Goal: Transaction & Acquisition: Purchase product/service

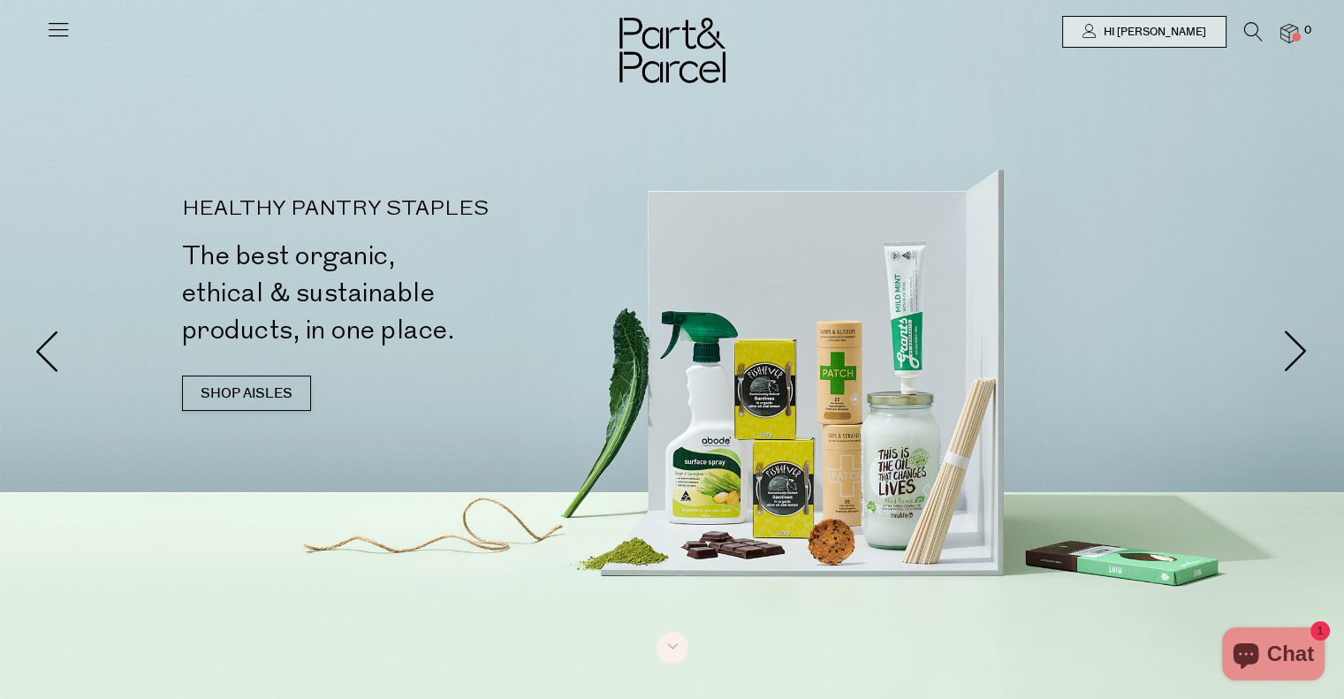
click at [1247, 35] on icon at bounding box center [1253, 31] width 19 height 19
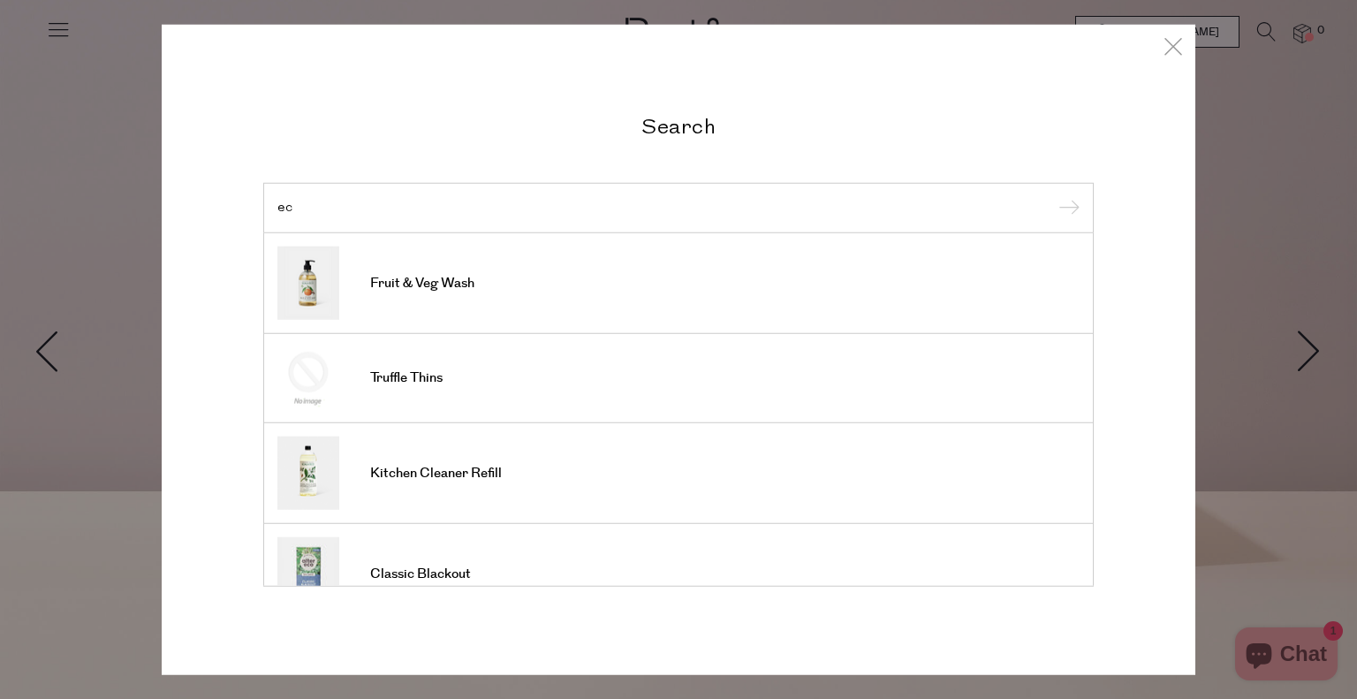
type input "e"
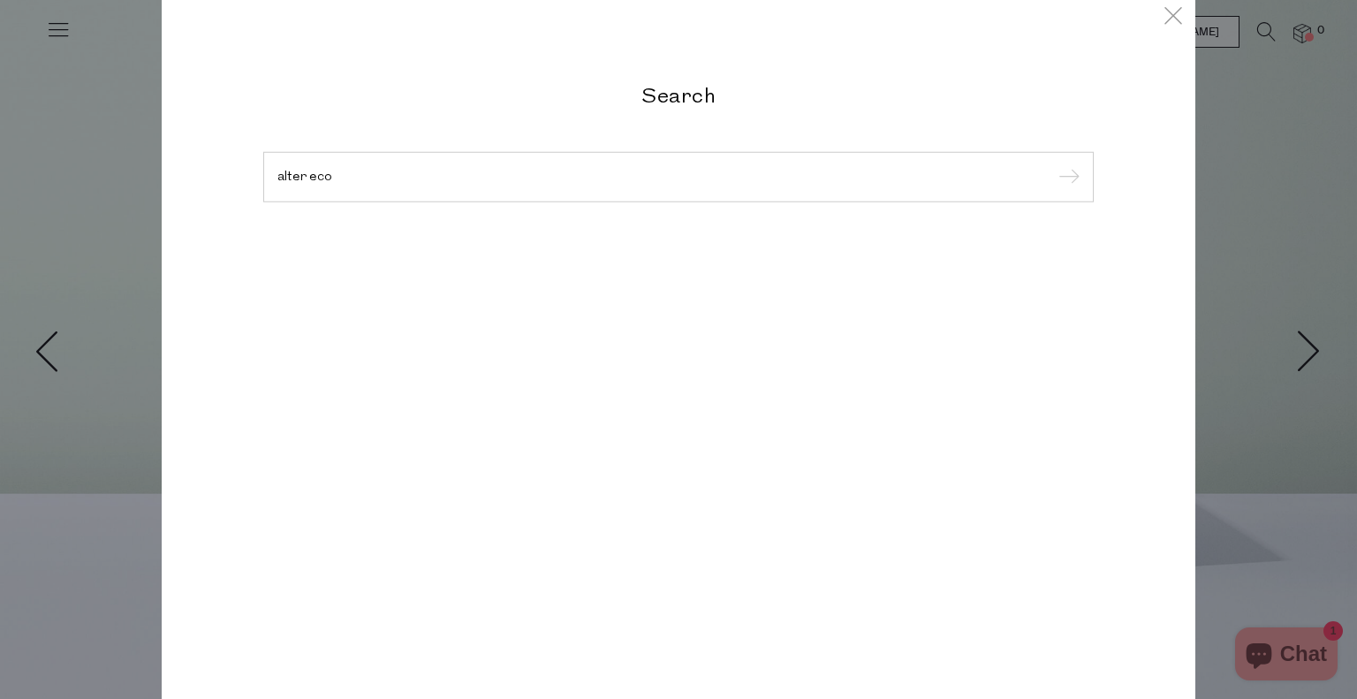
type input "alter eco"
click at [1053, 164] on input "submit" at bounding box center [1066, 177] width 27 height 27
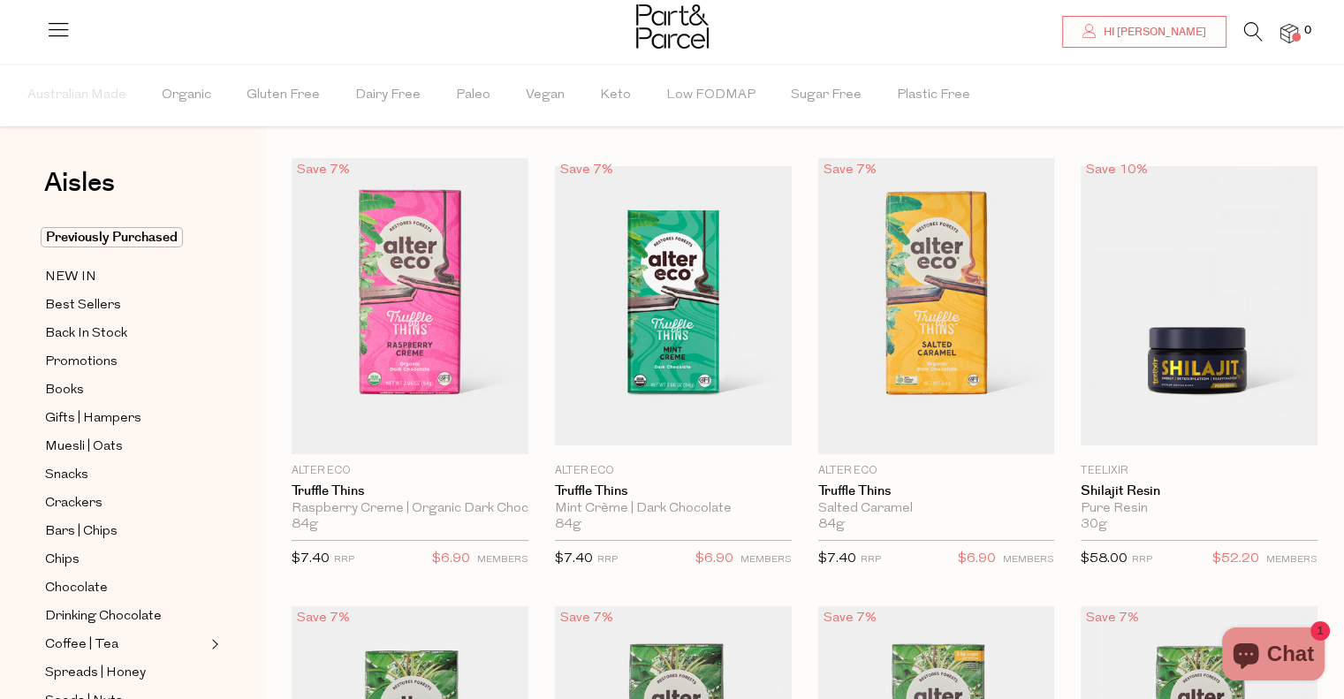
scroll to position [32, 0]
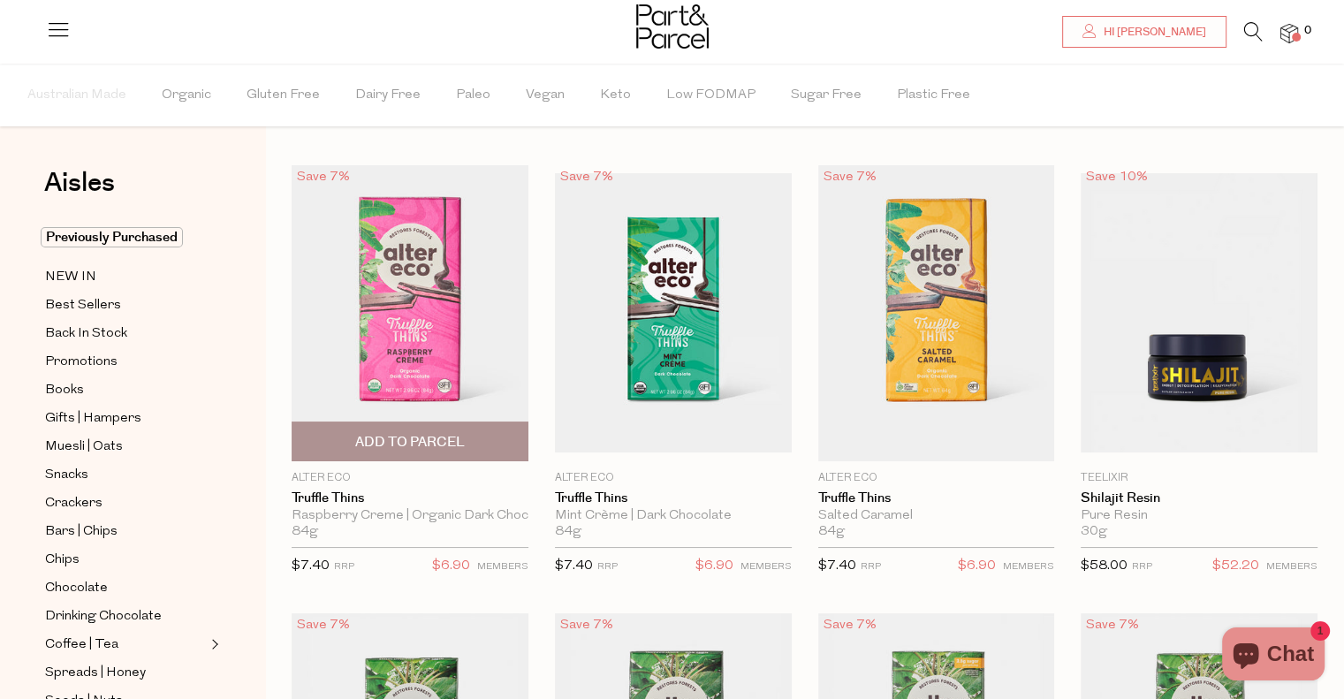
click at [484, 441] on span "Add To Parcel" at bounding box center [410, 441] width 226 height 38
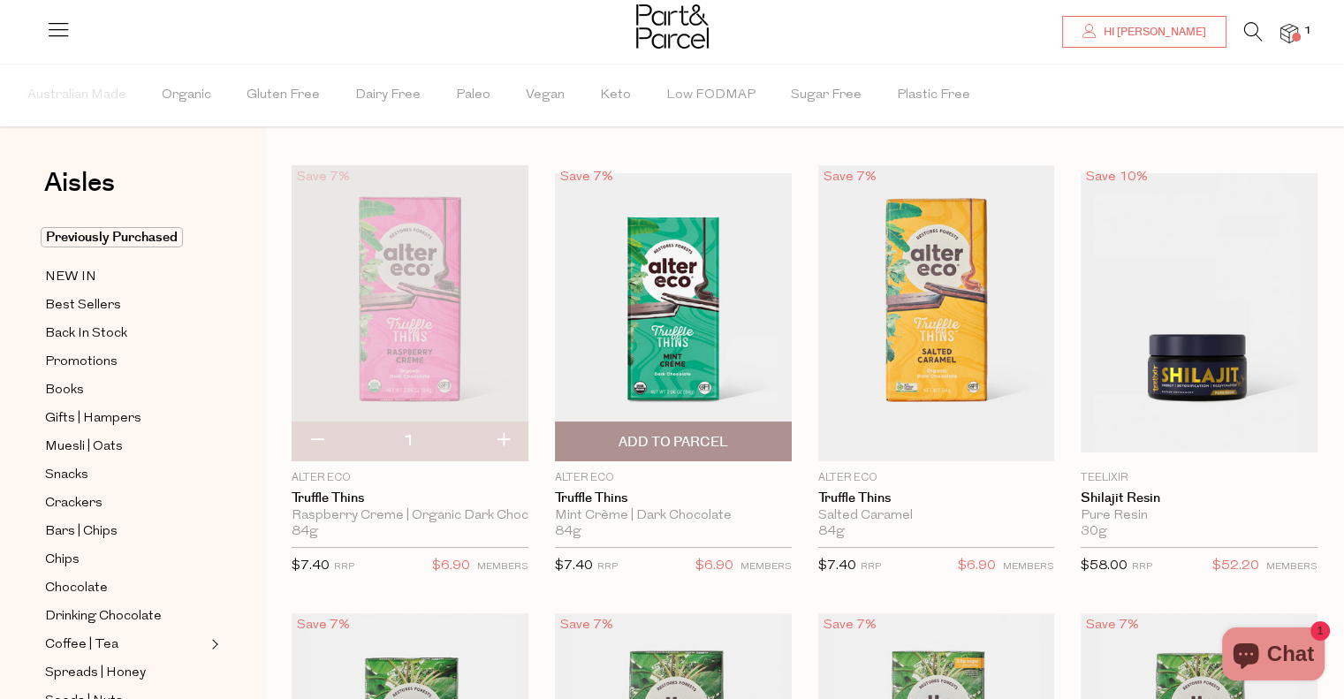
click at [713, 435] on span "Add To Parcel" at bounding box center [673, 442] width 110 height 19
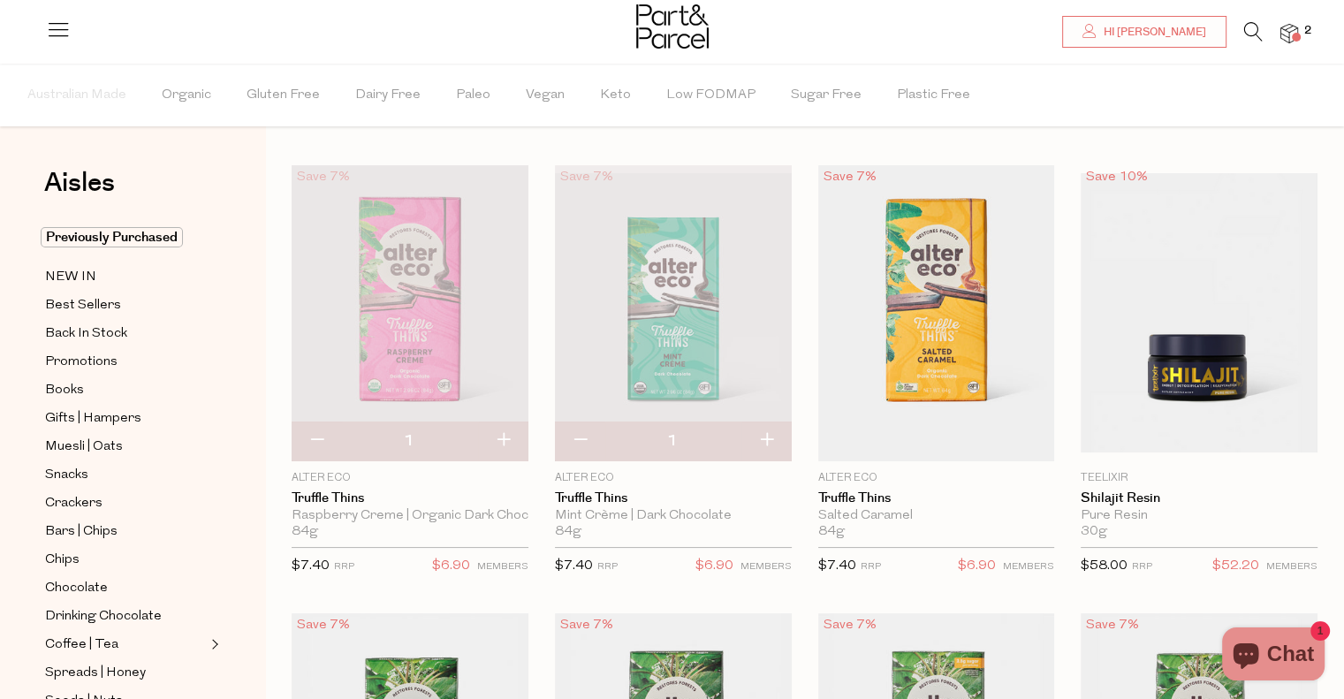
click at [772, 441] on button "button" at bounding box center [766, 440] width 50 height 39
type input "2"
click at [761, 444] on button "button" at bounding box center [766, 440] width 50 height 39
type input "3"
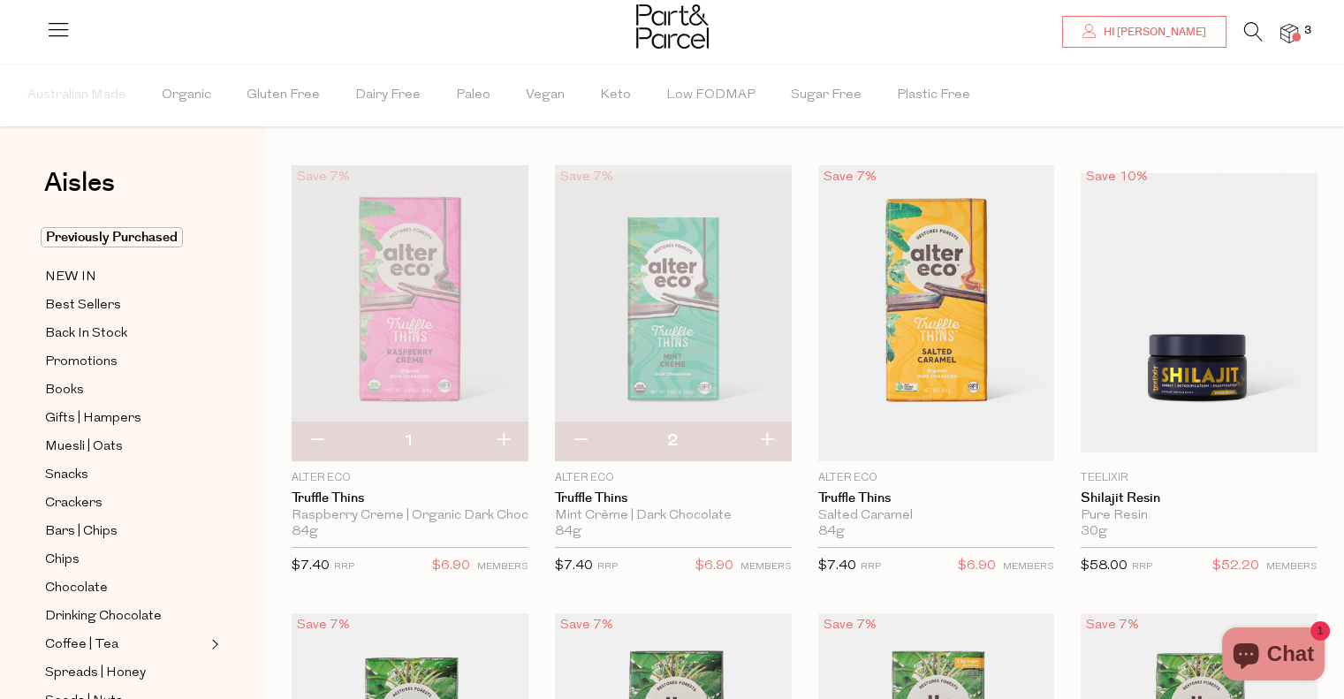
type input "3"
click at [979, 433] on span "Add To Parcel" at bounding box center [936, 442] width 110 height 19
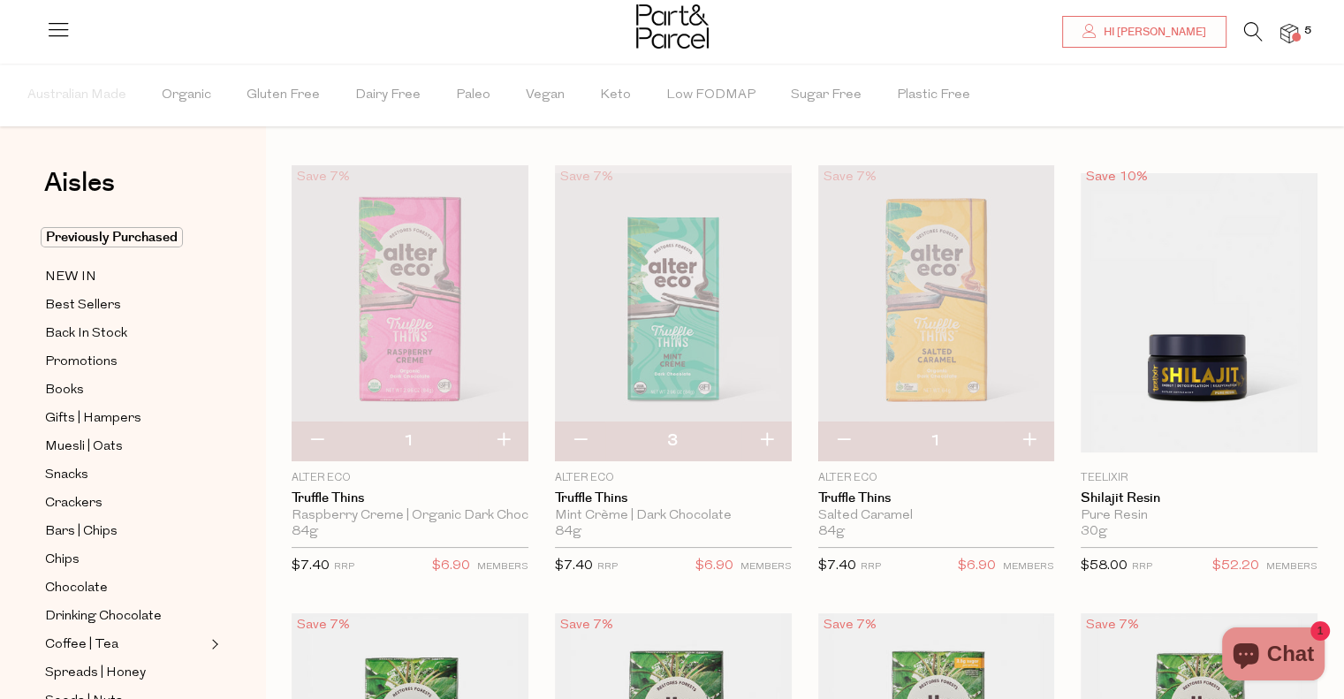
click at [1028, 439] on button "button" at bounding box center [1029, 440] width 50 height 39
type input "2"
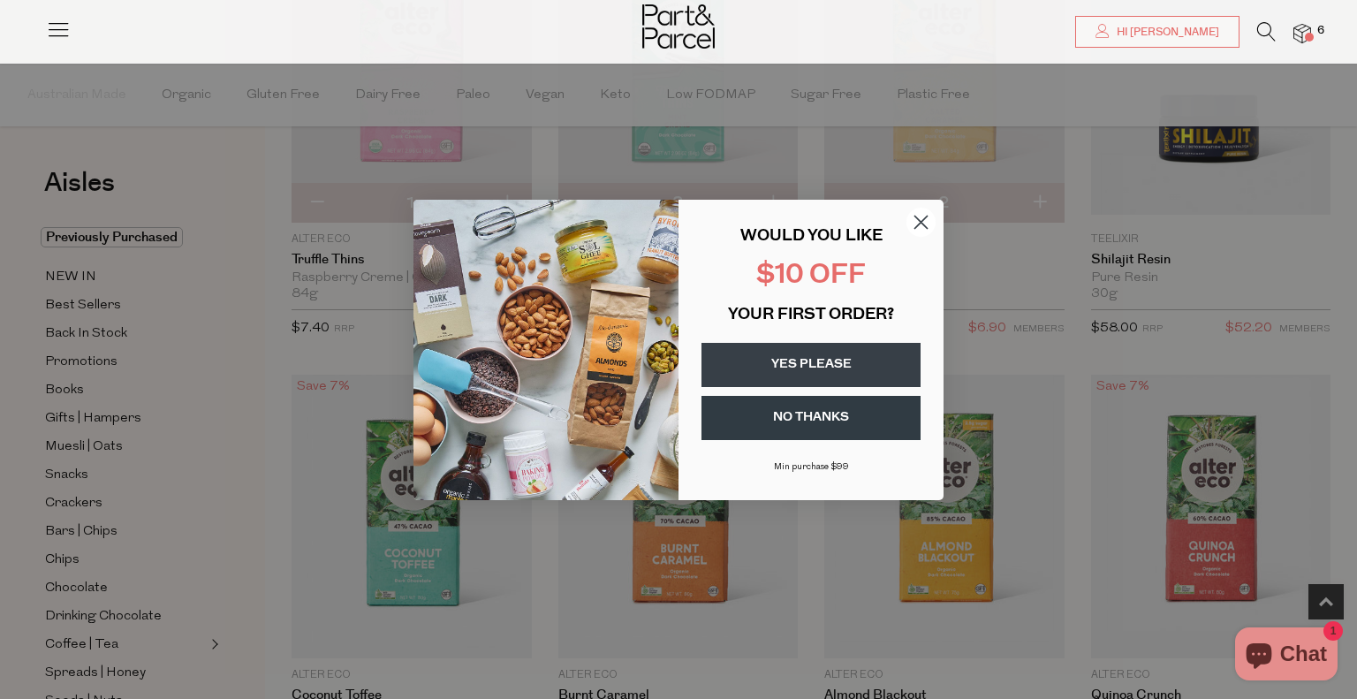
click at [861, 363] on button "YES PLEASE" at bounding box center [810, 365] width 219 height 44
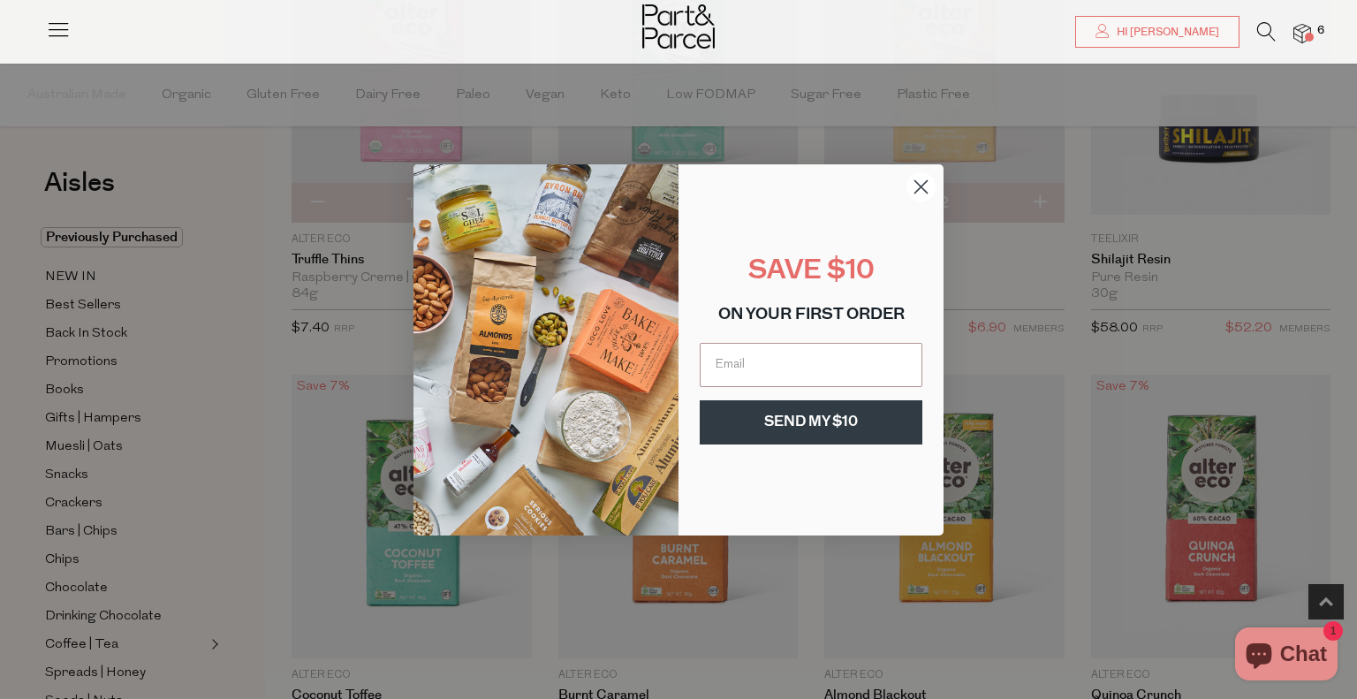
click at [924, 182] on icon "Close dialog" at bounding box center [921, 186] width 12 height 12
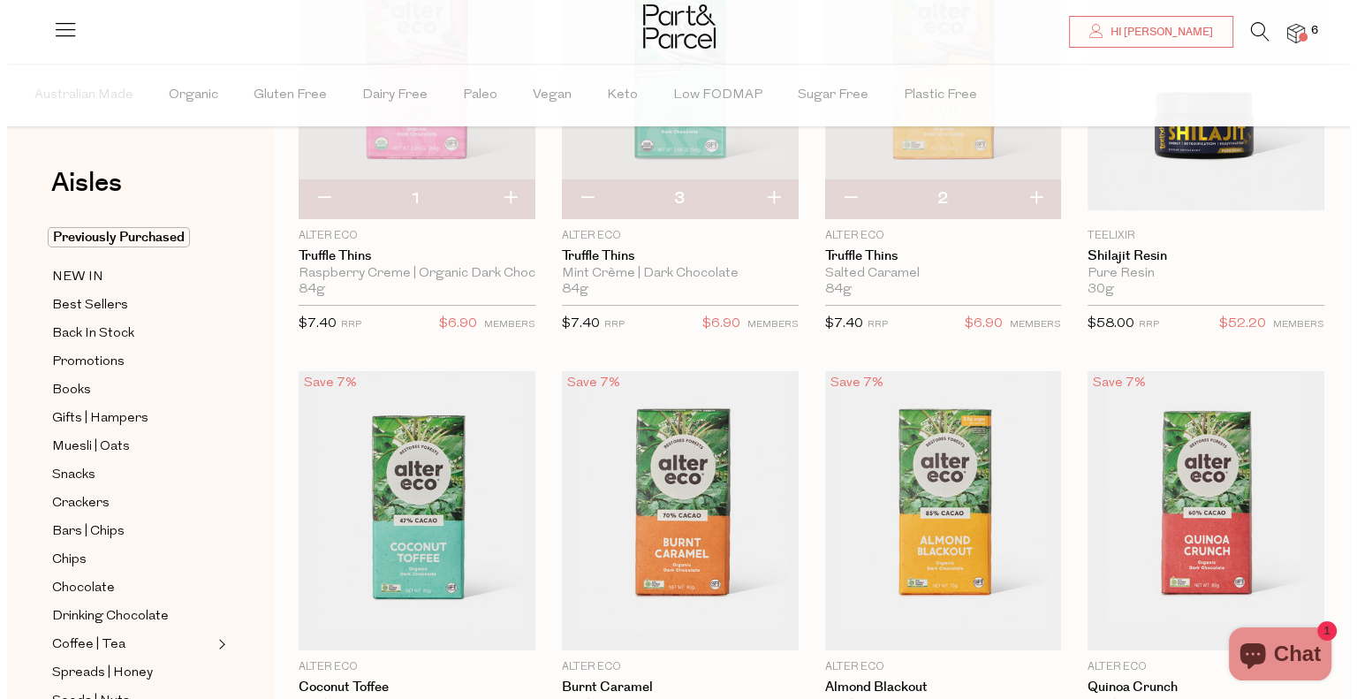
scroll to position [0, 0]
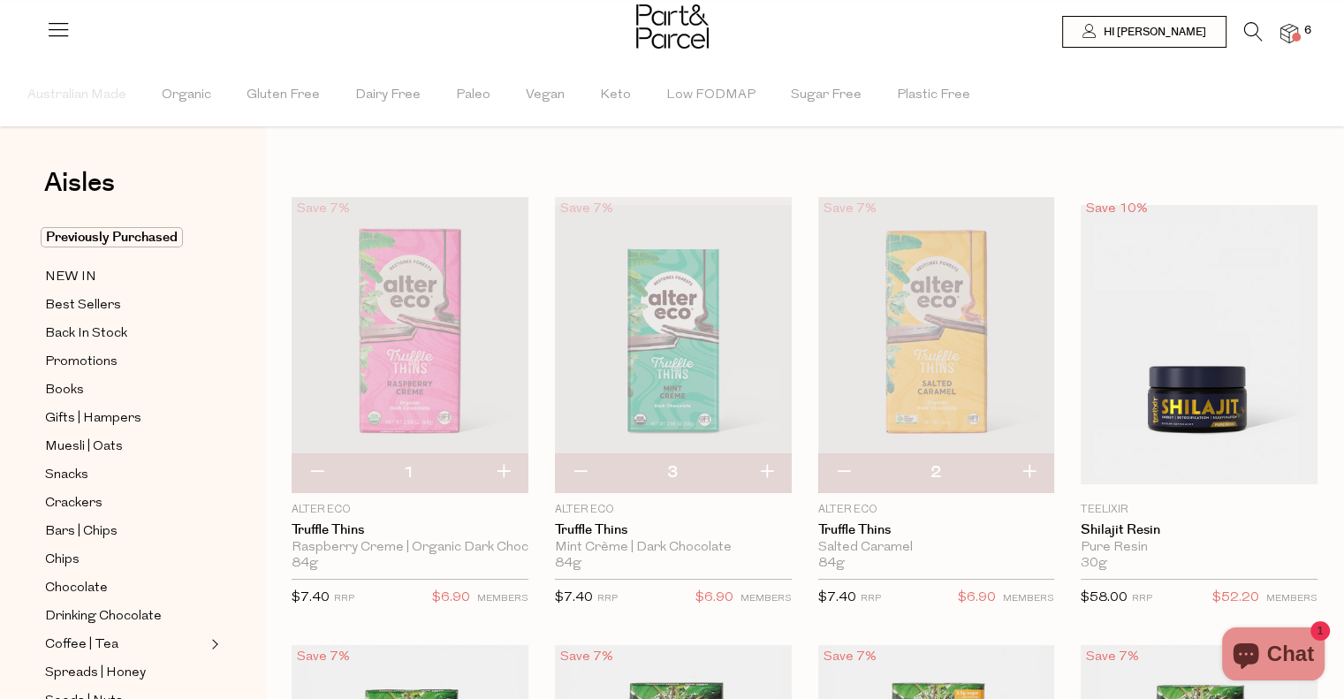
click at [1255, 30] on icon at bounding box center [1253, 31] width 19 height 19
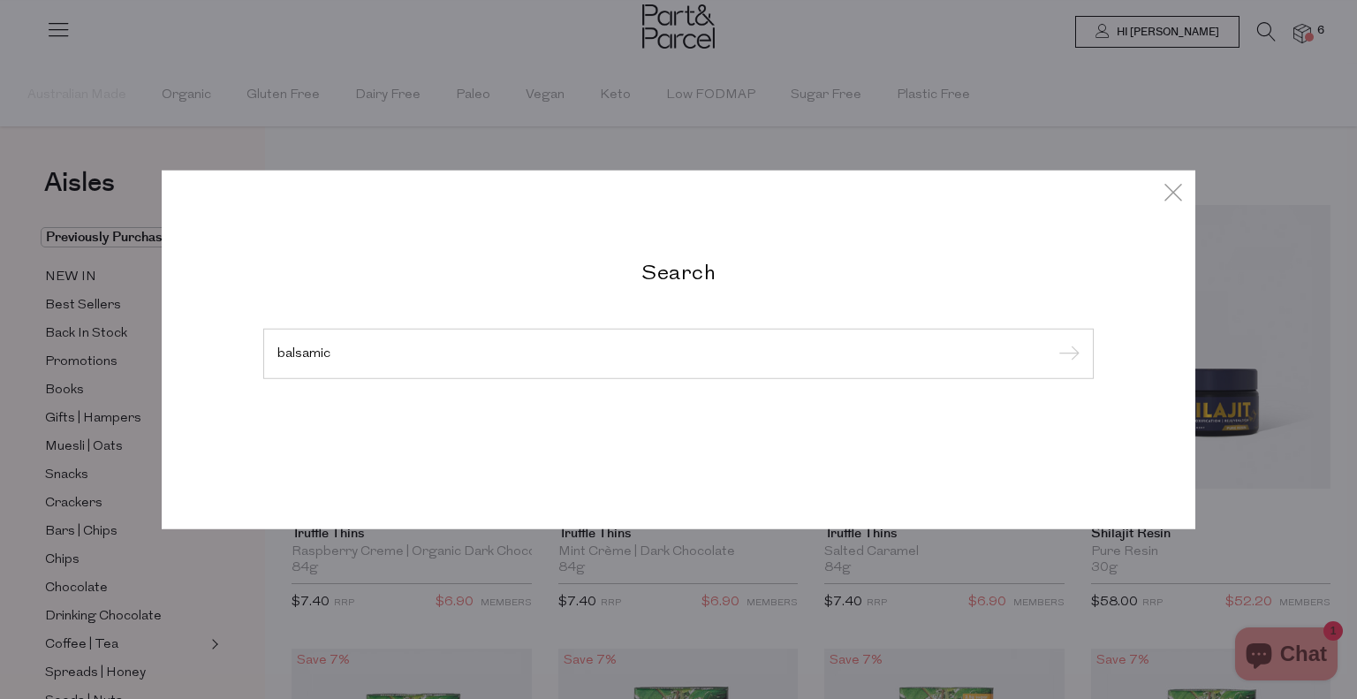
type input "balsamic"
click at [1053, 341] on input "submit" at bounding box center [1066, 354] width 27 height 27
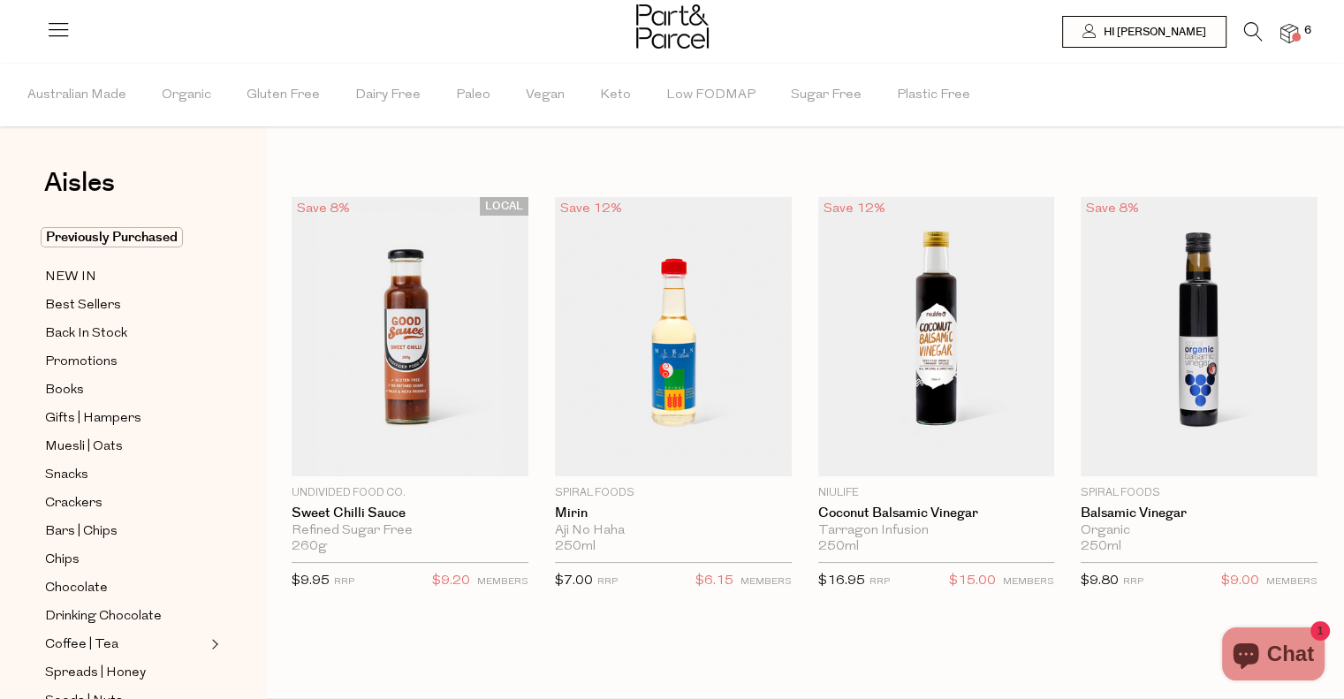
click at [1247, 26] on icon at bounding box center [1253, 31] width 19 height 19
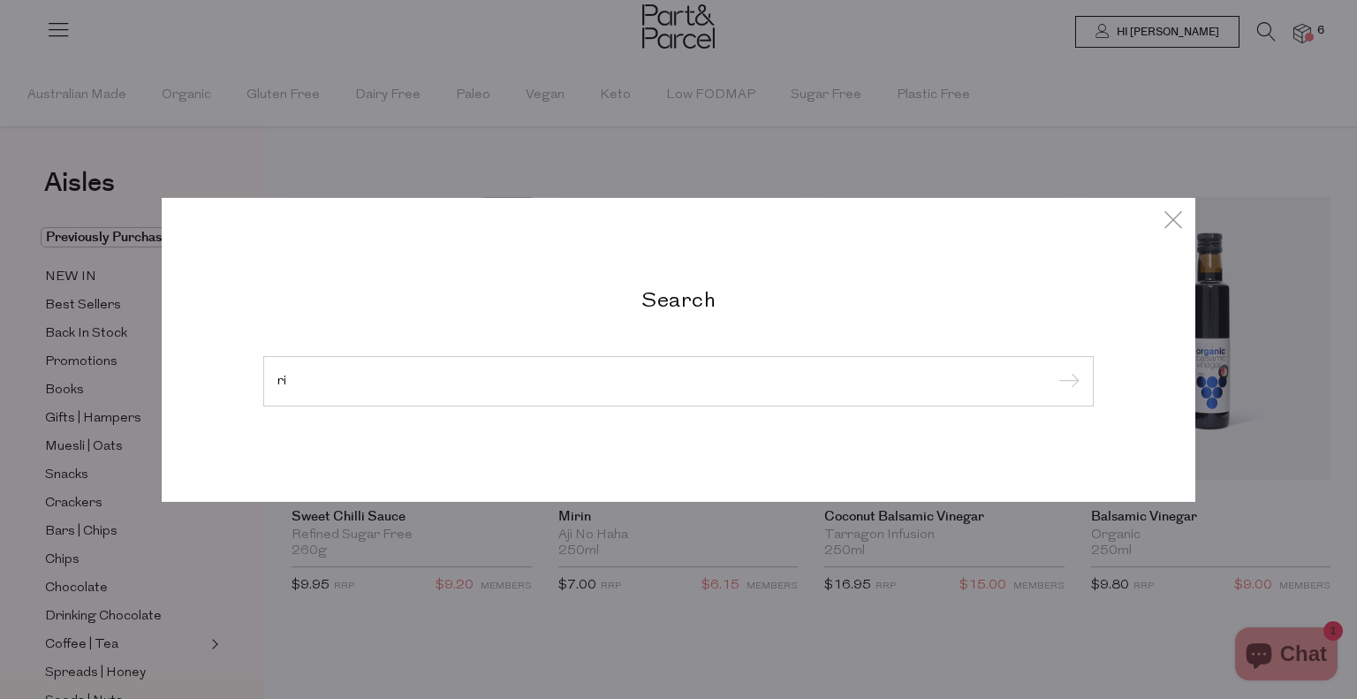
type input "r"
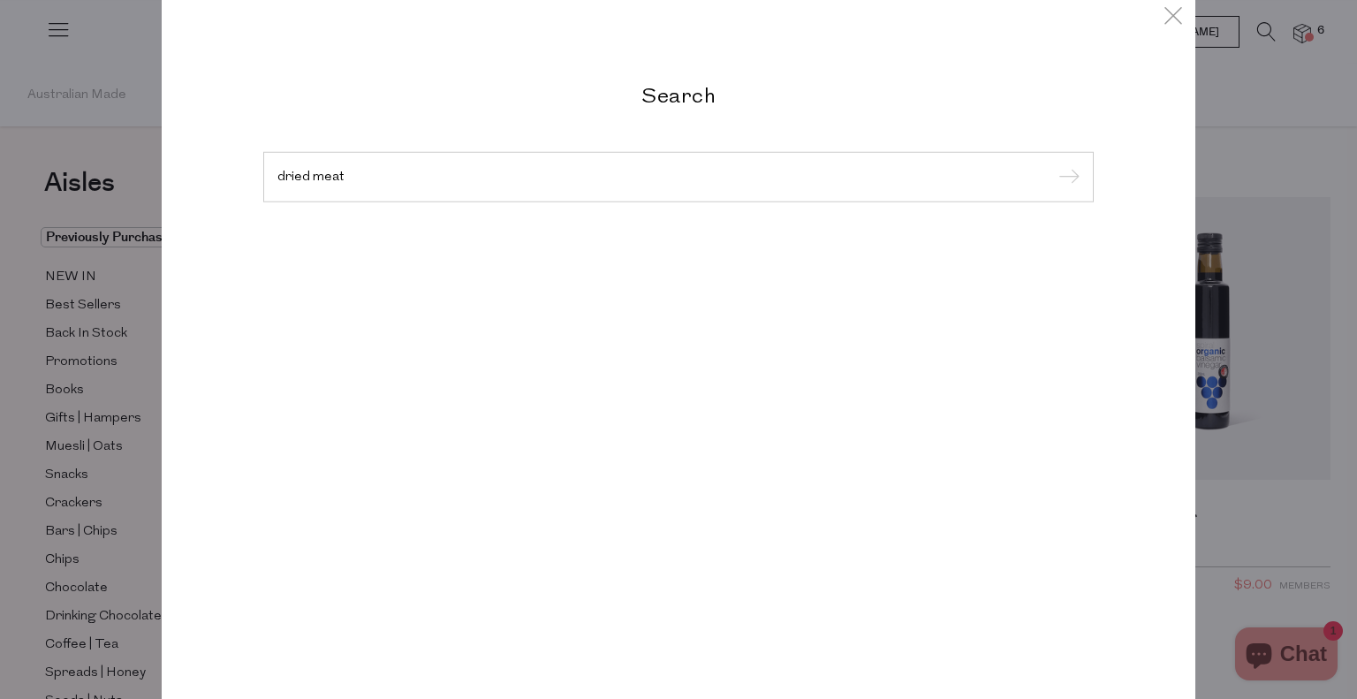
type input "dried meat"
click at [1053, 164] on input "submit" at bounding box center [1066, 177] width 27 height 27
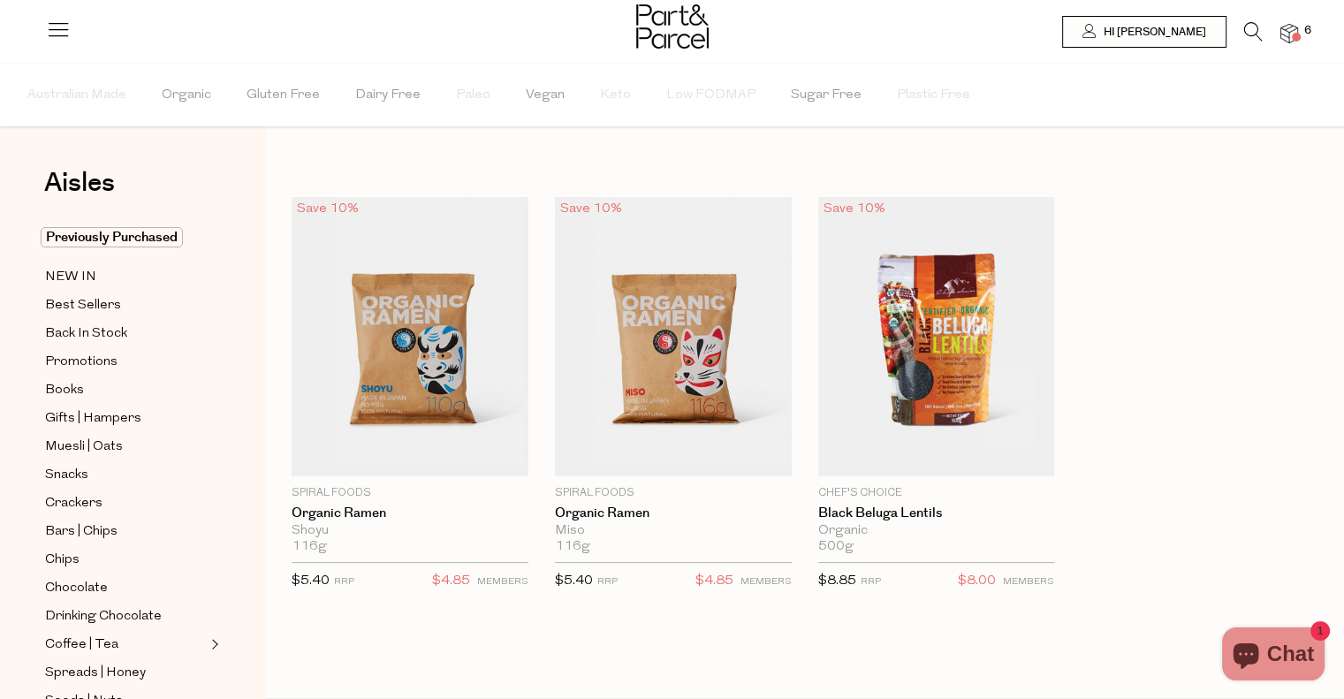
click at [1254, 24] on icon at bounding box center [1253, 31] width 19 height 19
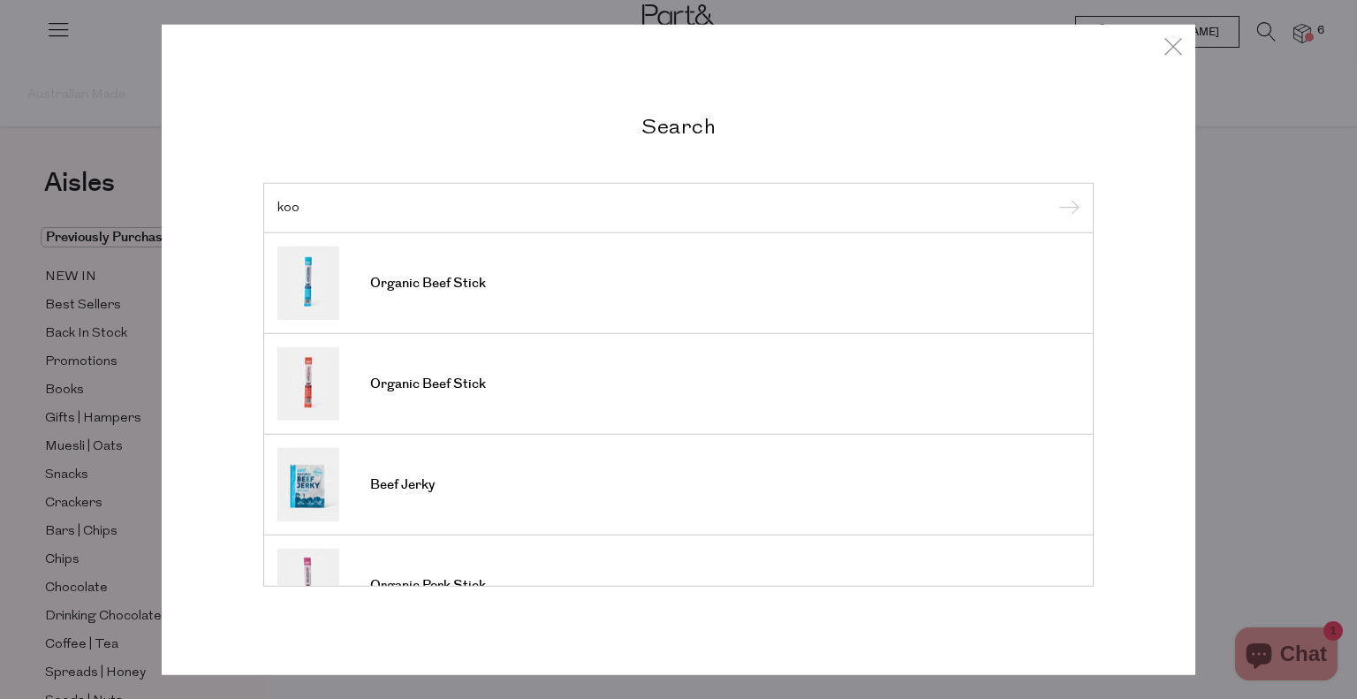
type input "koo"
click at [1053, 195] on input "submit" at bounding box center [1066, 208] width 27 height 27
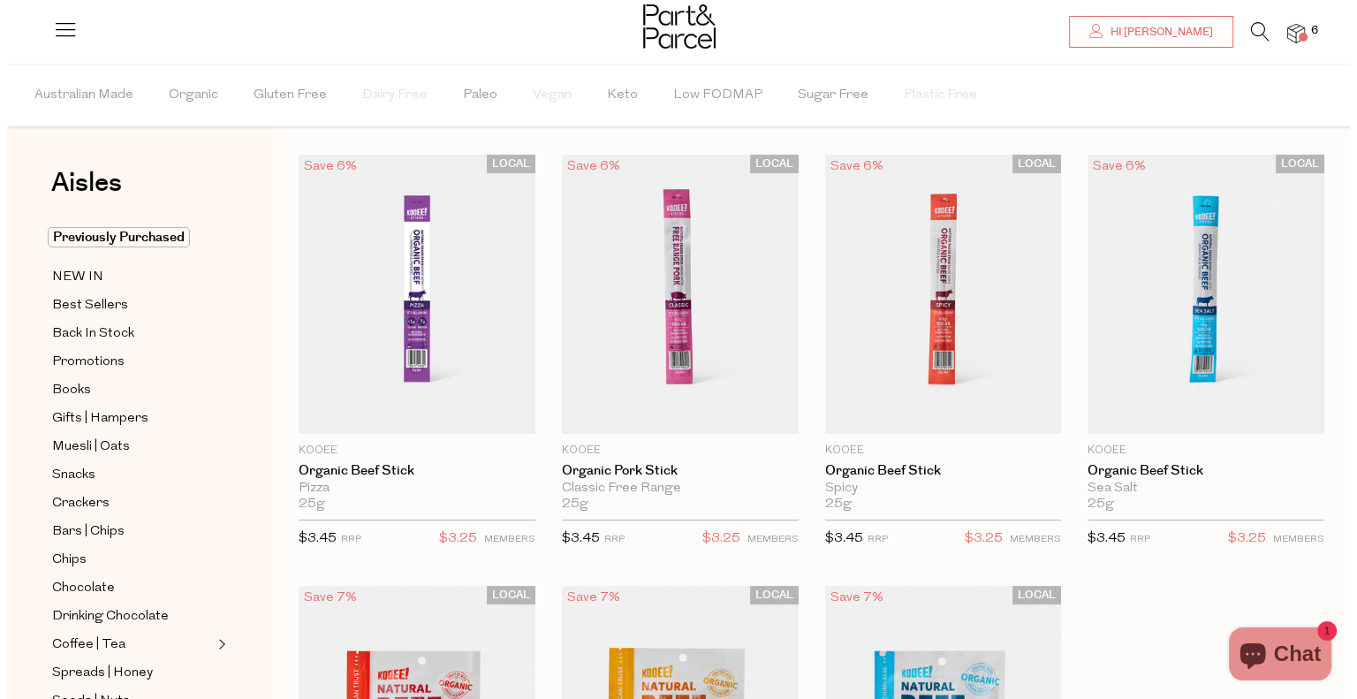
scroll to position [42, 0]
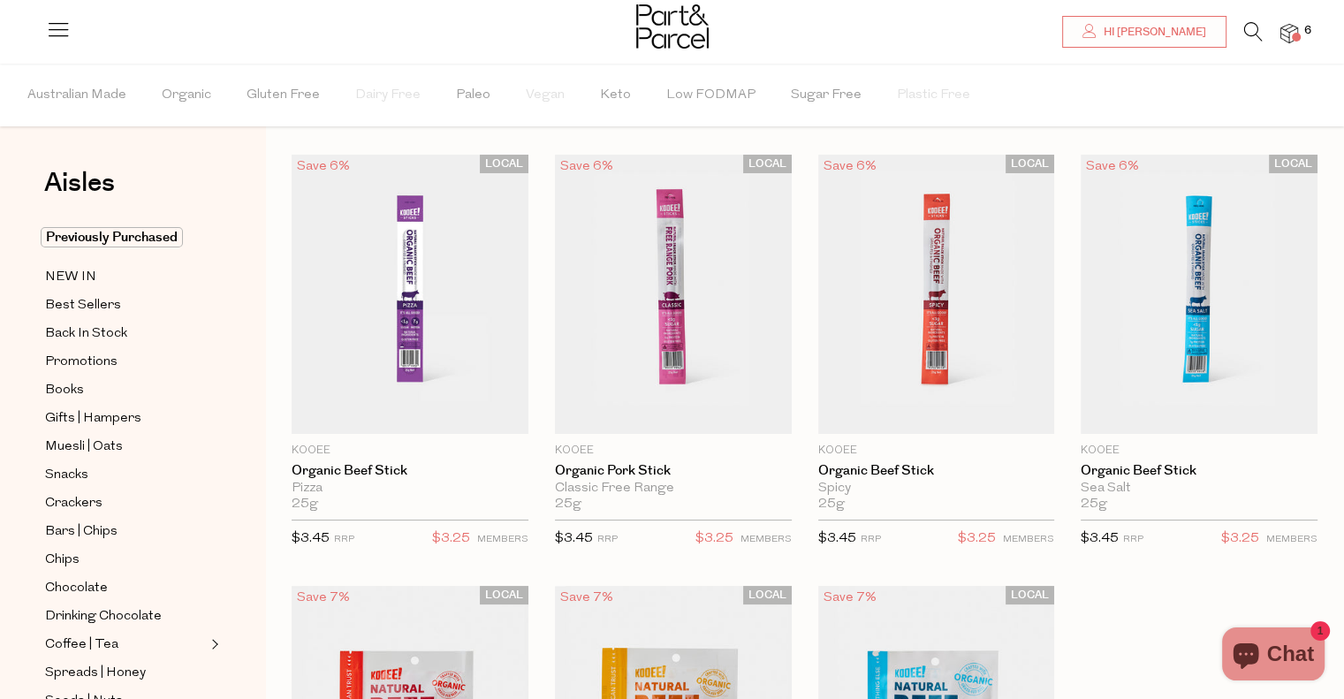
click at [1245, 31] on icon at bounding box center [1253, 31] width 19 height 19
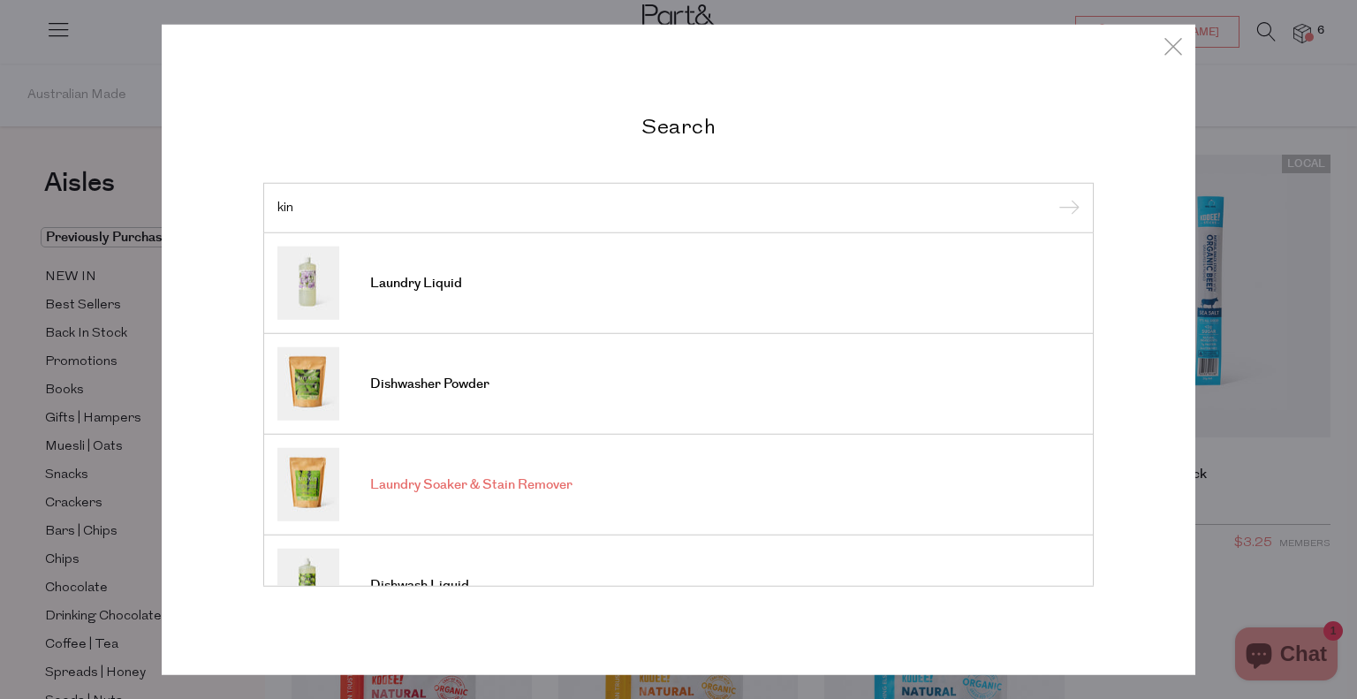
type input "kin"
click at [497, 492] on span "Laundry Soaker & Stain Remover" at bounding box center [471, 485] width 202 height 18
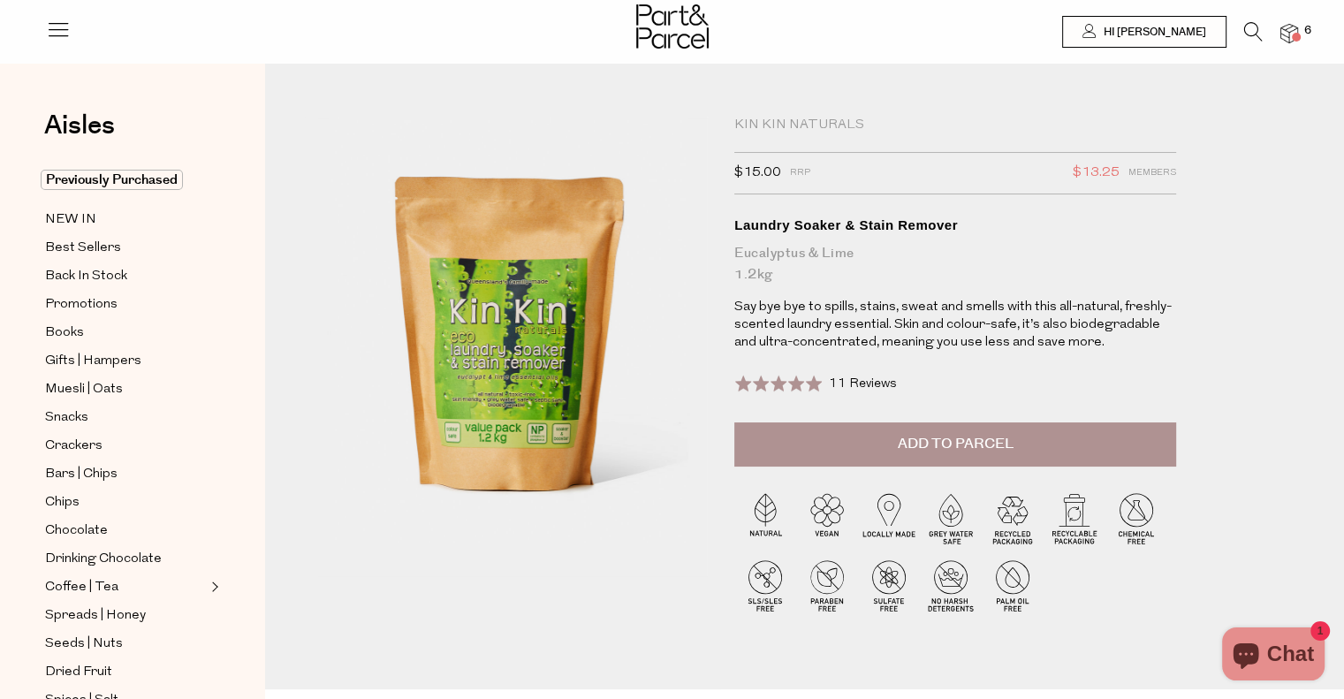
click at [877, 449] on button "Add to Parcel" at bounding box center [955, 444] width 442 height 44
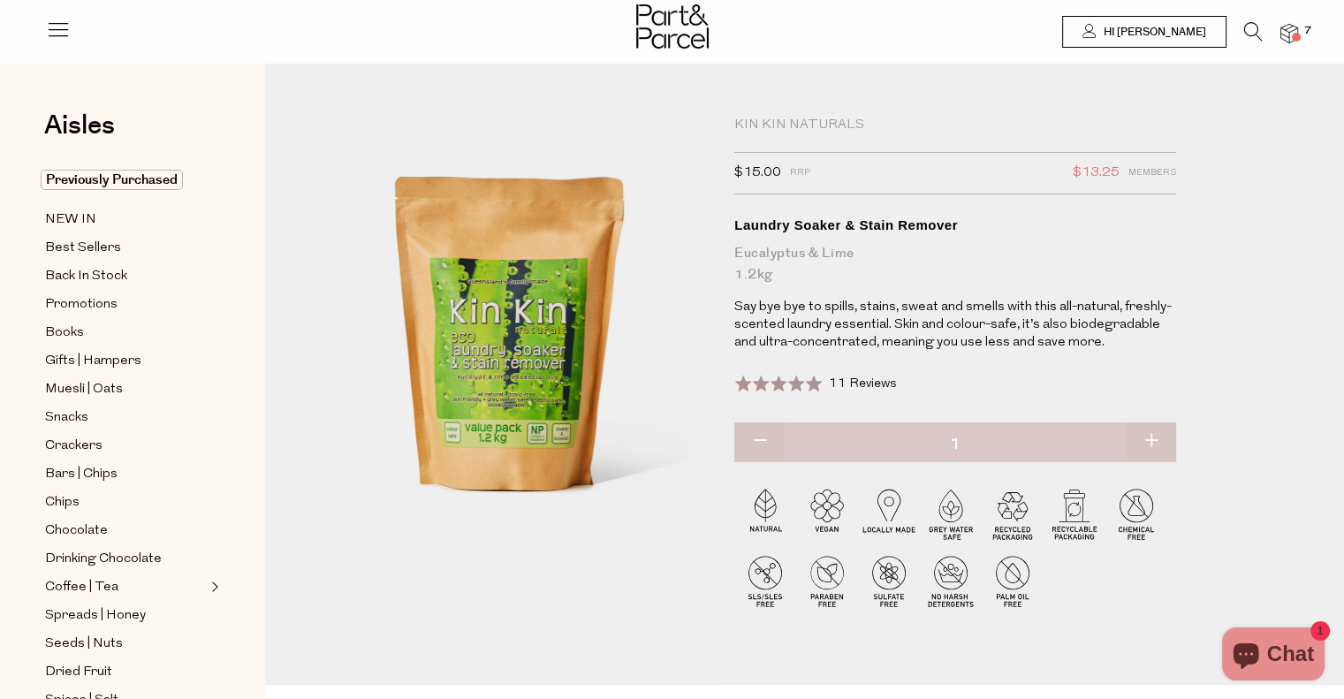
click at [1244, 34] on icon at bounding box center [1253, 31] width 19 height 19
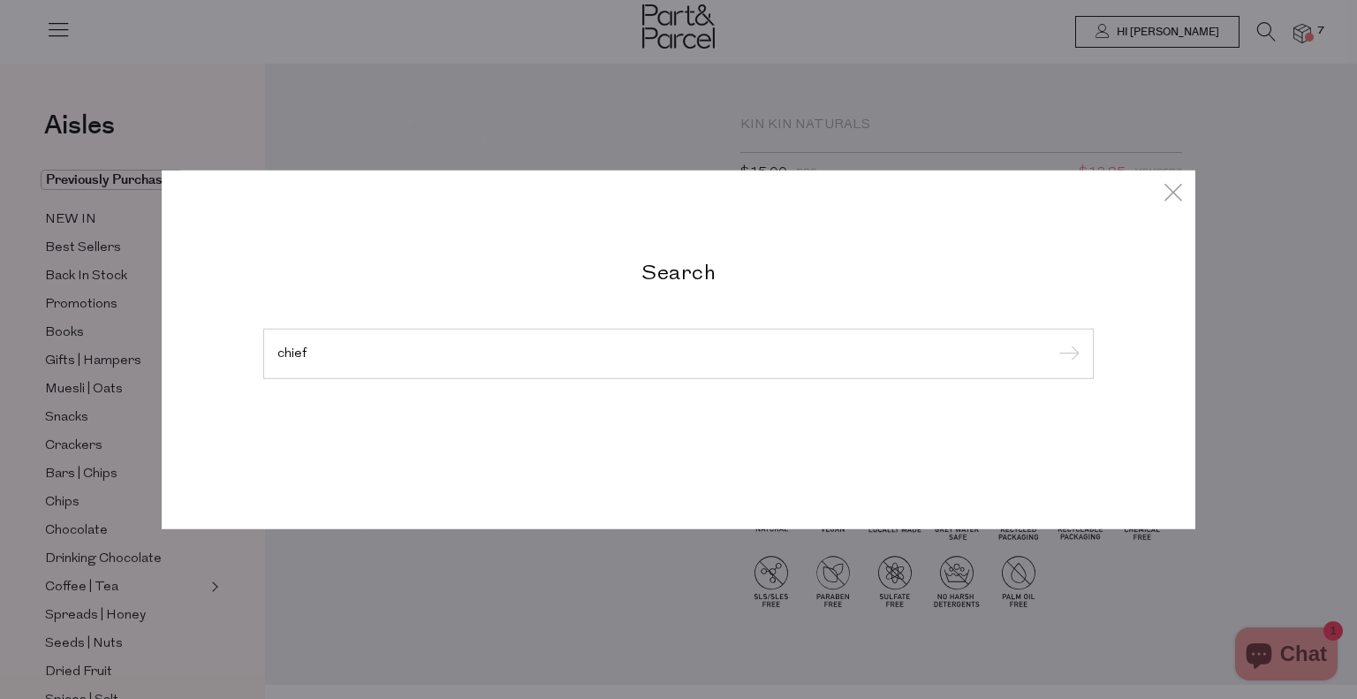
type input "chief"
click at [1053, 341] on input "submit" at bounding box center [1066, 354] width 27 height 27
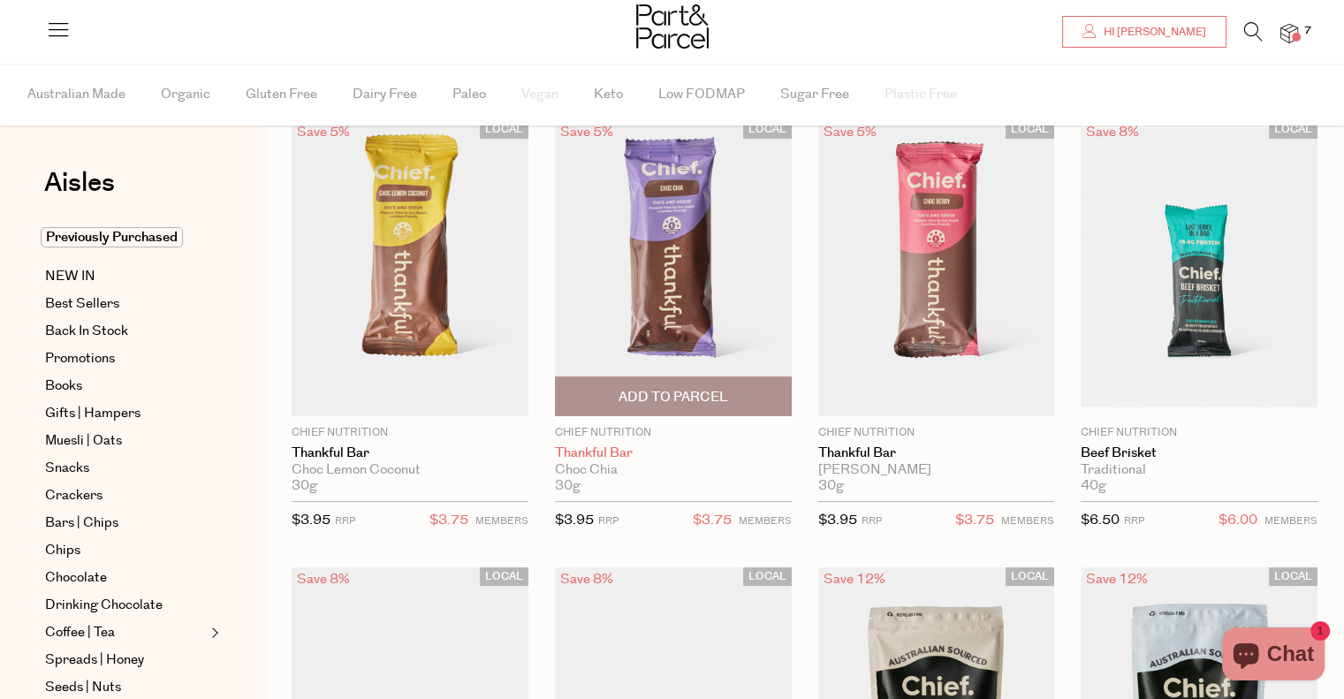
scroll to position [87, 0]
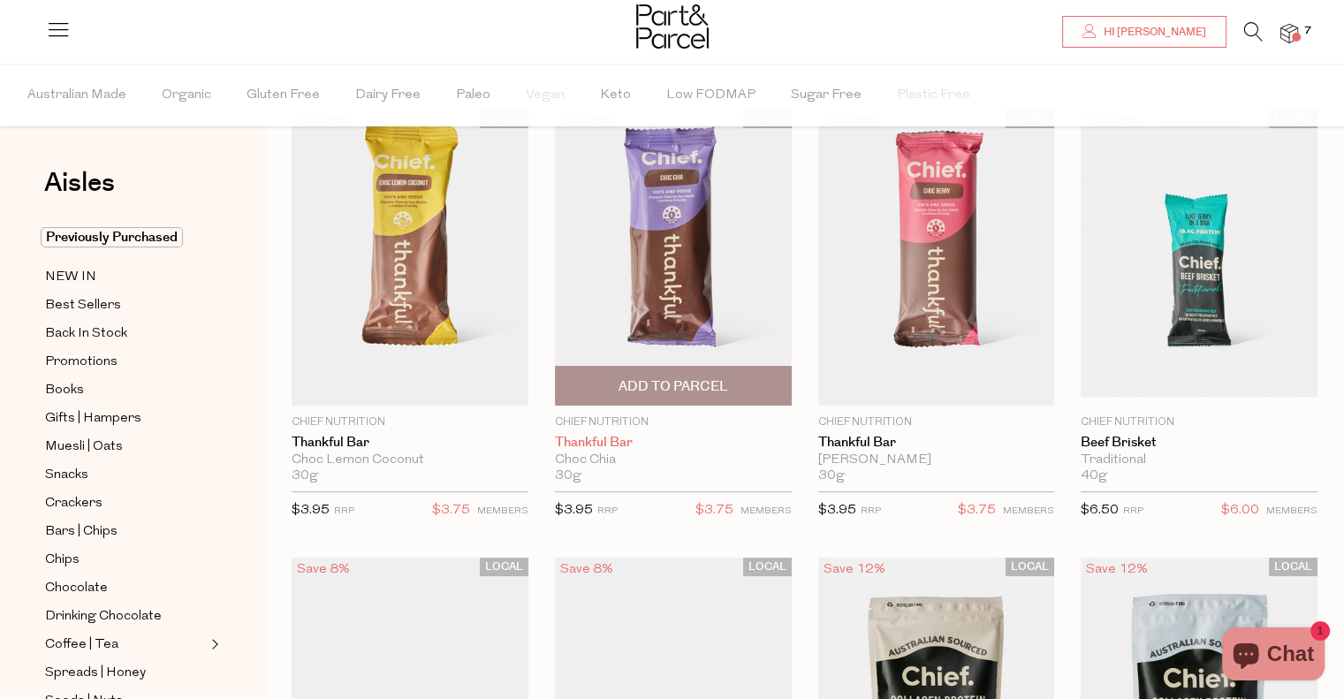
click at [604, 526] on p "$3.95 RRP" at bounding box center [586, 515] width 63 height 32
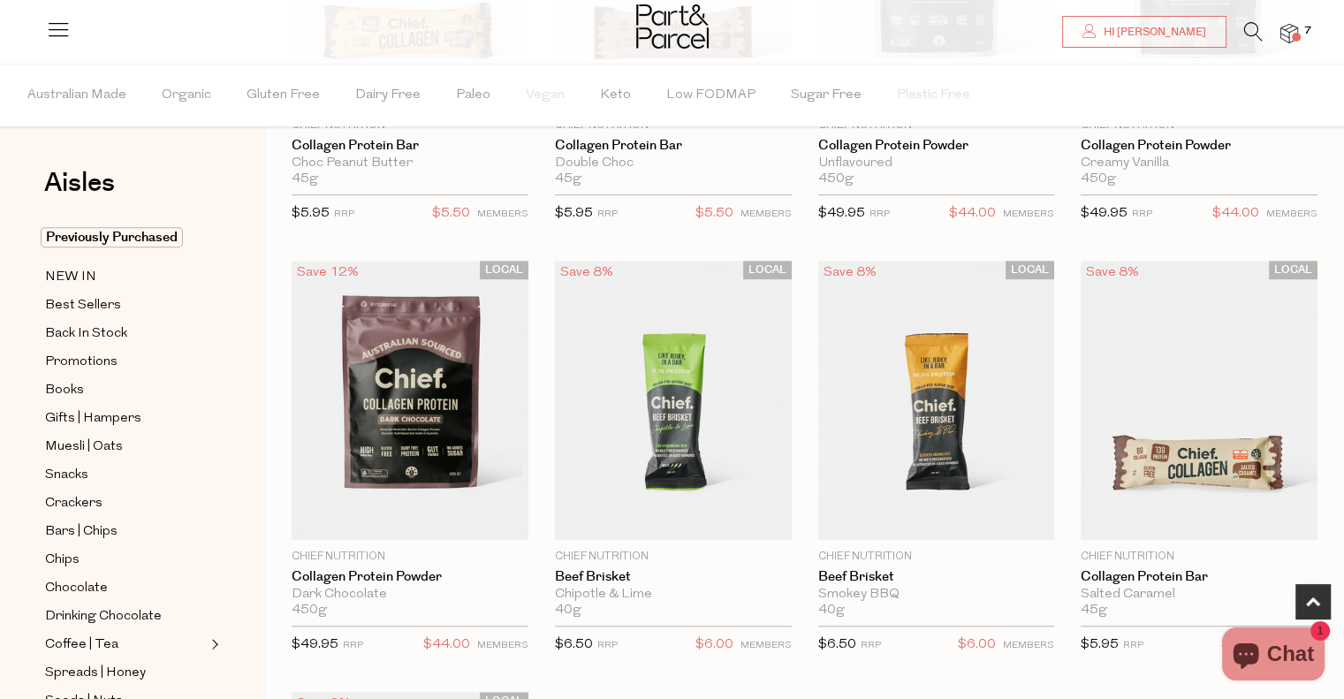
scroll to position [816, 0]
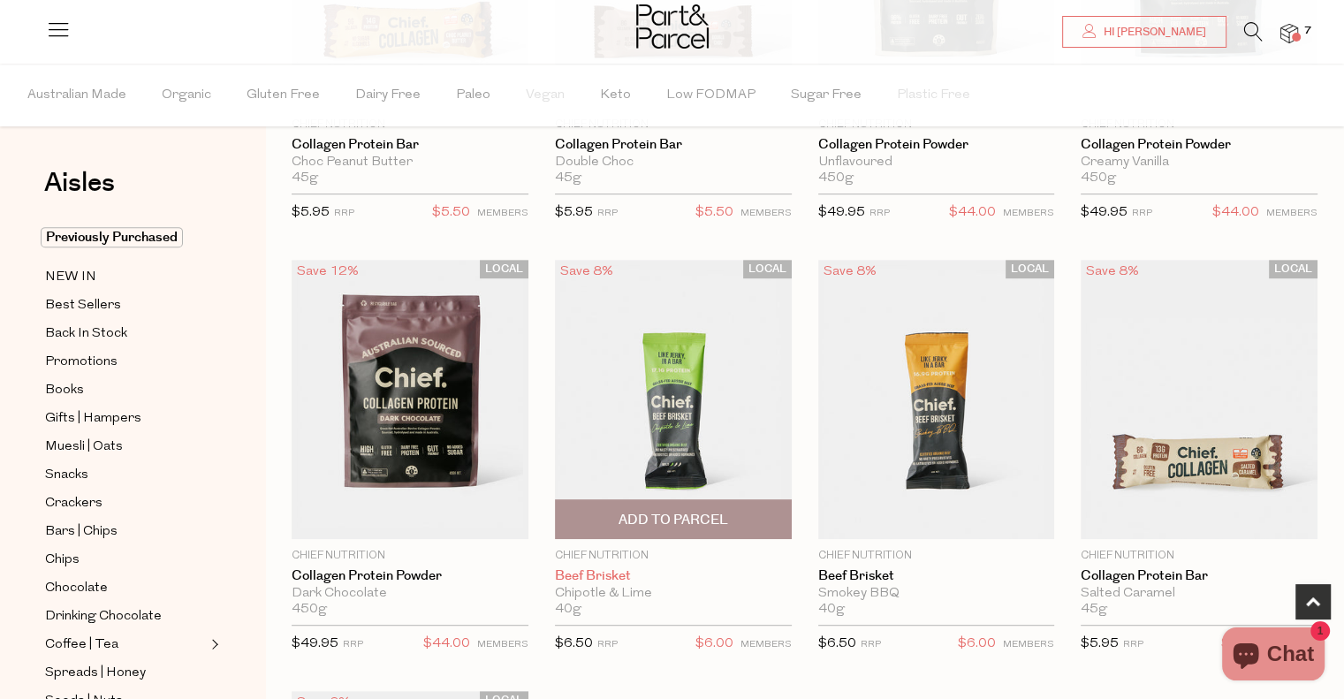
click at [726, 568] on link "Beef Brisket" at bounding box center [673, 576] width 237 height 16
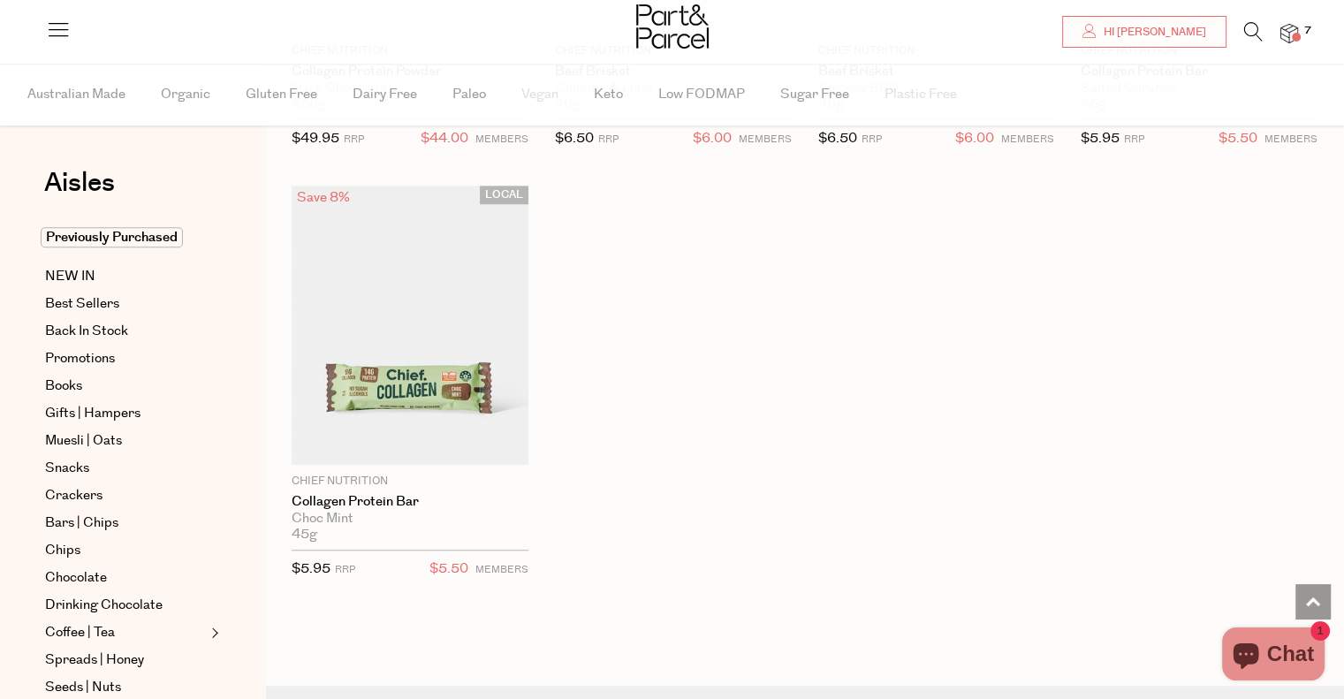
scroll to position [1311, 0]
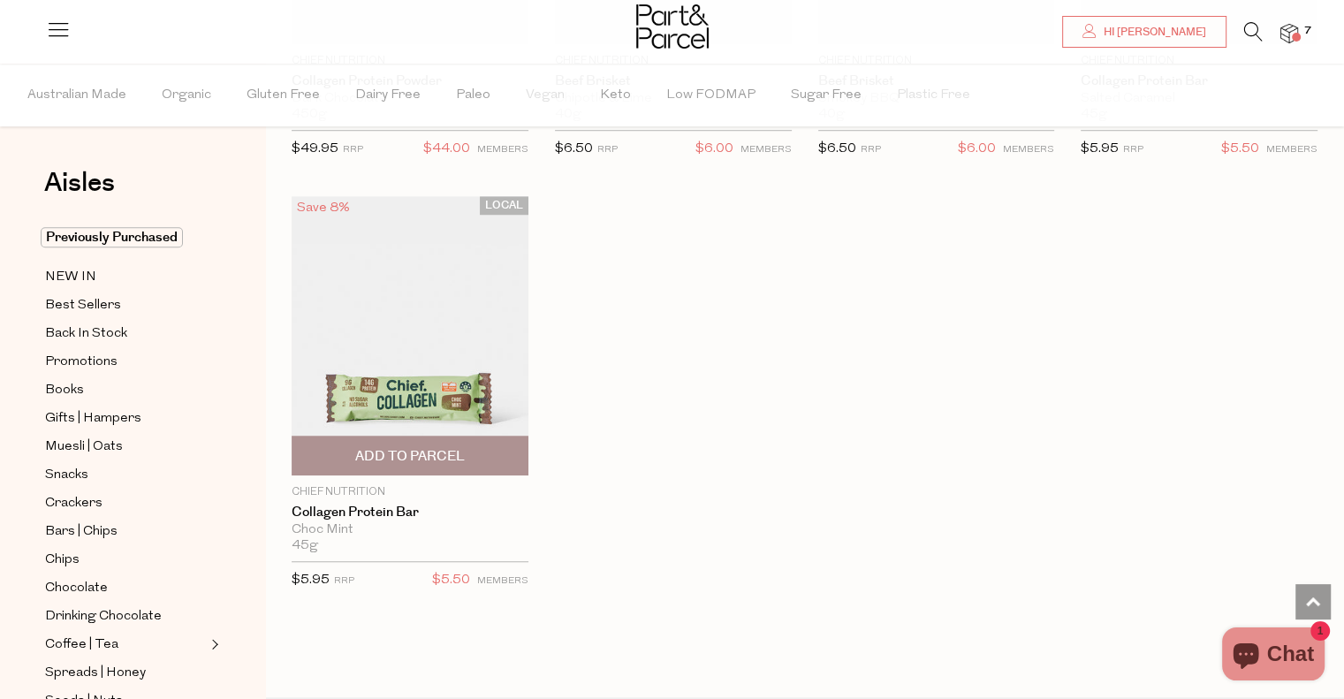
click at [433, 456] on span "Add To Parcel" at bounding box center [410, 456] width 110 height 19
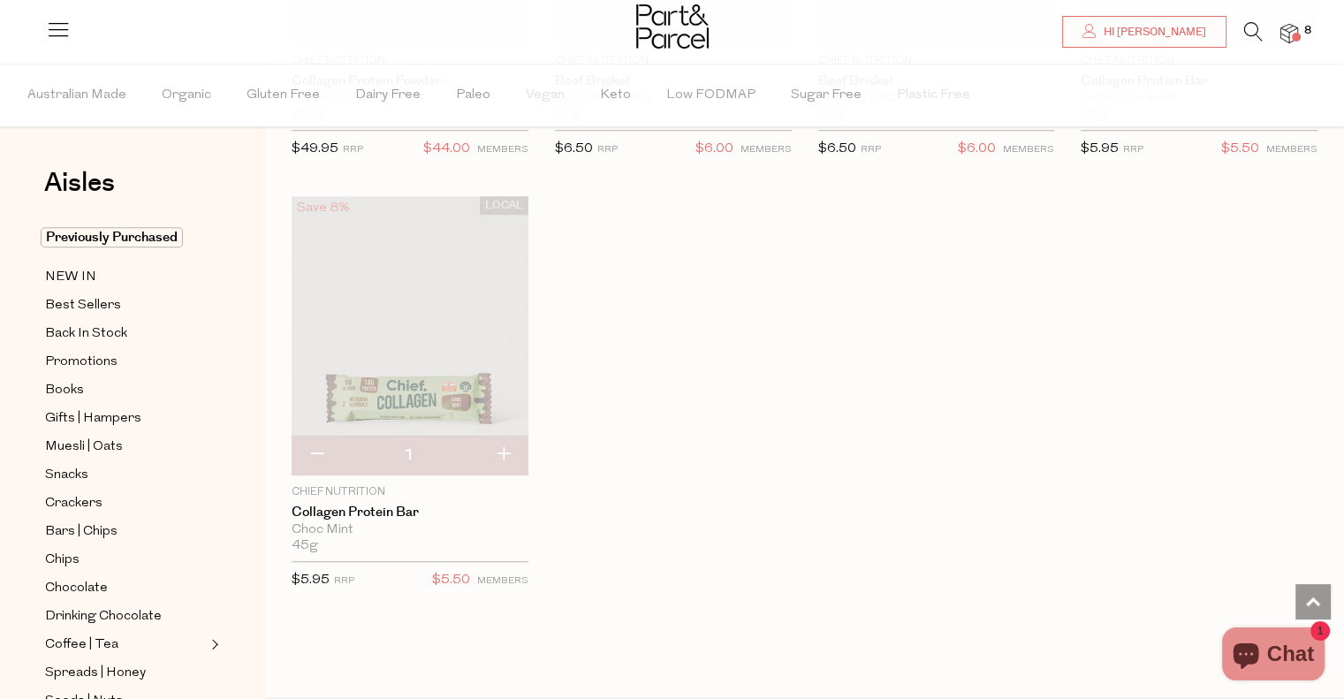
click at [511, 459] on button "button" at bounding box center [503, 455] width 50 height 39
type input "2"
click at [504, 456] on button "button" at bounding box center [503, 455] width 50 height 39
type input "3"
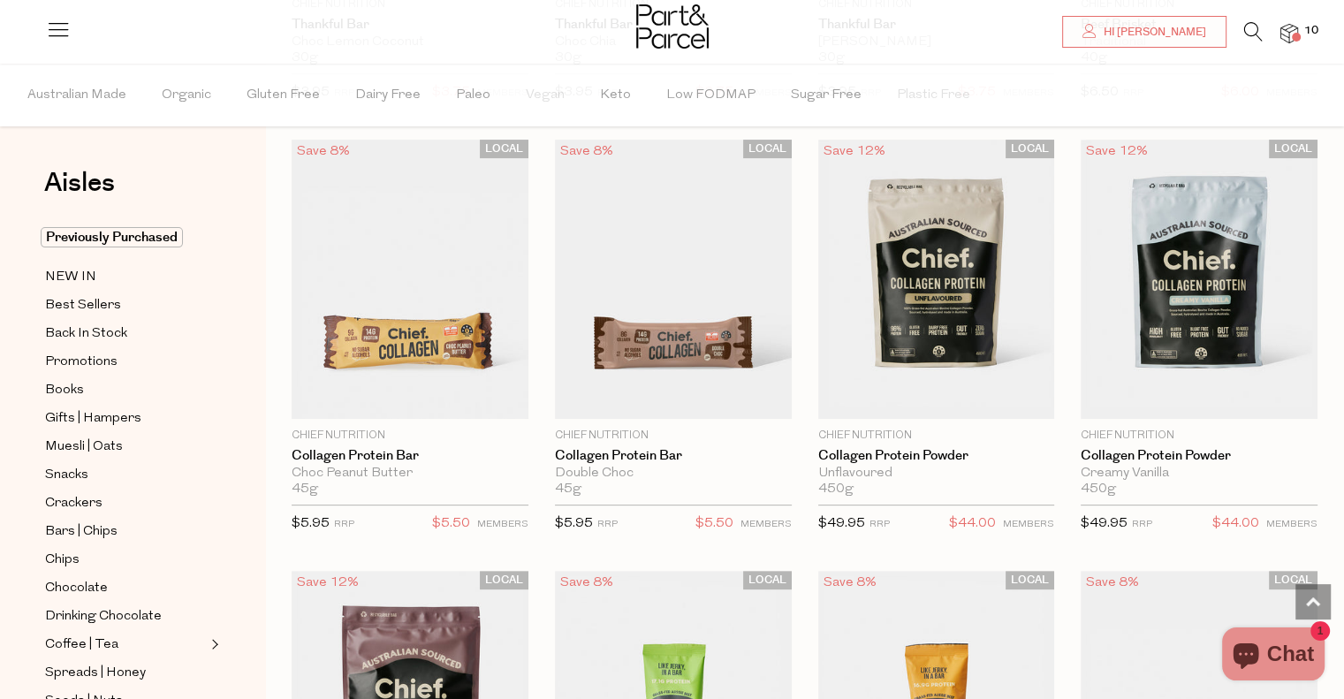
scroll to position [505, 0]
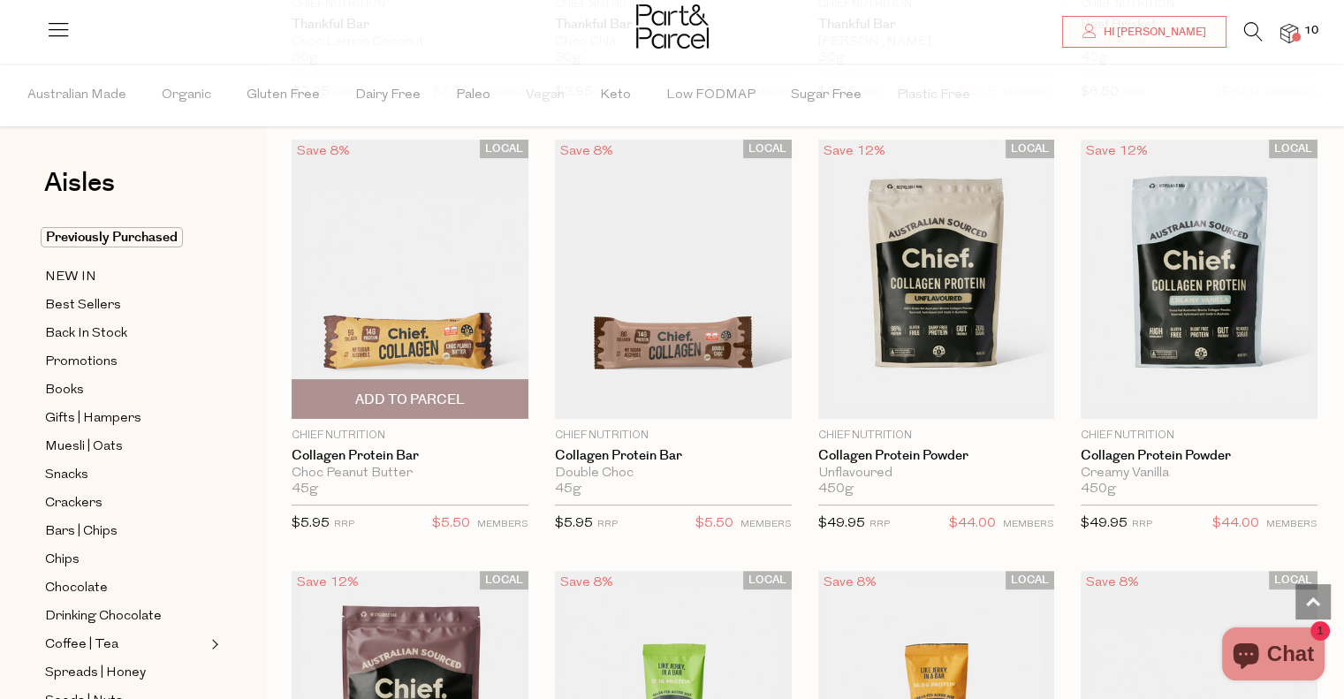
click at [442, 385] on span "Add To Parcel" at bounding box center [410, 399] width 226 height 38
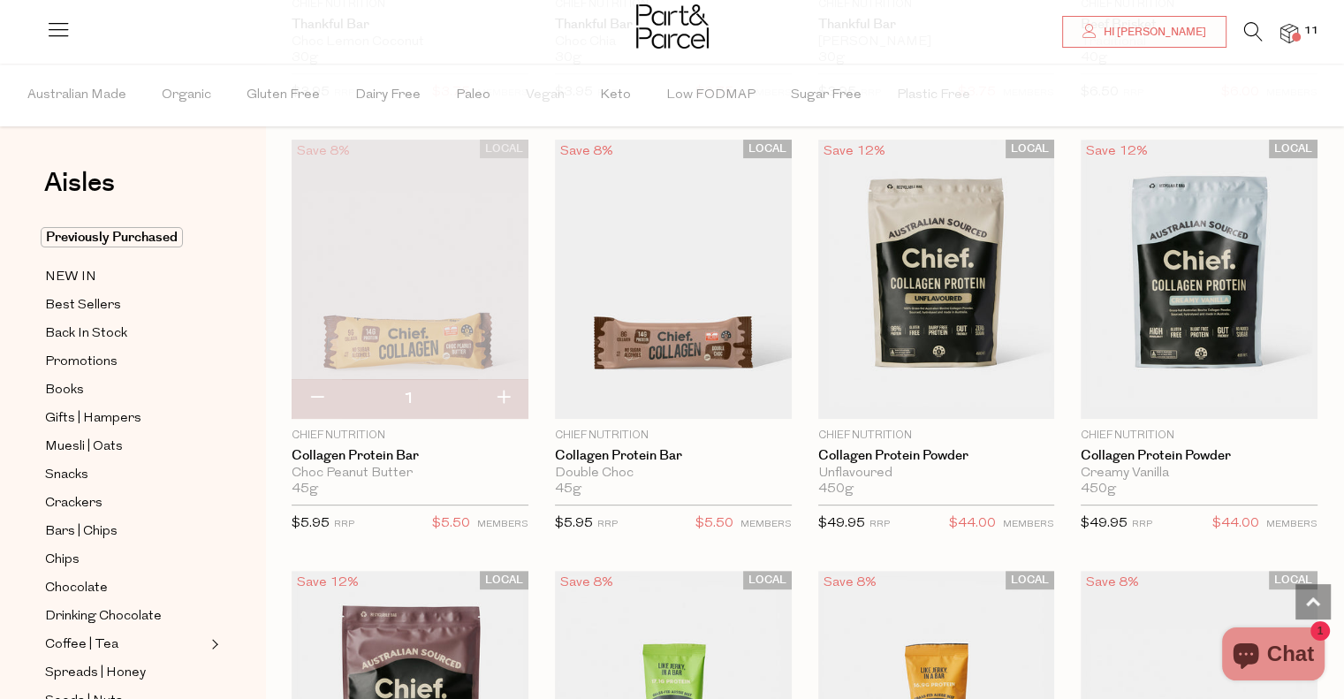
click at [506, 398] on button "button" at bounding box center [503, 398] width 50 height 39
type input "2"
click at [506, 398] on button "button" at bounding box center [503, 398] width 50 height 39
type input "3"
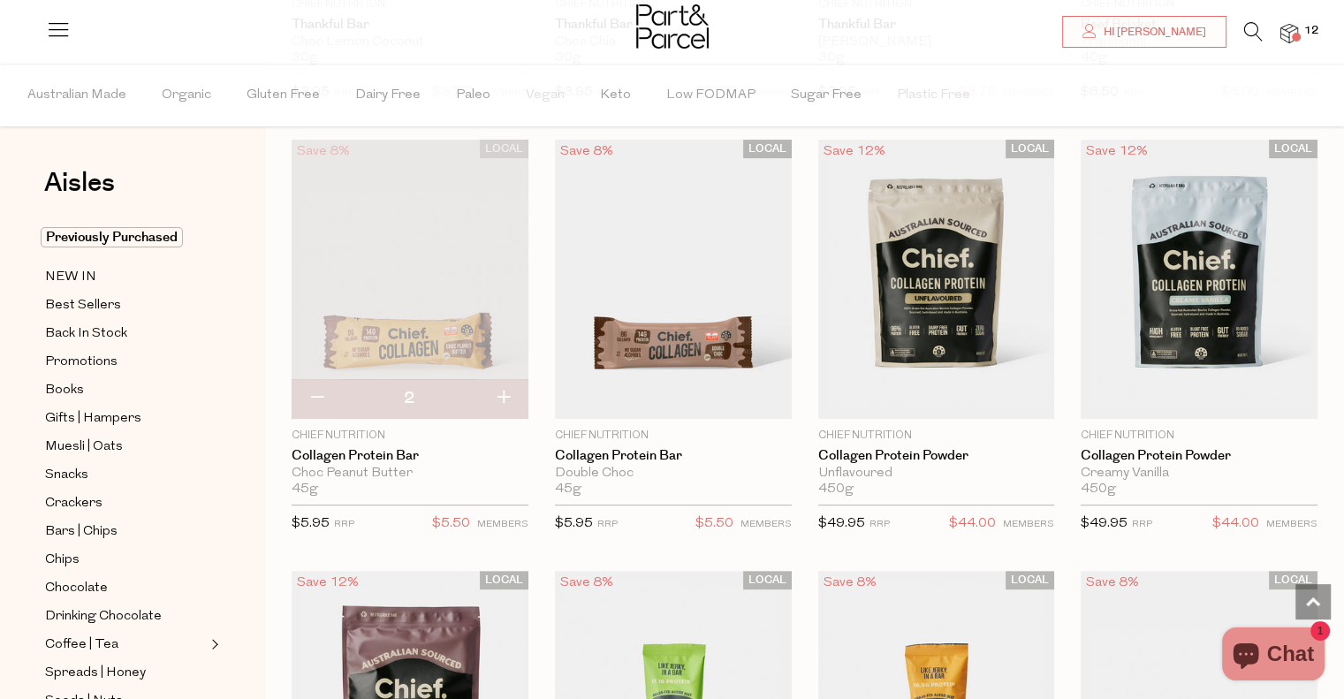
type input "3"
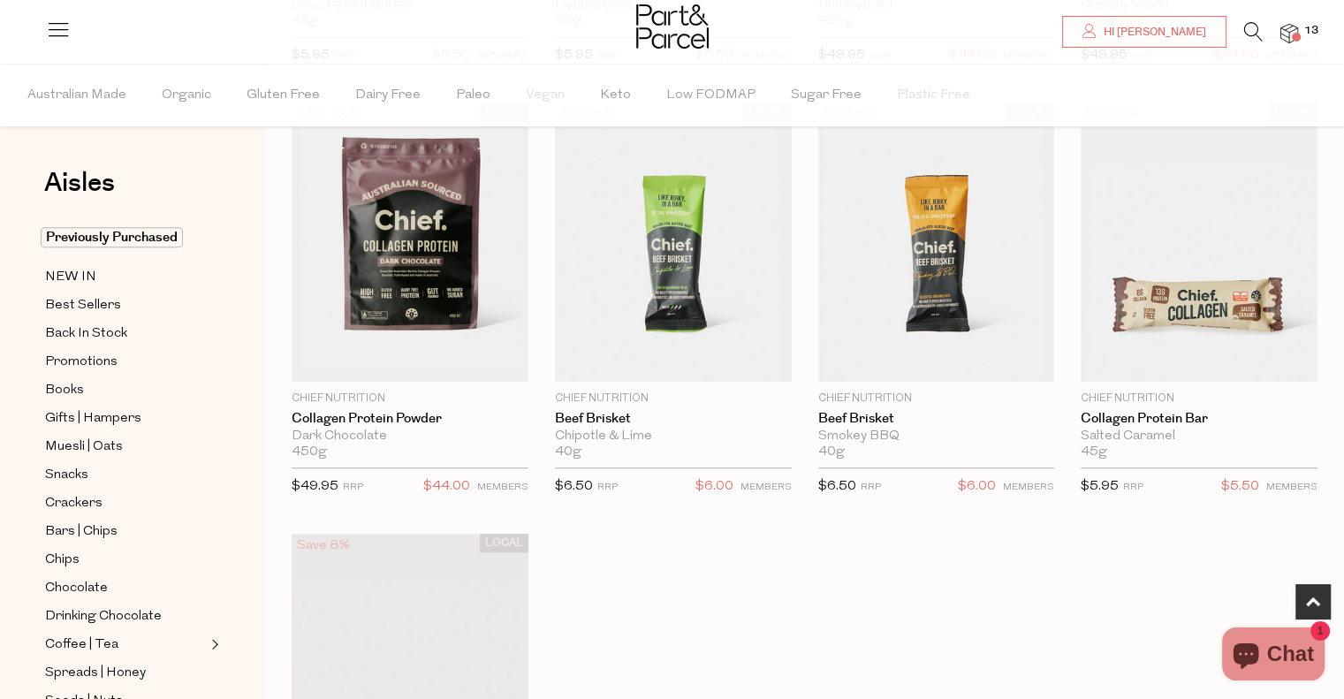
scroll to position [974, 0]
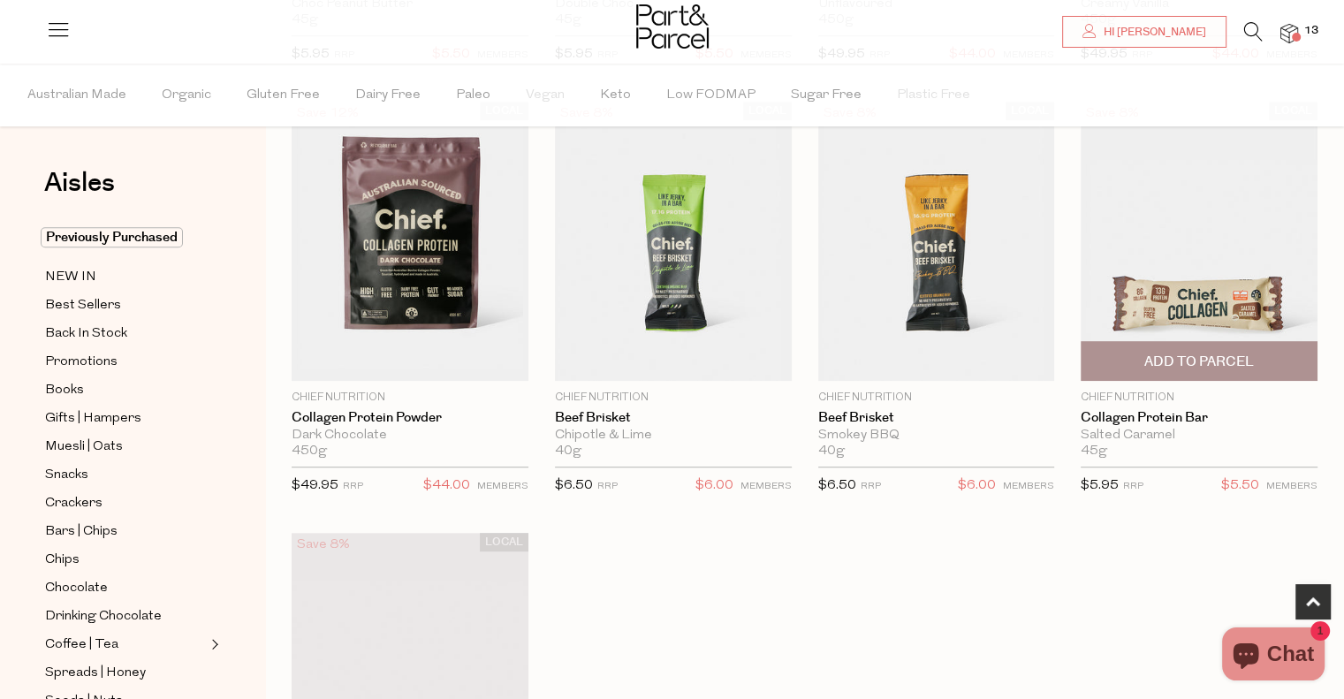
click at [1244, 365] on span "Add To Parcel" at bounding box center [1199, 362] width 110 height 19
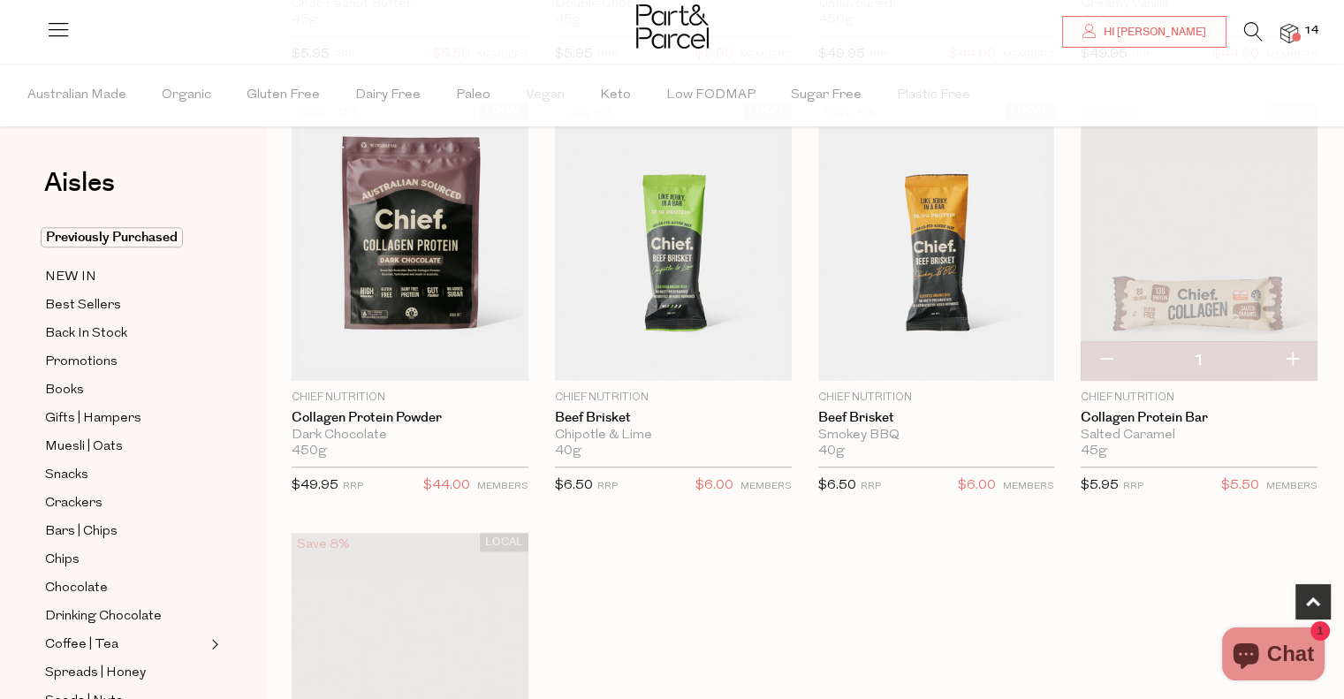
click at [1297, 363] on button "button" at bounding box center [1292, 360] width 50 height 39
type input "2"
click at [1286, 358] on button "button" at bounding box center [1292, 360] width 50 height 39
type input "3"
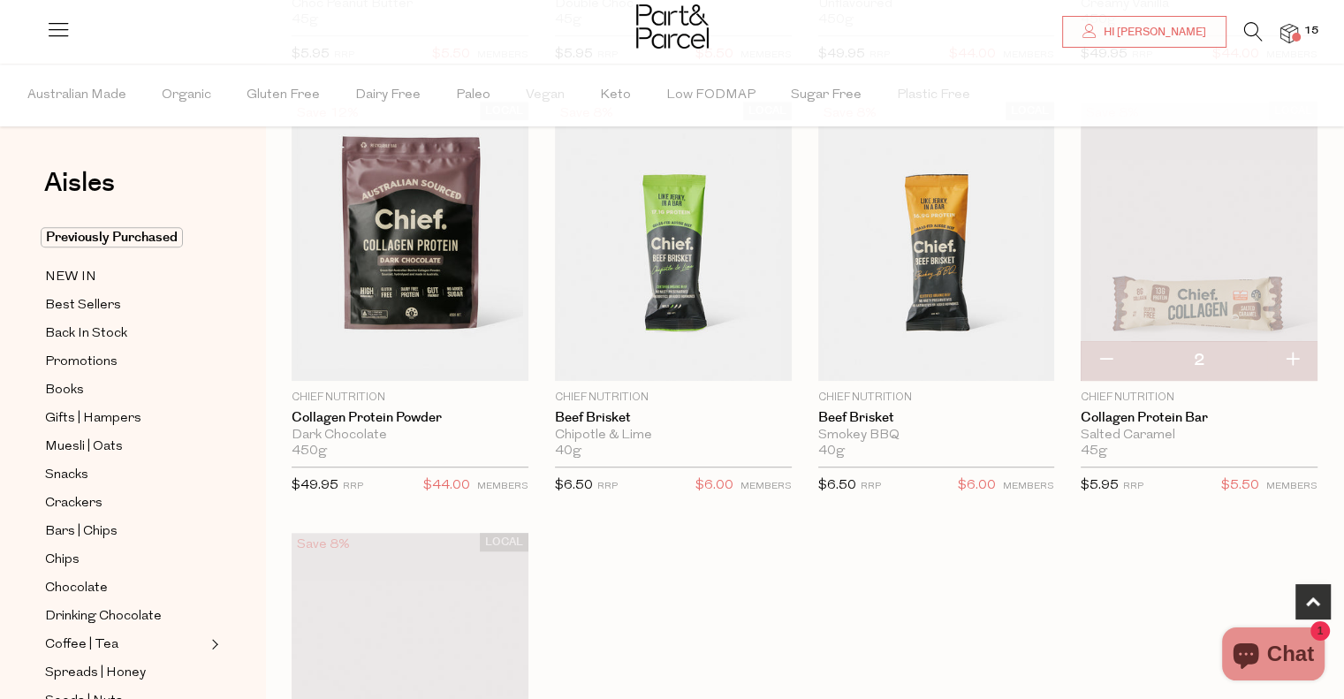
type input "3"
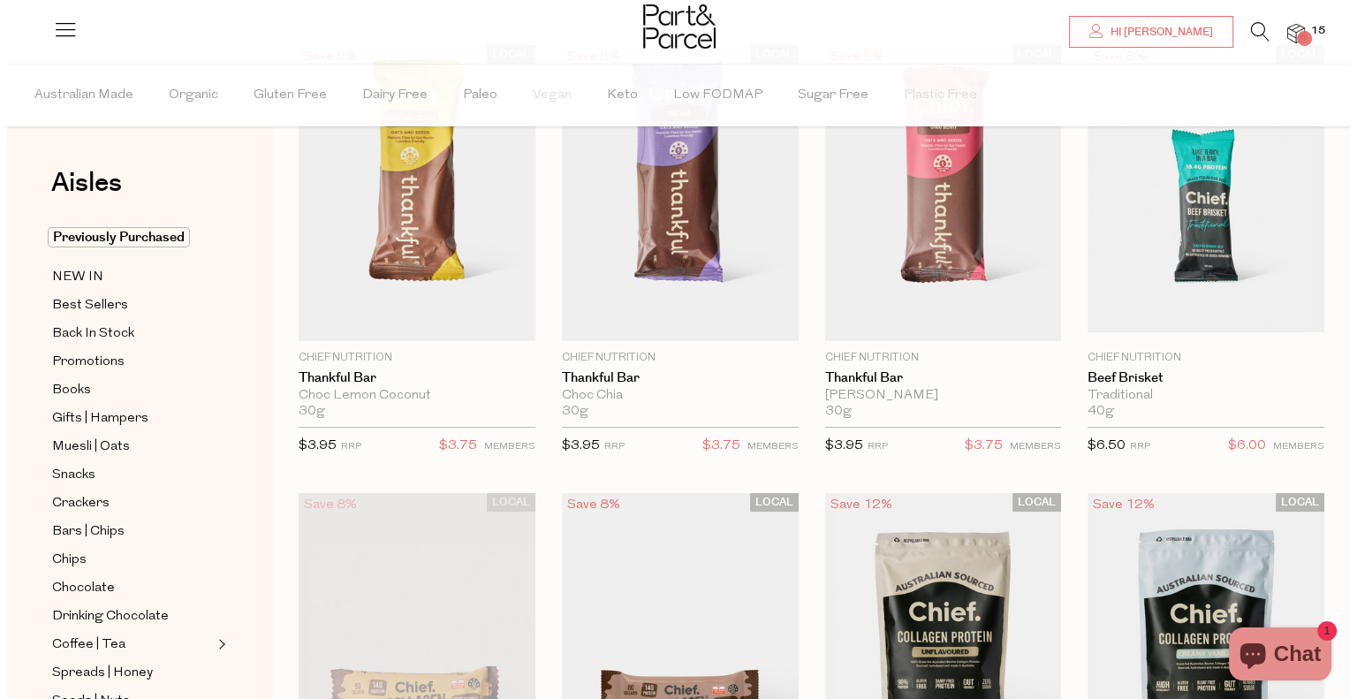
scroll to position [0, 0]
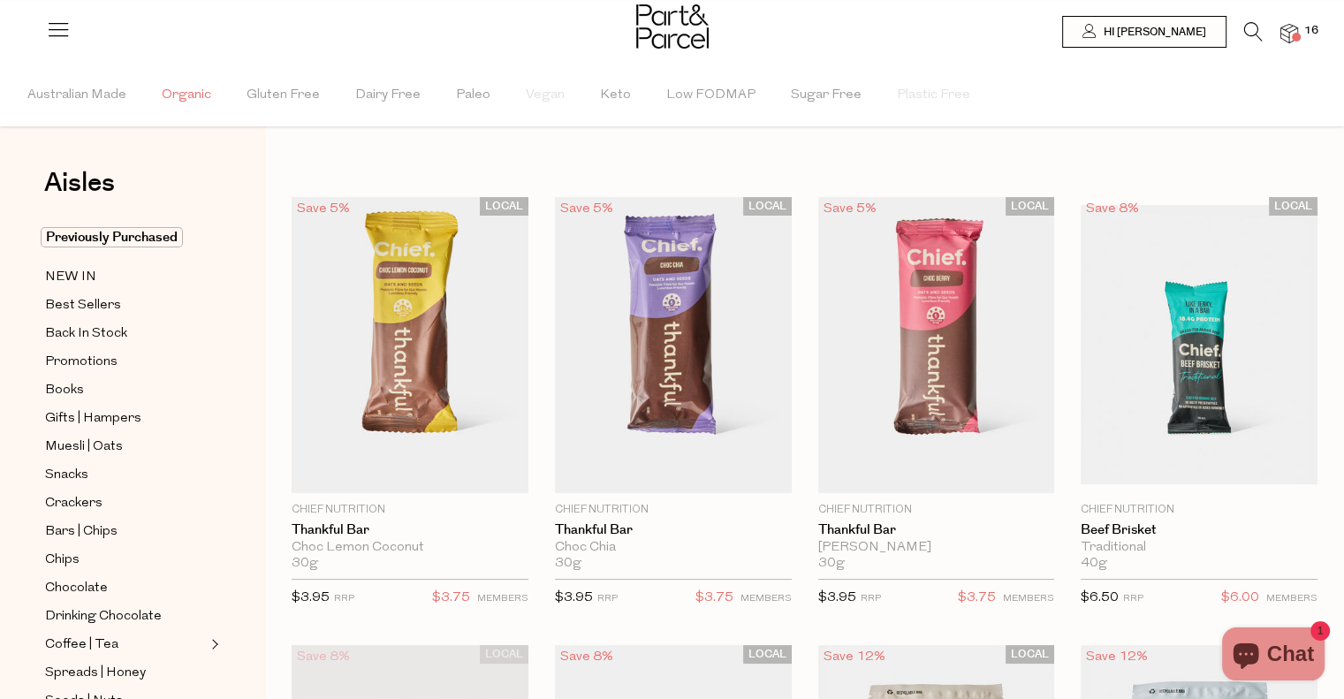
click at [176, 96] on span "Organic" at bounding box center [186, 95] width 49 height 62
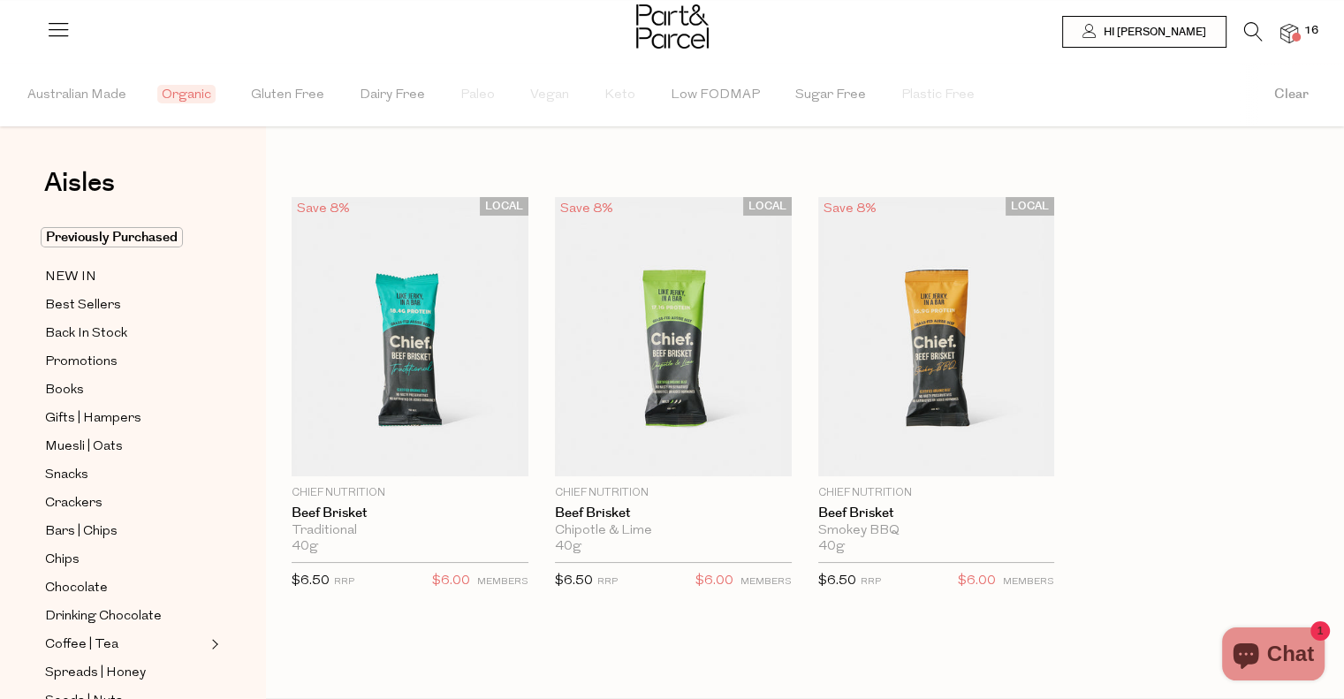
click at [1254, 25] on icon at bounding box center [1253, 31] width 19 height 19
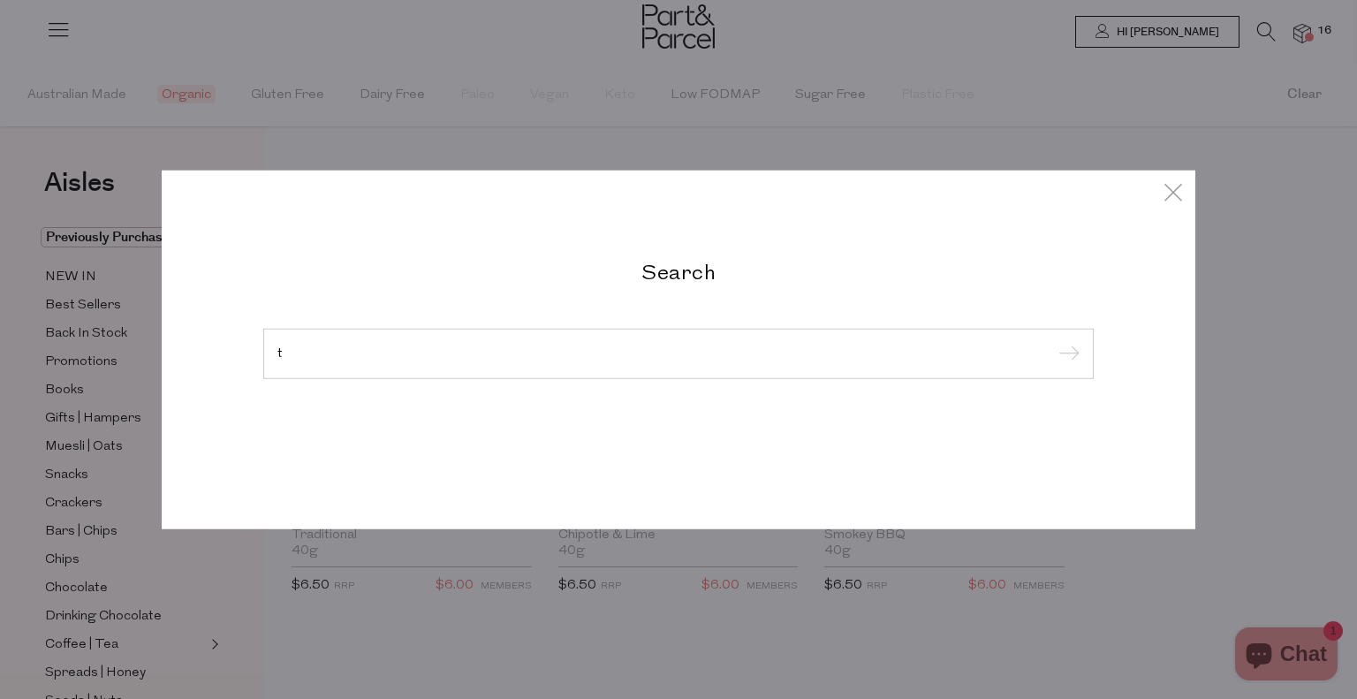
type input "t"
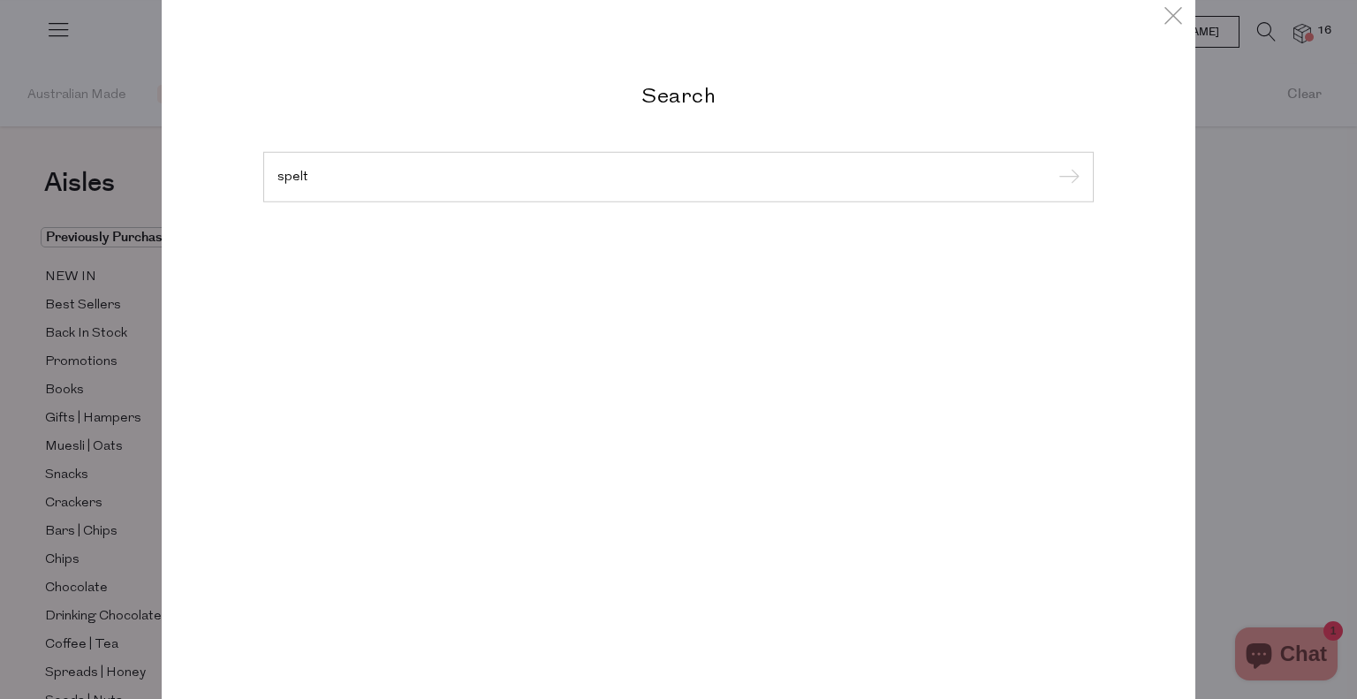
type input "spelt"
click at [1053, 164] on input "submit" at bounding box center [1066, 177] width 27 height 27
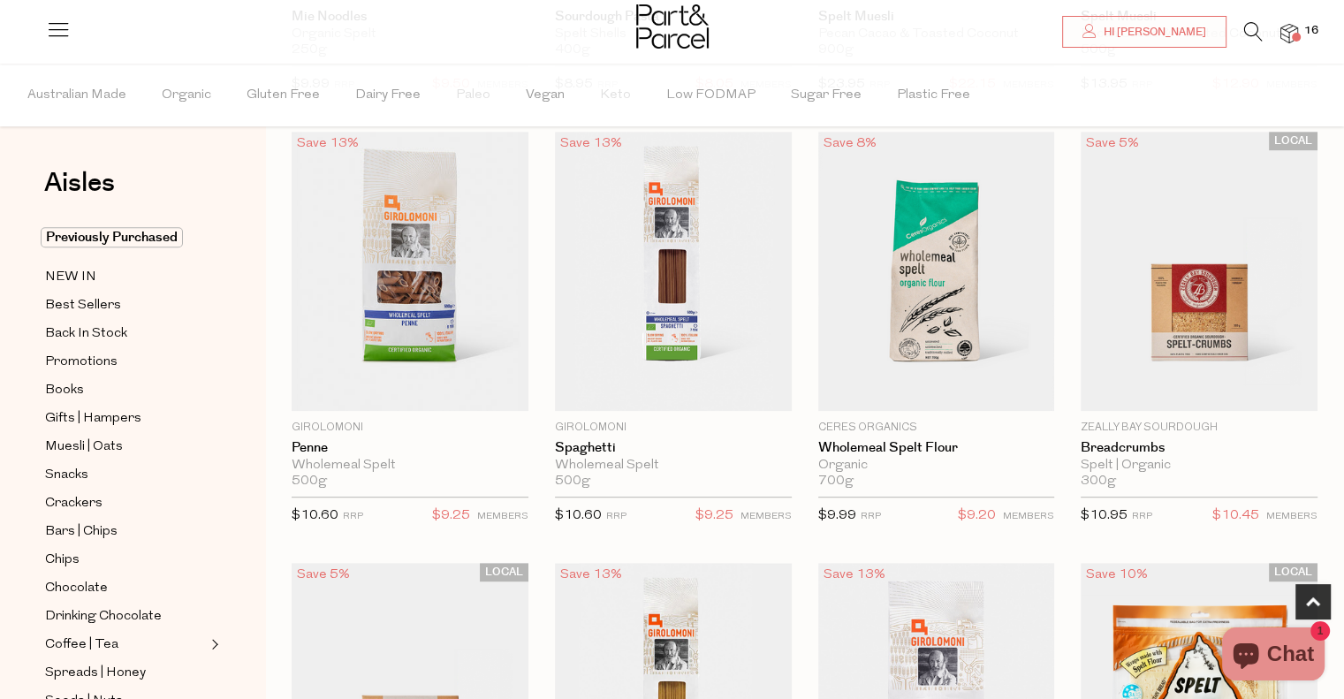
scroll to position [940, 0]
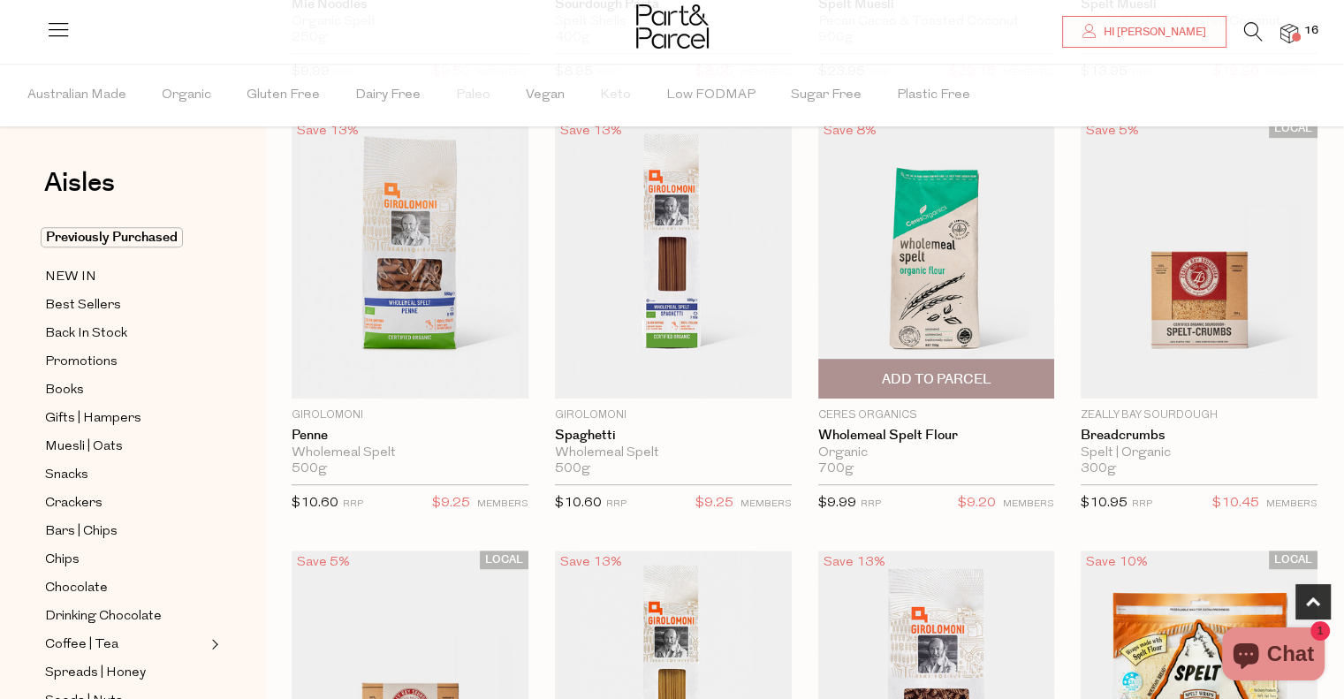
click at [953, 370] on span "Add To Parcel" at bounding box center [936, 379] width 110 height 19
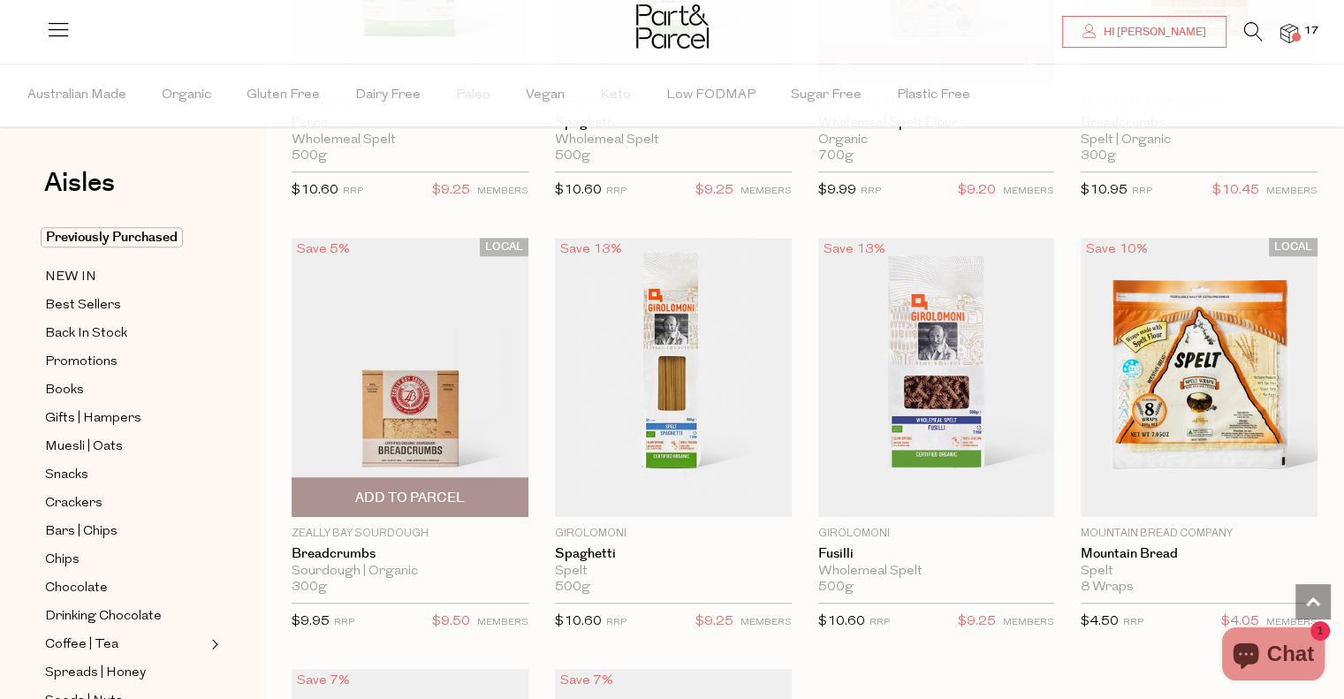
scroll to position [1254, 0]
click at [445, 488] on span "Add To Parcel" at bounding box center [410, 497] width 110 height 19
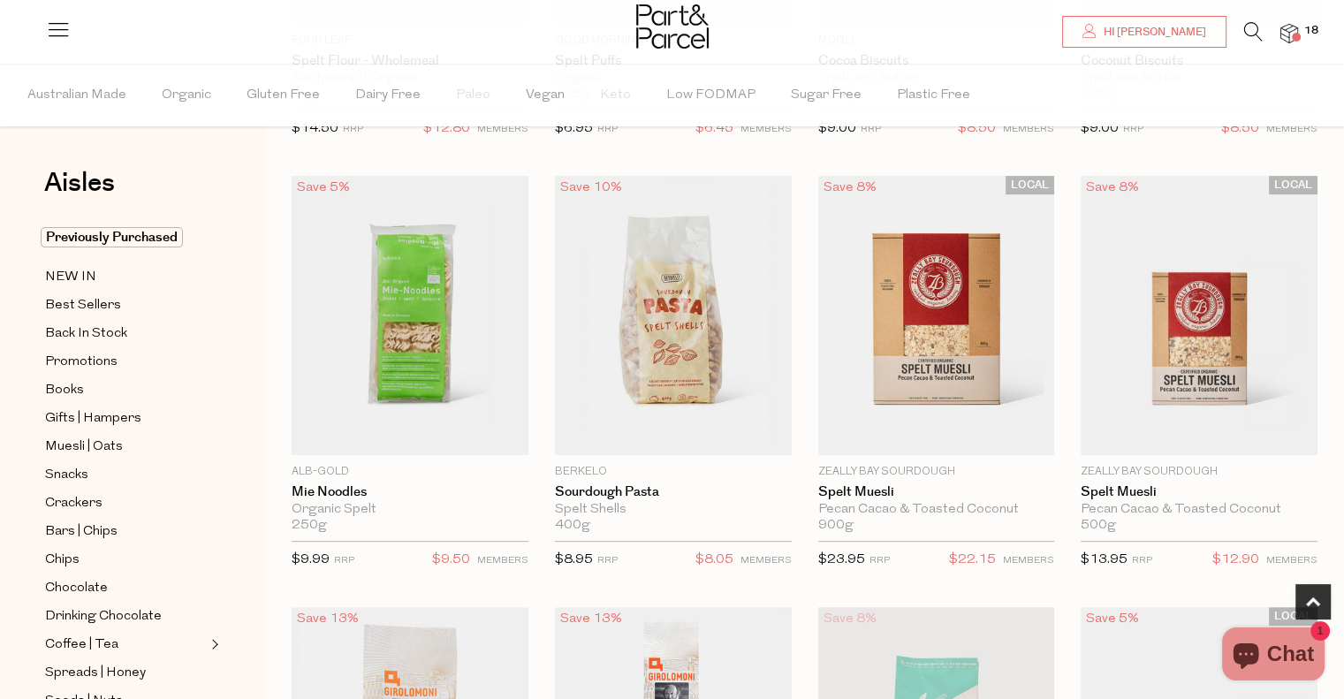
scroll to position [454, 0]
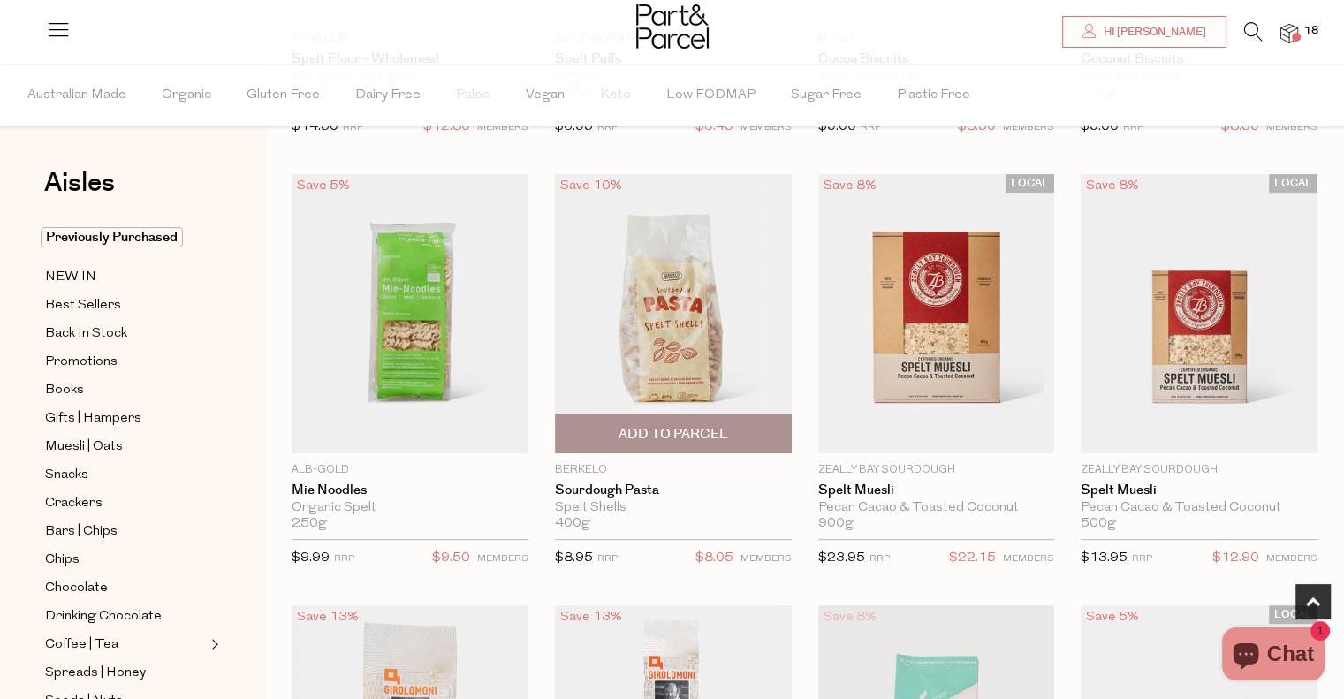
click at [700, 430] on span "Add To Parcel" at bounding box center [673, 434] width 110 height 19
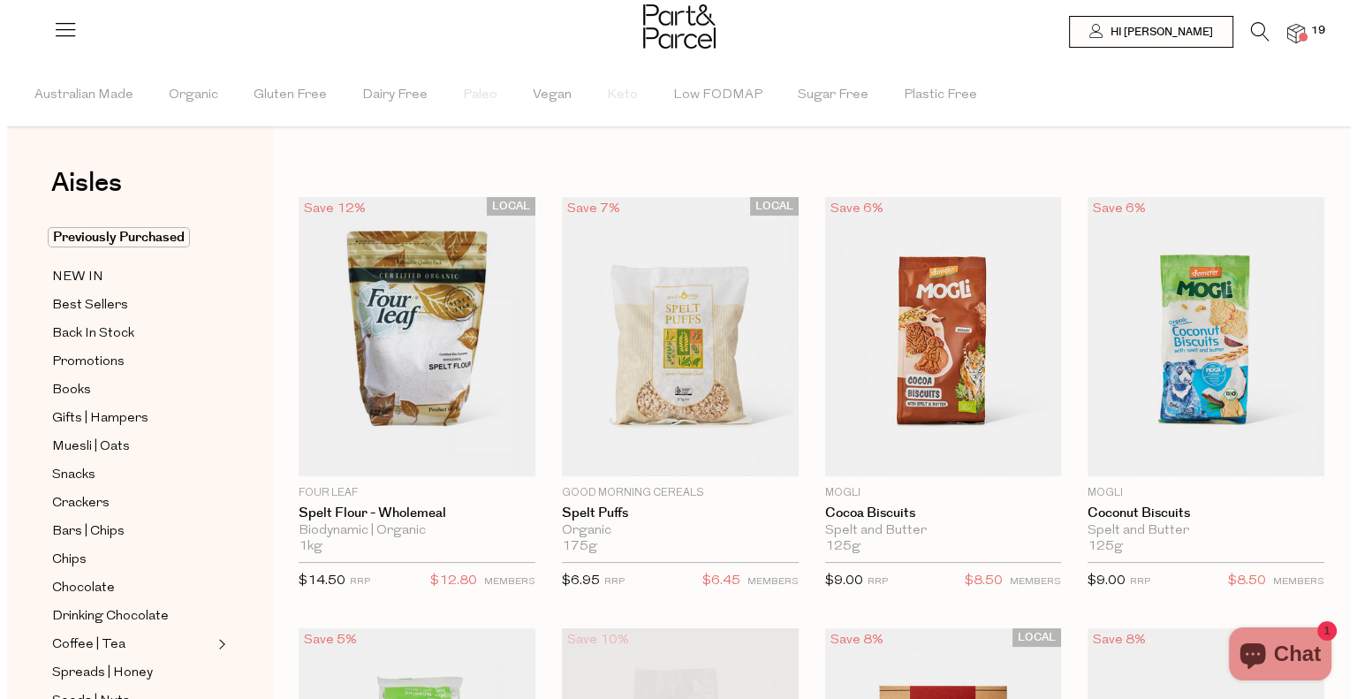
scroll to position [0, 0]
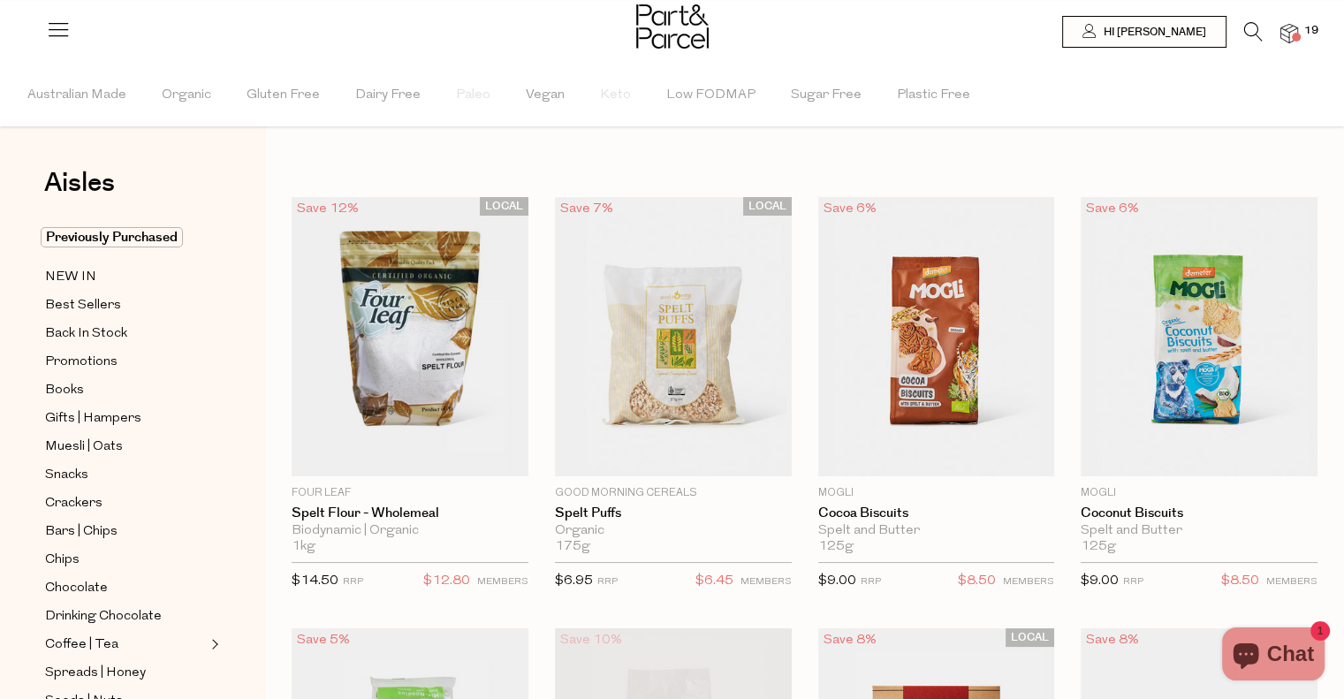
click at [1255, 35] on icon at bounding box center [1253, 31] width 19 height 19
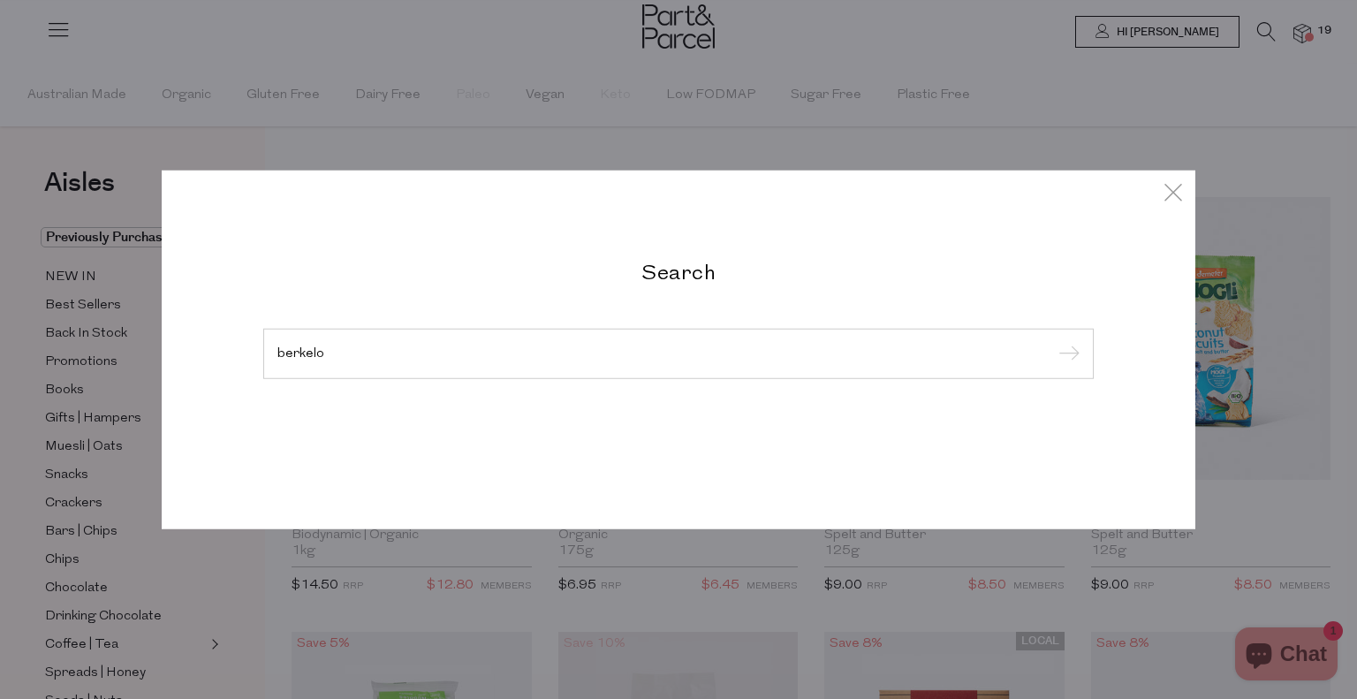
type input "berkelo"
click at [1053, 341] on input "submit" at bounding box center [1066, 354] width 27 height 27
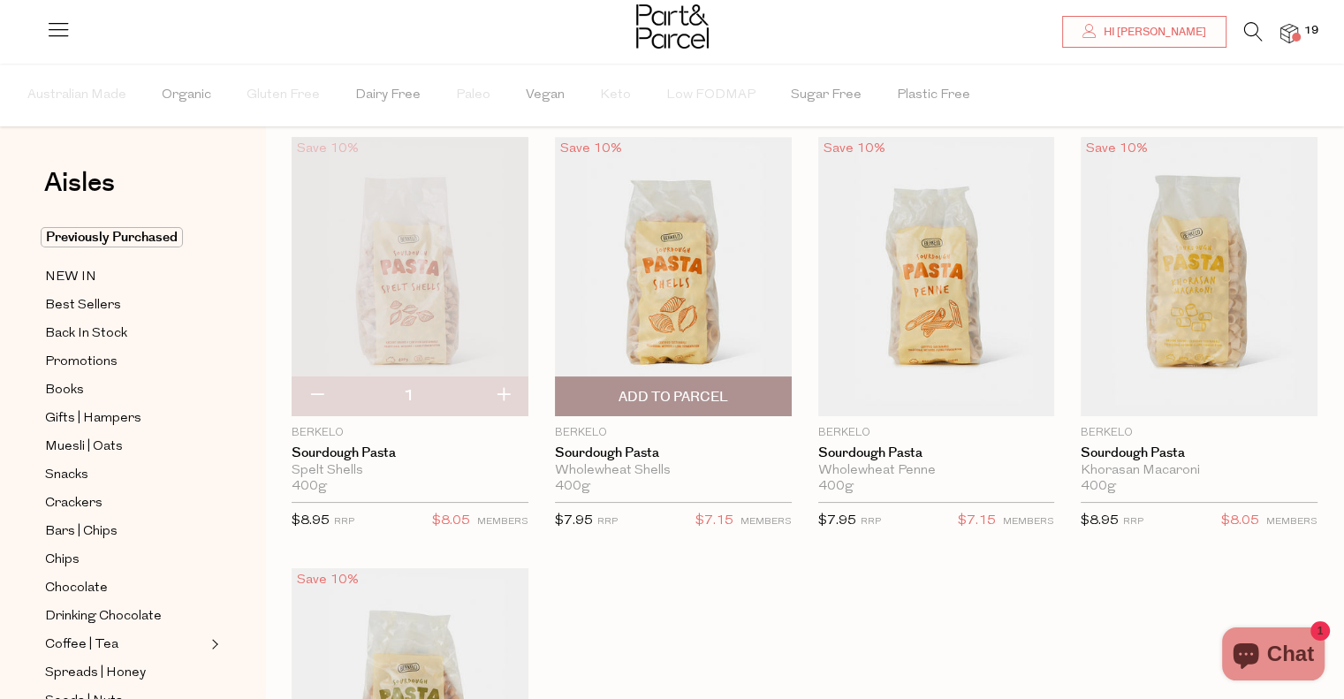
scroll to position [60, 0]
click at [309, 406] on button "button" at bounding box center [317, 395] width 50 height 39
type input "0"
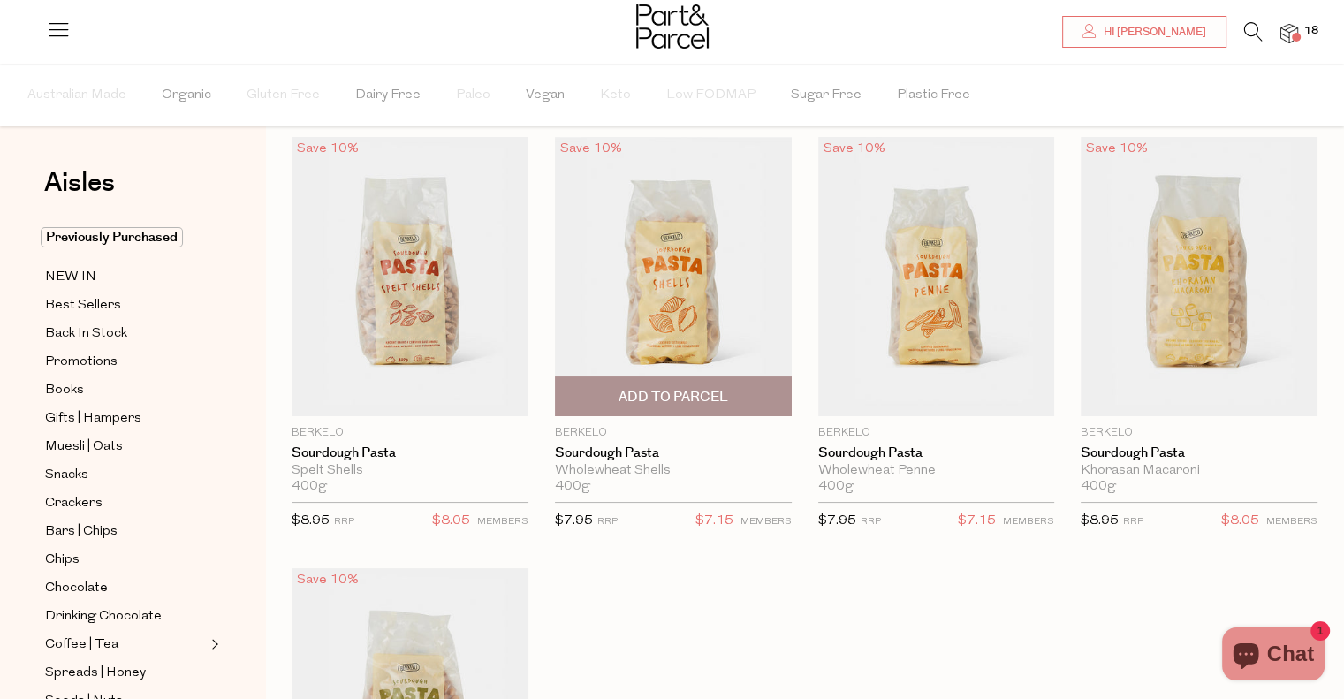
click at [755, 395] on span "Add To Parcel" at bounding box center [673, 396] width 226 height 38
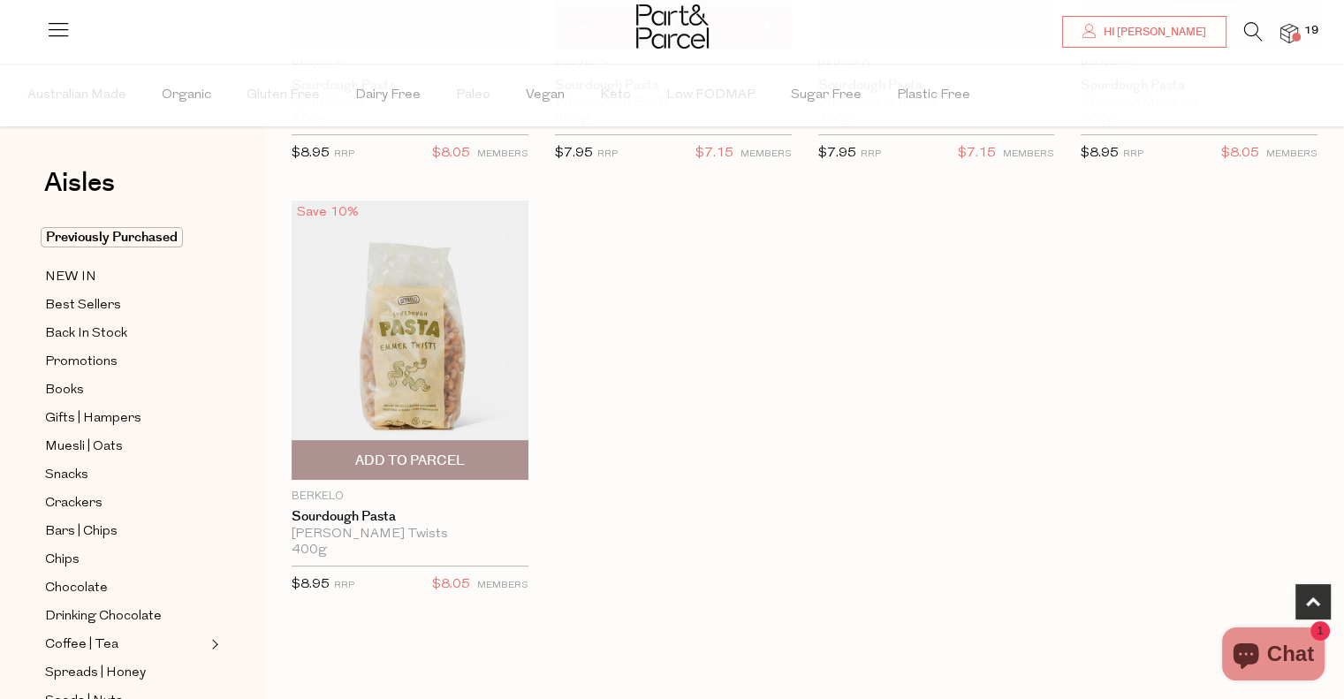
scroll to position [430, 0]
click at [441, 456] on span "Add To Parcel" at bounding box center [410, 458] width 110 height 19
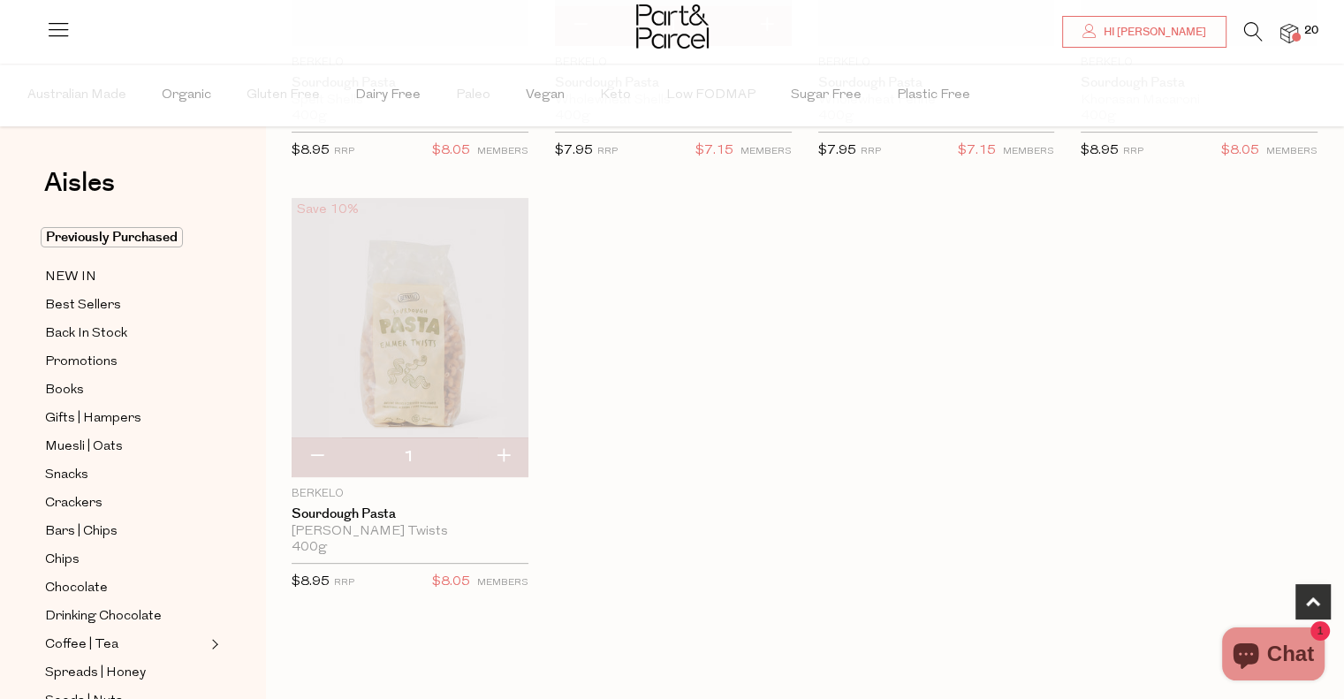
click at [509, 459] on button "button" at bounding box center [503, 456] width 50 height 39
type input "2"
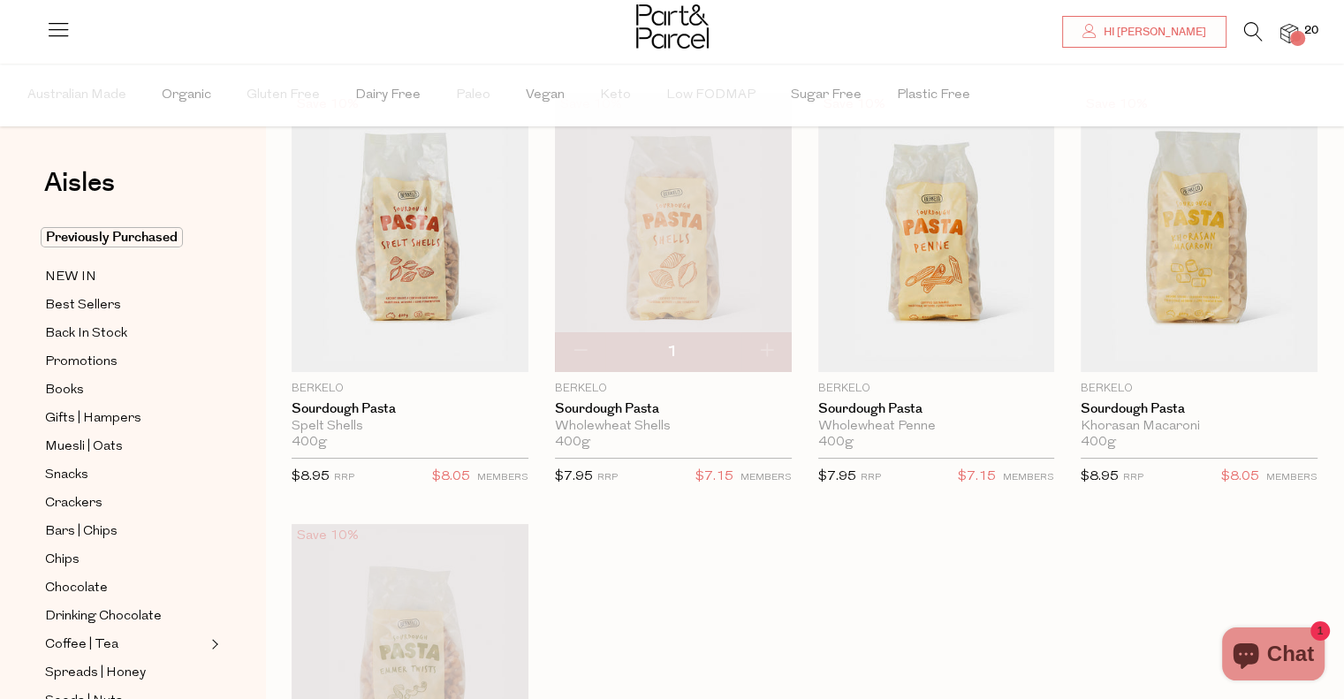
scroll to position [102, 0]
click at [761, 353] on button "button" at bounding box center [766, 353] width 50 height 39
type input "2"
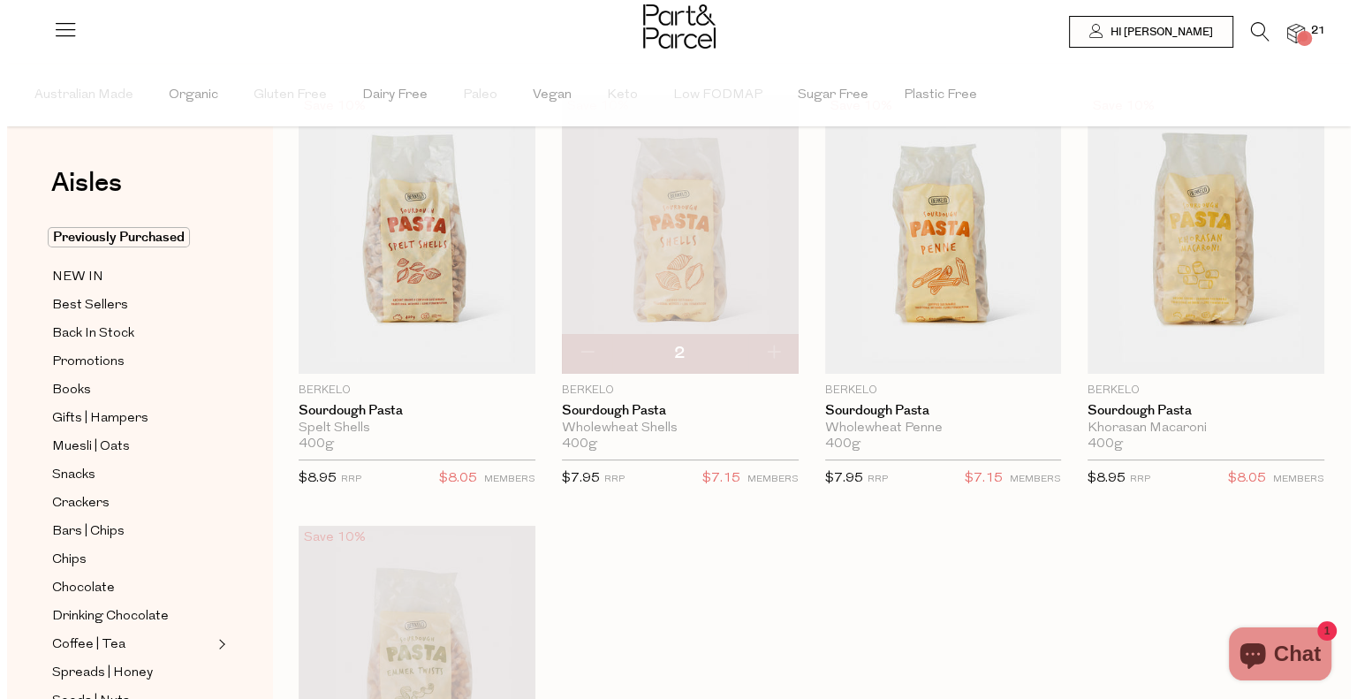
scroll to position [0, 0]
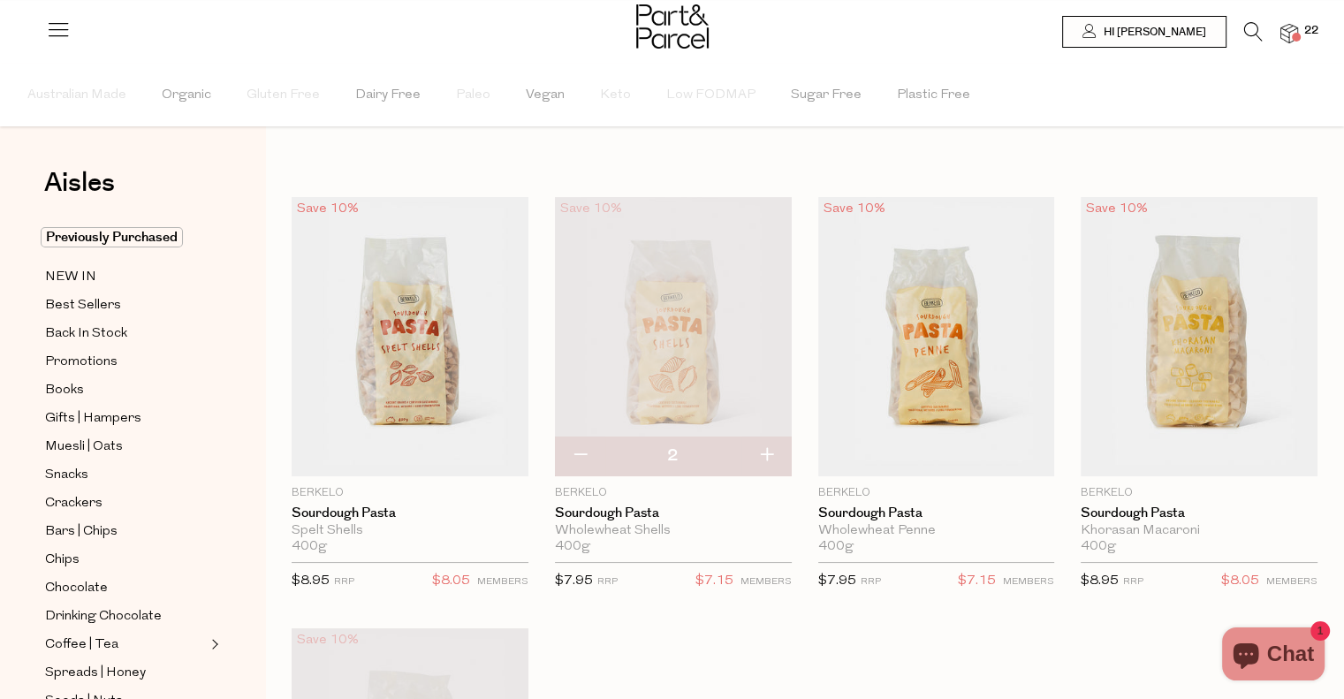
click at [1259, 27] on icon at bounding box center [1253, 31] width 19 height 19
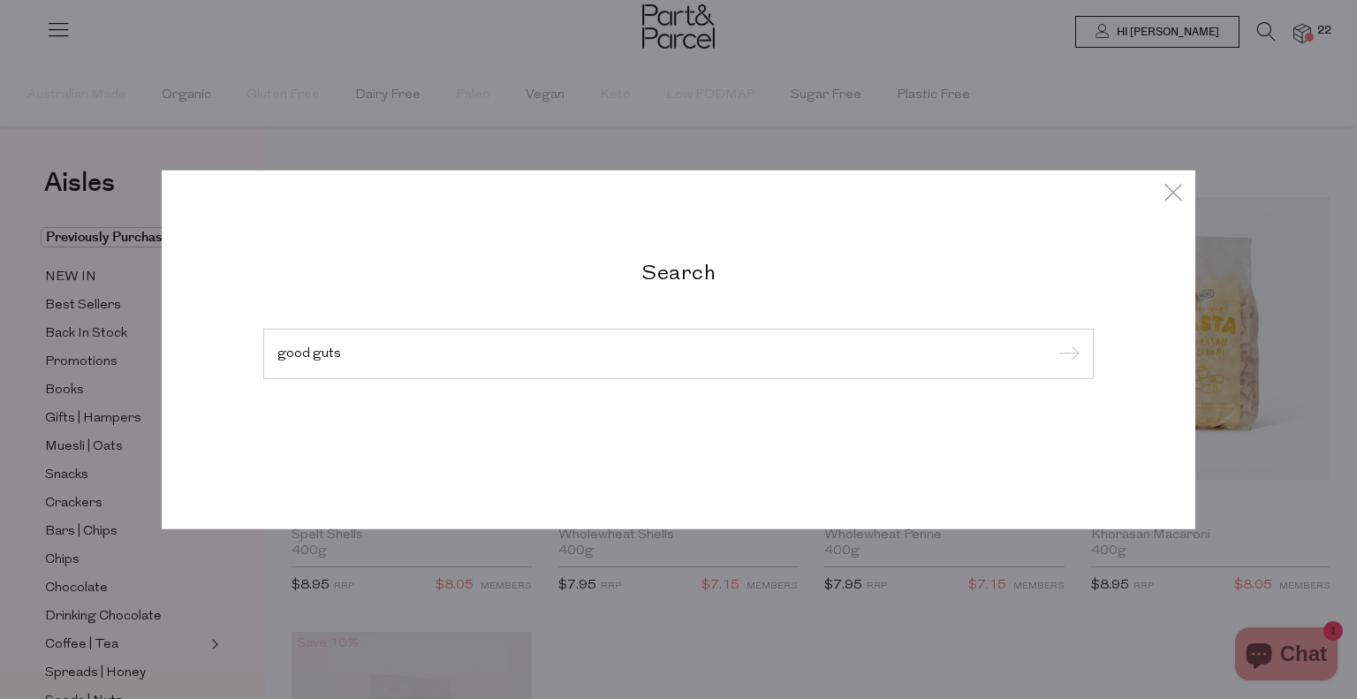
type input "good guts"
click at [1053, 341] on input "submit" at bounding box center [1066, 354] width 27 height 27
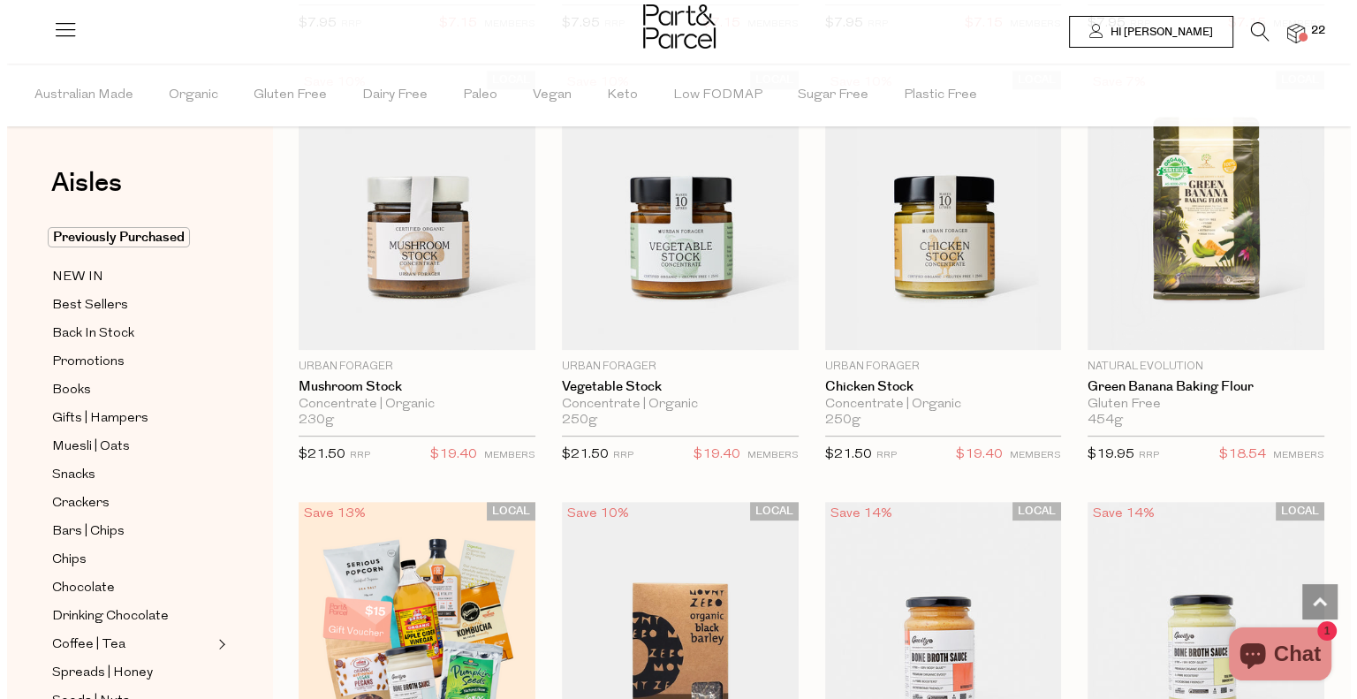
scroll to position [399, 0]
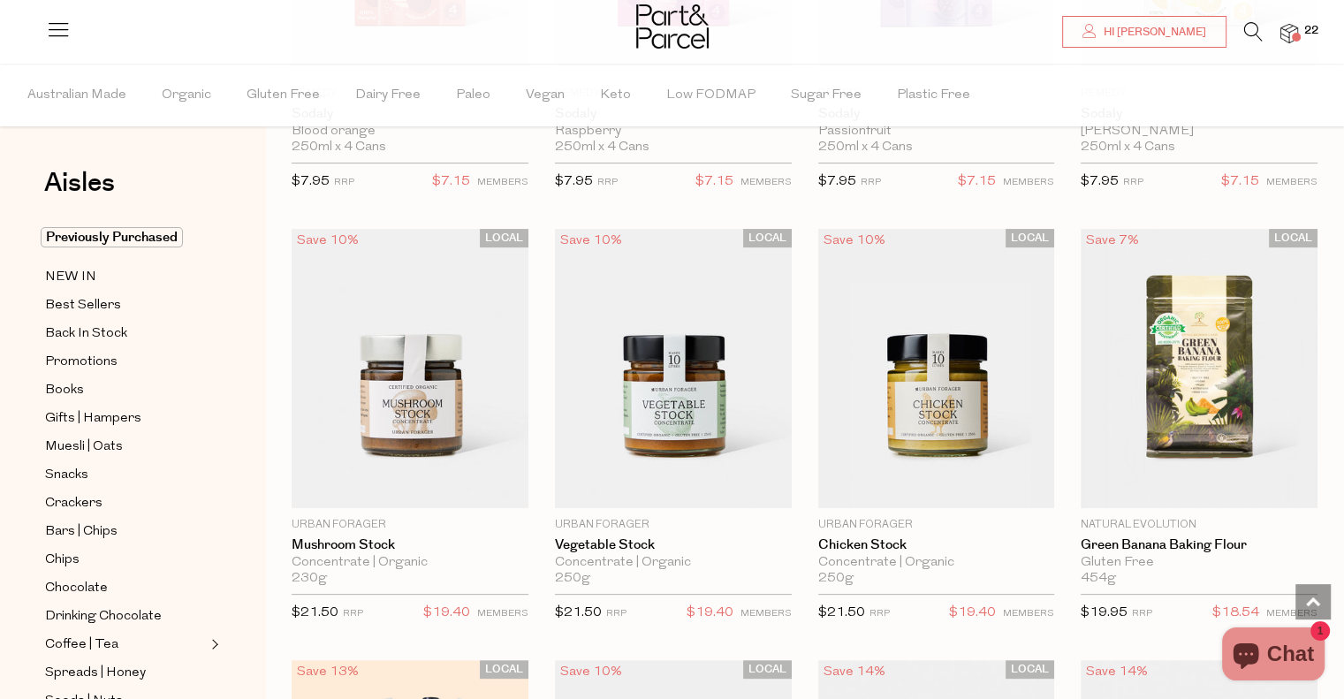
click at [1256, 26] on icon at bounding box center [1253, 31] width 19 height 19
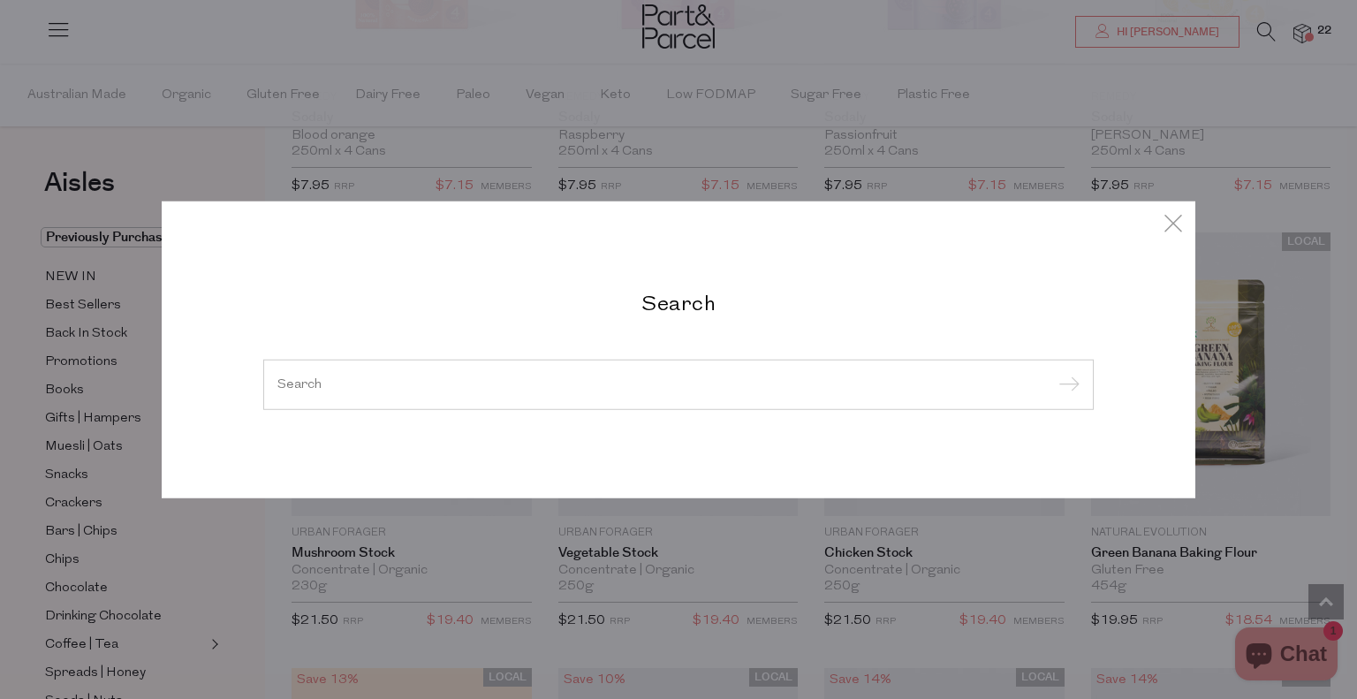
type input "o"
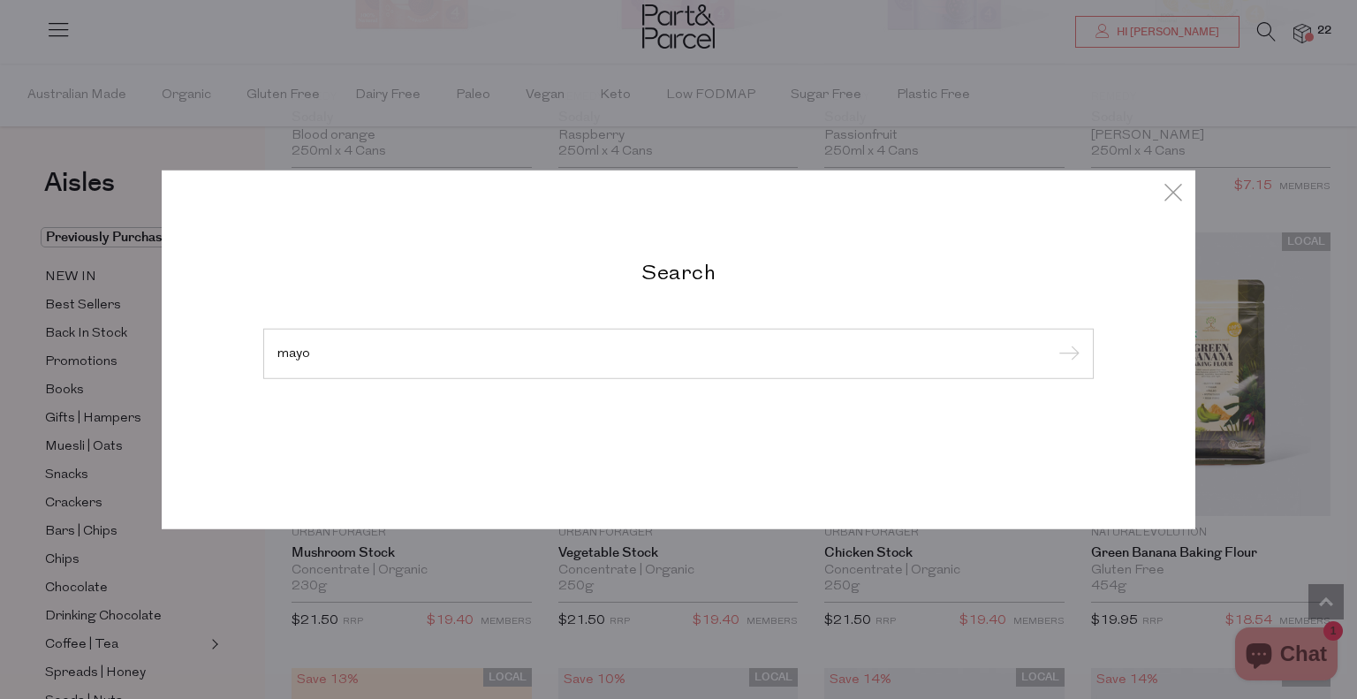
type input "mayo"
click at [1053, 341] on input "submit" at bounding box center [1066, 354] width 27 height 27
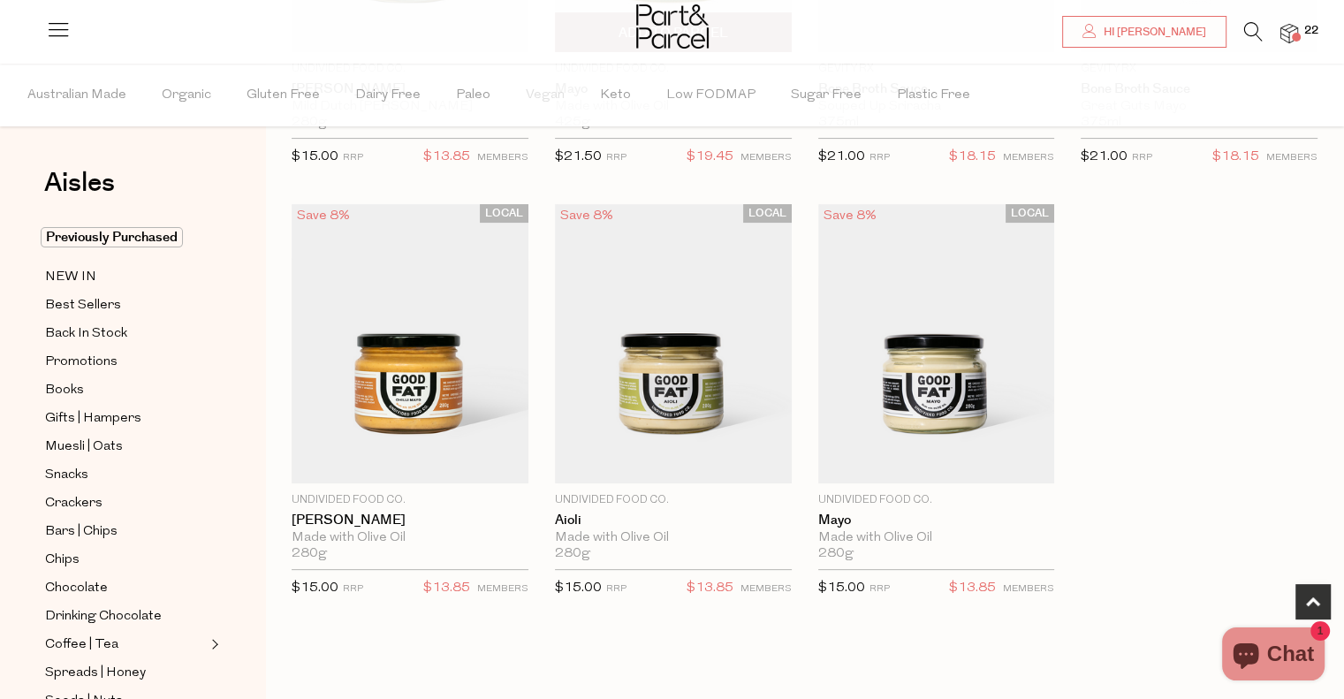
scroll to position [424, 0]
click at [756, 533] on div "Undivided Food Co. [GEOGRAPHIC_DATA] Made with Olive Oil 280g {{max_qty_message…" at bounding box center [673, 550] width 237 height 117
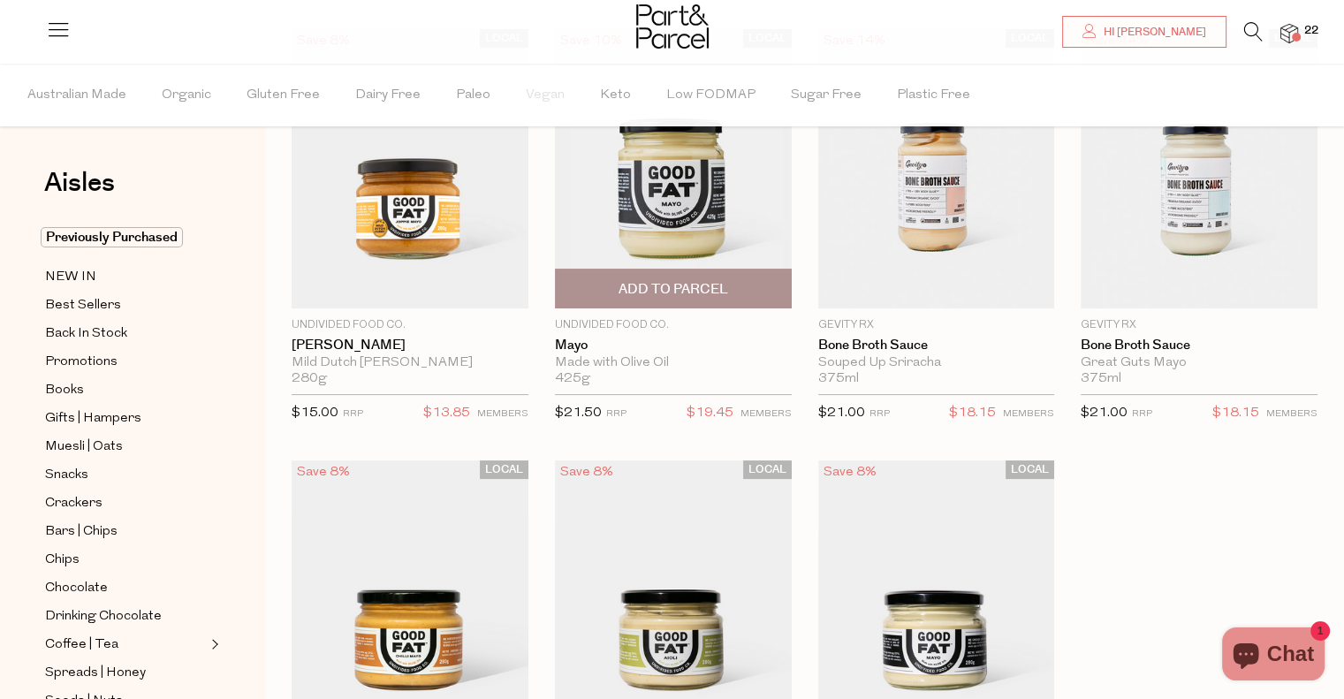
scroll to position [163, 0]
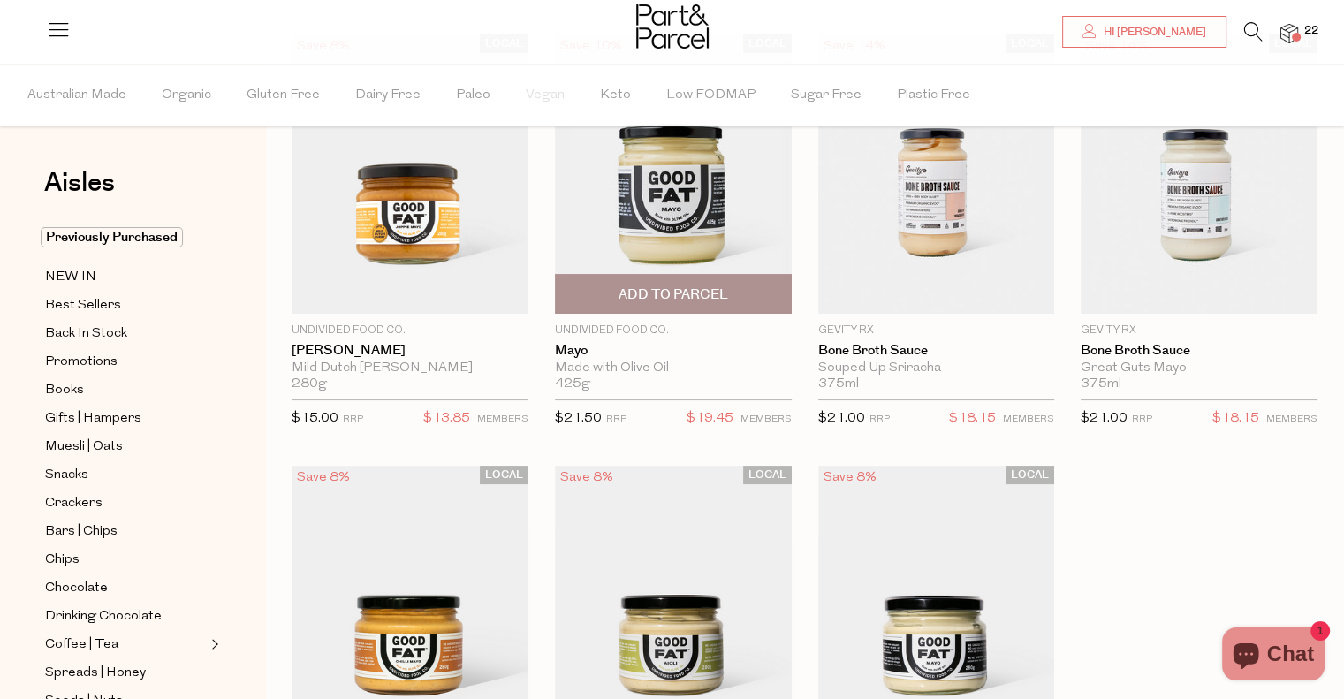
click at [687, 296] on span "Add To Parcel" at bounding box center [673, 294] width 110 height 19
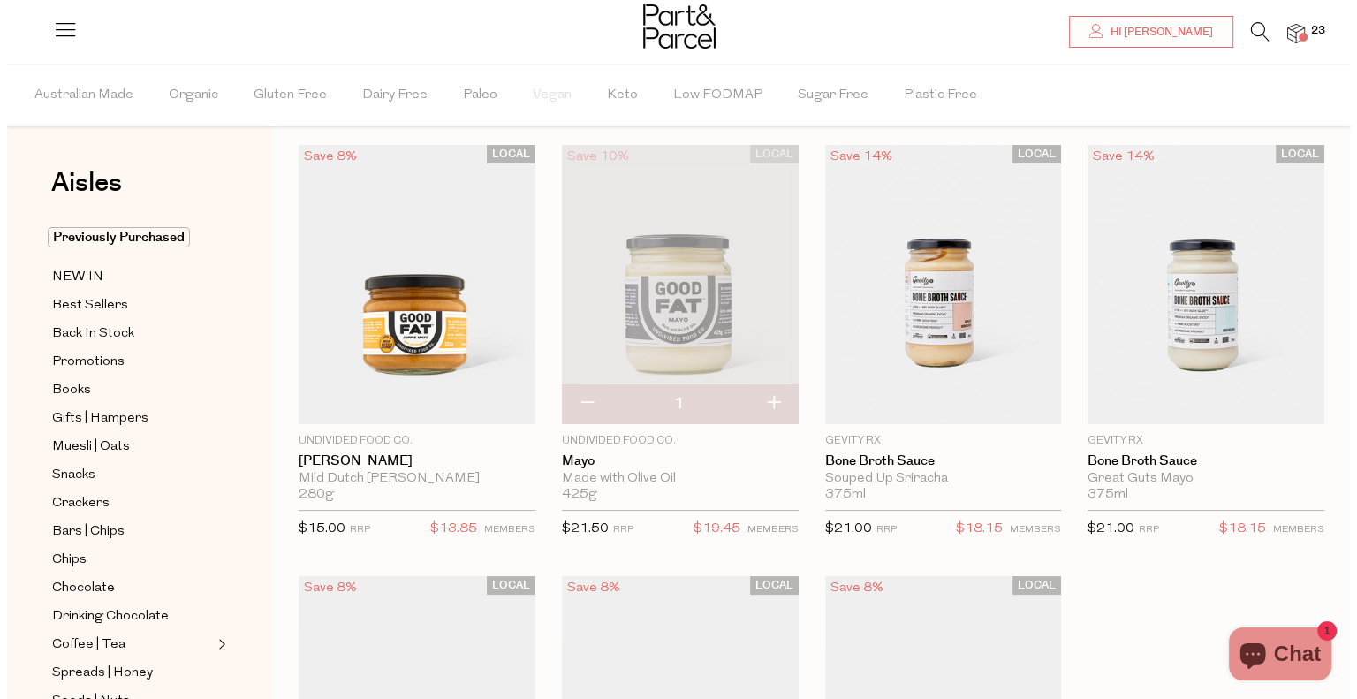
scroll to position [0, 0]
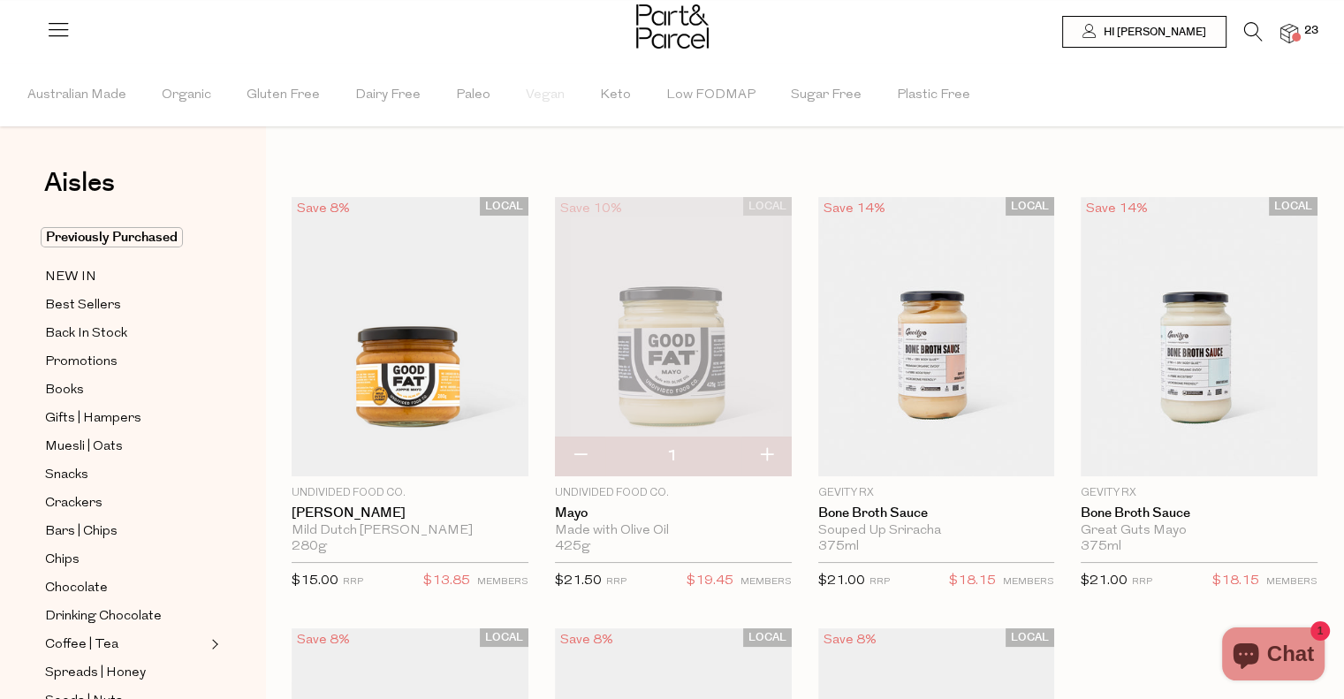
click at [1247, 33] on icon at bounding box center [1253, 31] width 19 height 19
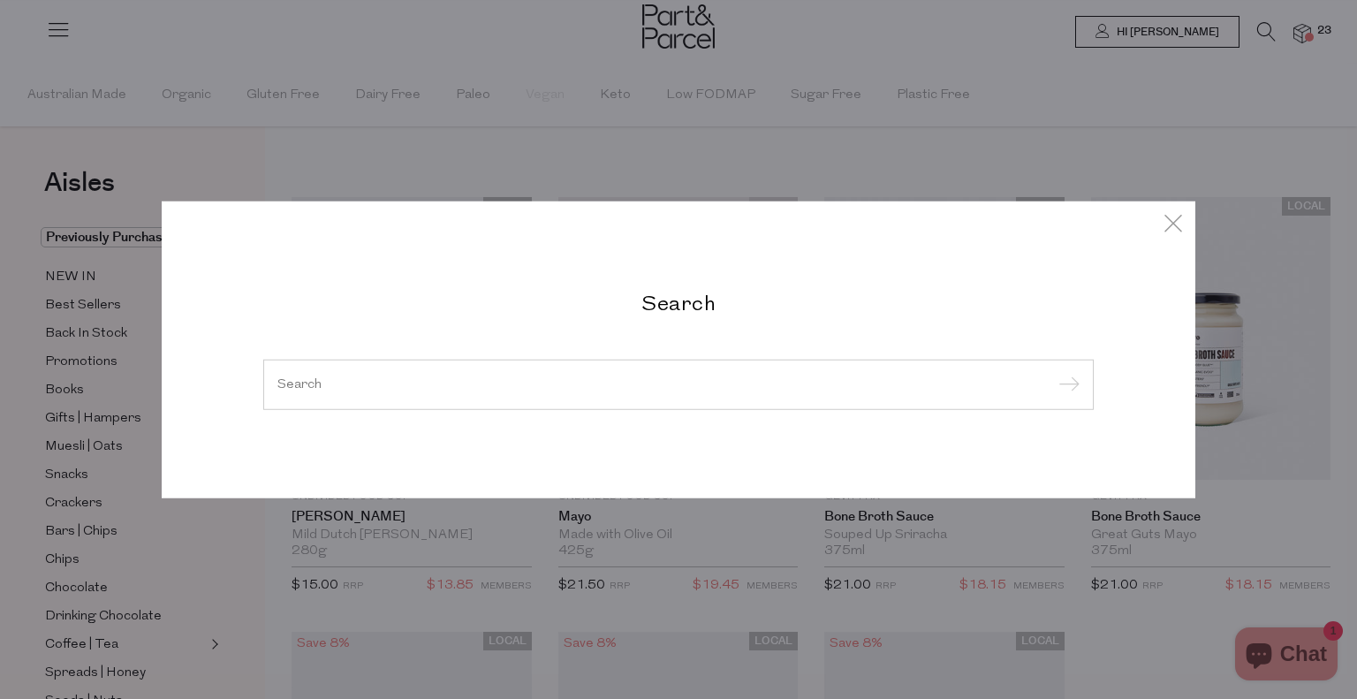
type input "d"
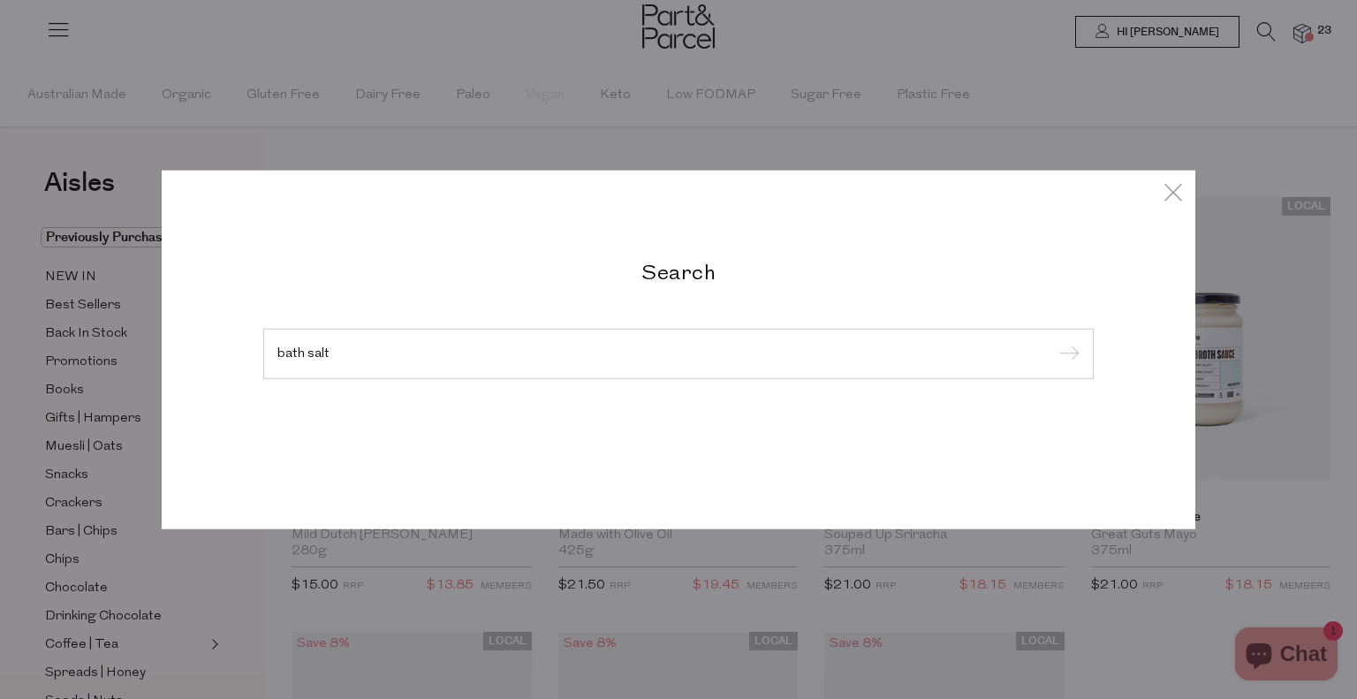
type input "bath salt"
click at [1053, 341] on input "submit" at bounding box center [1066, 354] width 27 height 27
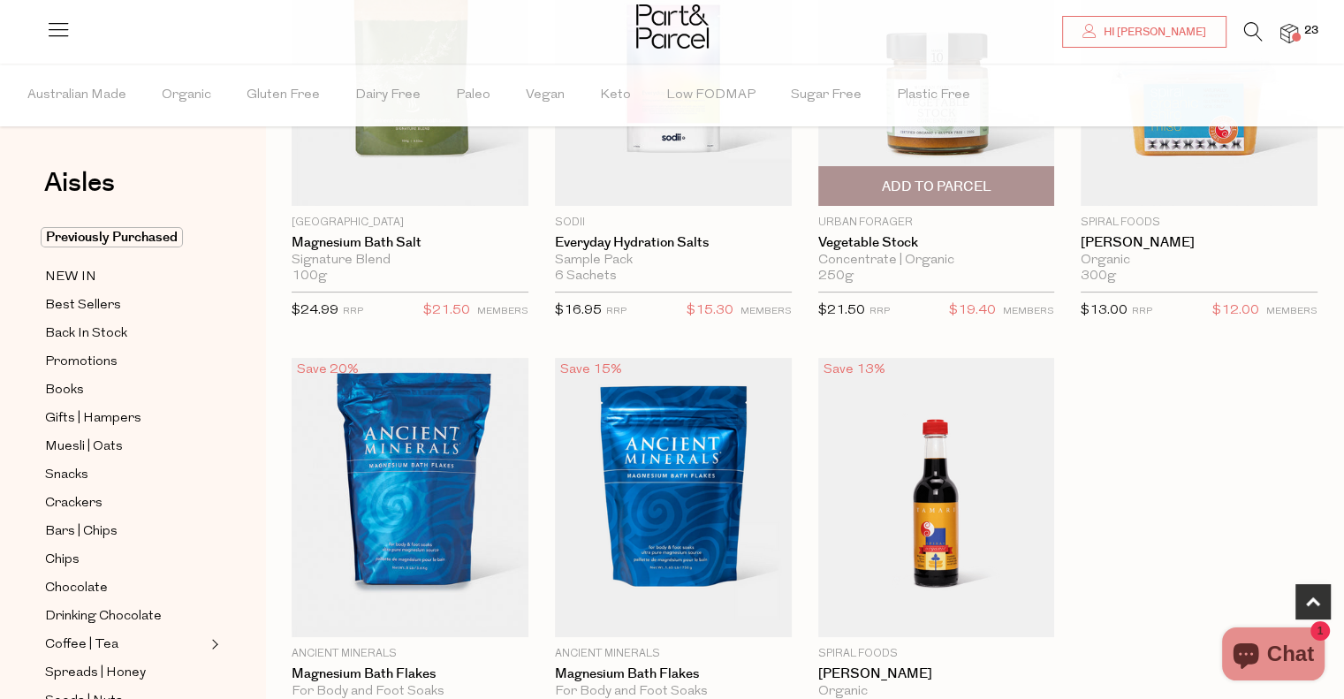
scroll to position [454, 0]
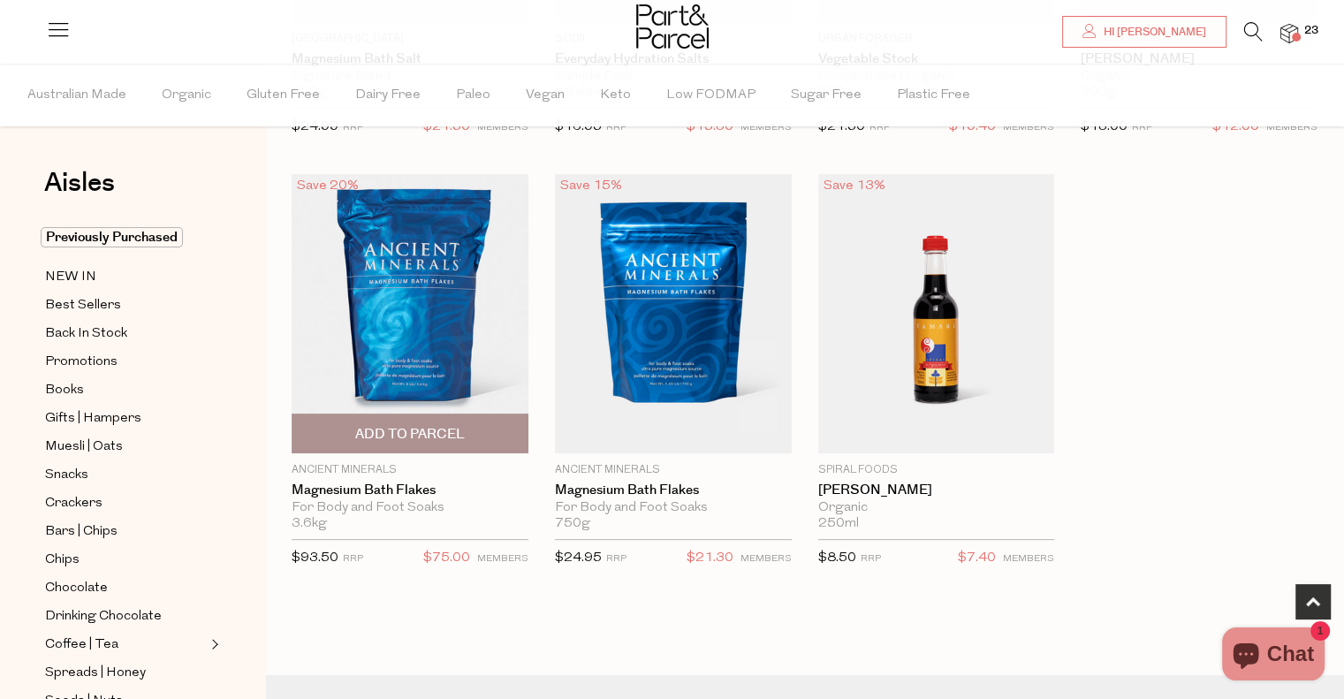
click at [424, 431] on span "Add To Parcel" at bounding box center [410, 434] width 110 height 19
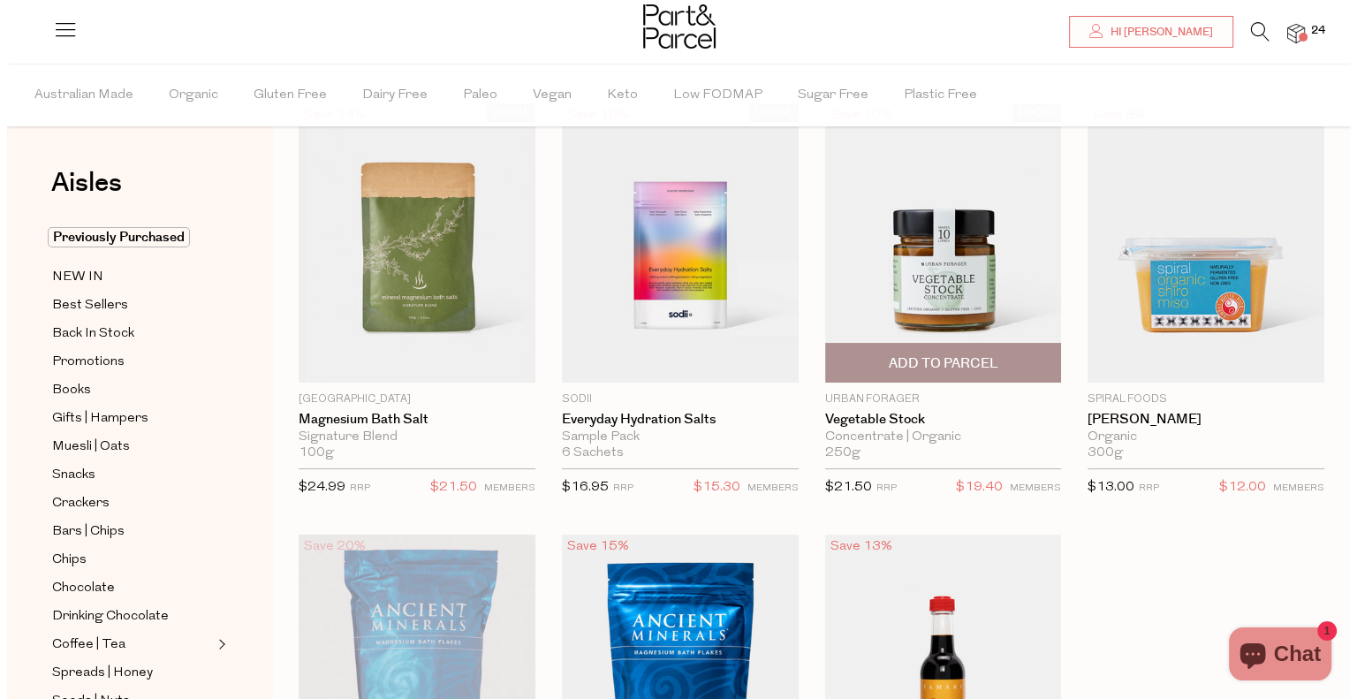
scroll to position [81, 0]
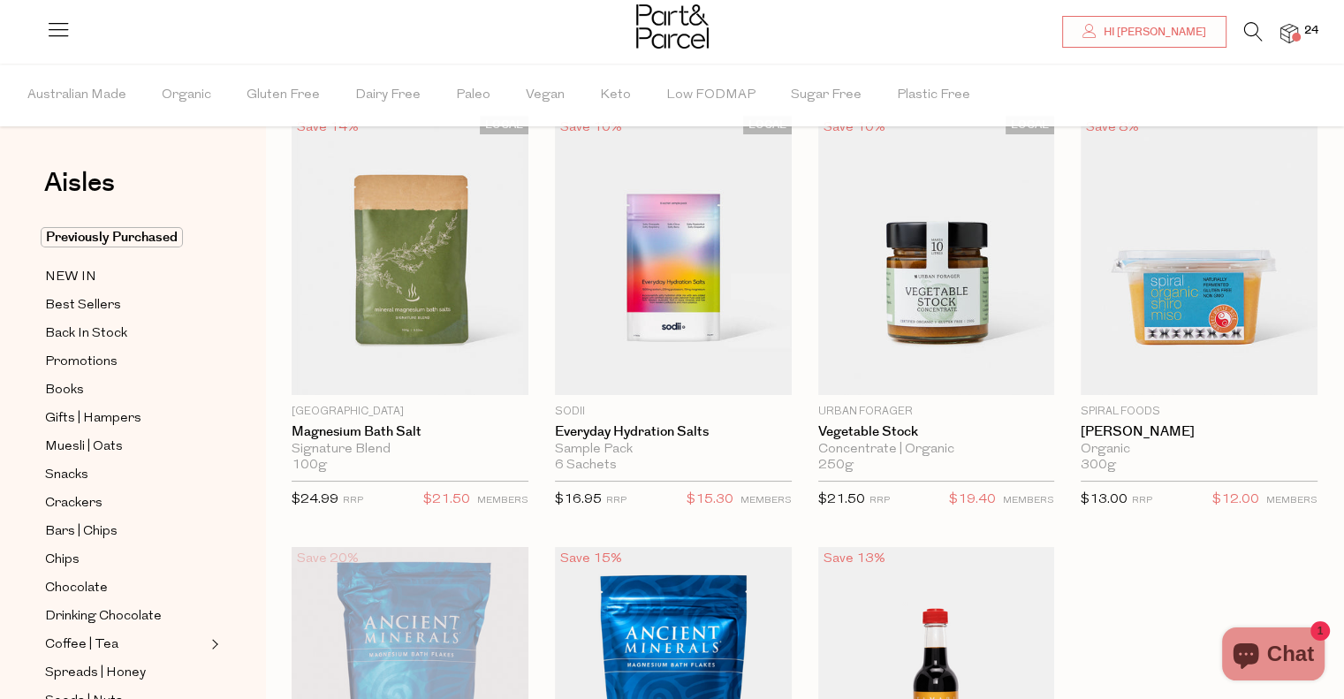
click at [1247, 27] on icon at bounding box center [1253, 31] width 19 height 19
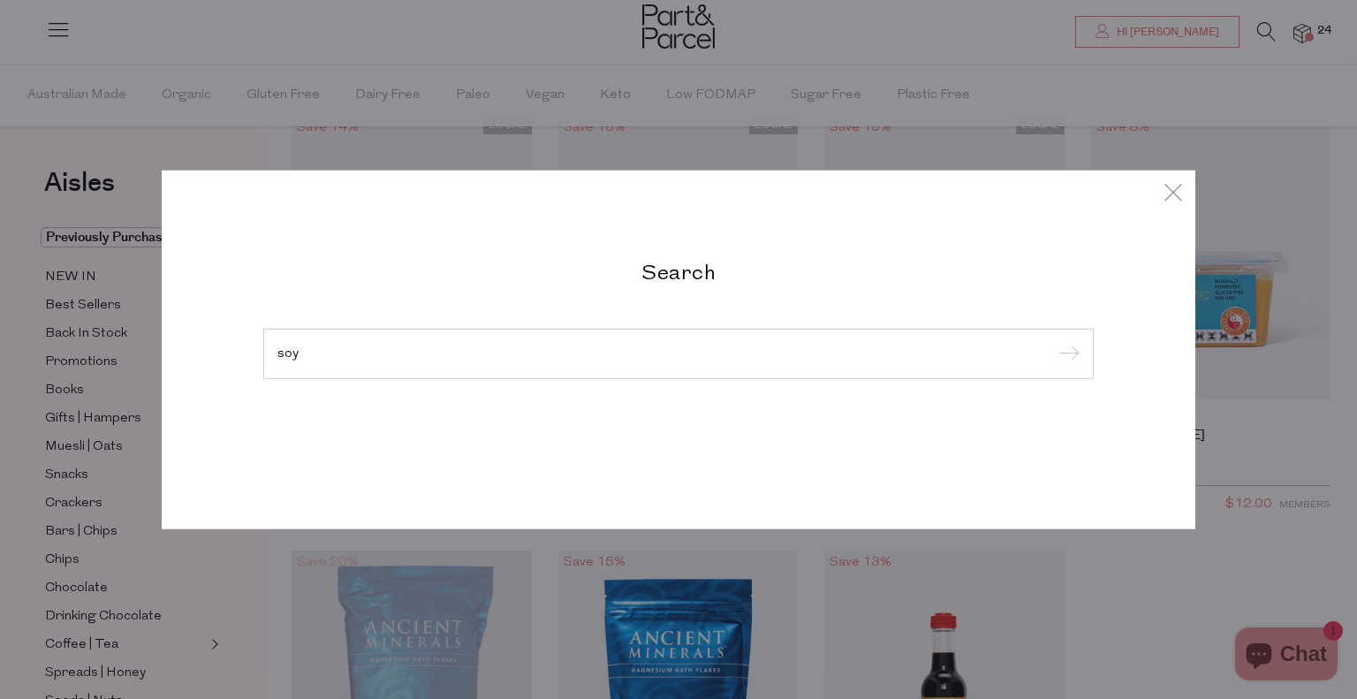
type input "soy"
click at [1053, 341] on input "submit" at bounding box center [1066, 354] width 27 height 27
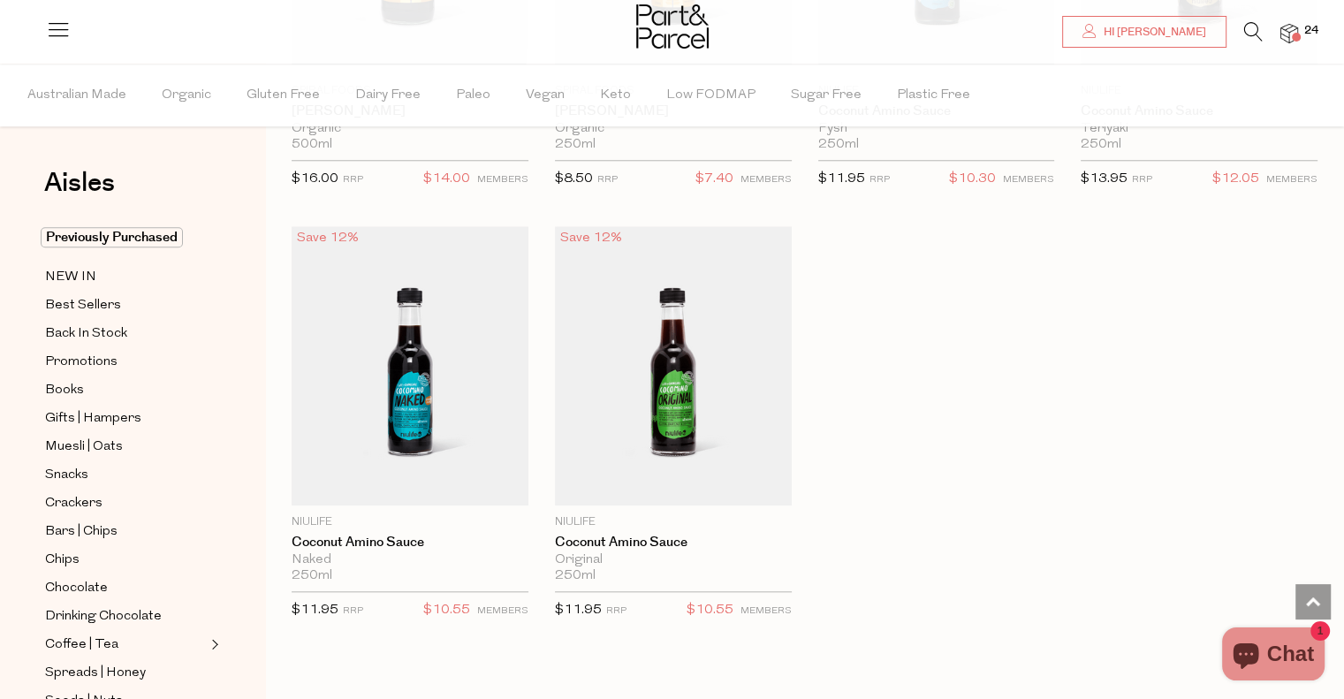
scroll to position [1714, 0]
click at [1251, 27] on icon at bounding box center [1253, 31] width 19 height 19
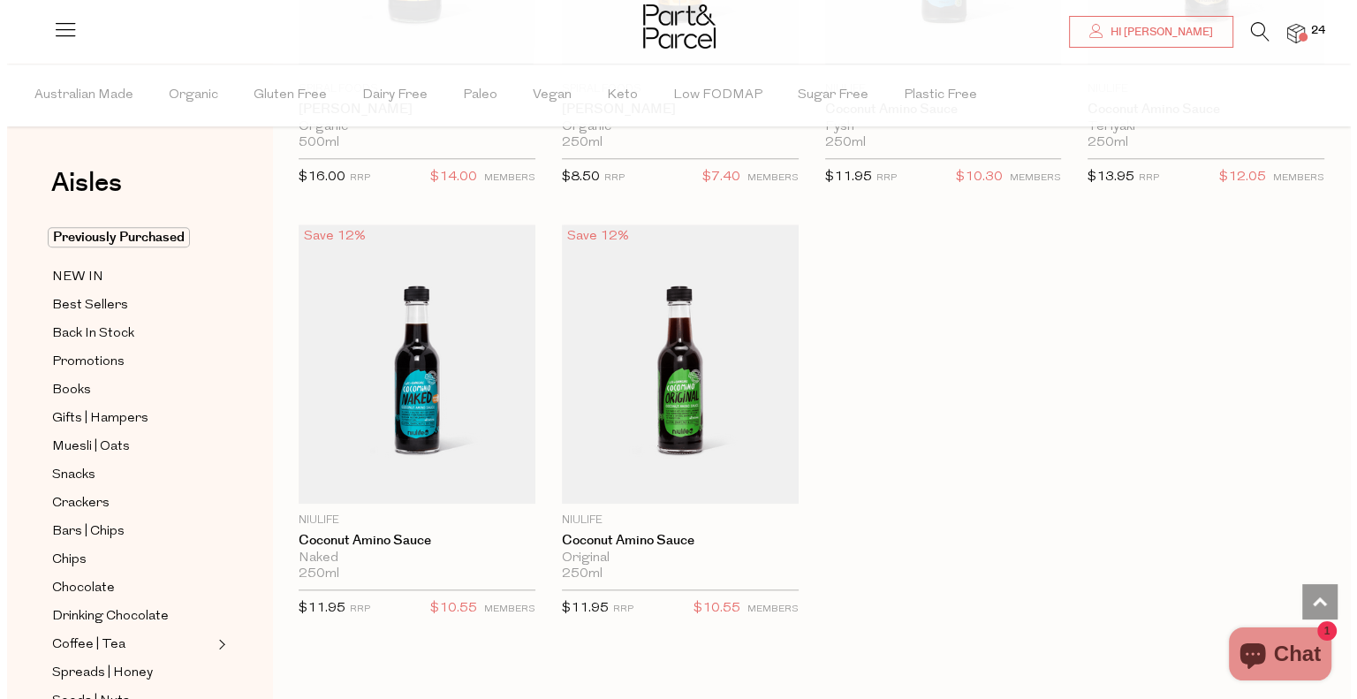
scroll to position [1726, 0]
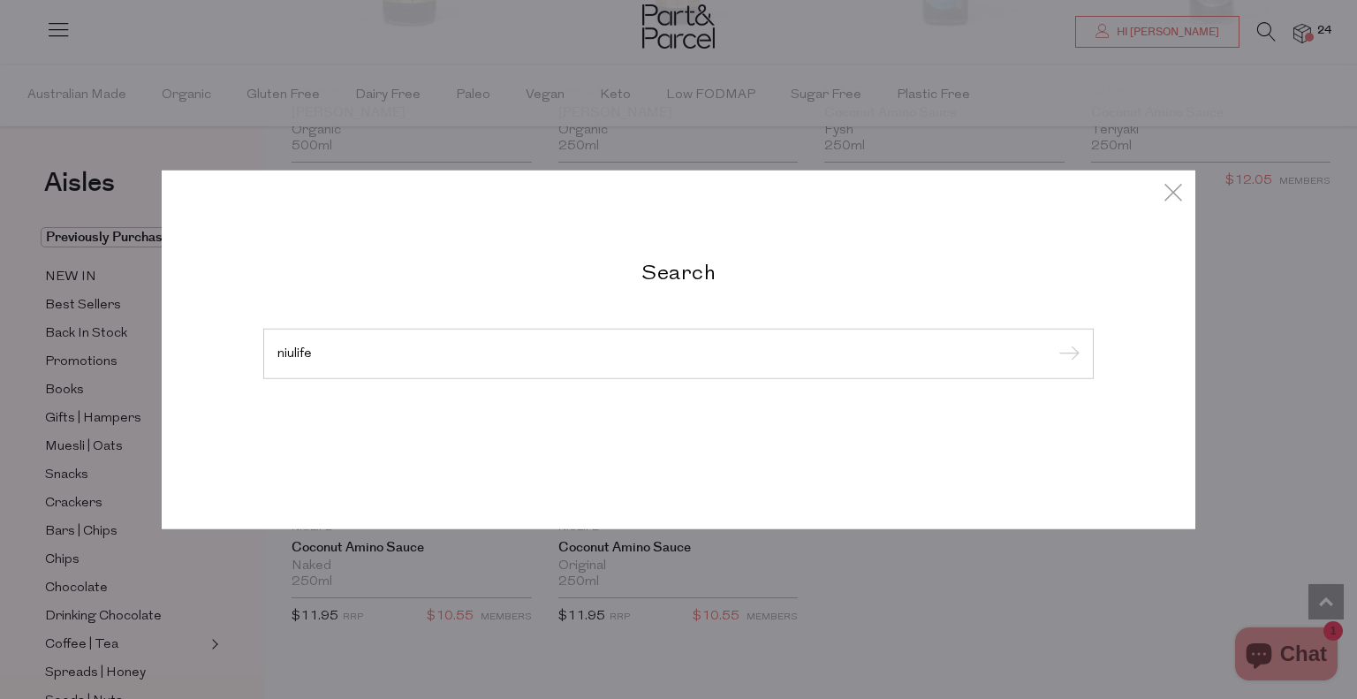
type input "niulife"
click at [1053, 341] on input "submit" at bounding box center [1066, 354] width 27 height 27
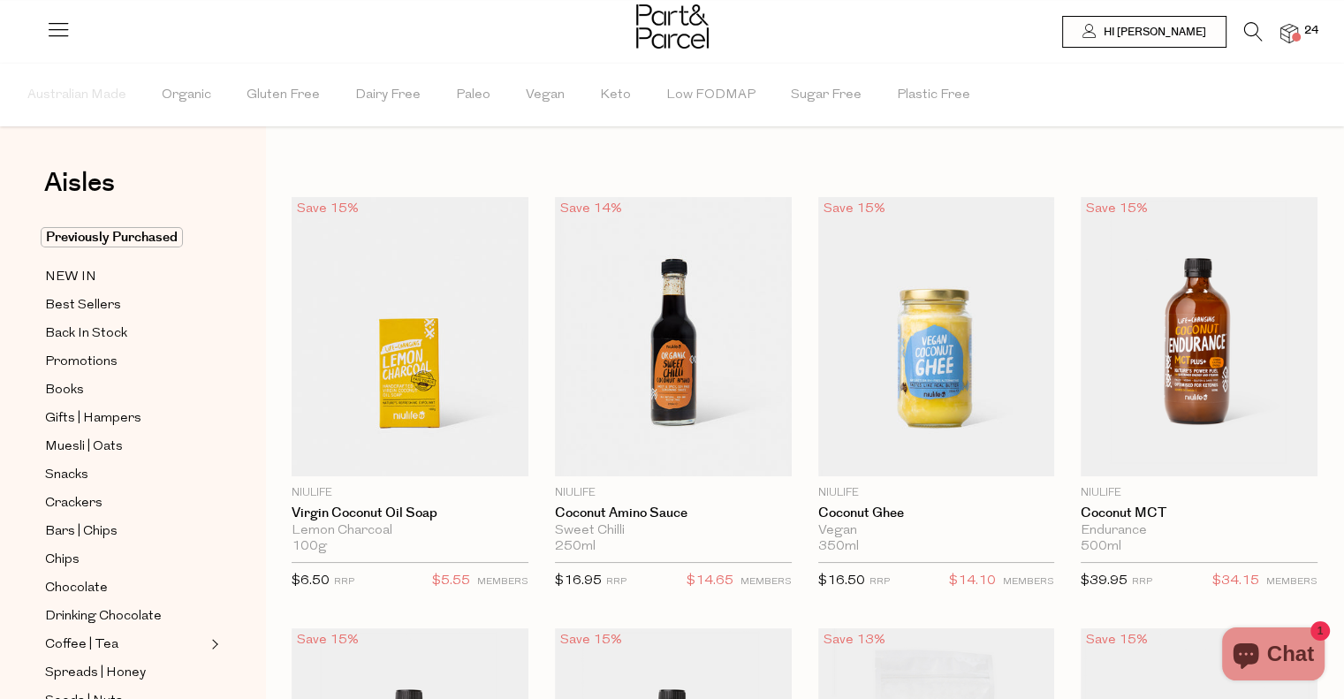
click at [1247, 27] on icon at bounding box center [1253, 31] width 19 height 19
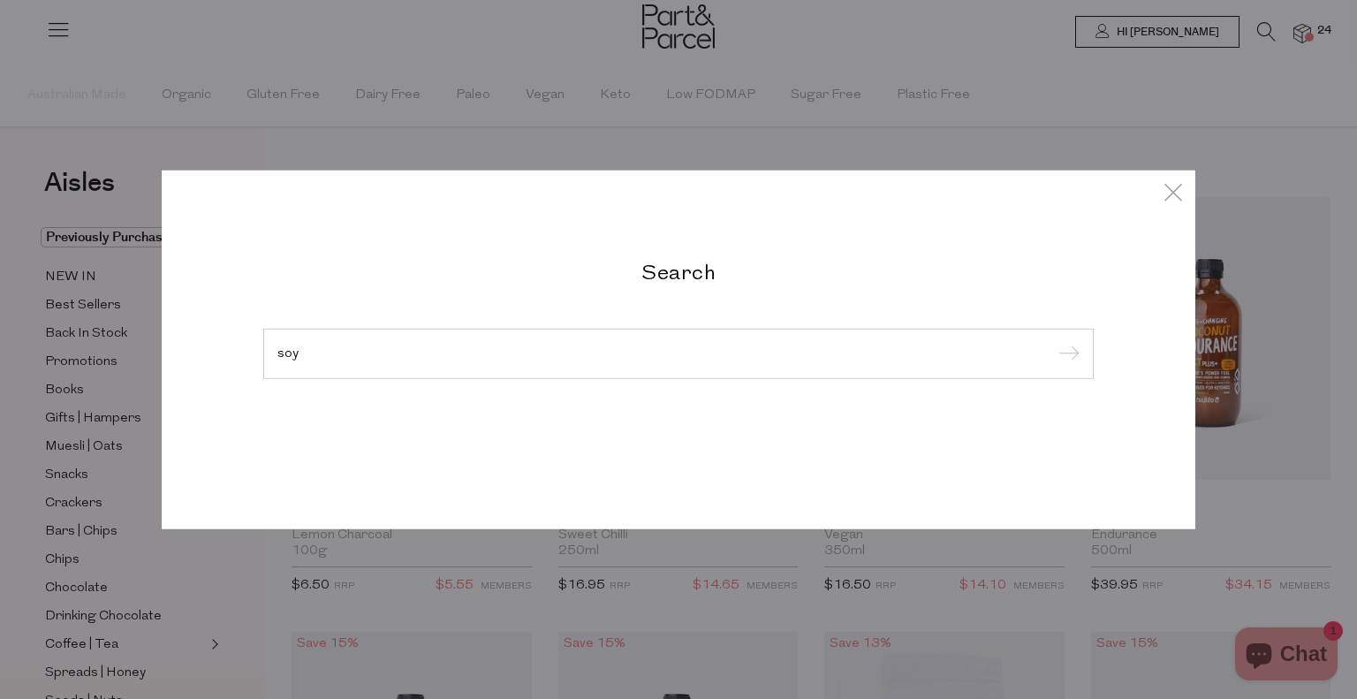
type input "soy"
click at [1053, 341] on input "submit" at bounding box center [1066, 354] width 27 height 27
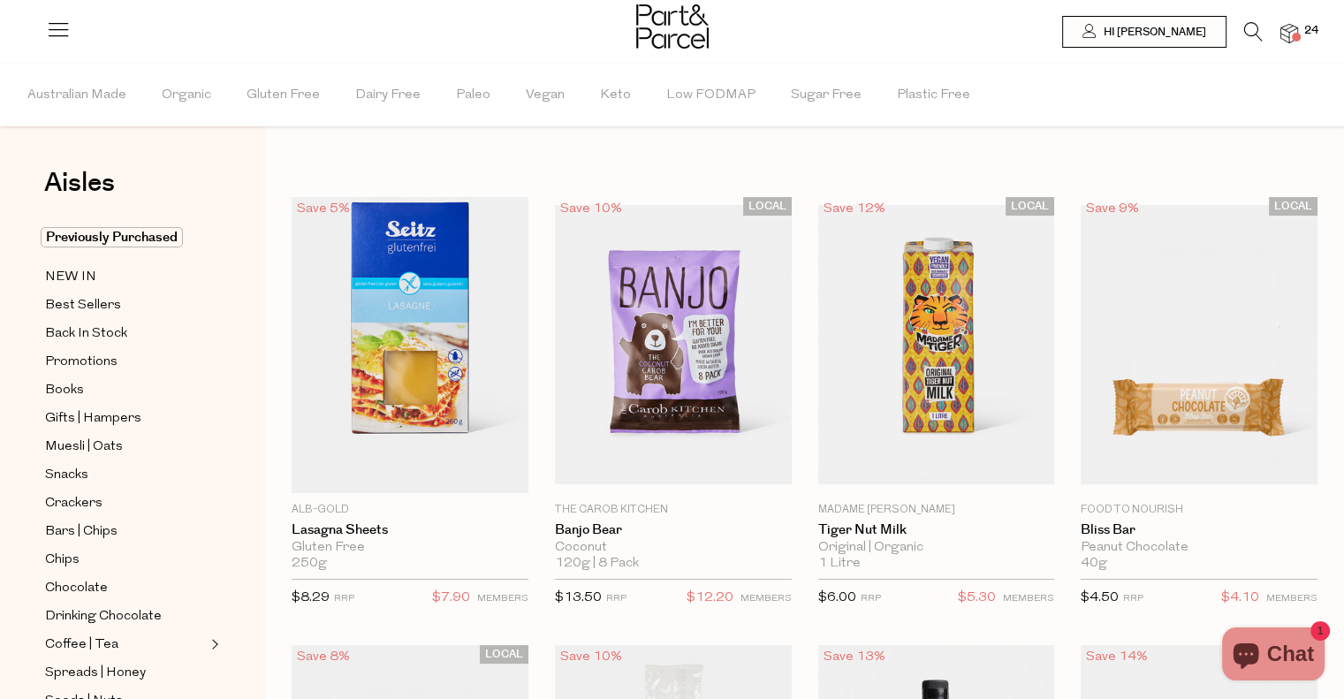
click at [1254, 34] on icon at bounding box center [1253, 31] width 19 height 19
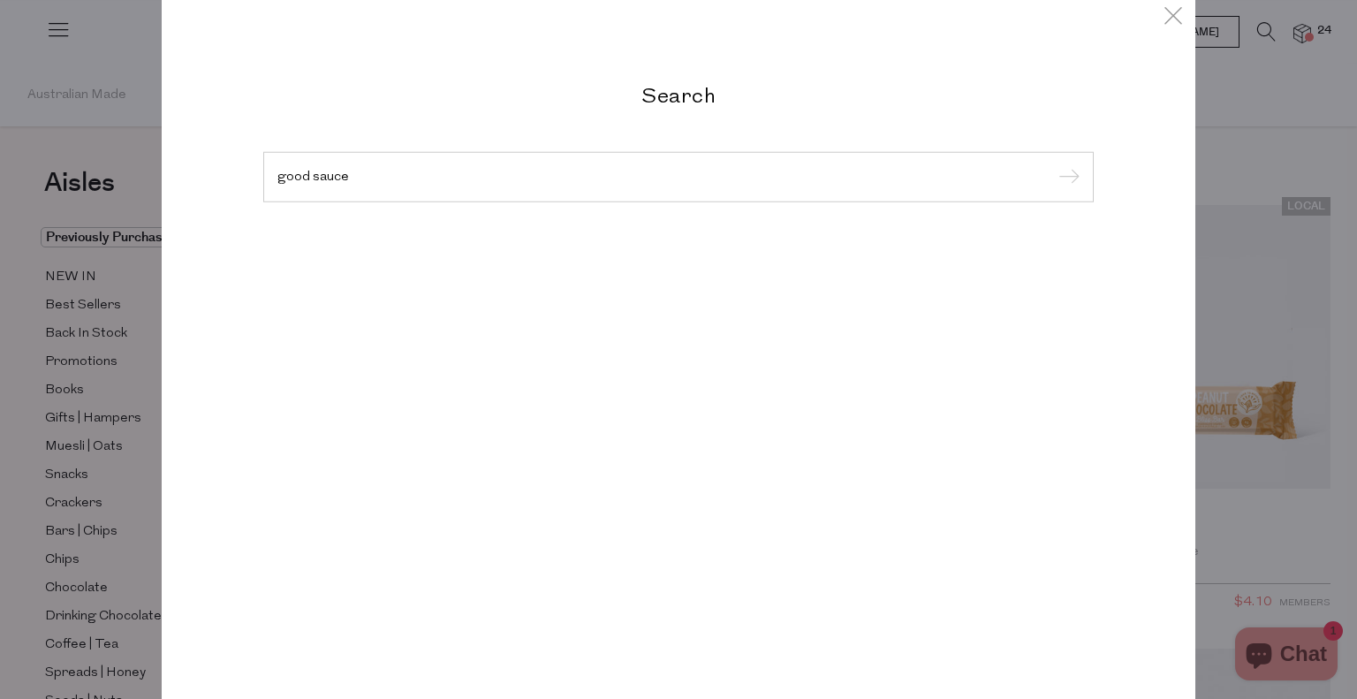
type input "good sauce"
click at [1053, 164] on input "submit" at bounding box center [1066, 177] width 27 height 27
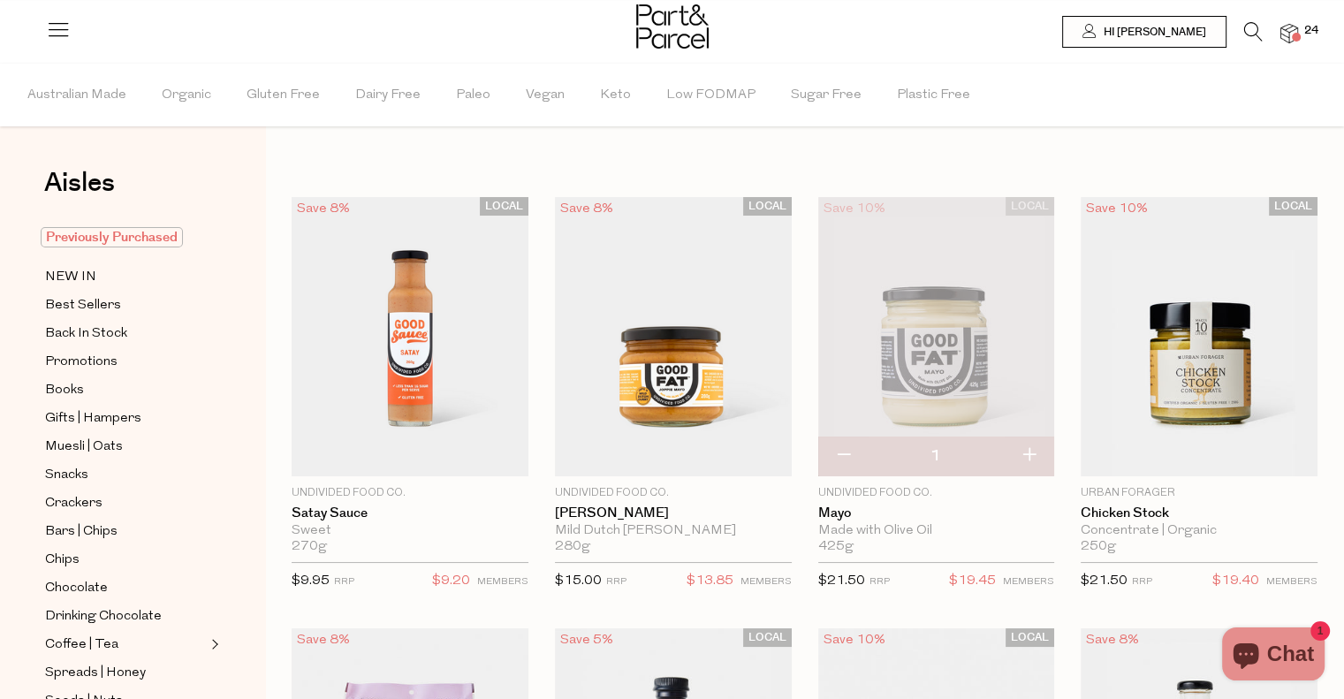
click at [113, 240] on span "Previously Purchased" at bounding box center [112, 237] width 142 height 20
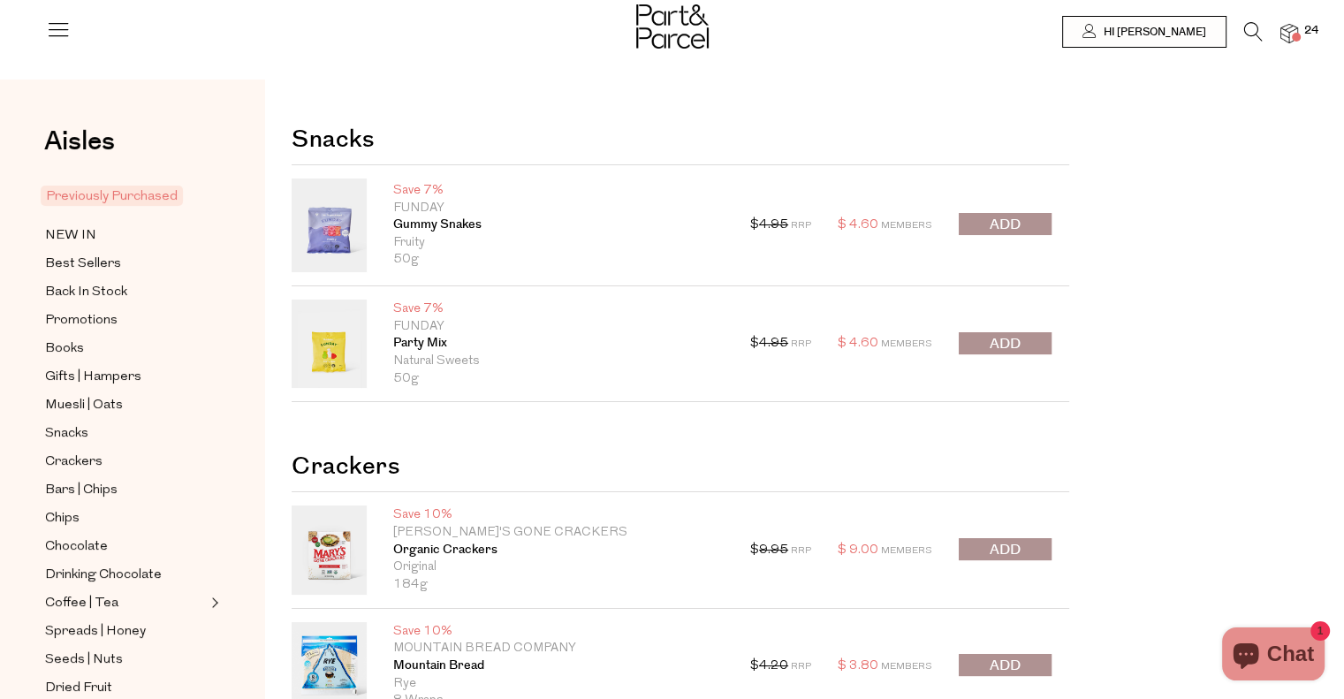
click at [1251, 27] on icon at bounding box center [1253, 31] width 19 height 19
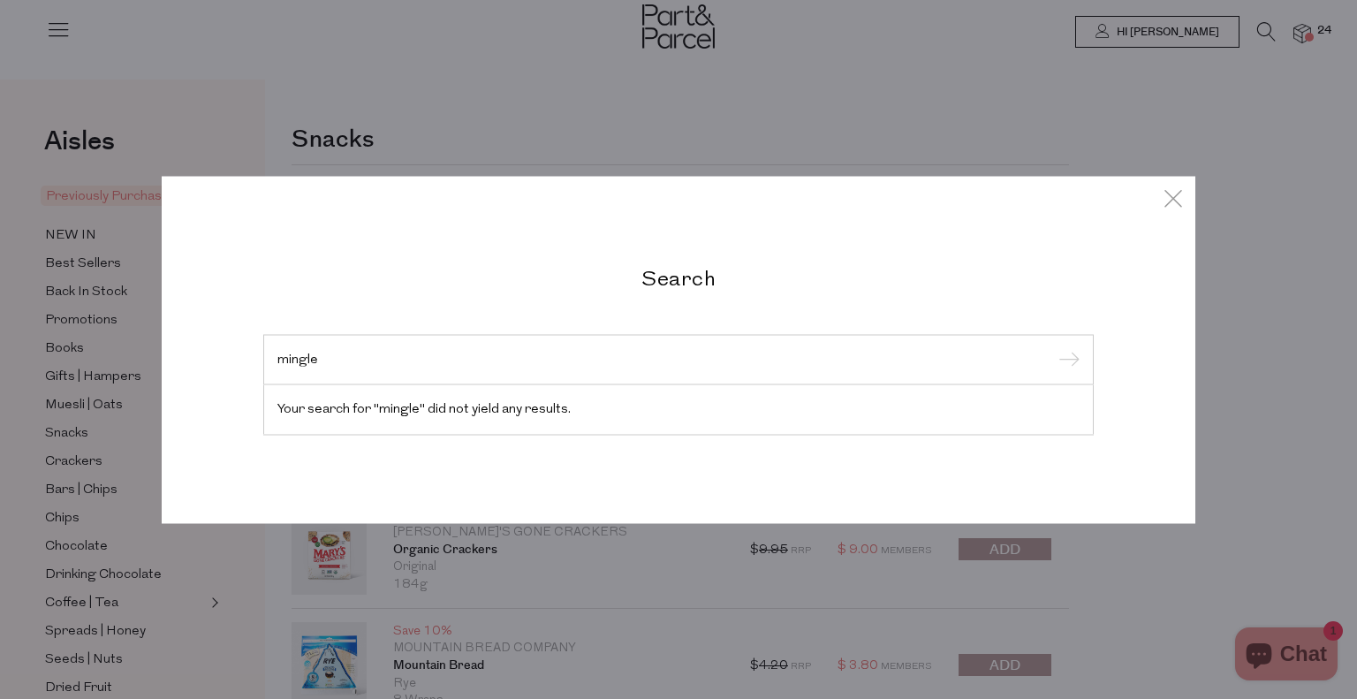
type input "mingle"
click at [1053, 347] on input "submit" at bounding box center [1066, 360] width 27 height 27
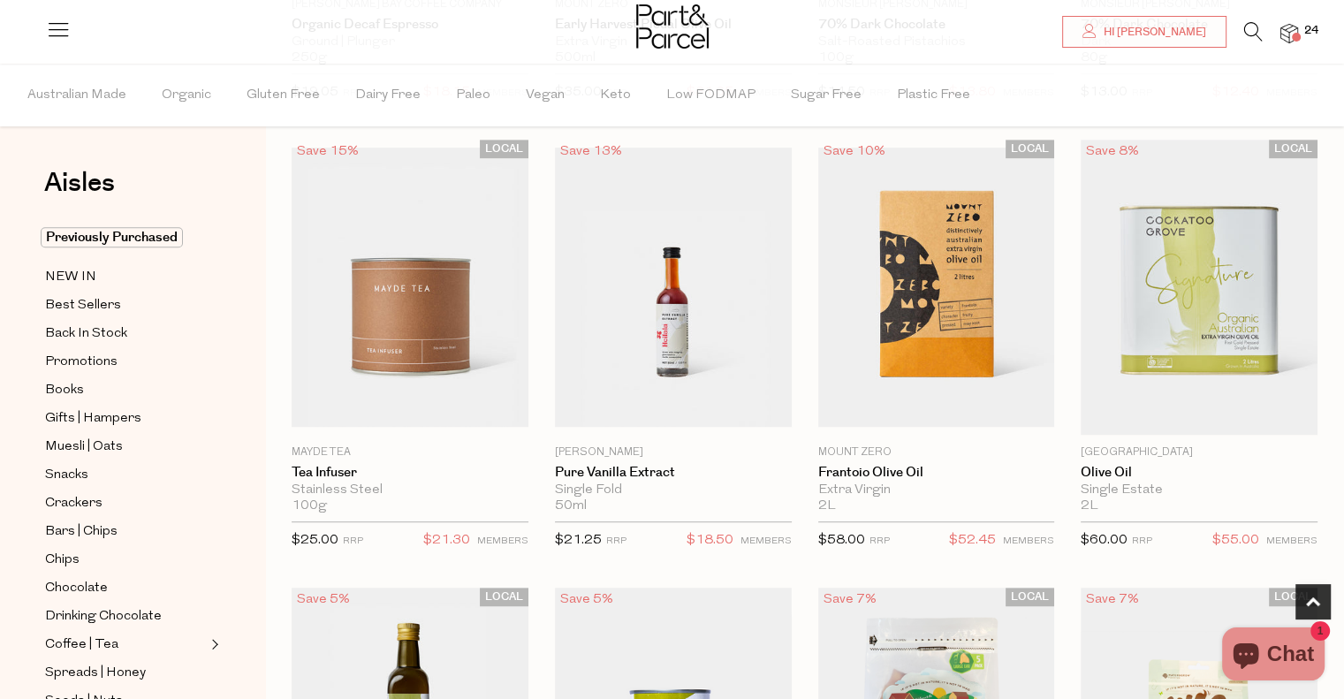
scroll to position [1020, 0]
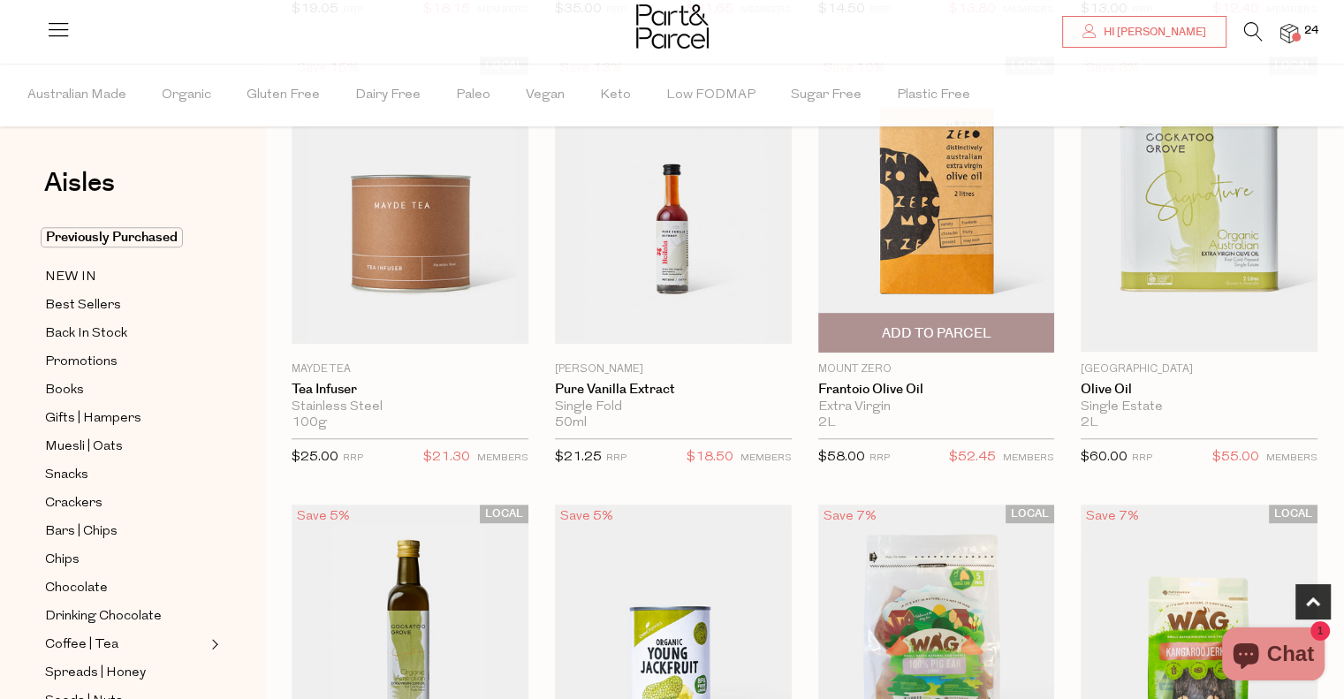
click at [937, 331] on span "Add To Parcel" at bounding box center [936, 333] width 110 height 19
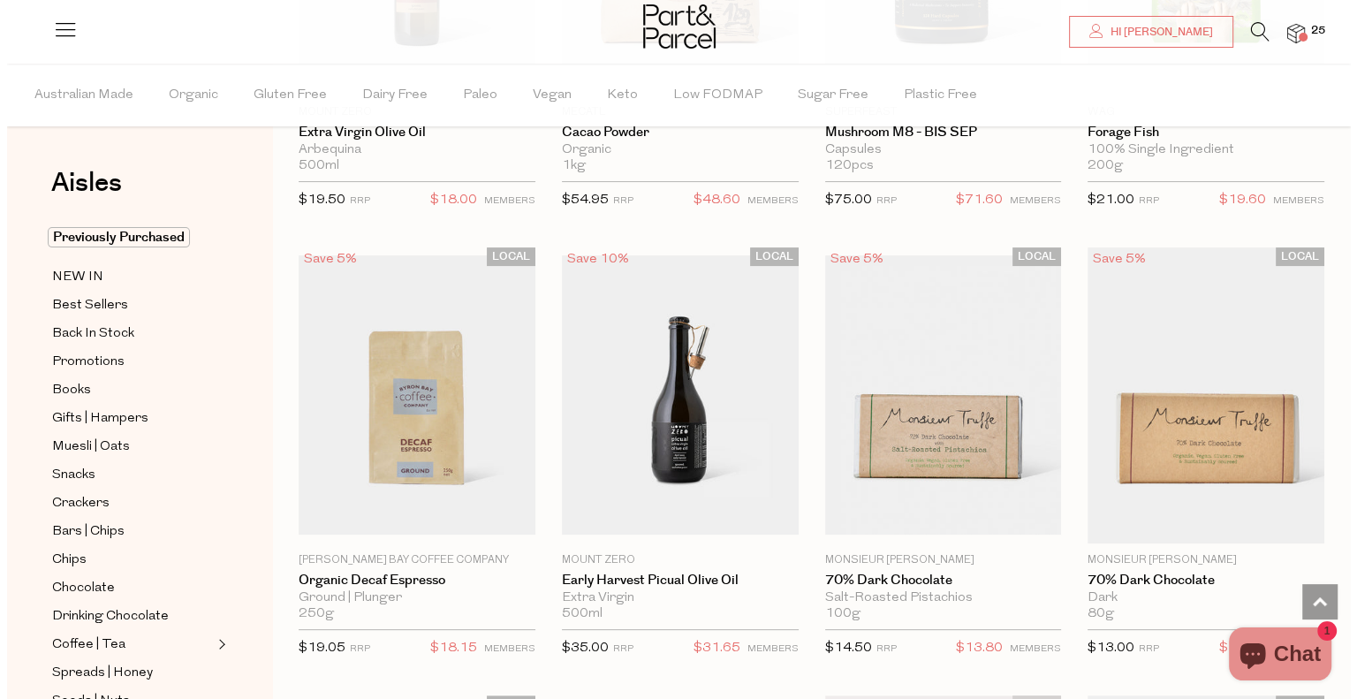
scroll to position [0, 0]
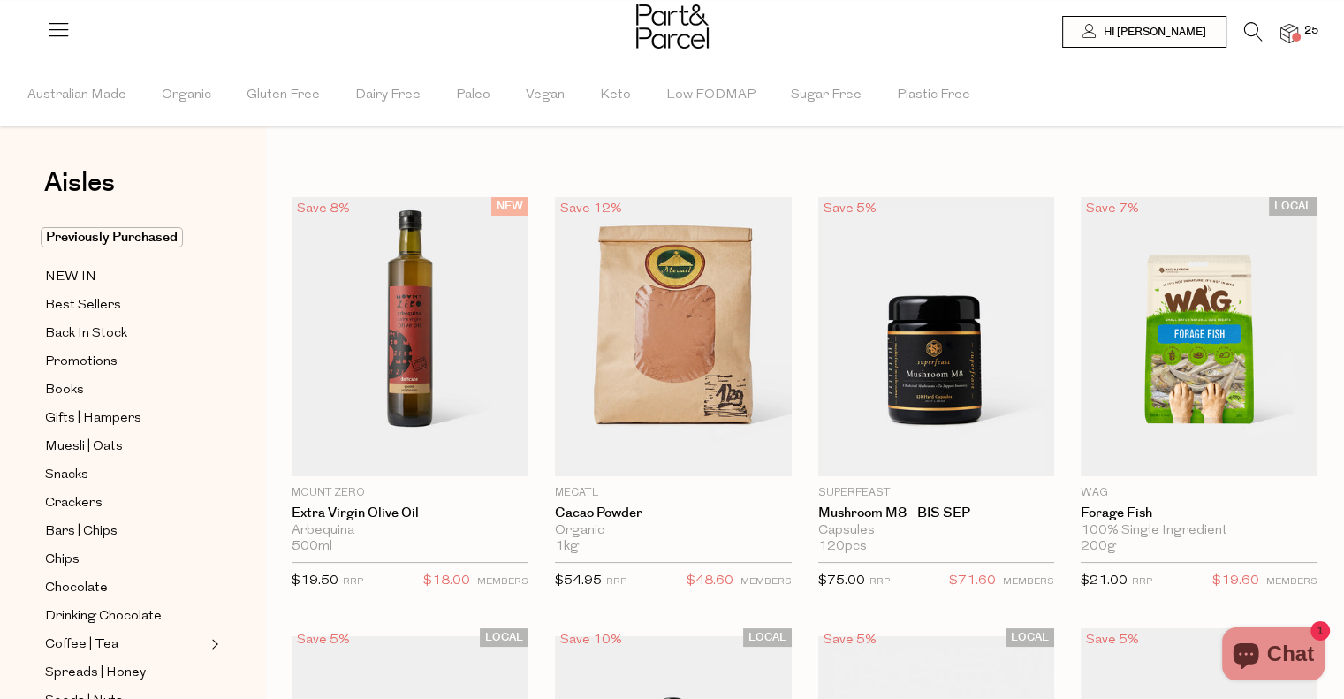
click at [1254, 29] on icon at bounding box center [1253, 31] width 19 height 19
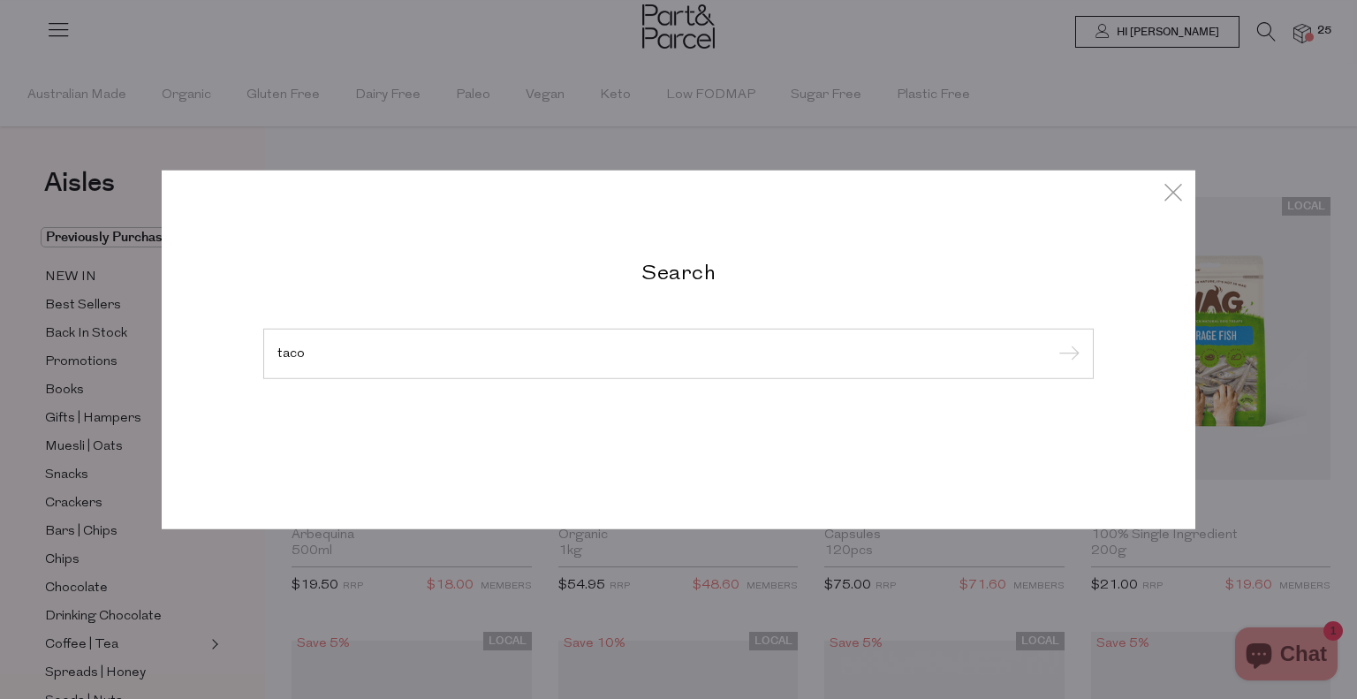
type input "taco"
click at [1053, 341] on input "submit" at bounding box center [1066, 354] width 27 height 27
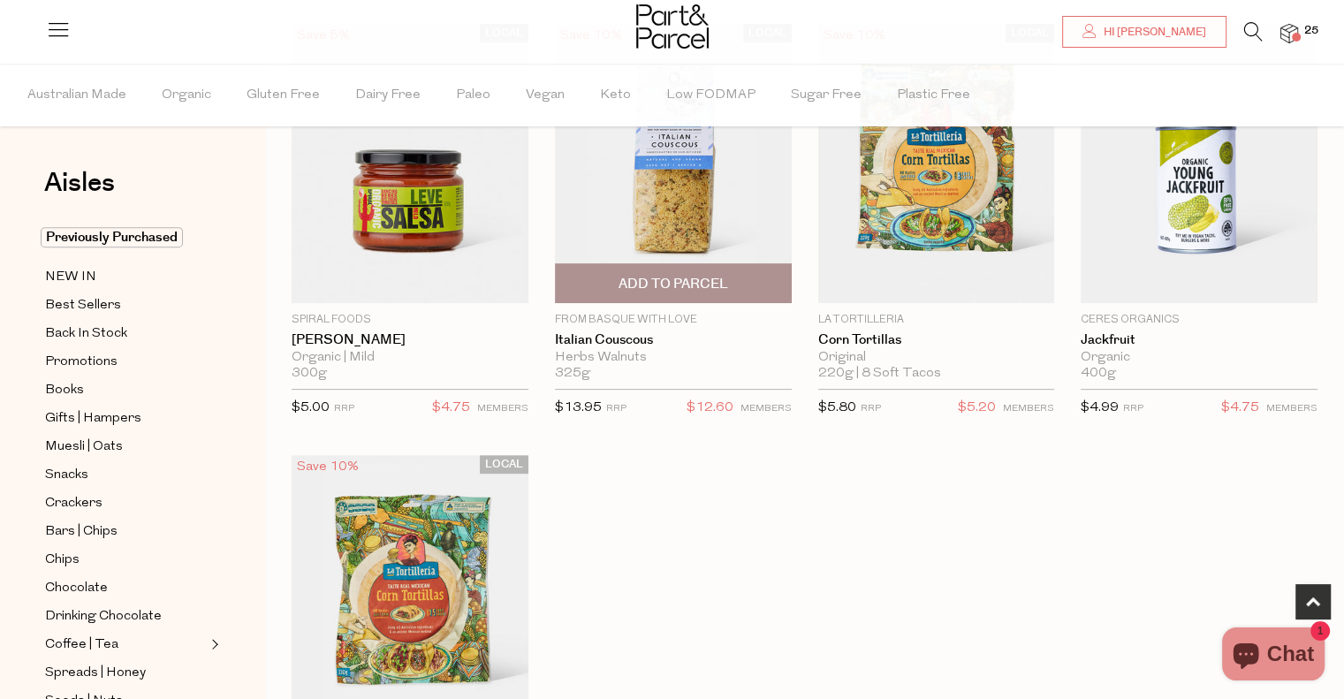
scroll to position [620, 0]
click at [679, 239] on img at bounding box center [673, 164] width 237 height 279
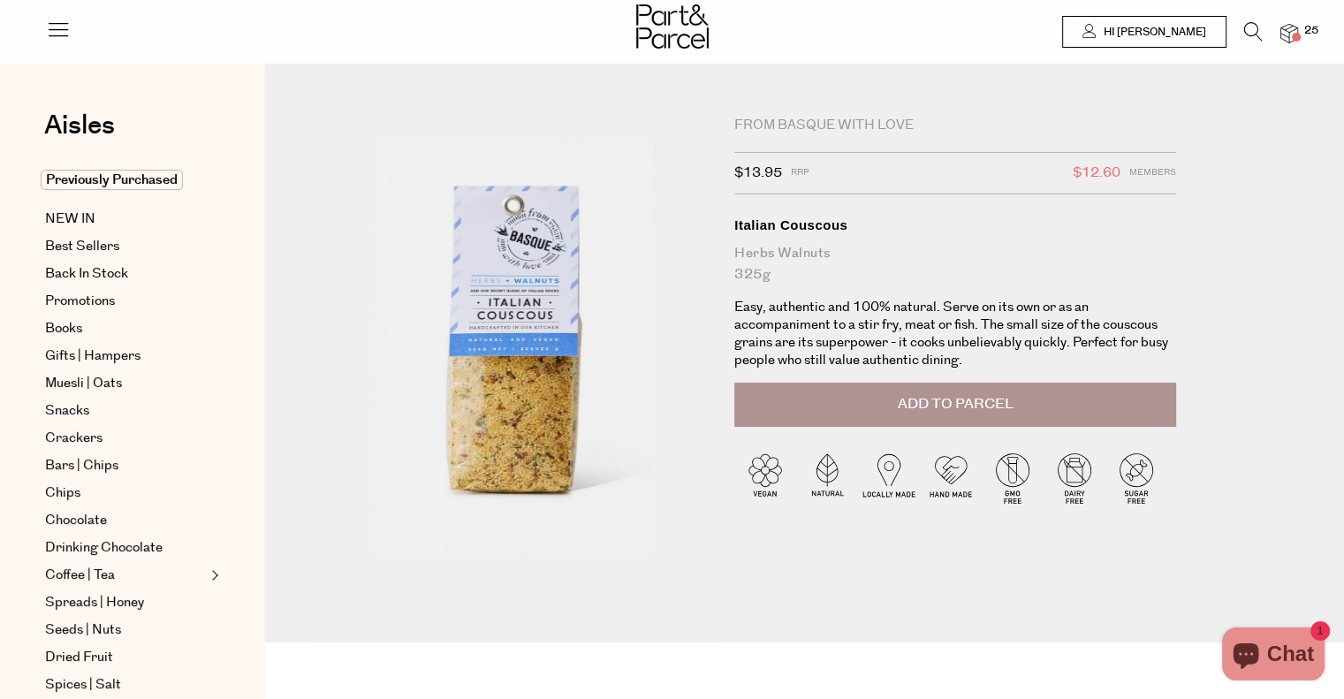
click at [808, 118] on div "From Basque With Love" at bounding box center [955, 126] width 442 height 18
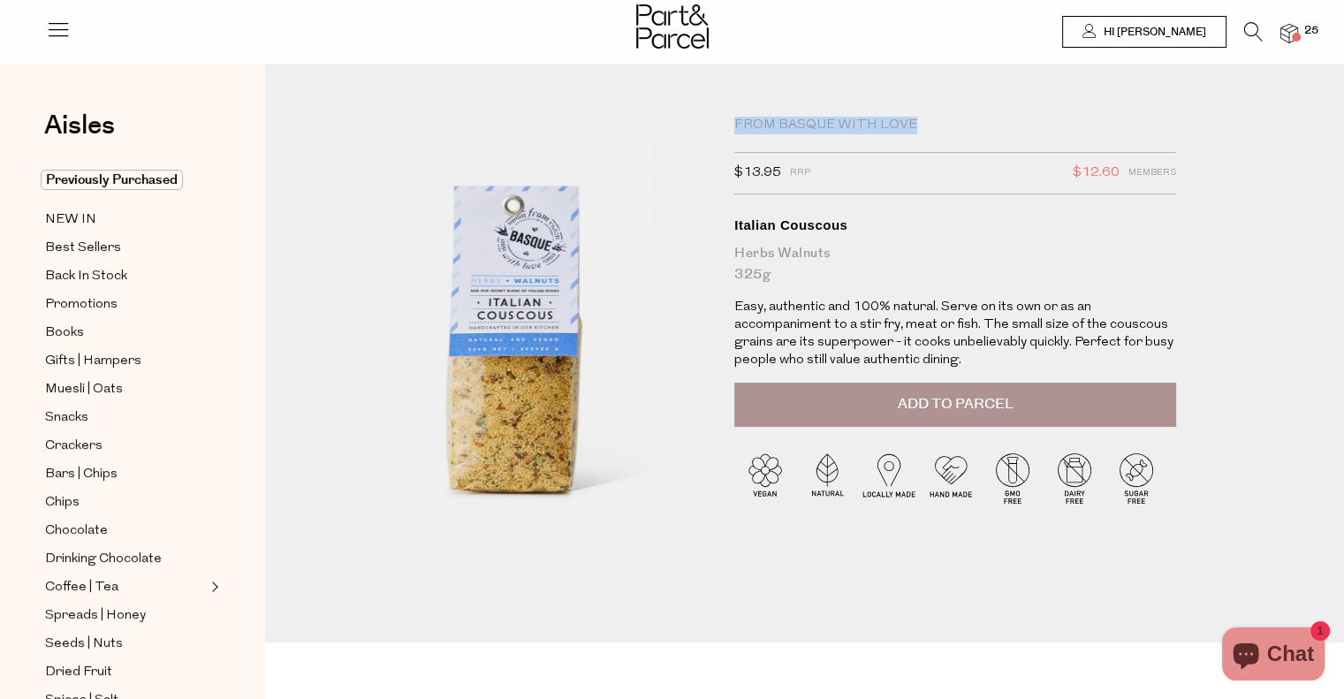
drag, startPoint x: 792, startPoint y: 125, endPoint x: 706, endPoint y: 118, distance: 86.0
click at [706, 118] on div "From Basque With Love $13.95 RRP $12.60 Members Available: In Stock Italian Cou…" at bounding box center [804, 380] width 999 height 526
copy div "From Basque With Love"
click at [1248, 29] on icon at bounding box center [1253, 31] width 19 height 19
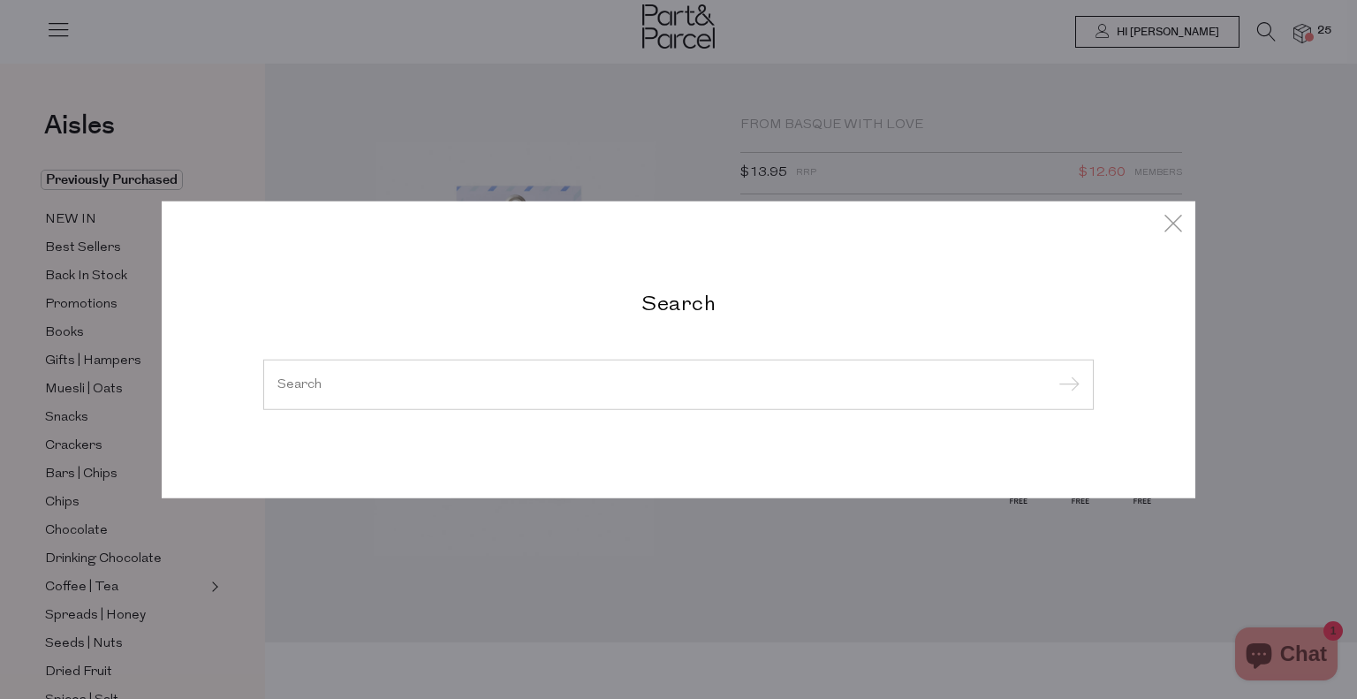
paste input "From Basque With Love"
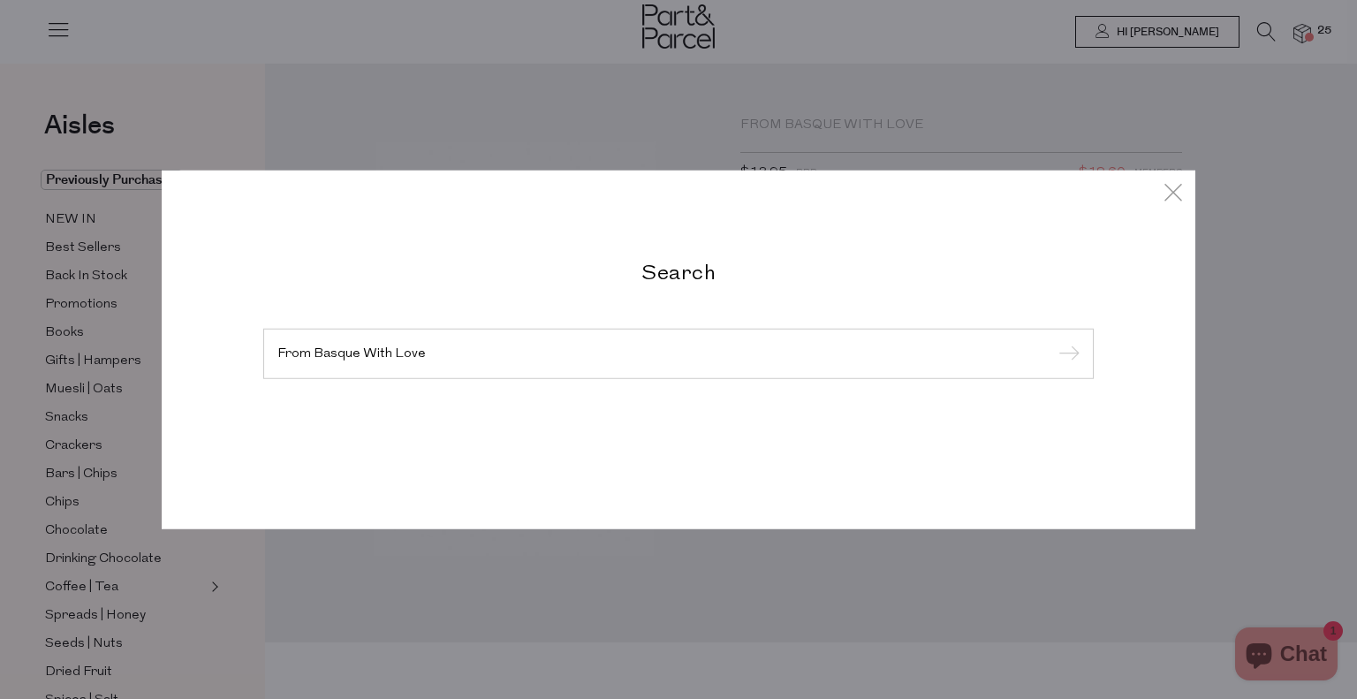
type input "From Basque With Love"
click at [1053, 341] on input "submit" at bounding box center [1066, 354] width 27 height 27
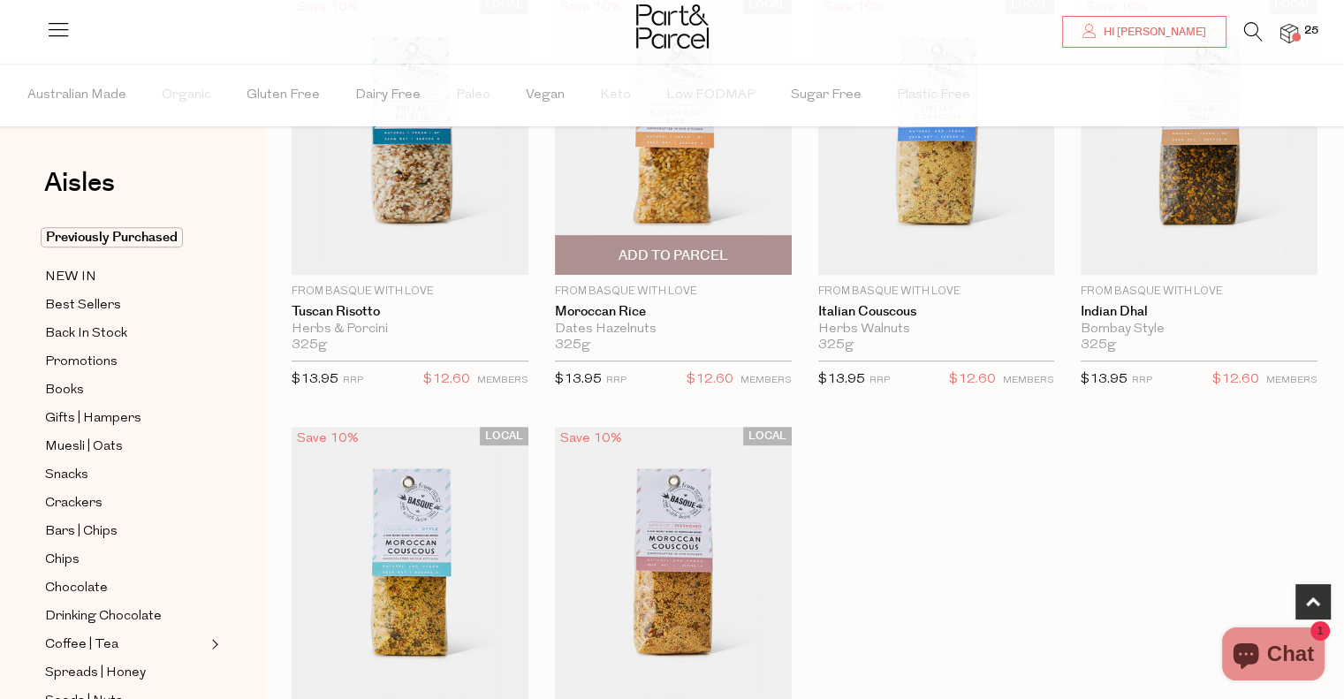
scroll to position [634, 0]
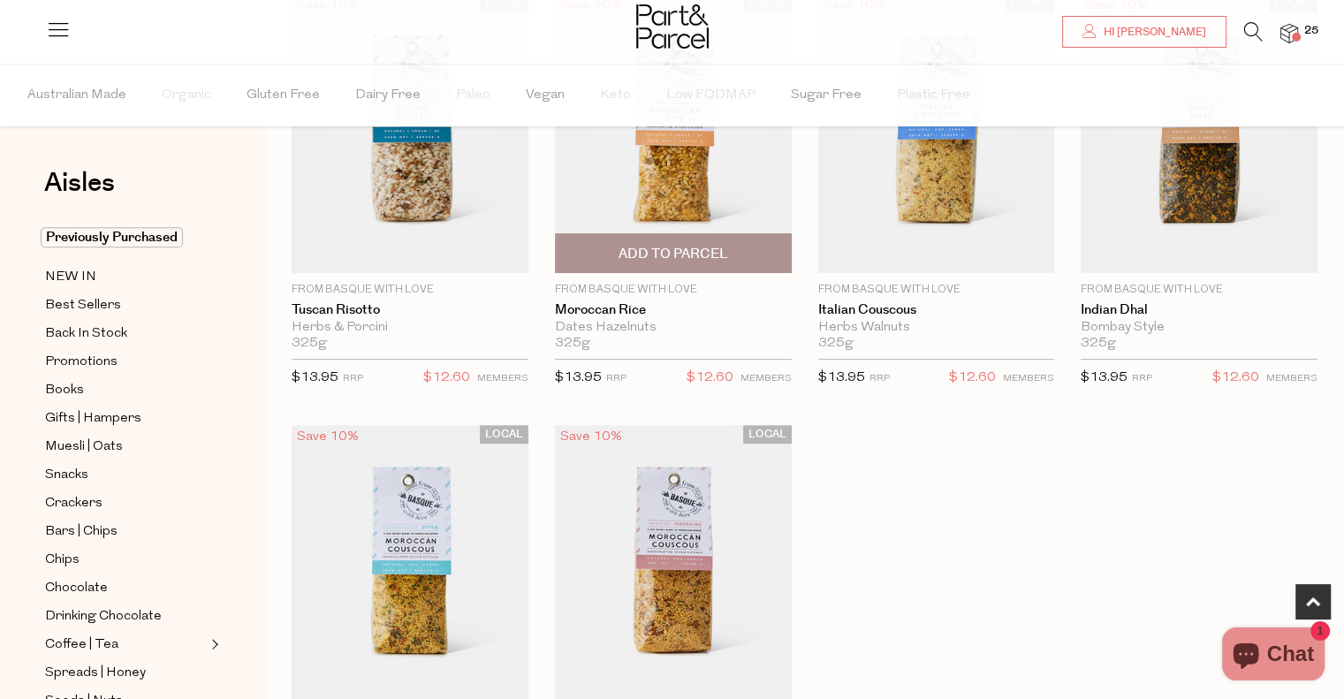
click at [700, 172] on img at bounding box center [673, 133] width 237 height 279
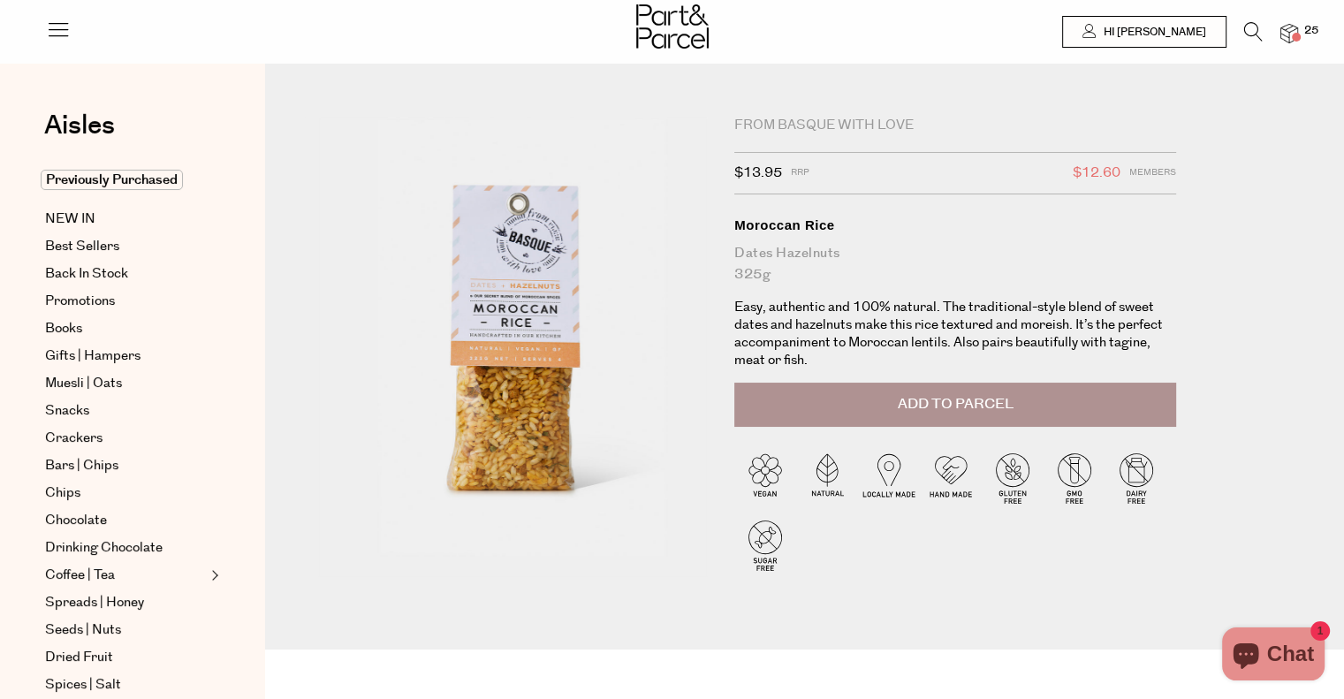
click at [849, 401] on button "Add to Parcel" at bounding box center [955, 405] width 442 height 44
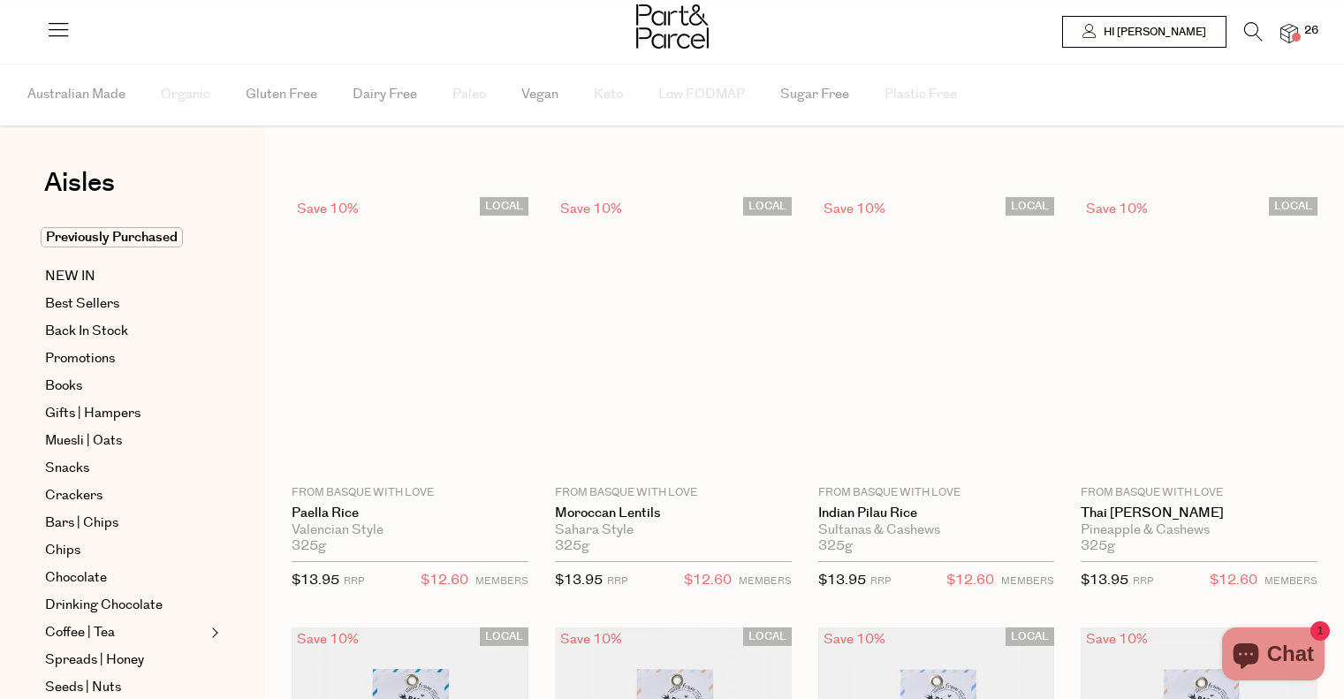
scroll to position [666, 0]
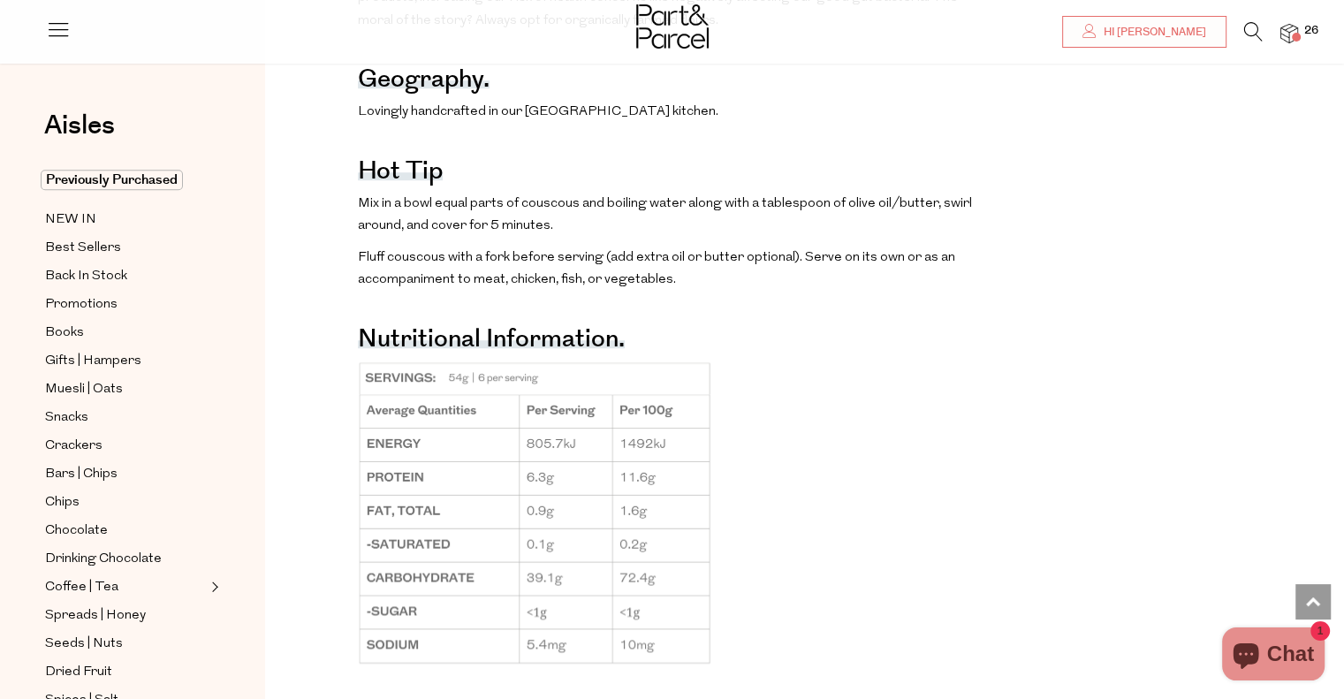
scroll to position [1187, 0]
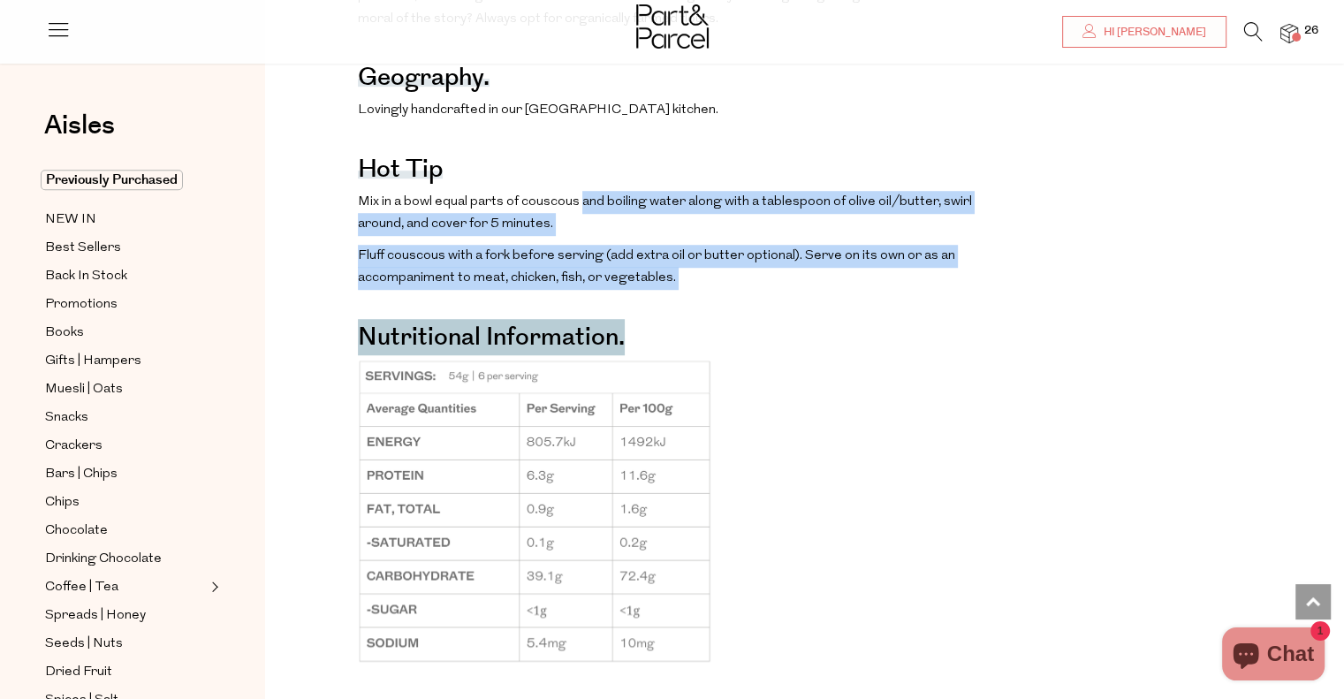
drag, startPoint x: 579, startPoint y: 236, endPoint x: 680, endPoint y: 337, distance: 143.7
click at [680, 337] on div "The benefits. Helps protect cells from damage and supports energy creation (man…" at bounding box center [666, 88] width 617 height 1170
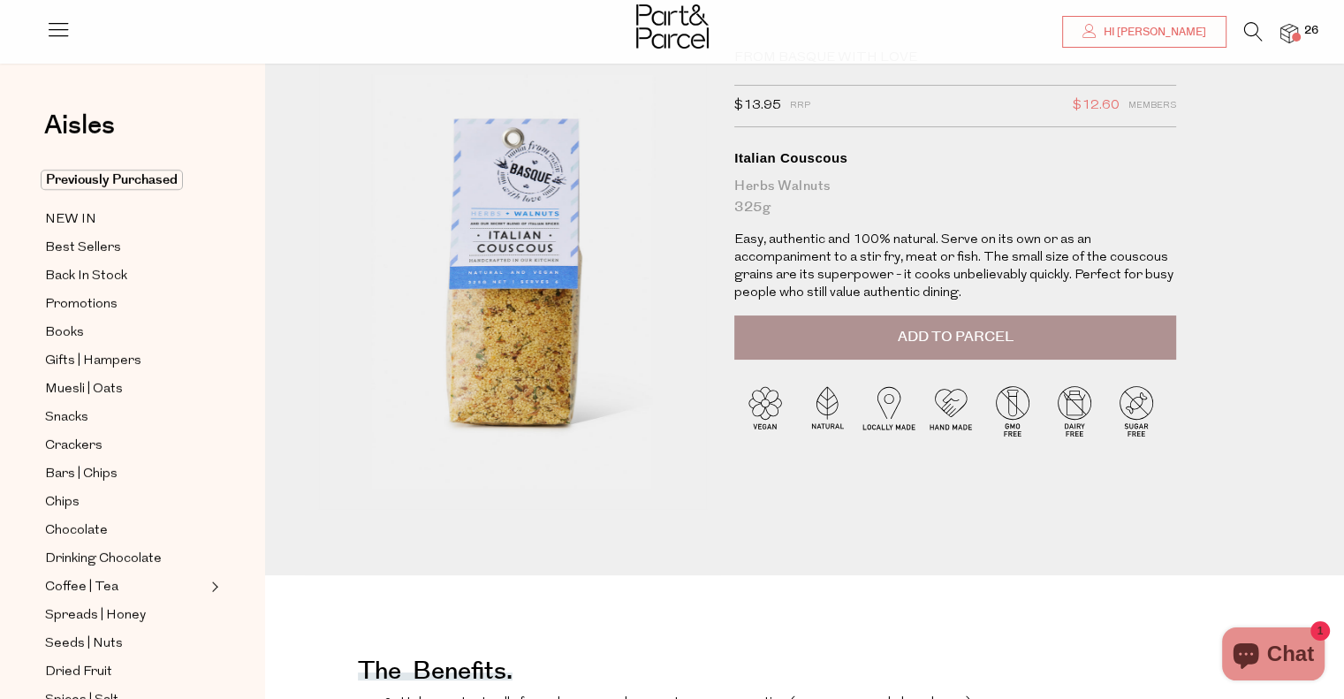
scroll to position [0, 0]
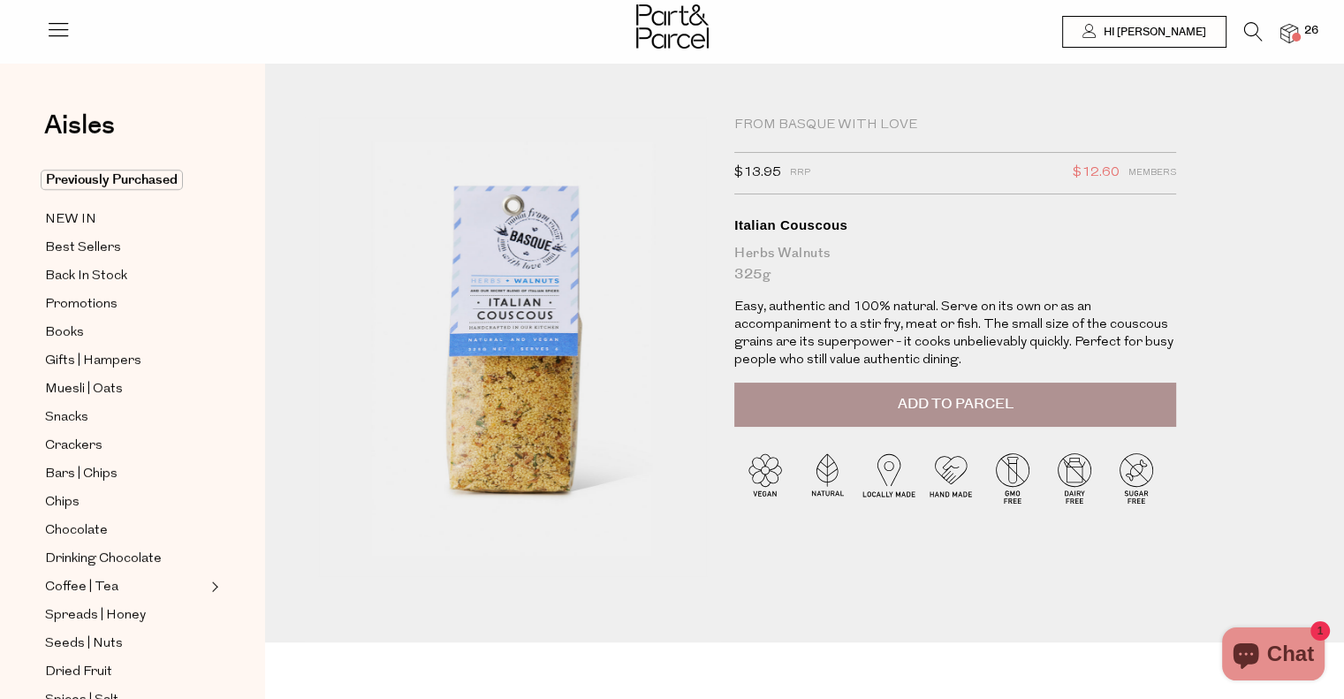
click at [800, 406] on button "Add to Parcel" at bounding box center [955, 405] width 442 height 44
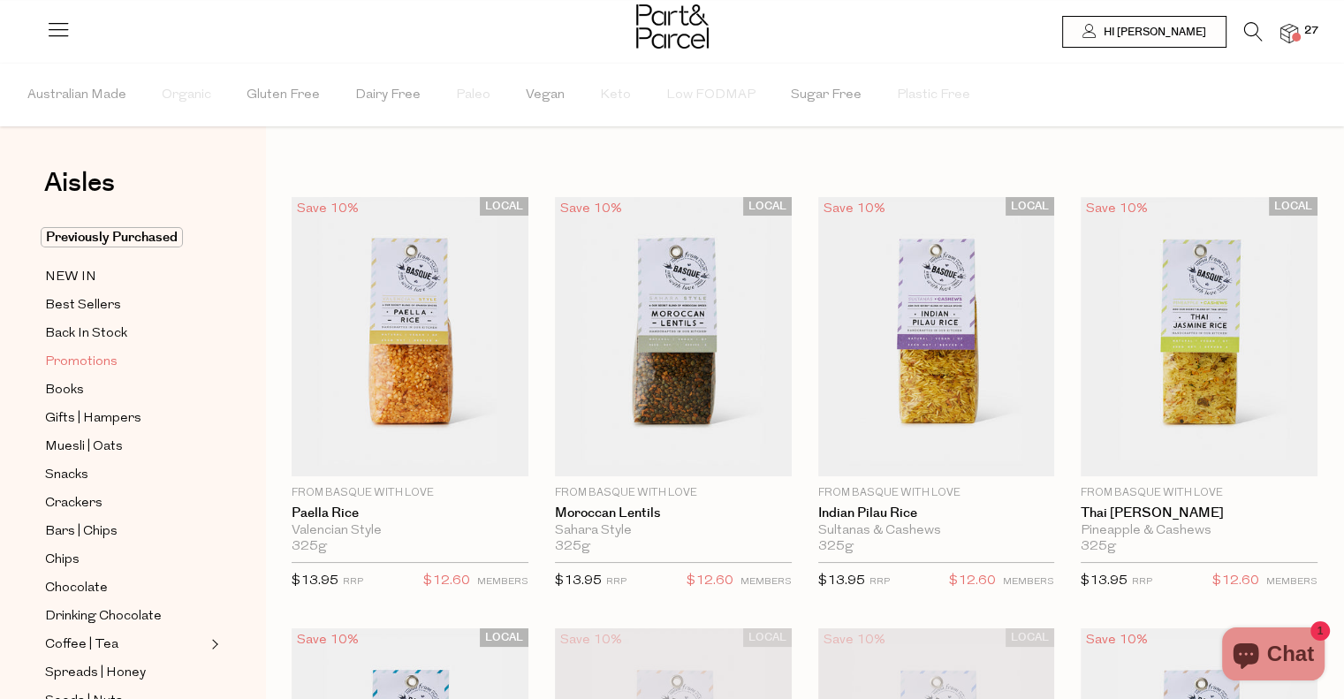
click at [99, 357] on span "Promotions" at bounding box center [81, 362] width 72 height 21
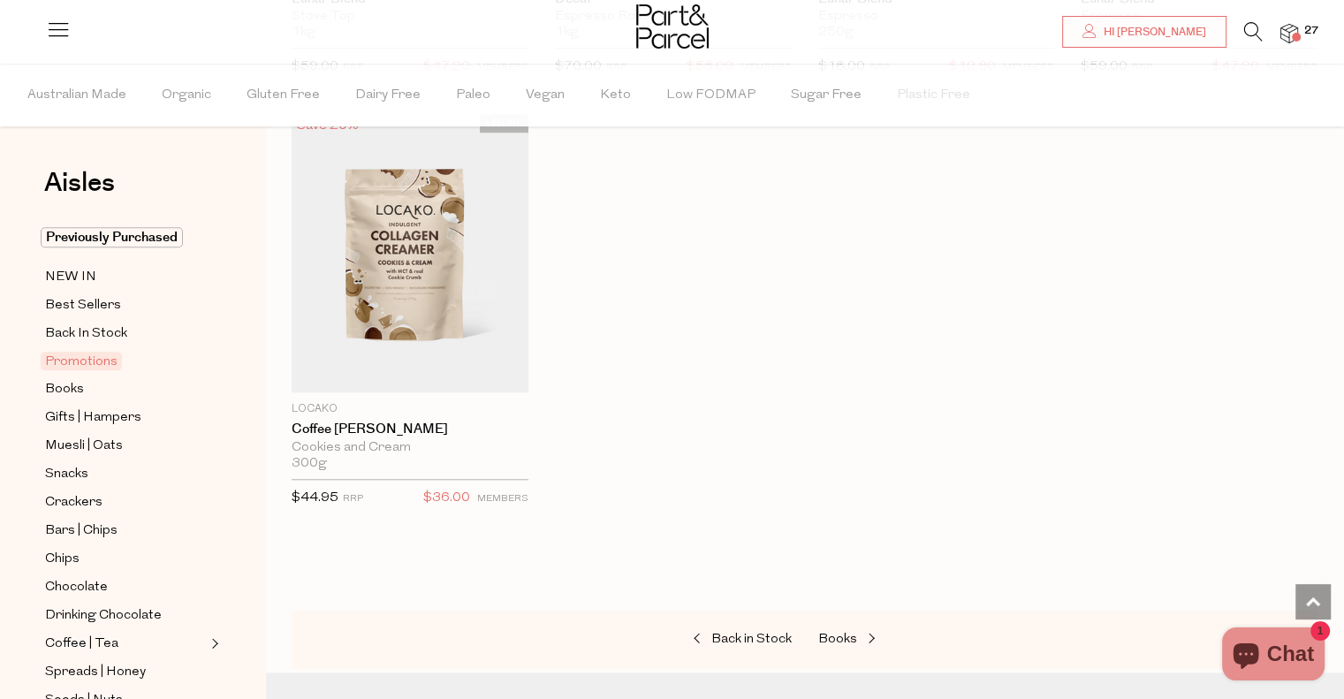
scroll to position [1430, 0]
click at [74, 473] on span "Snacks" at bounding box center [66, 474] width 43 height 21
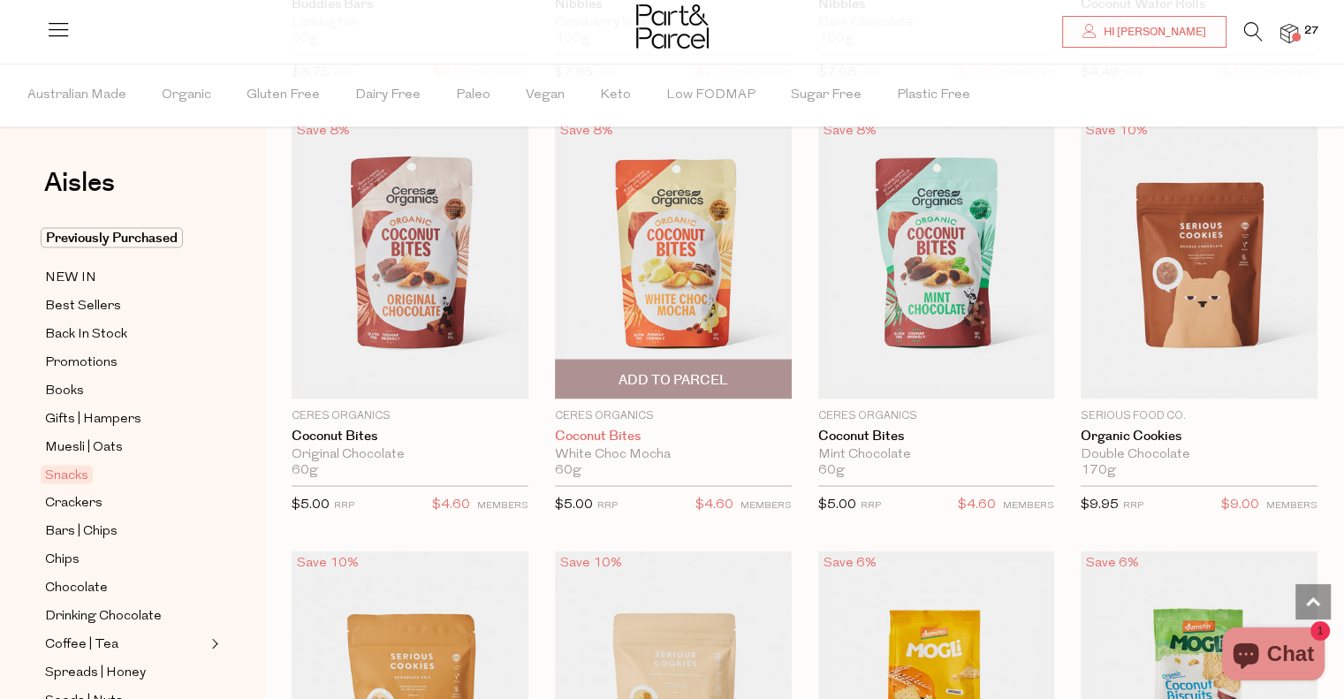
scroll to position [3179, 0]
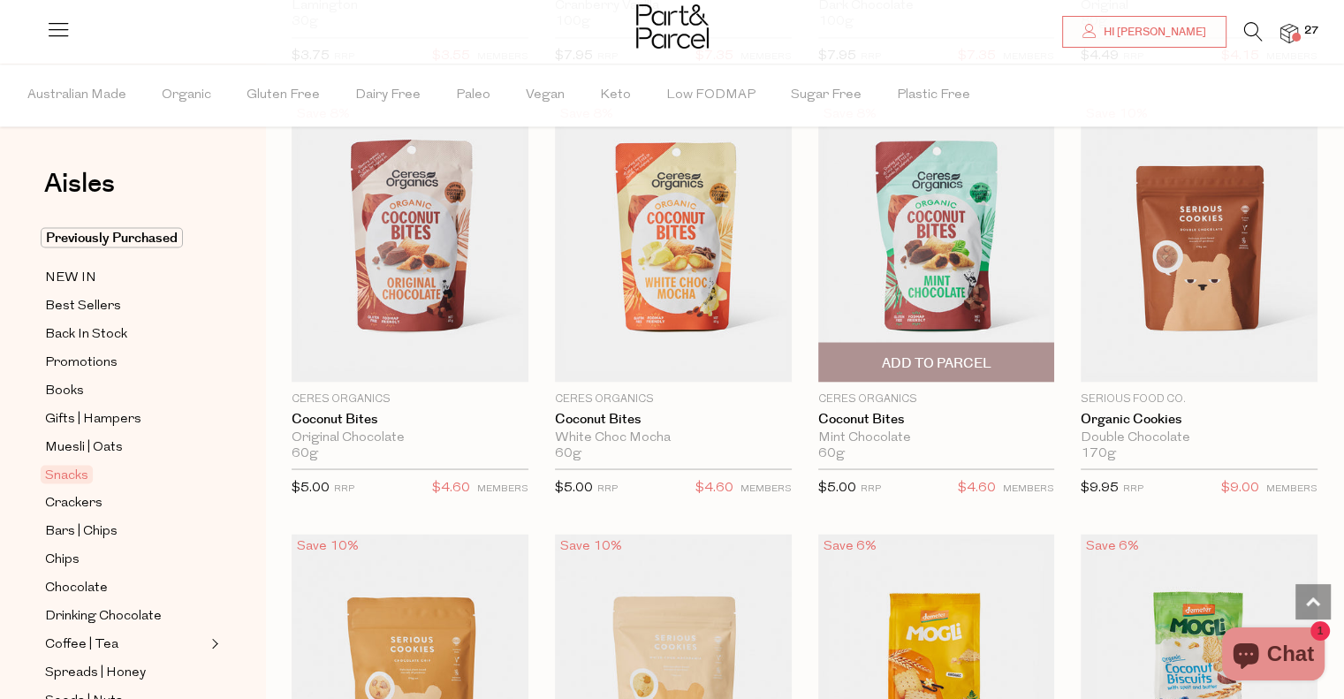
click at [952, 364] on span "Add To Parcel" at bounding box center [936, 362] width 110 height 19
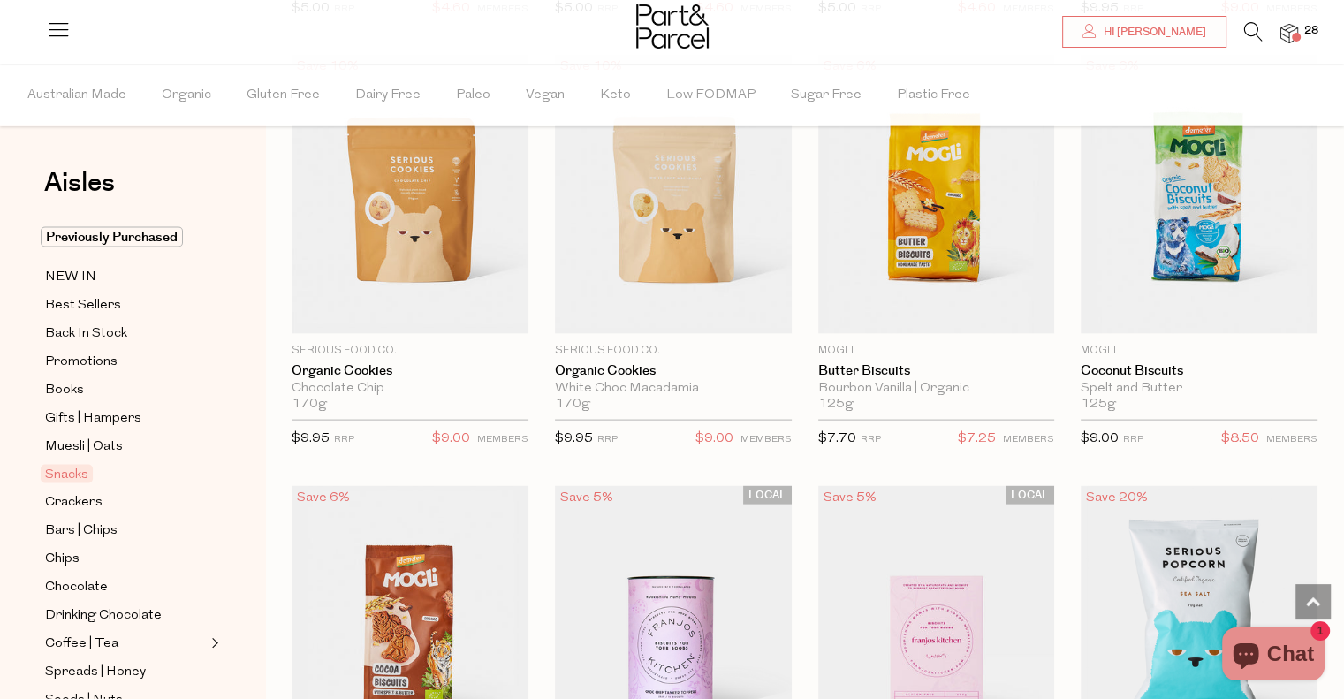
scroll to position [3661, 0]
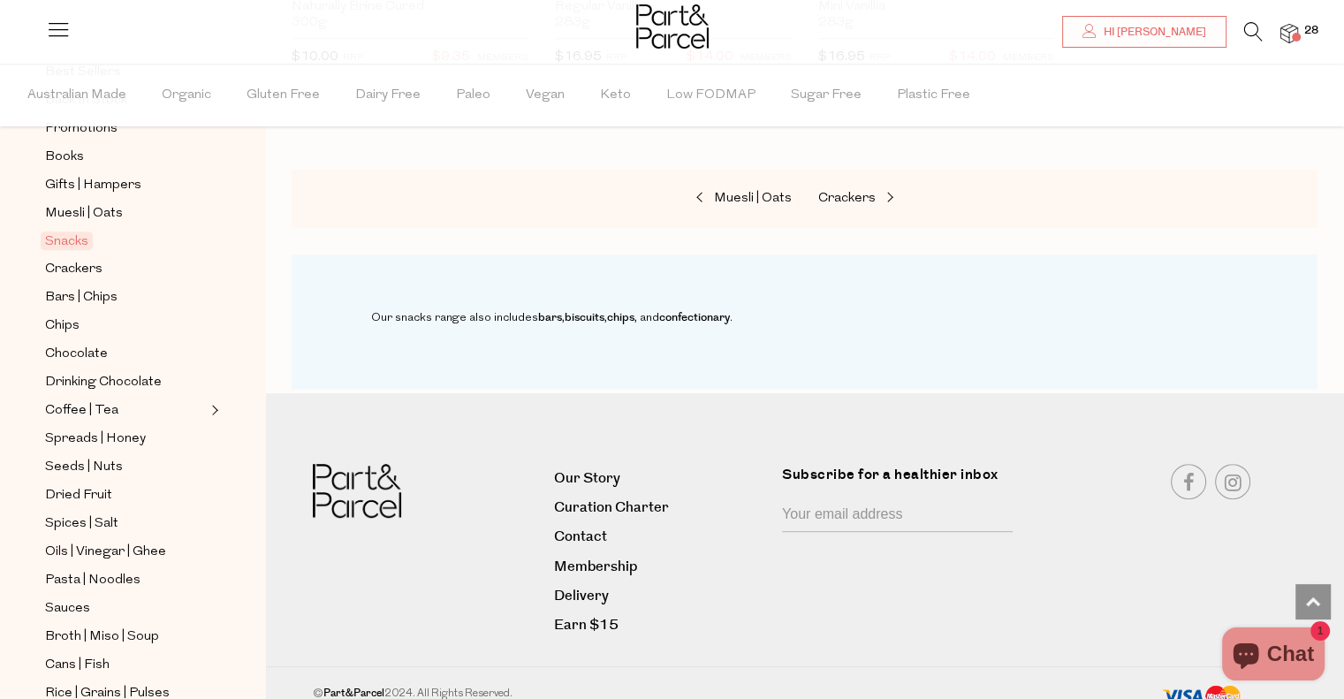
scroll to position [235, 0]
click at [110, 550] on span "Oils | Vinegar | Ghee" at bounding box center [105, 550] width 121 height 21
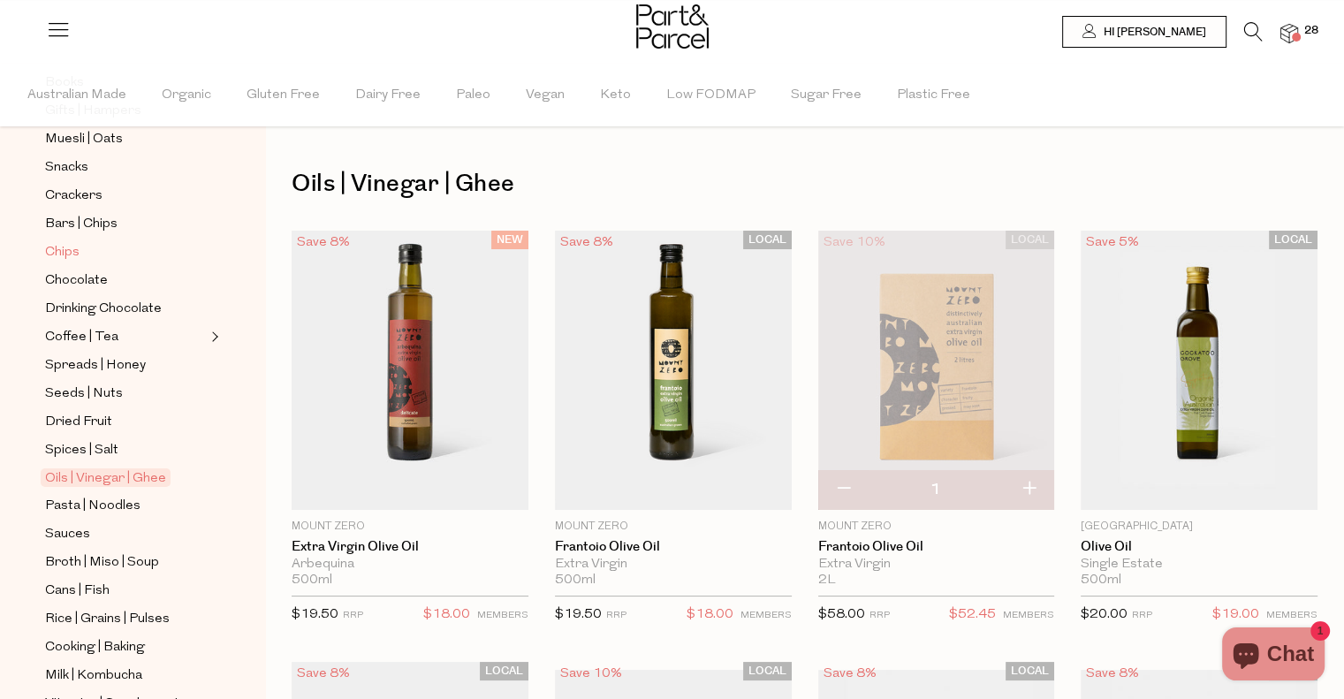
scroll to position [430, 0]
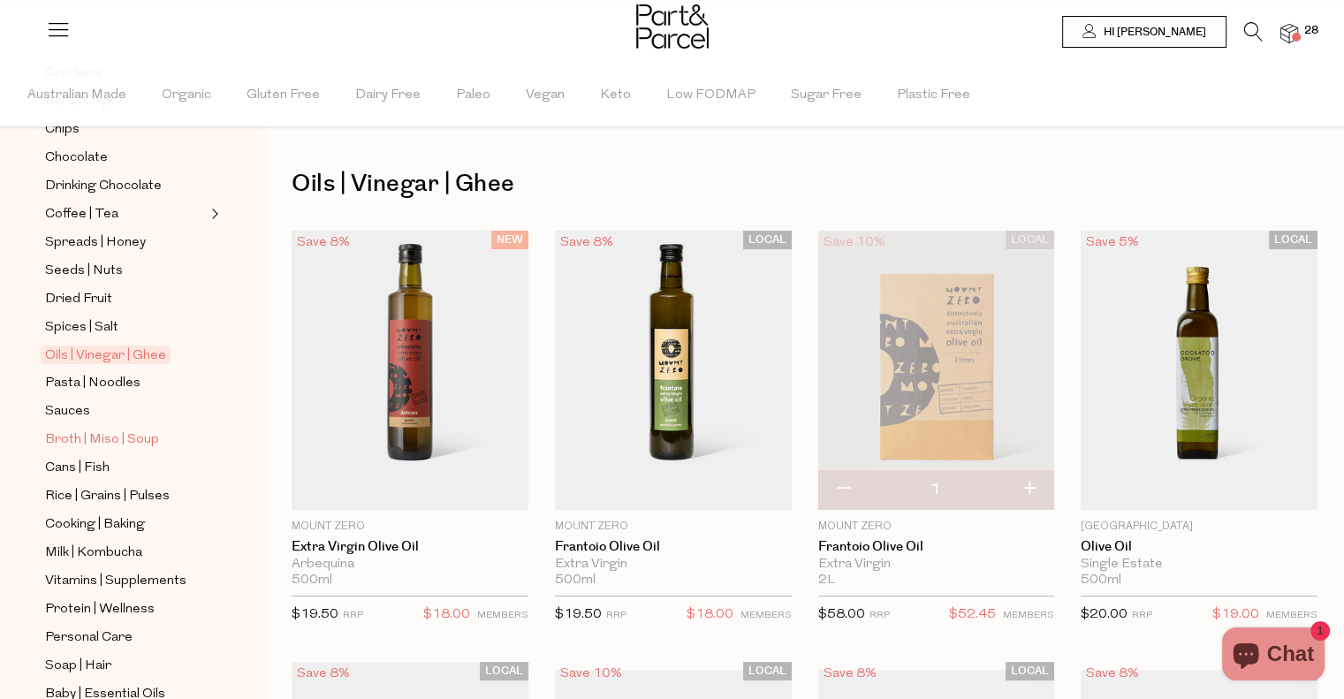
click at [120, 436] on span "Broth | Miso | Soup" at bounding box center [102, 439] width 114 height 21
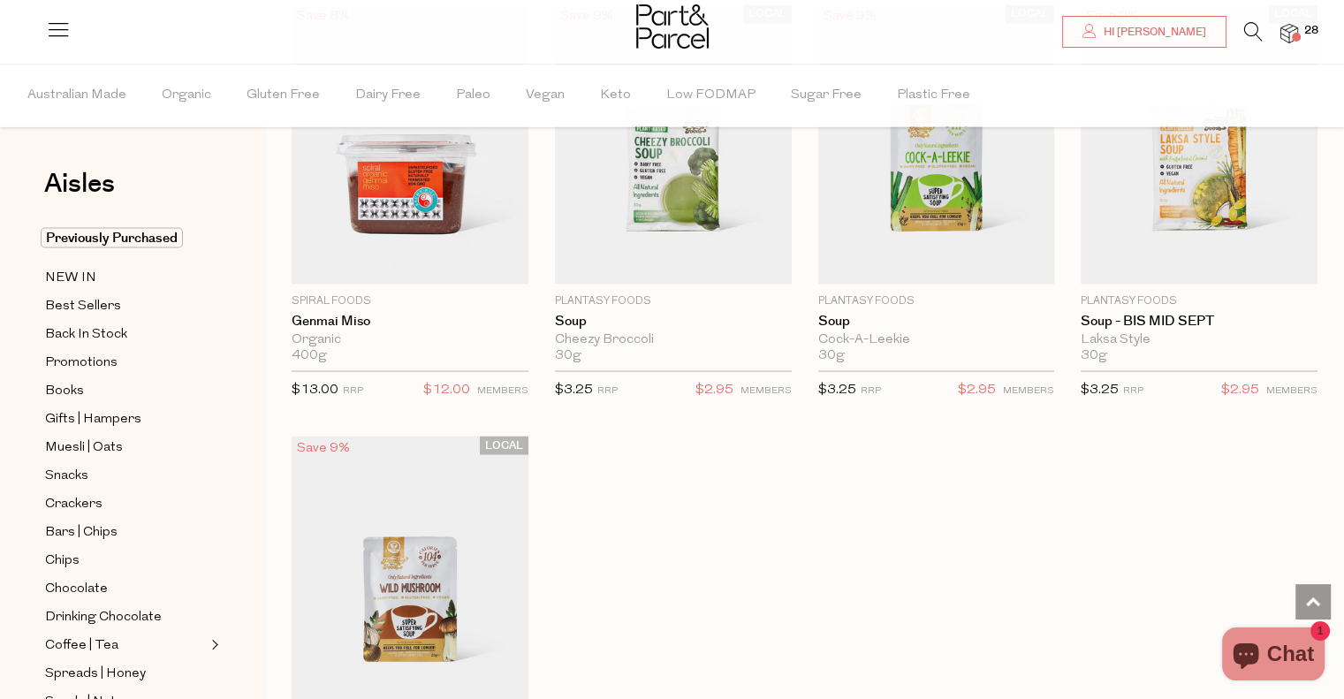
scroll to position [3214, 0]
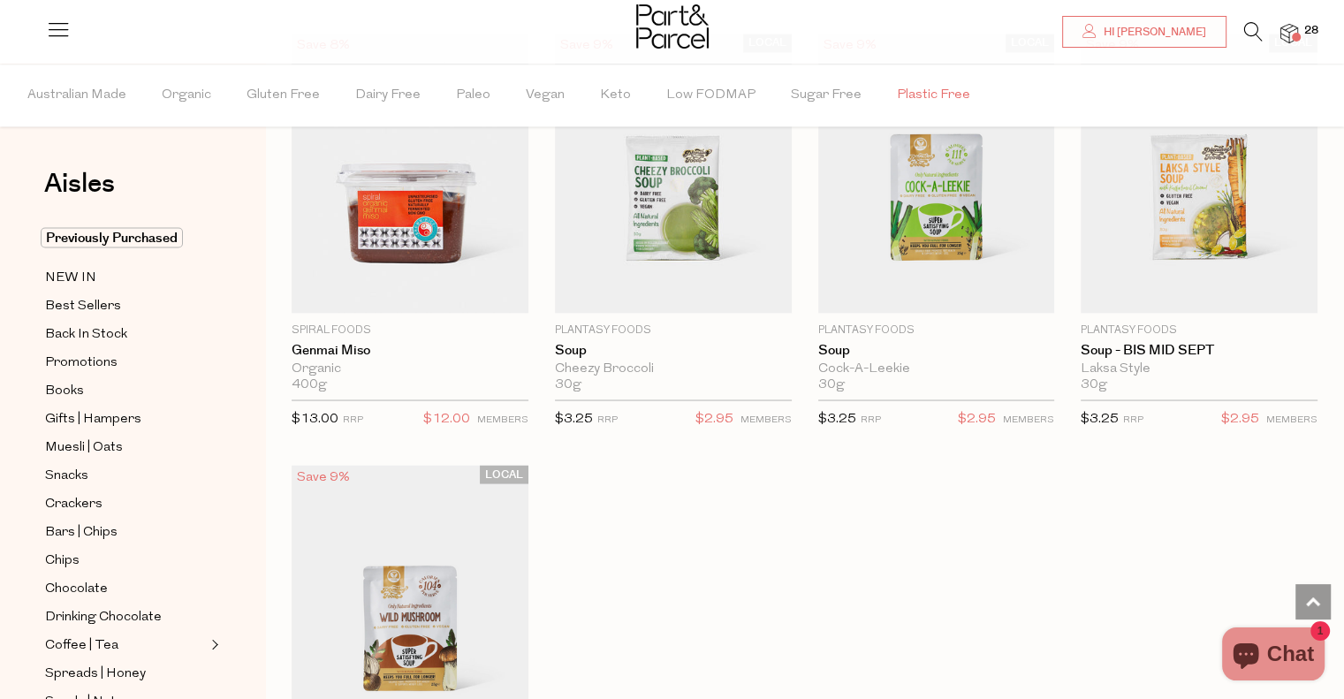
click at [910, 93] on span "Plastic Free" at bounding box center [933, 95] width 73 height 62
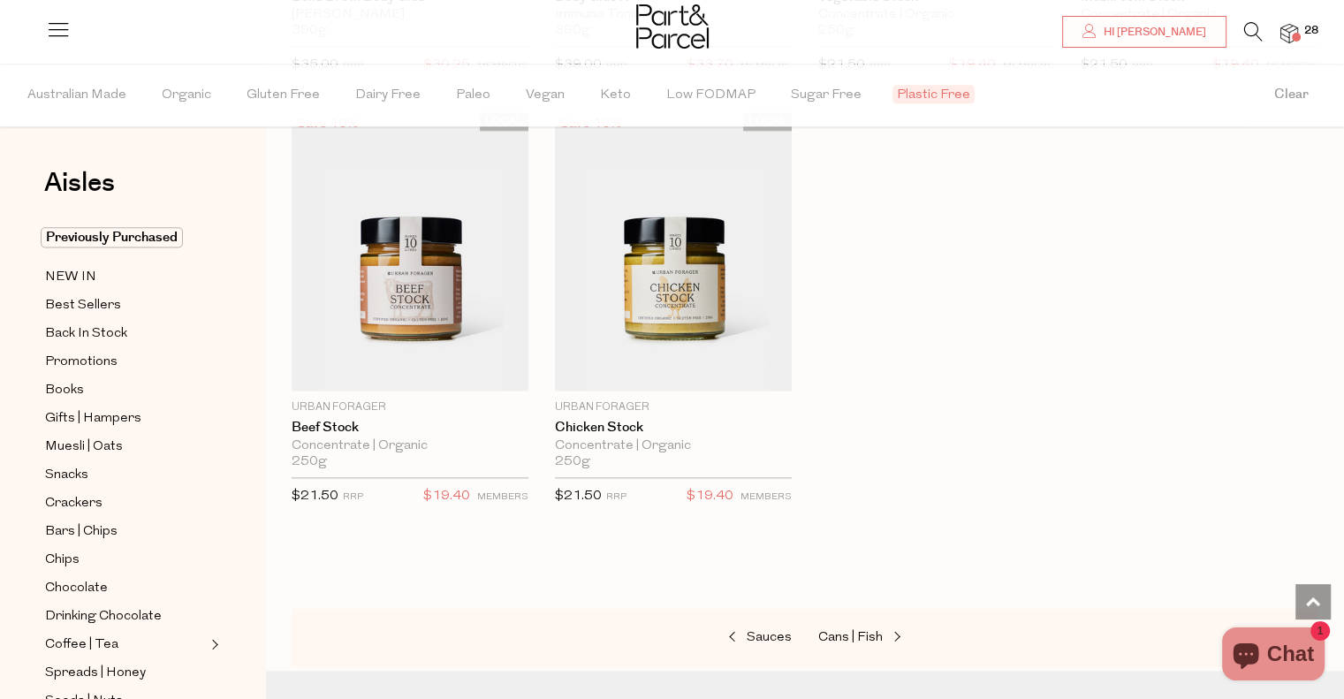
scroll to position [2563, 0]
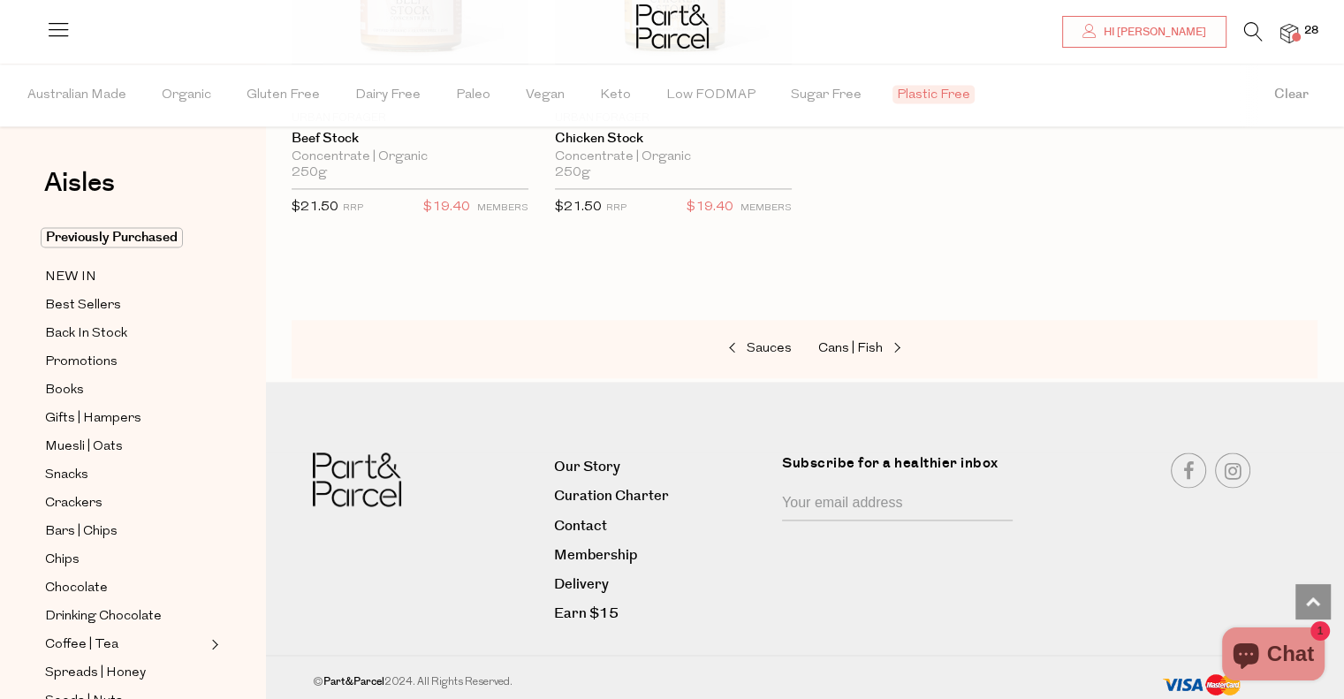
click at [931, 91] on span "Plastic Free" at bounding box center [933, 94] width 82 height 19
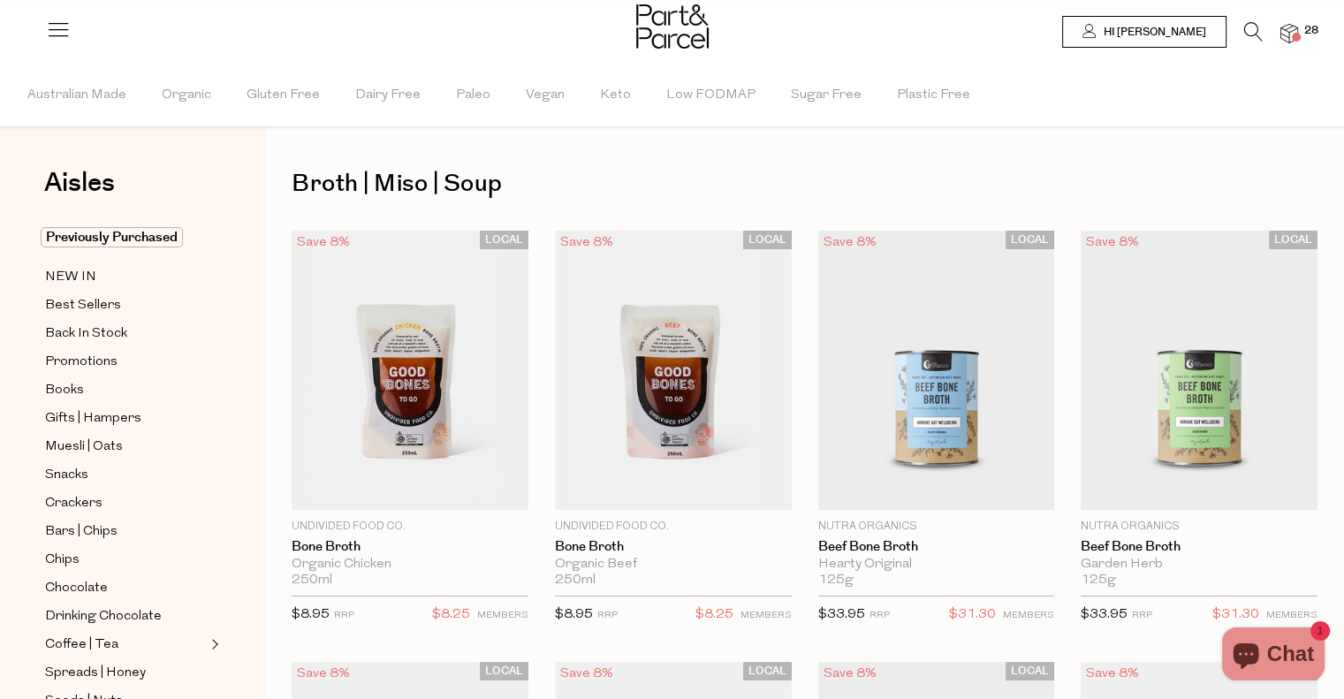
click at [588, 97] on li "Vegan" at bounding box center [563, 95] width 74 height 63
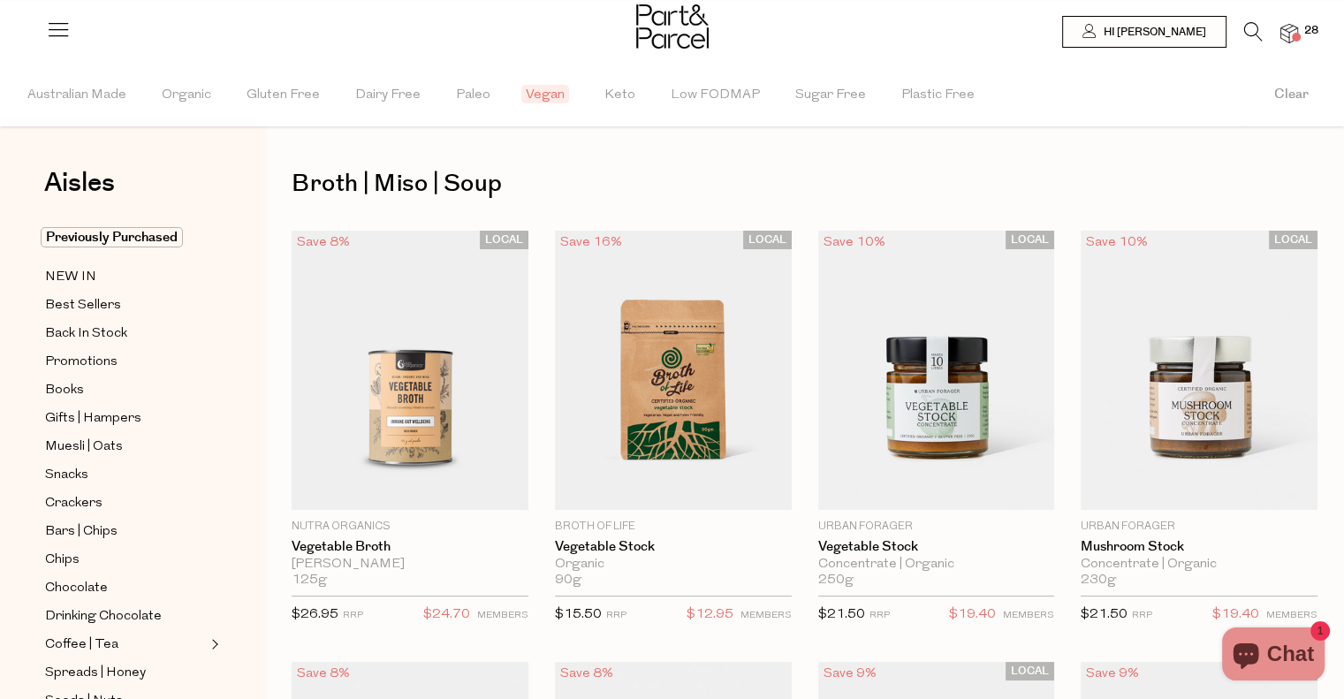
click at [588, 97] on li "Vegan" at bounding box center [565, 95] width 79 height 63
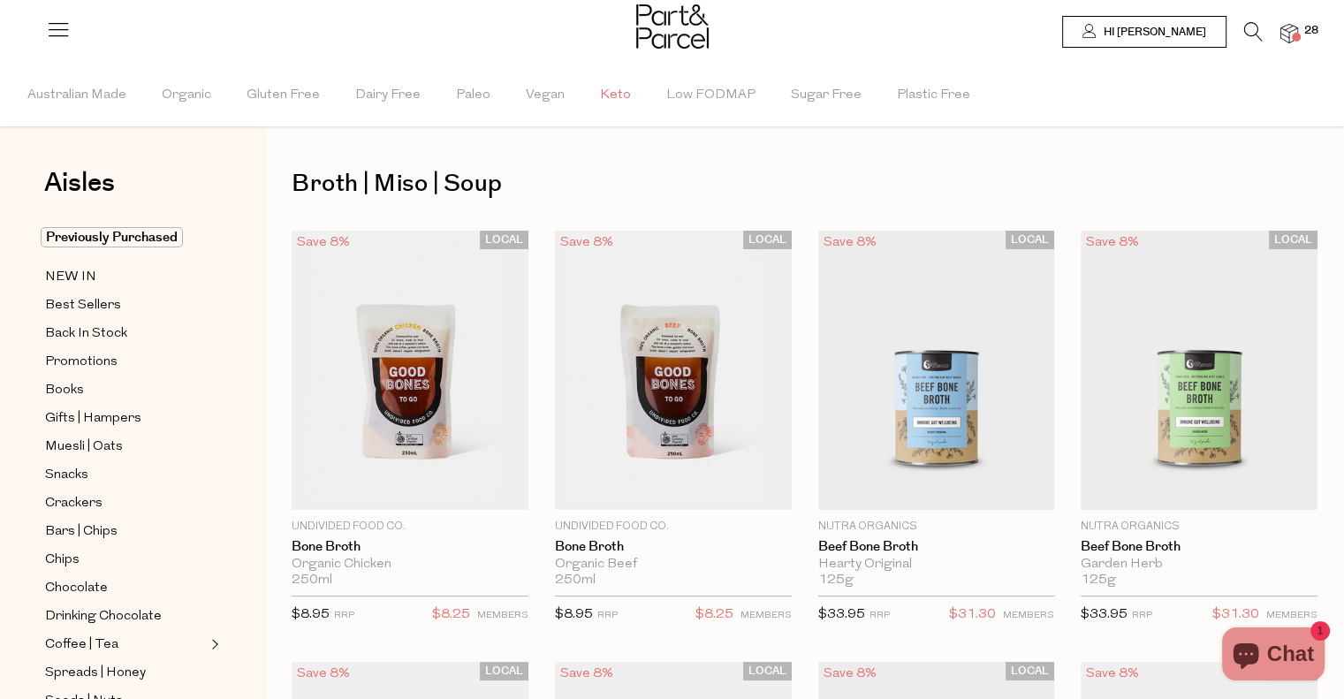
click at [608, 97] on span "Keto" at bounding box center [615, 95] width 31 height 62
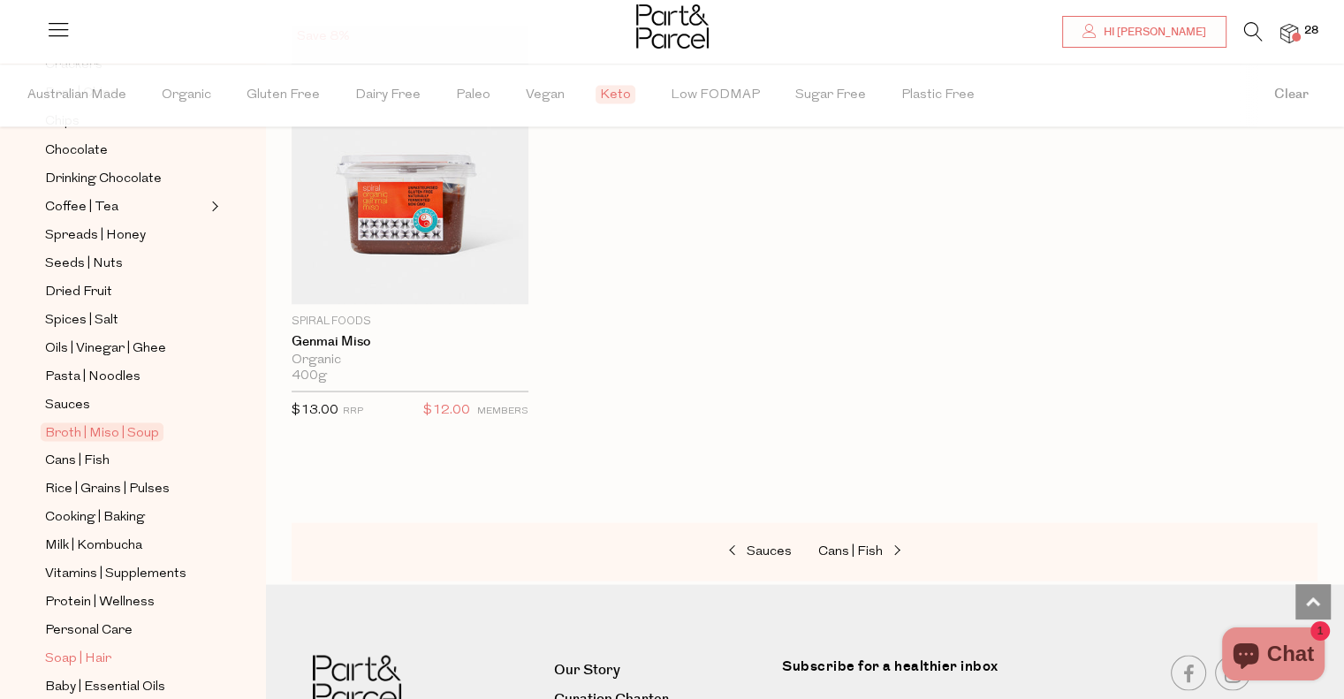
scroll to position [576, 0]
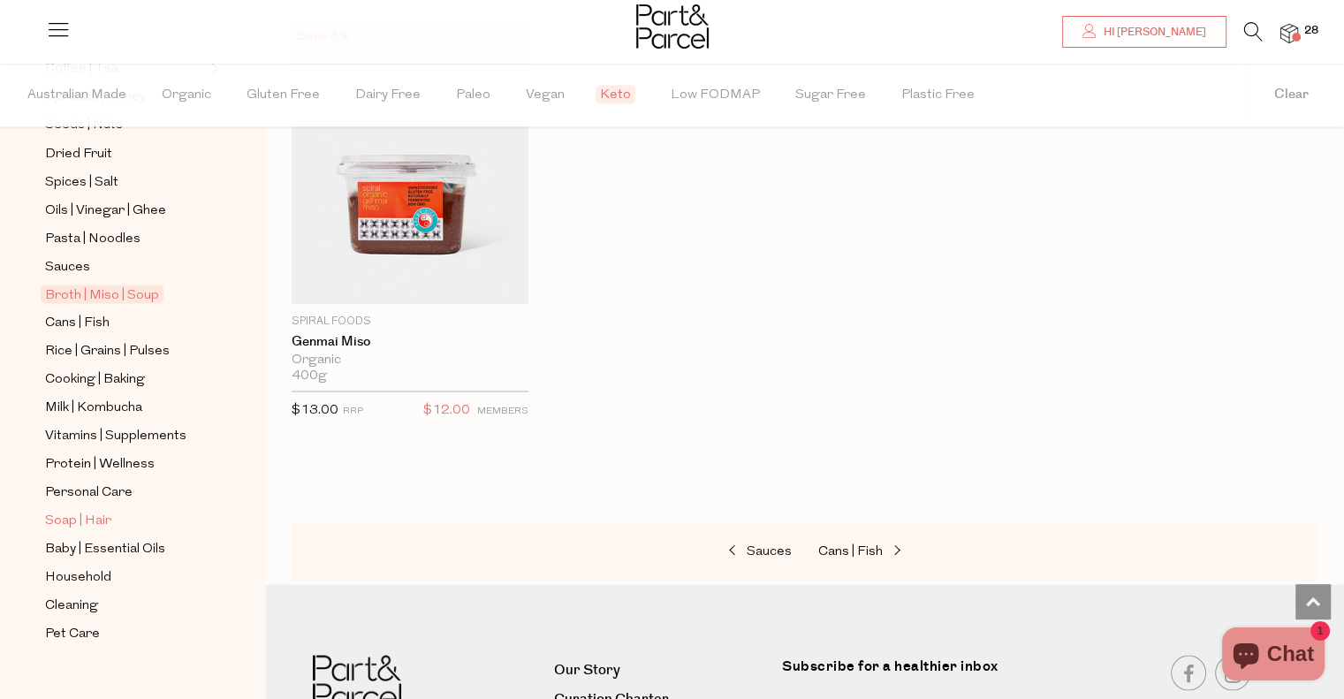
click at [118, 520] on link "Soap | Hair" at bounding box center [125, 520] width 161 height 22
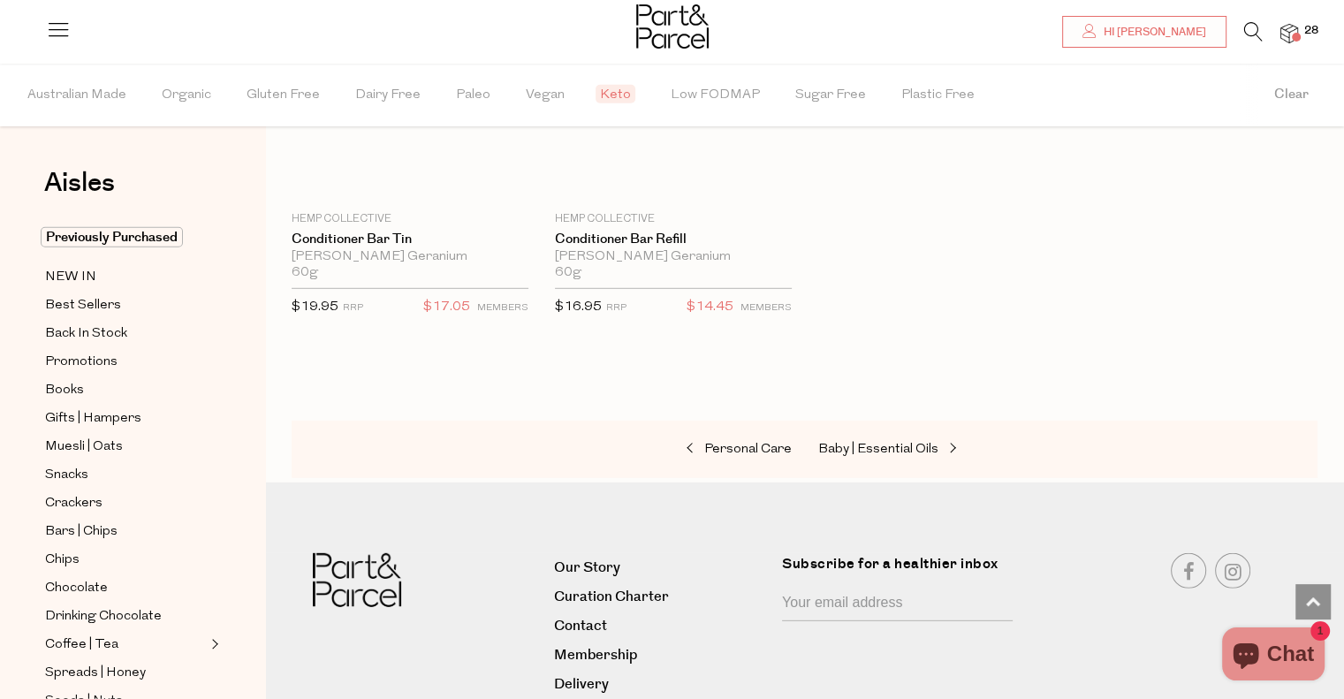
scroll to position [5050, 0]
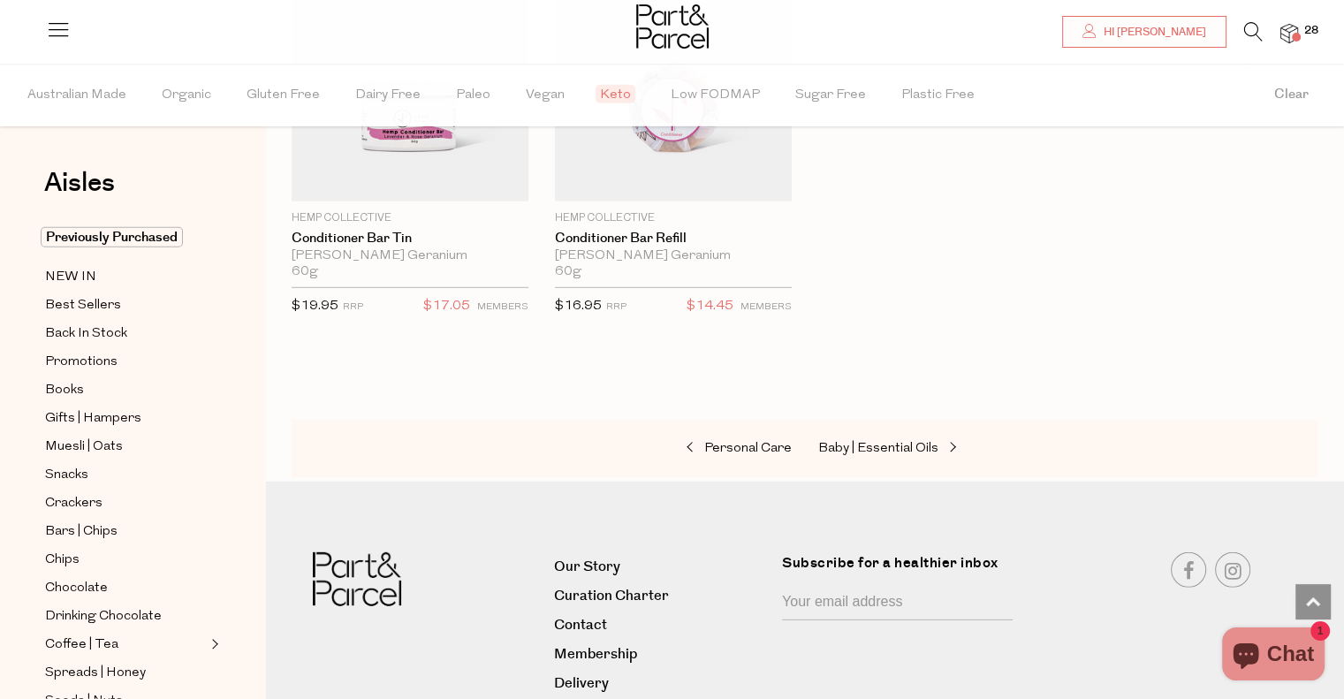
click at [1254, 37] on icon at bounding box center [1253, 31] width 19 height 19
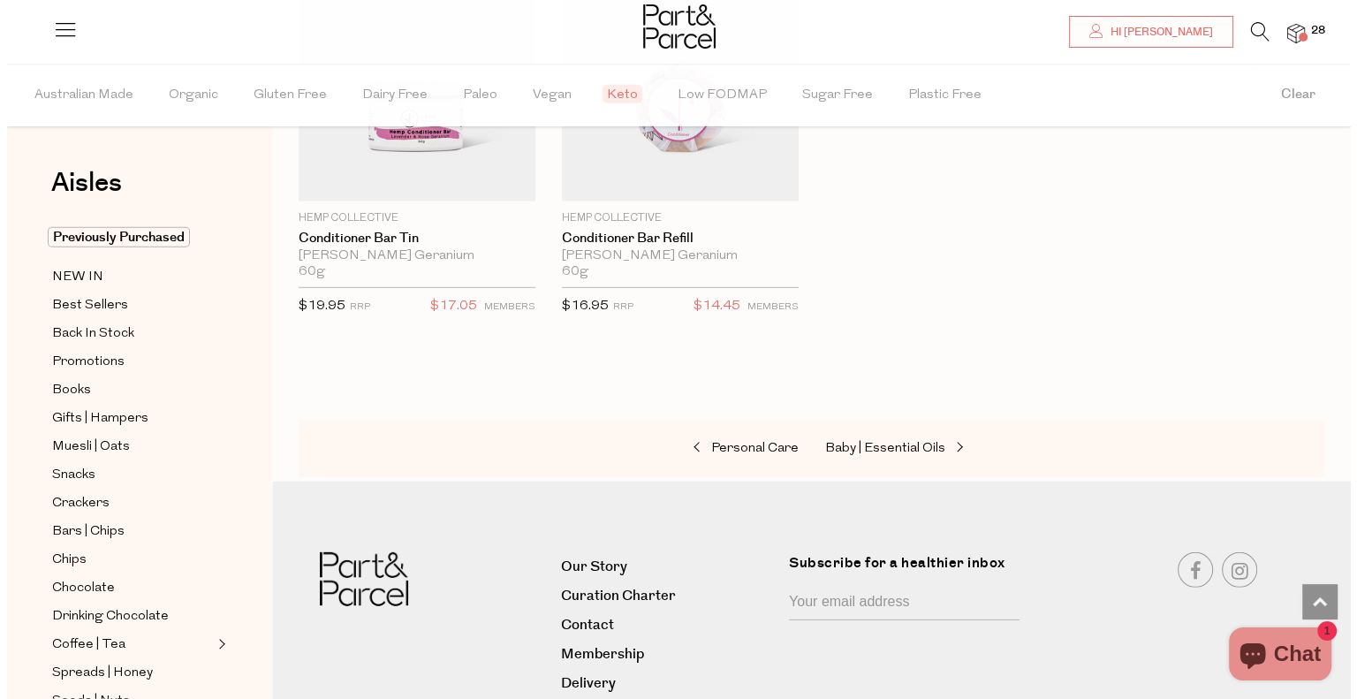
scroll to position [5093, 0]
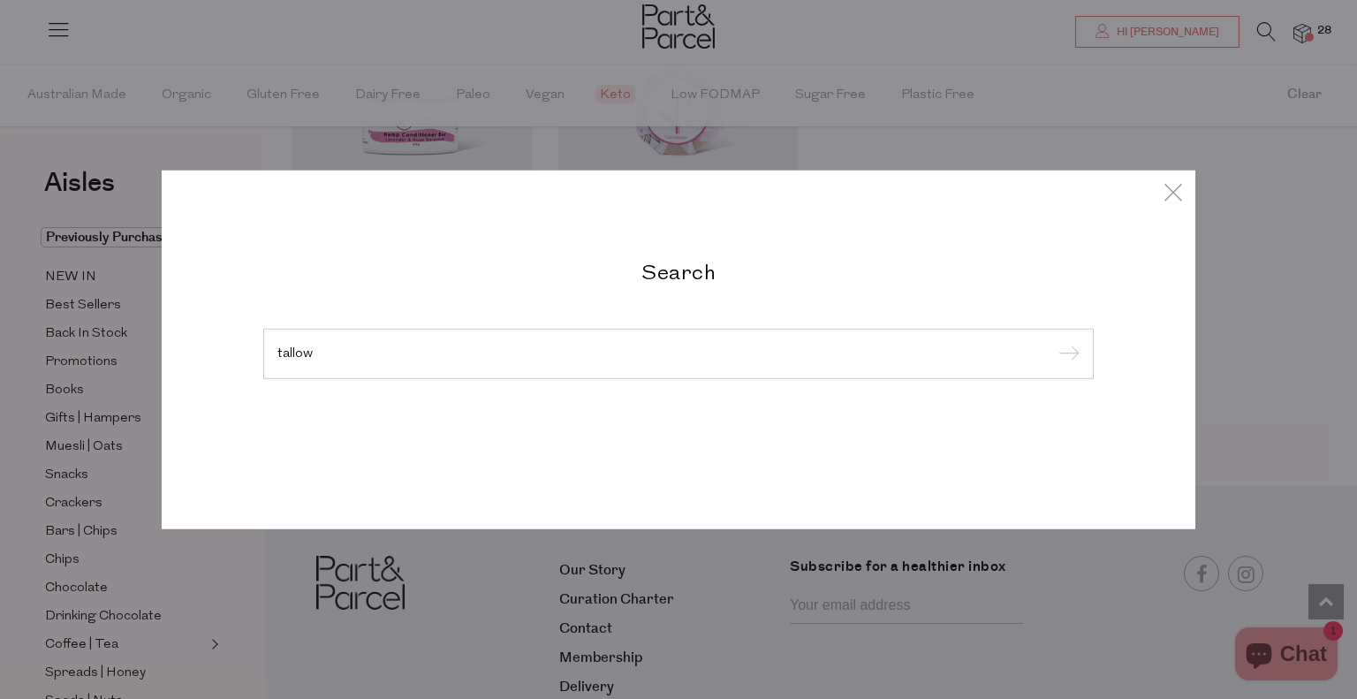
type input "tallow"
click at [1053, 341] on input "submit" at bounding box center [1066, 354] width 27 height 27
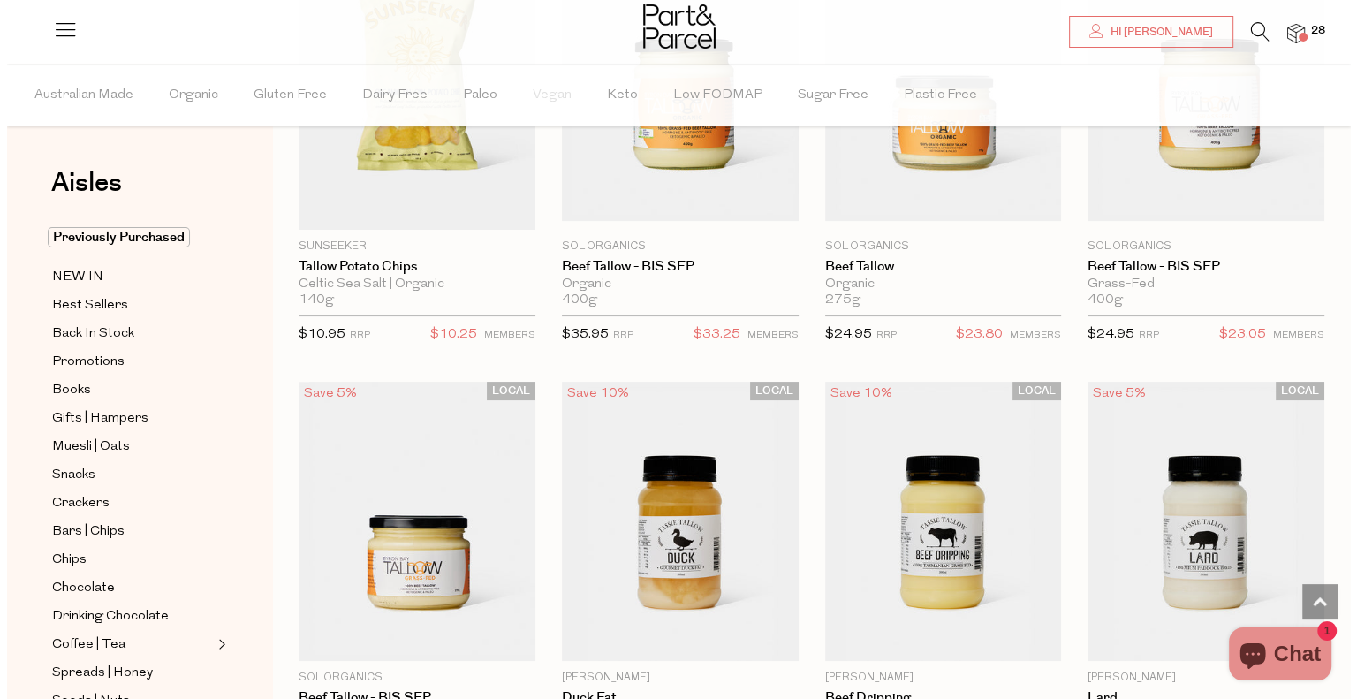
scroll to position [147, 0]
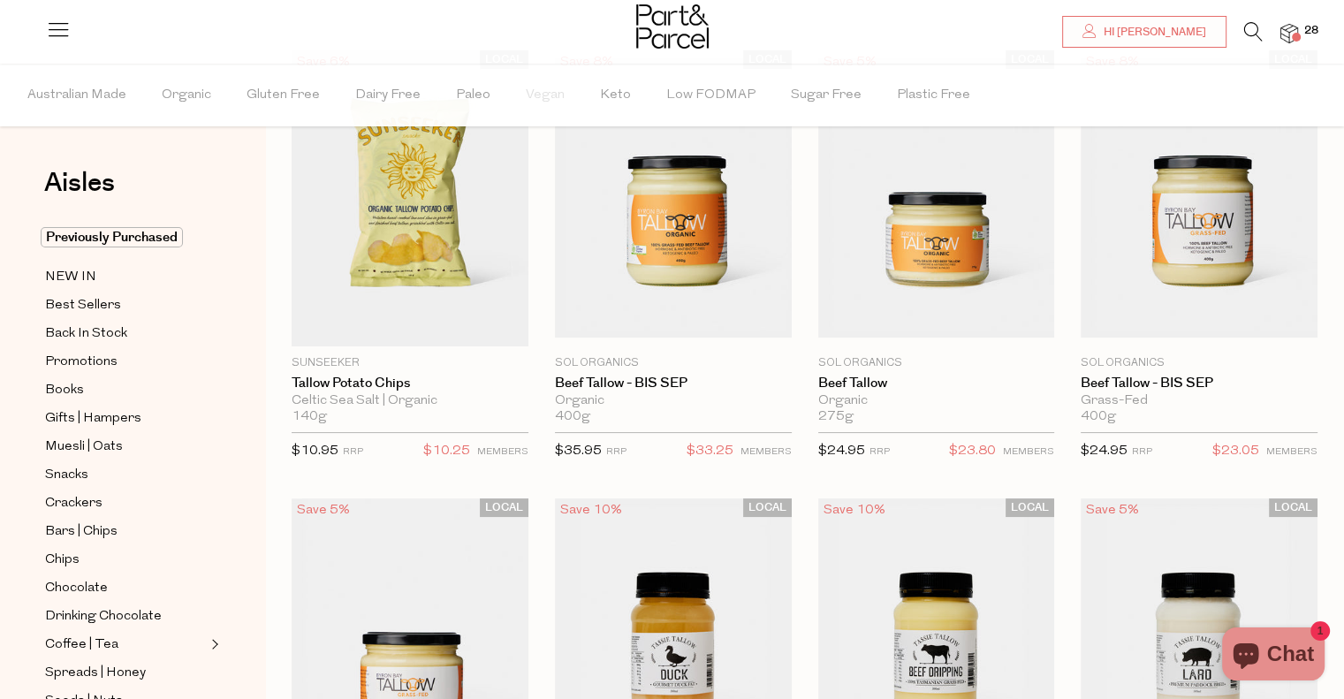
click at [1253, 30] on icon at bounding box center [1253, 31] width 19 height 19
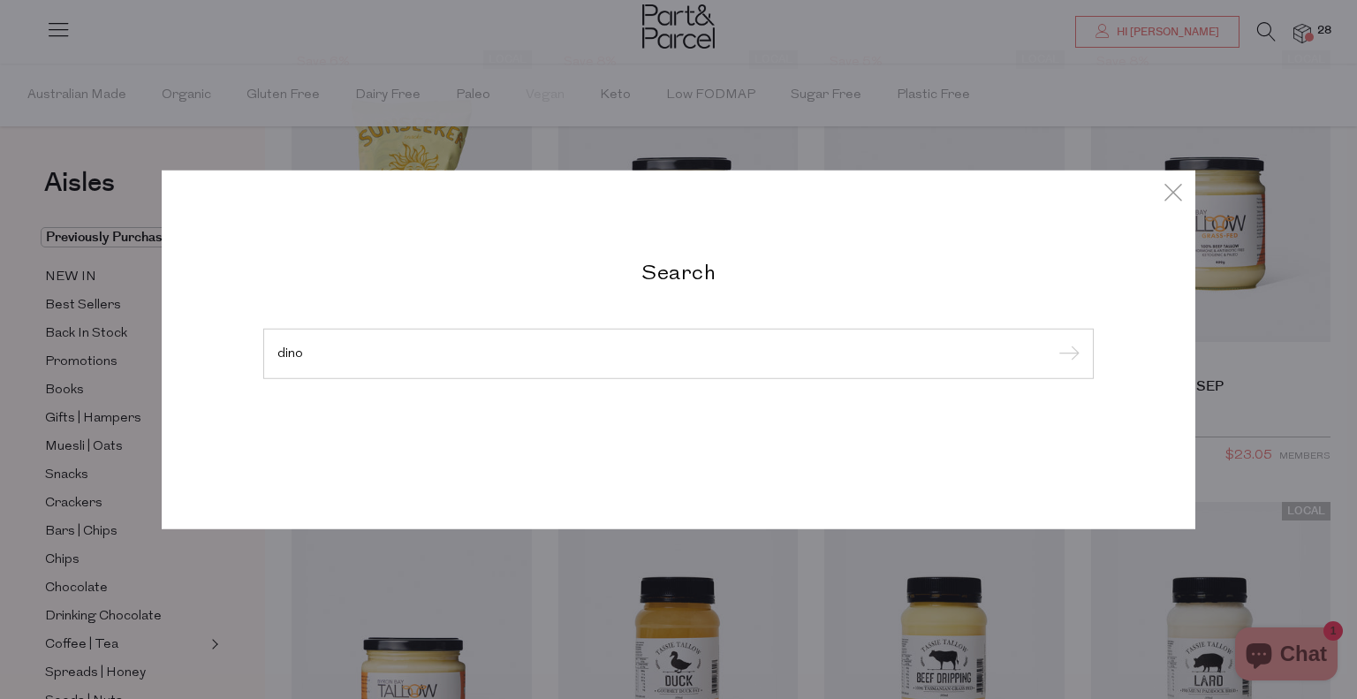
type input "dino"
click at [1053, 341] on input "submit" at bounding box center [1066, 354] width 27 height 27
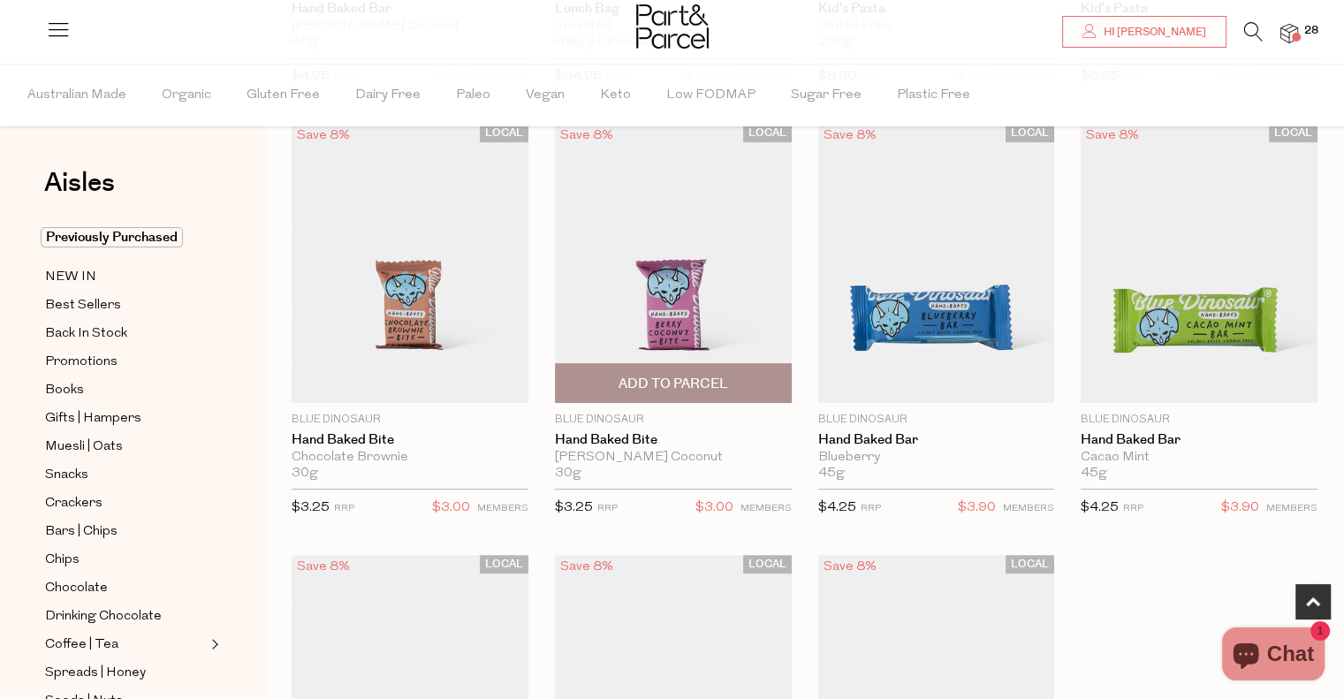
scroll to position [505, 0]
click at [721, 388] on span "Add To Parcel" at bounding box center [673, 383] width 110 height 19
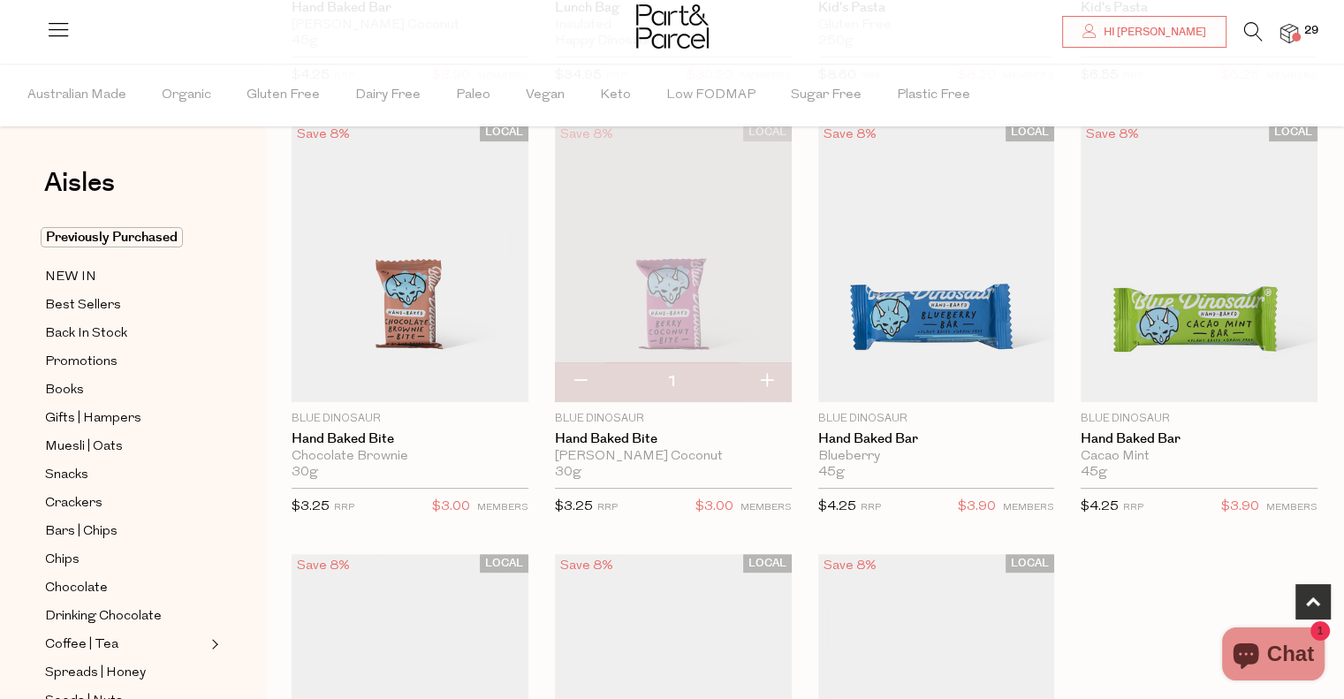
click at [776, 383] on button "button" at bounding box center [766, 381] width 50 height 39
type input "2"
click at [770, 383] on button "button" at bounding box center [766, 381] width 50 height 39
type input "3"
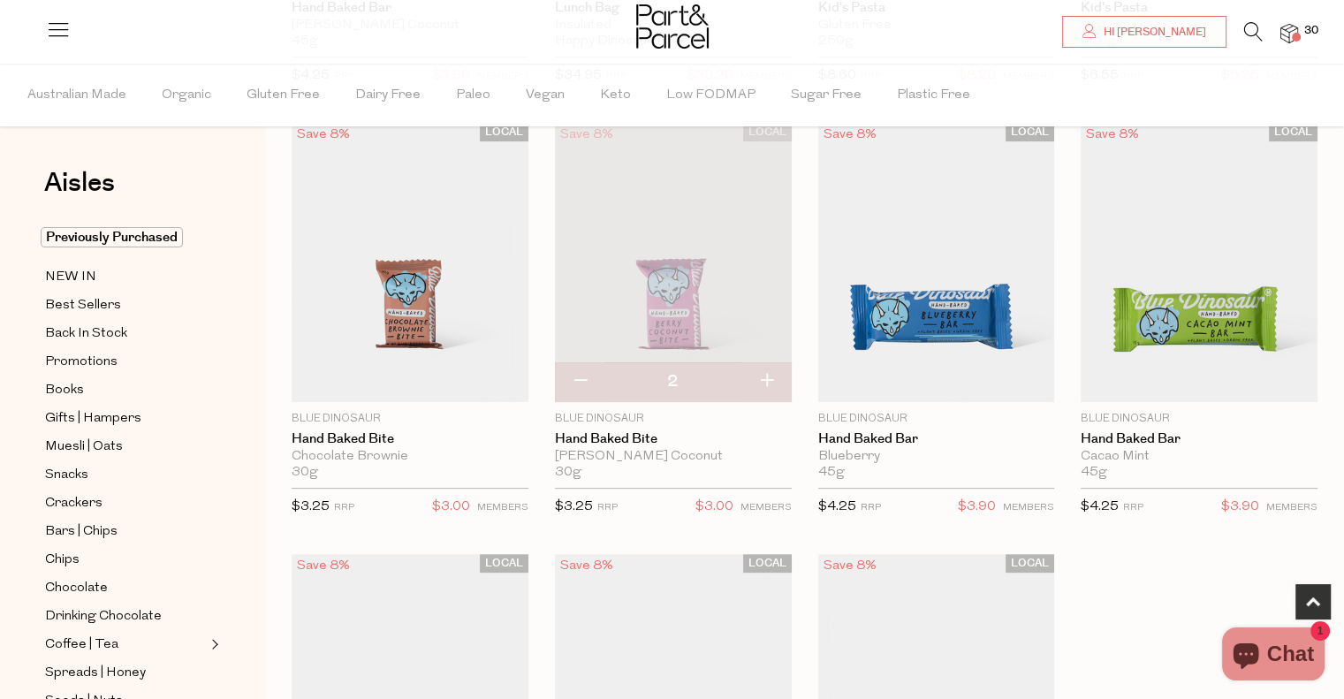
type input "3"
click at [770, 383] on button "button" at bounding box center [766, 381] width 50 height 39
type input "4"
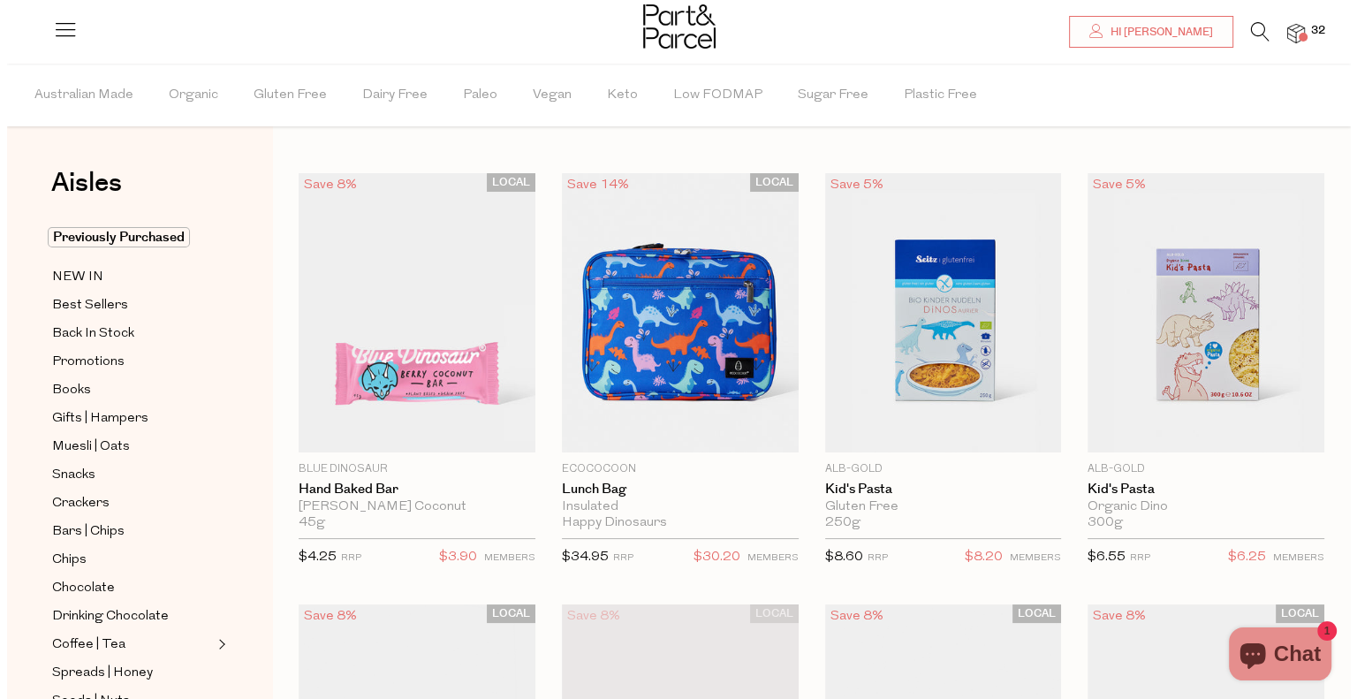
scroll to position [0, 0]
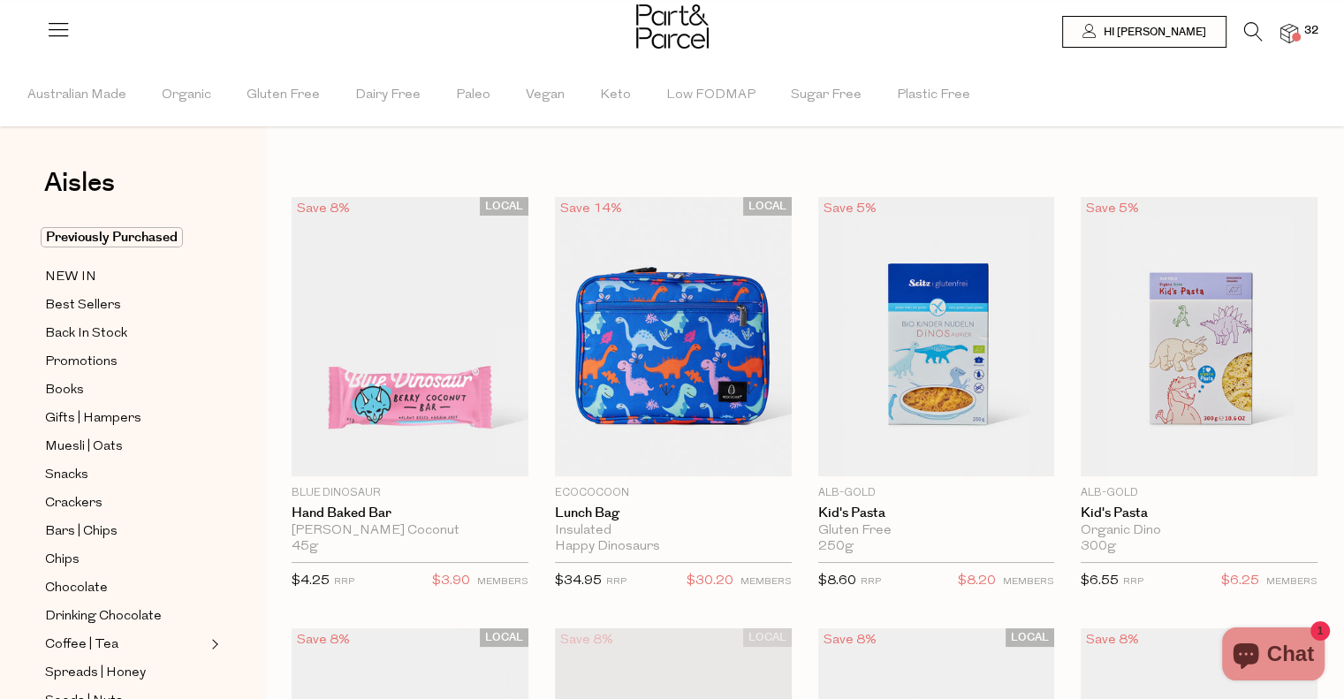
click at [1296, 24] on img at bounding box center [1289, 34] width 18 height 20
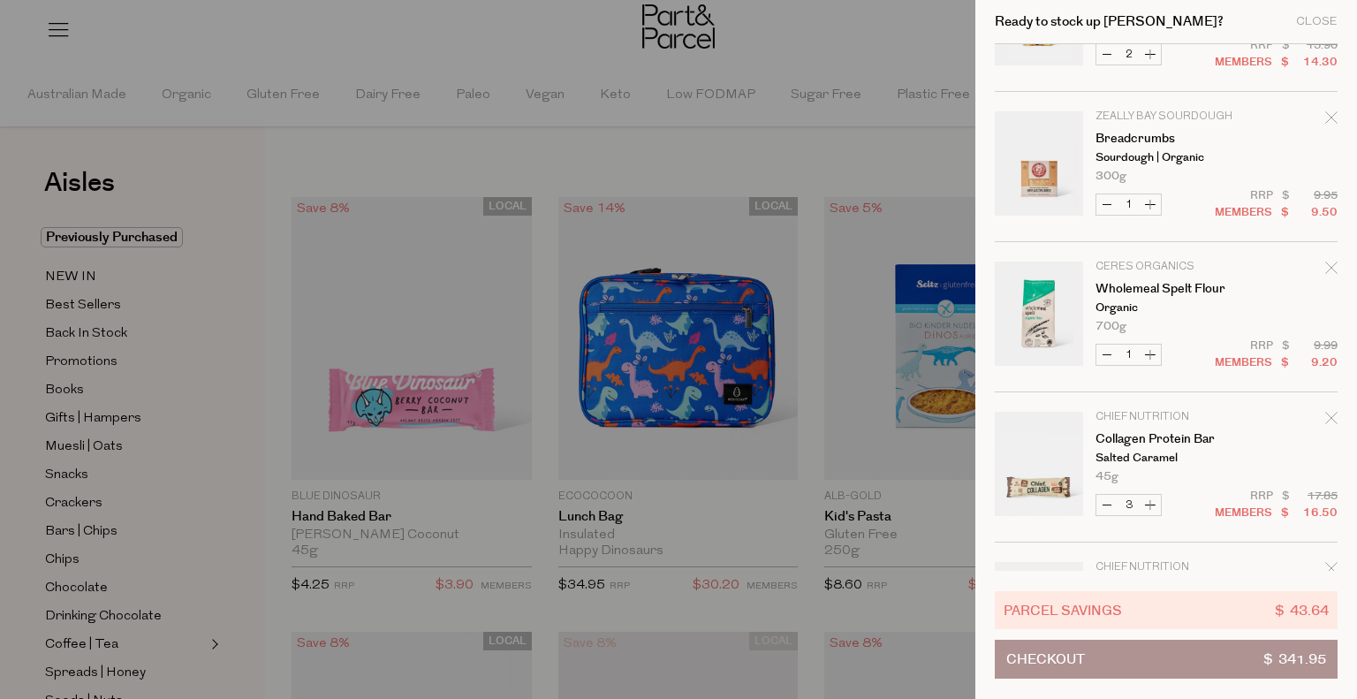
scroll to position [1310, 0]
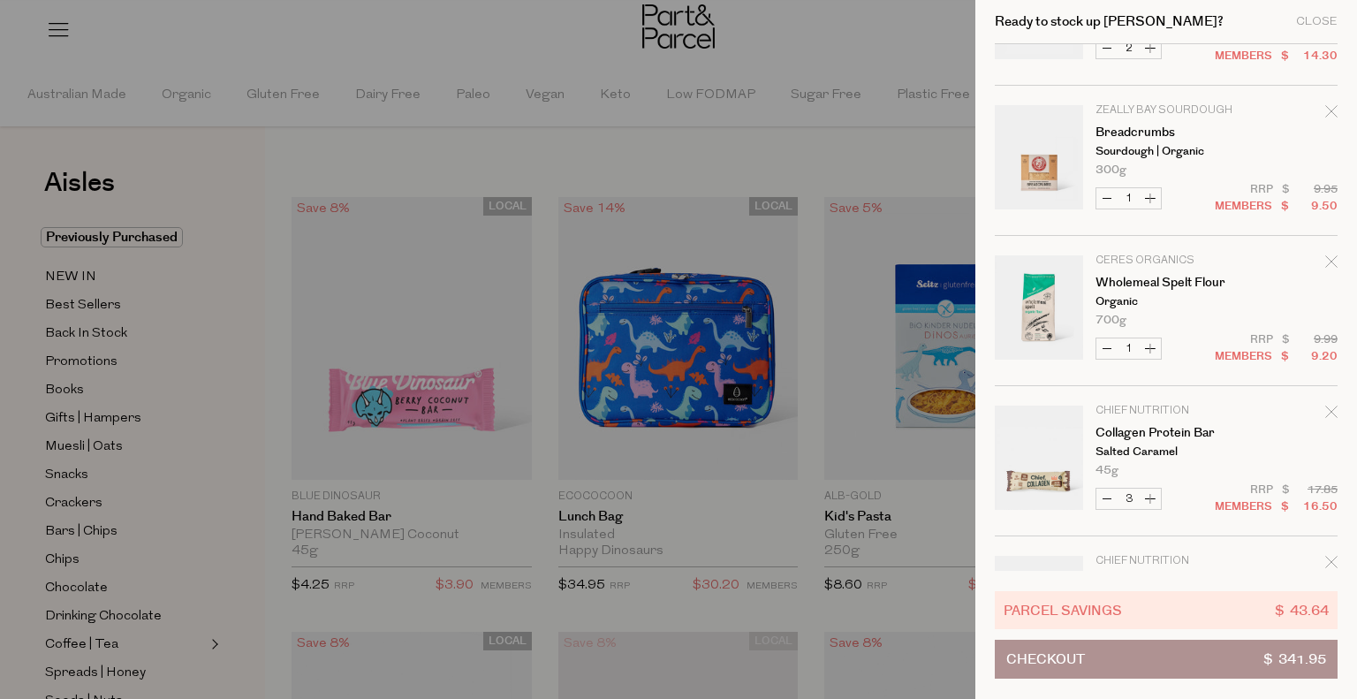
click at [1099, 203] on button "Decrease Breadcrumbs" at bounding box center [1106, 198] width 21 height 20
type input "0"
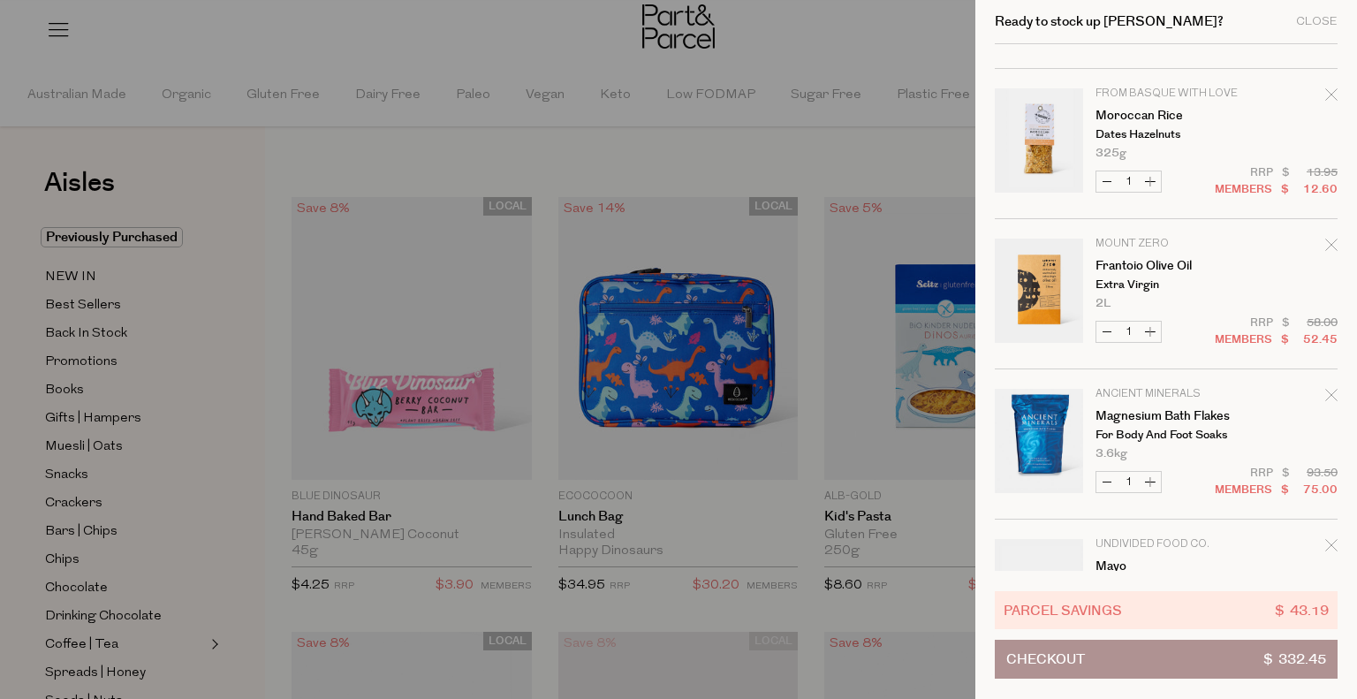
scroll to position [445, 0]
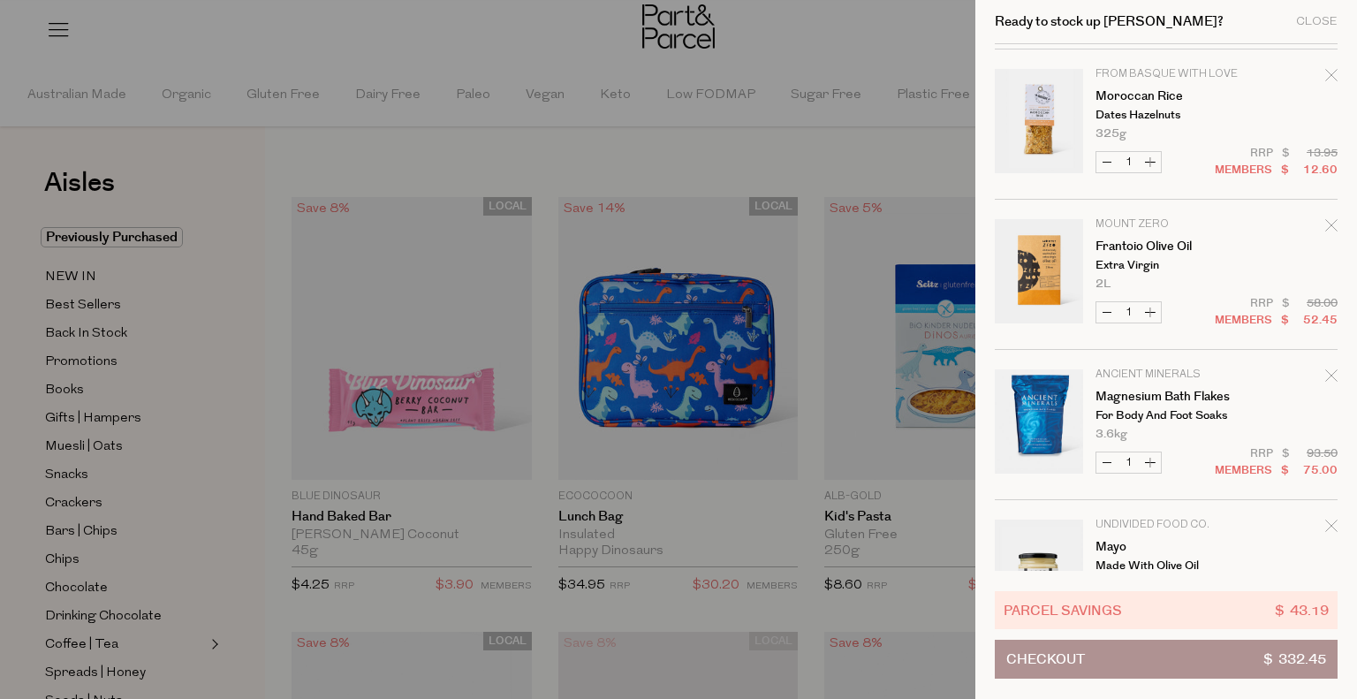
click at [704, 147] on div at bounding box center [678, 349] width 1357 height 699
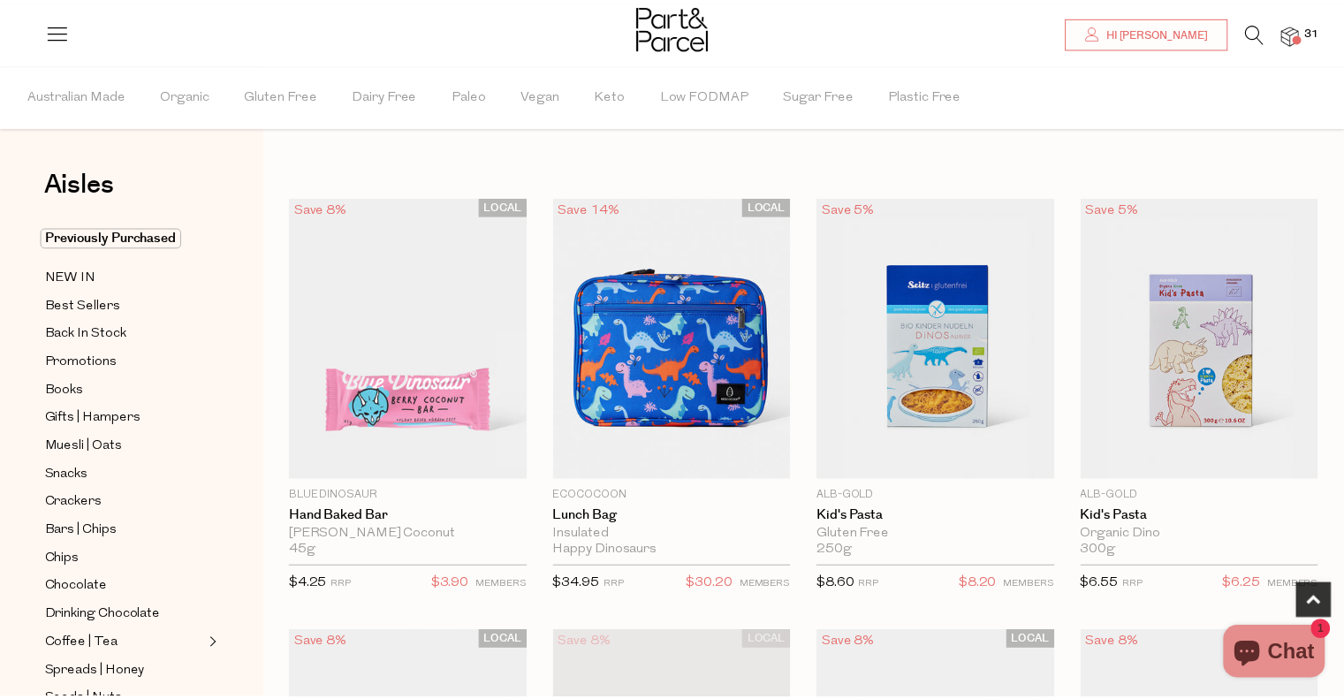
scroll to position [541, 0]
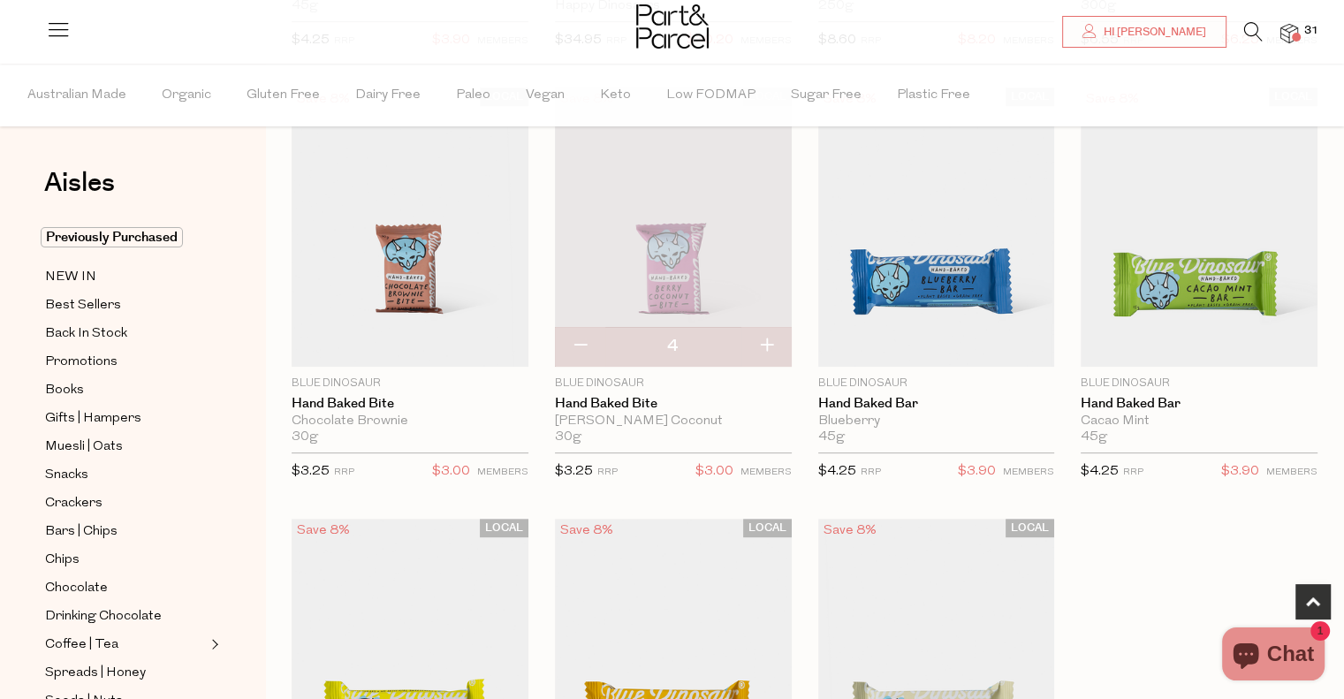
click at [1253, 31] on icon at bounding box center [1253, 31] width 19 height 19
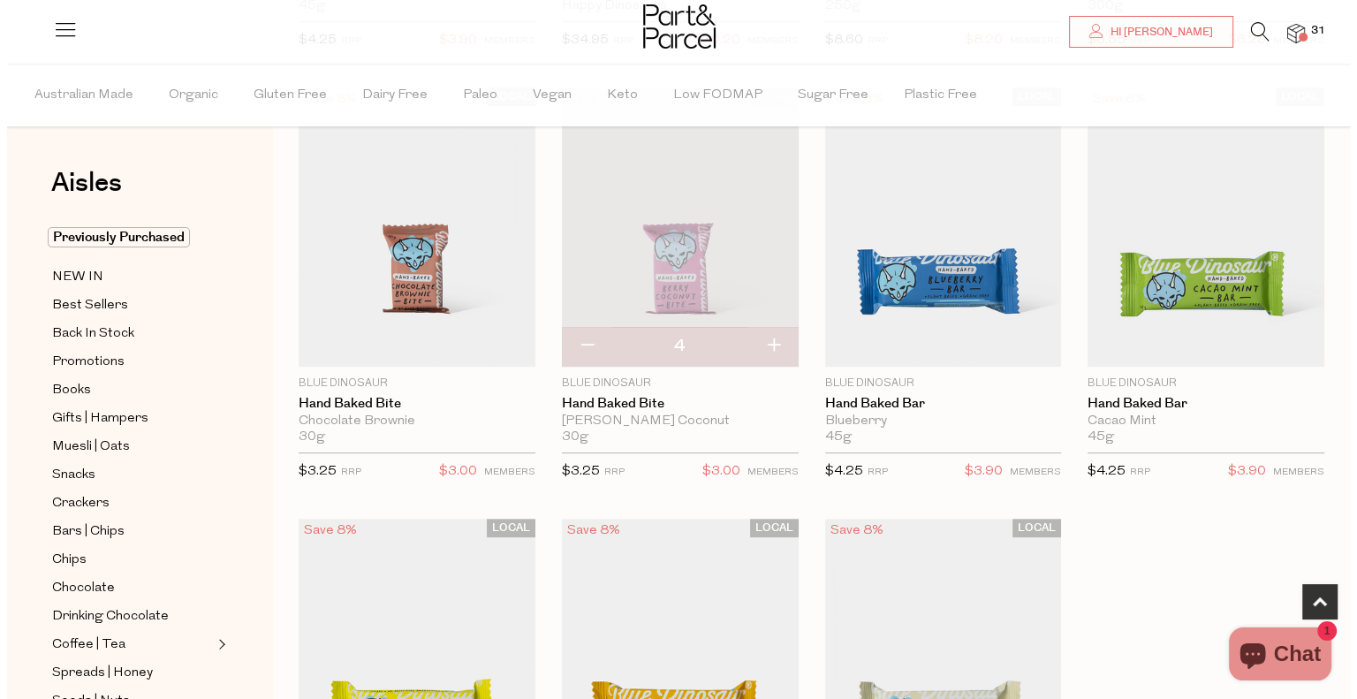
scroll to position [544, 0]
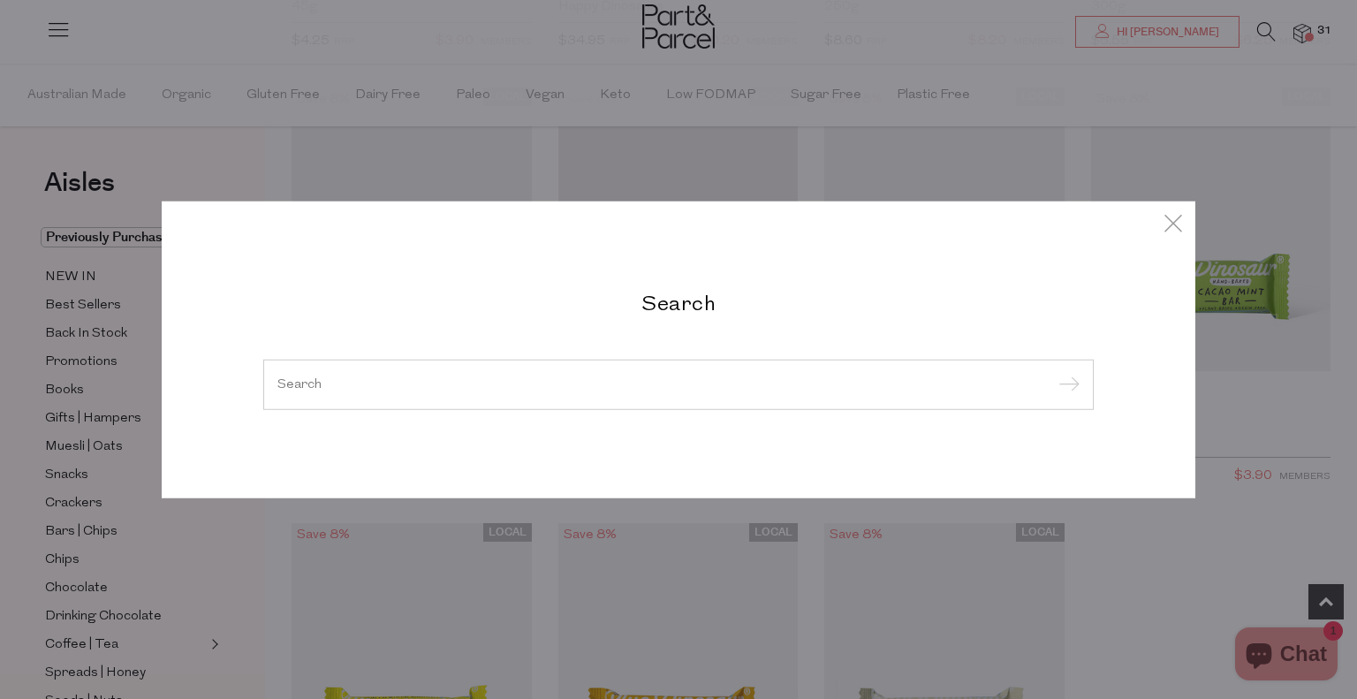
type input "r"
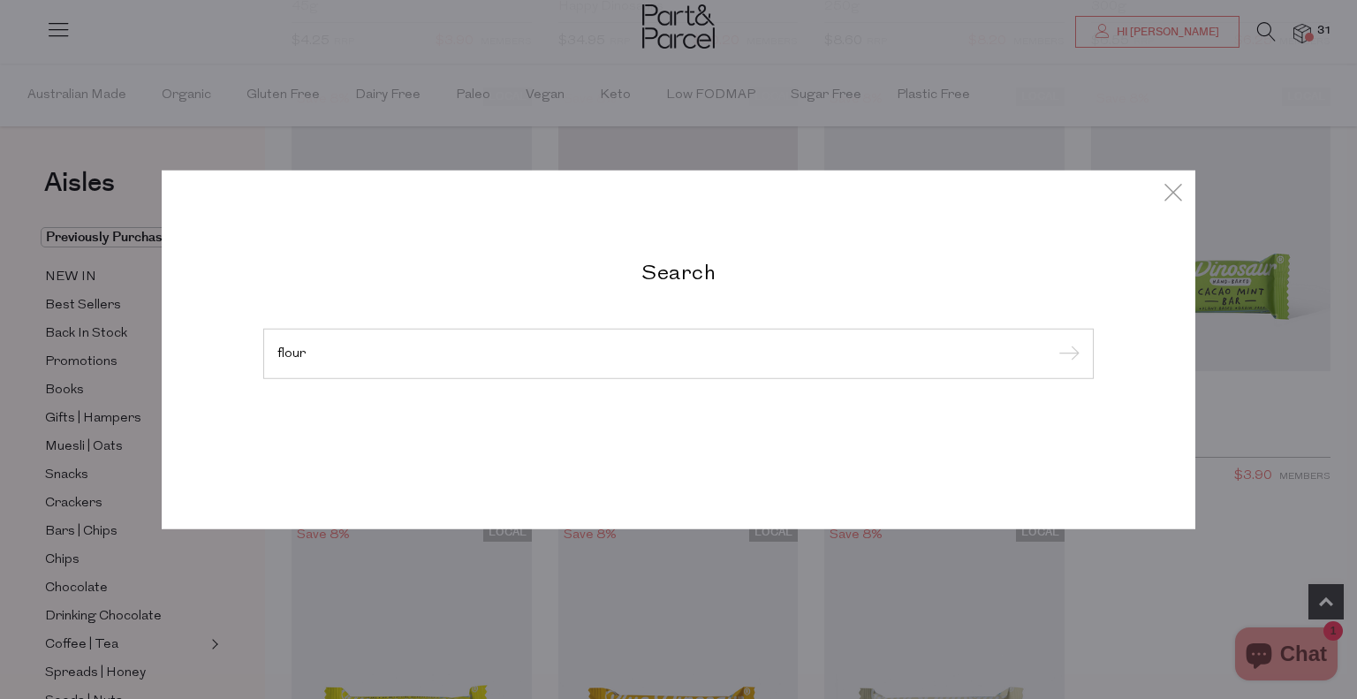
type input "flour"
click at [1053, 341] on input "submit" at bounding box center [1066, 354] width 27 height 27
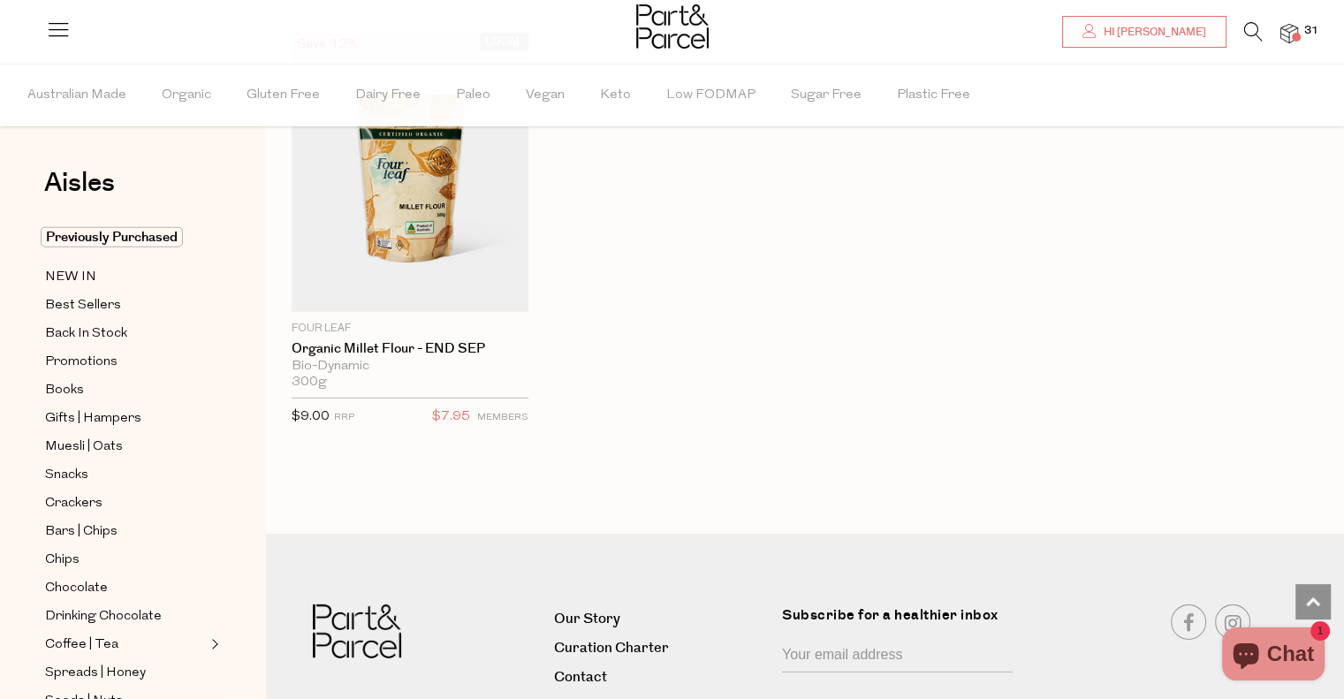
scroll to position [5355, 0]
click at [1292, 31] on img at bounding box center [1289, 34] width 18 height 20
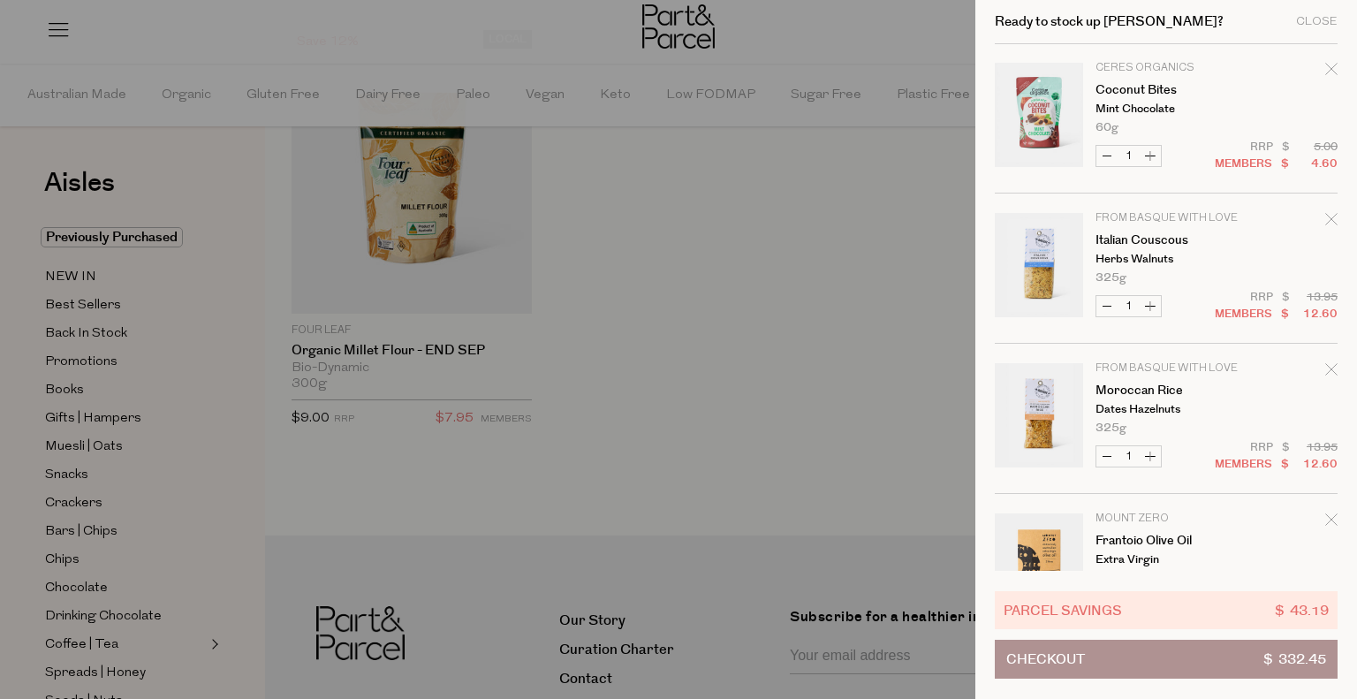
scroll to position [152, 0]
click at [1167, 660] on button "Checkout $ 332.45" at bounding box center [1166, 659] width 343 height 39
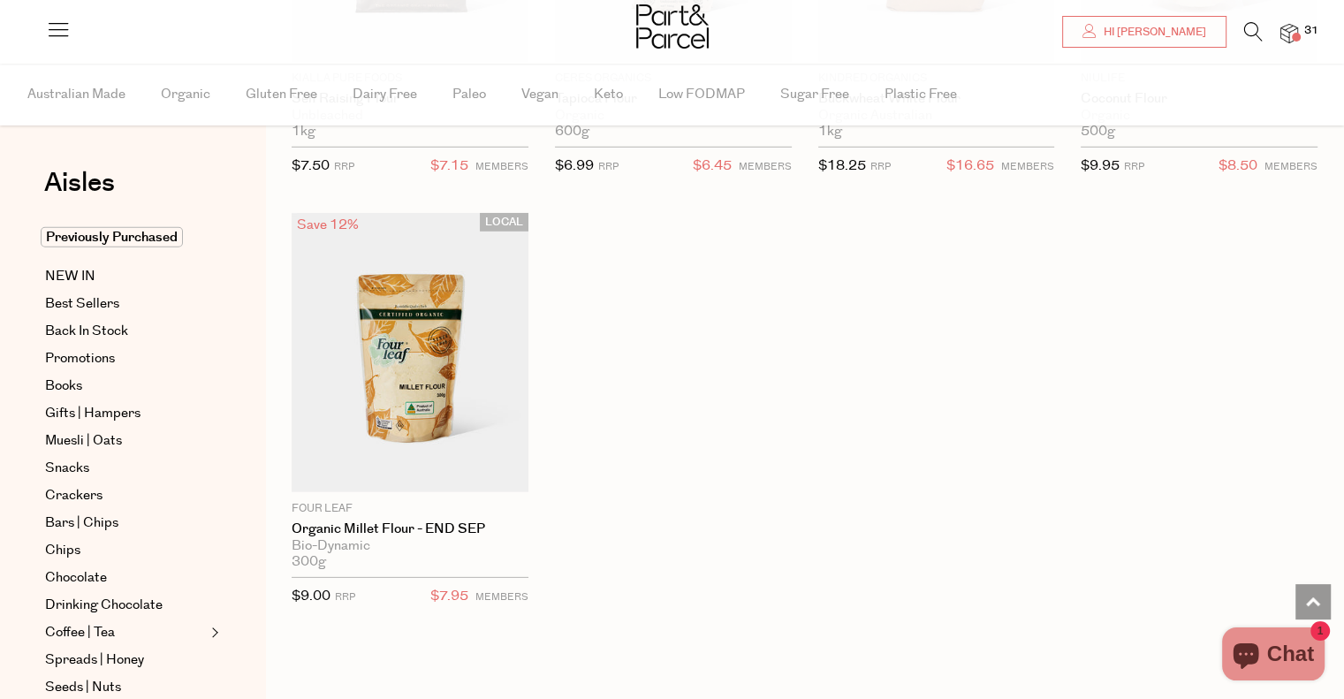
scroll to position [5077, 0]
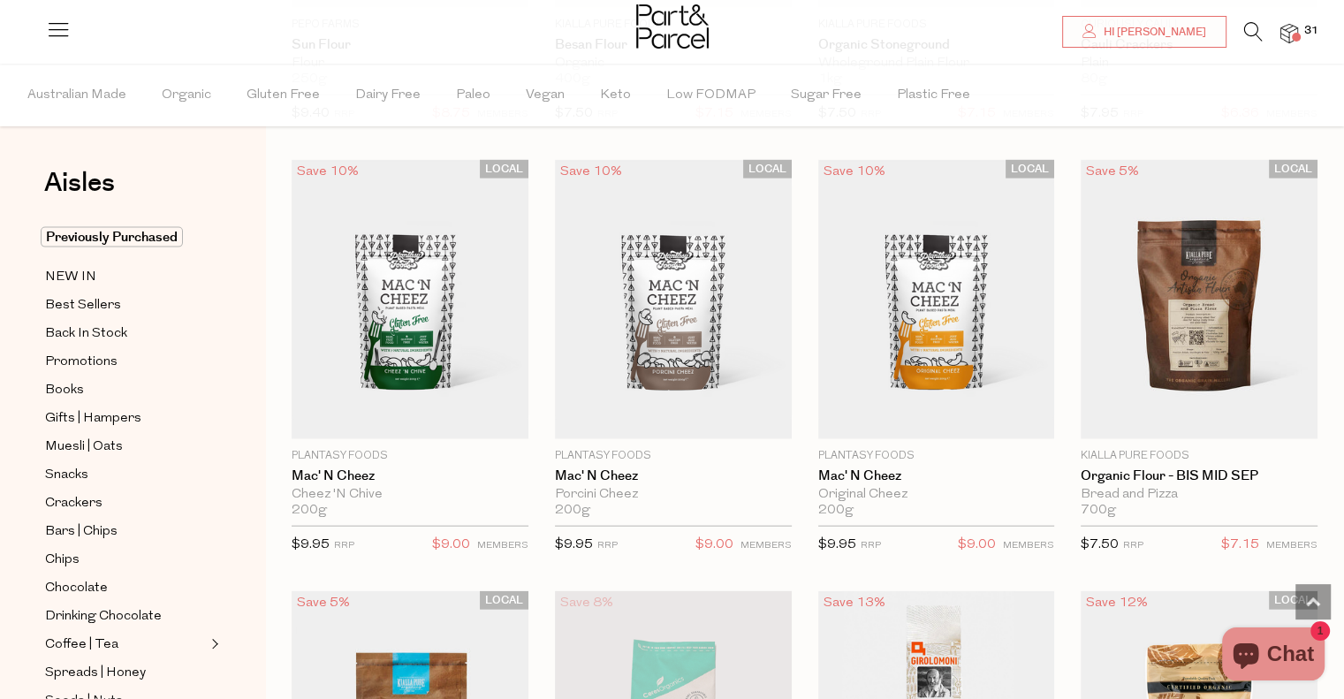
click at [1287, 25] on img at bounding box center [1289, 34] width 18 height 20
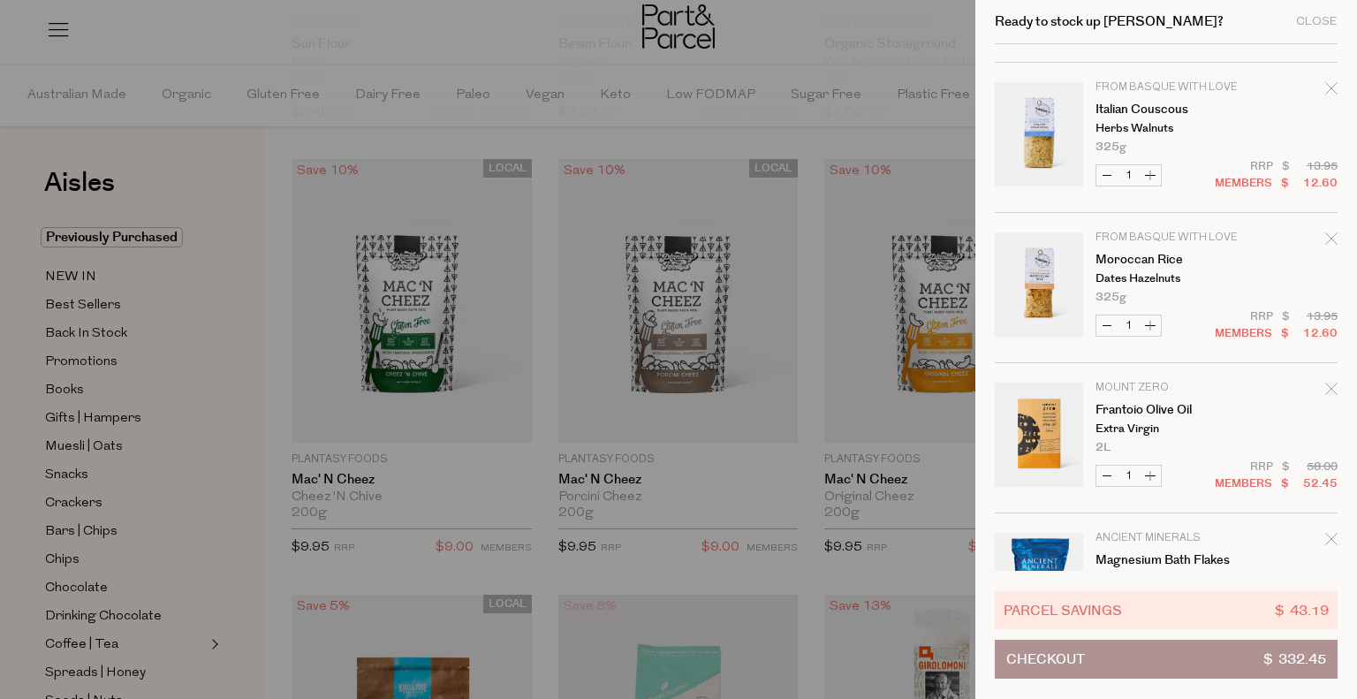
scroll to position [281, 0]
click at [1319, 90] on td "From Basque With Love Italian Couscous Herbs Walnuts 325g Only 15 Available" at bounding box center [1217, 118] width 242 height 71
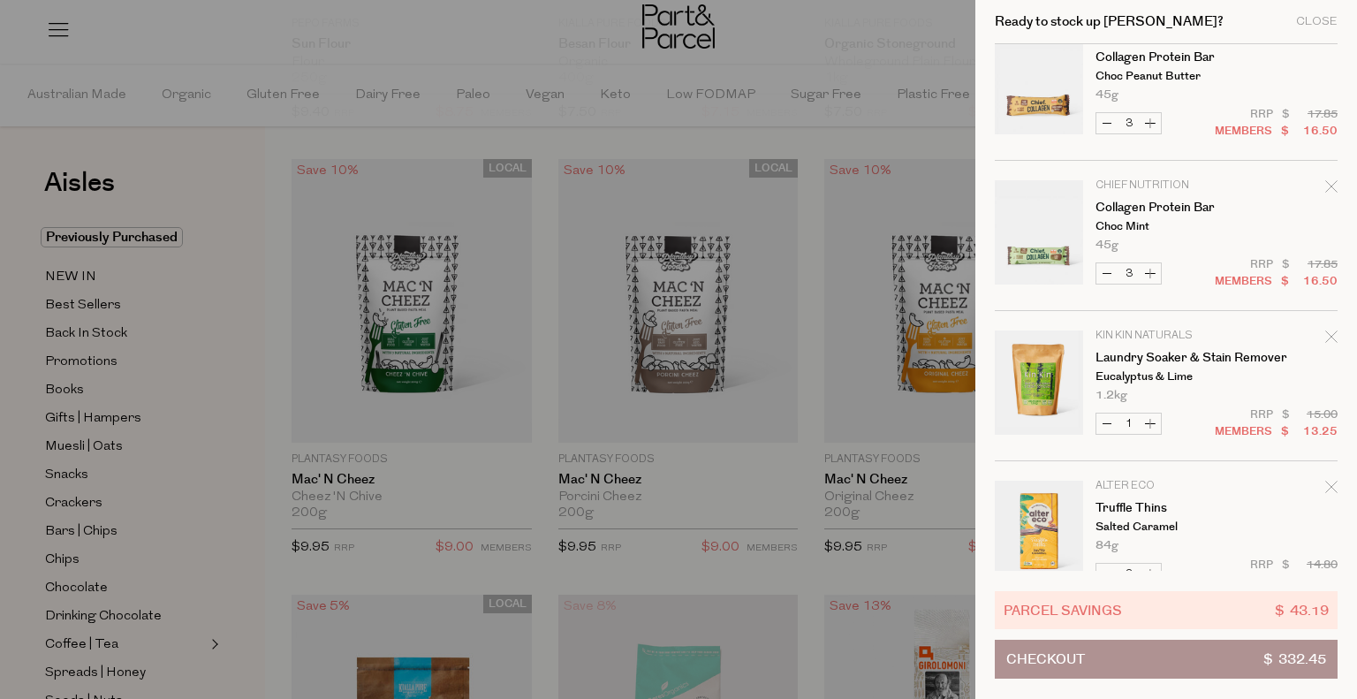
scroll to position [1686, 0]
click at [1103, 271] on button "Decrease Collagen Protein Bar" at bounding box center [1106, 273] width 21 height 20
type input "2"
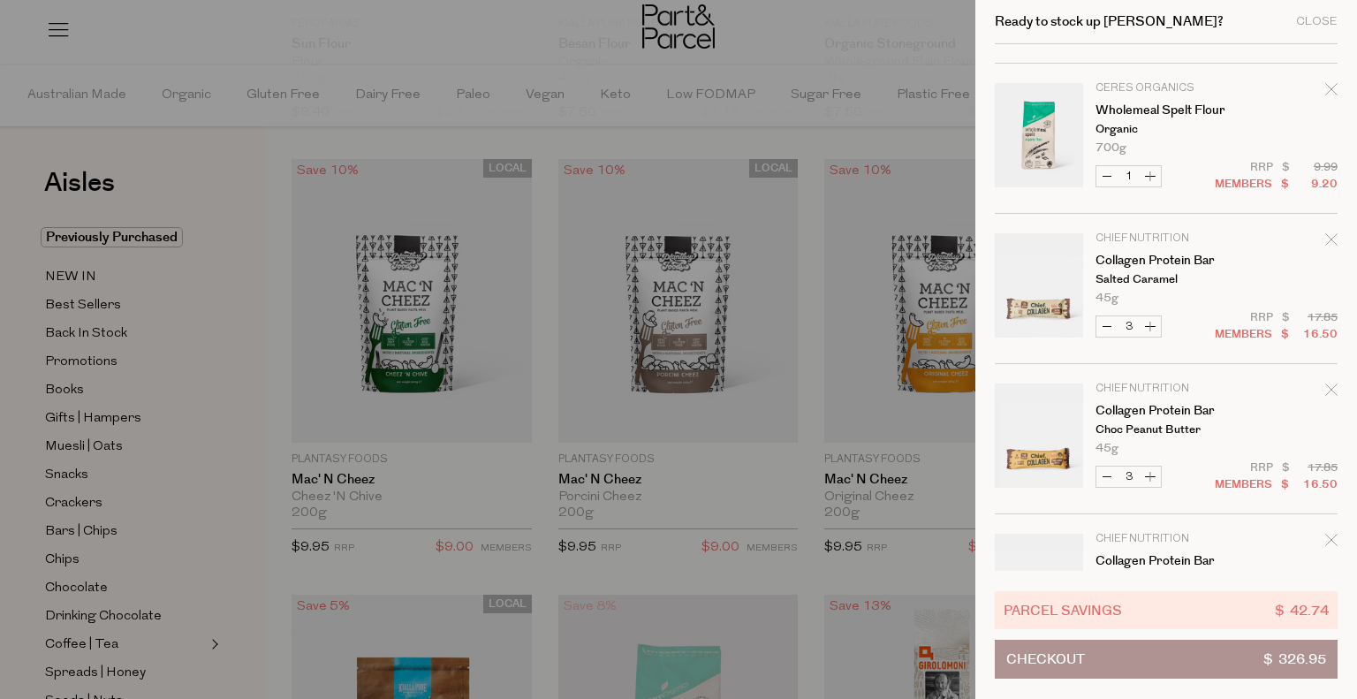
scroll to position [1339, 0]
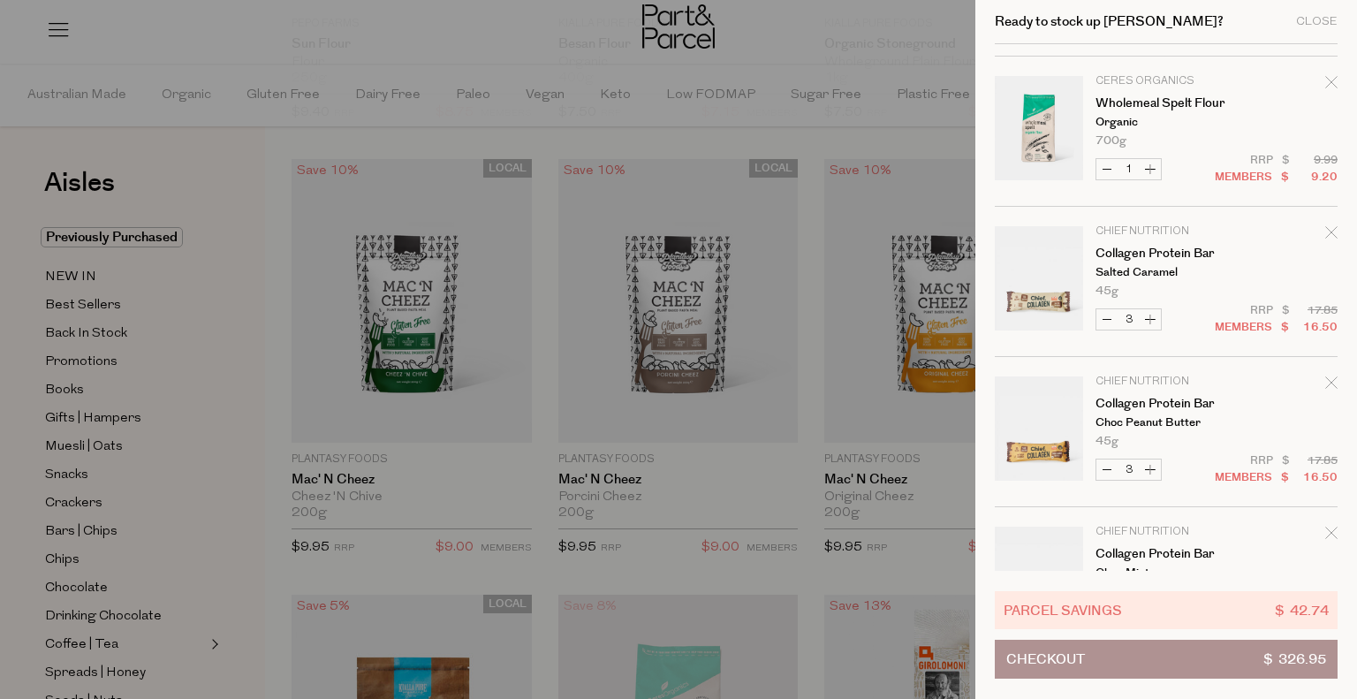
click at [1103, 320] on button "Decrease Collagen Protein Bar" at bounding box center [1106, 319] width 21 height 20
type input "2"
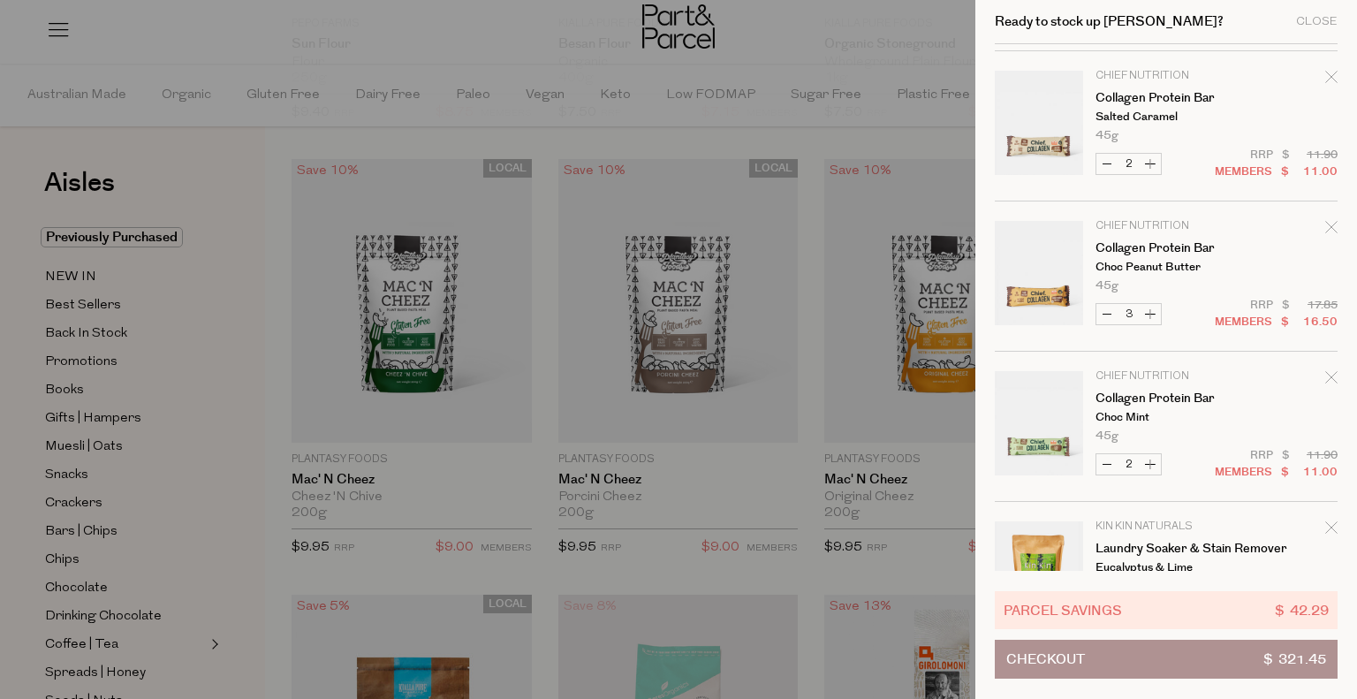
scroll to position [1505, 0]
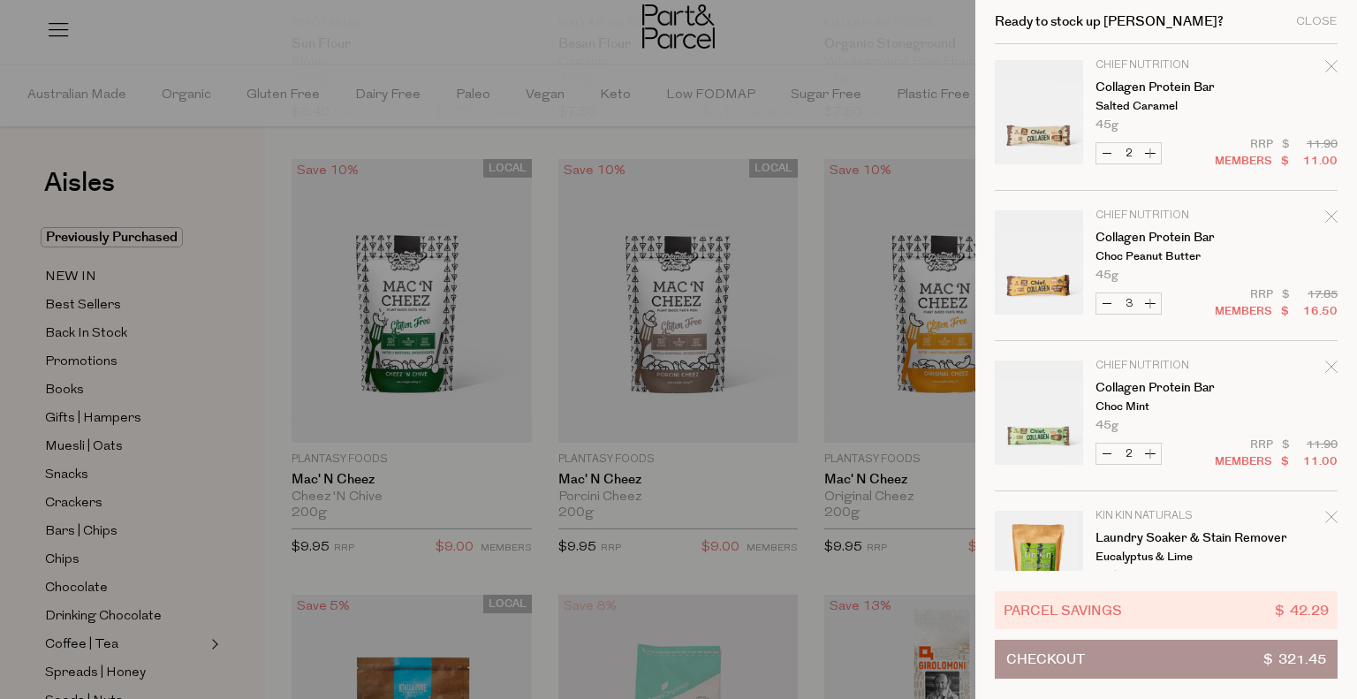
click at [1109, 306] on button "Decrease Collagen Protein Bar" at bounding box center [1106, 303] width 21 height 20
type input "2"
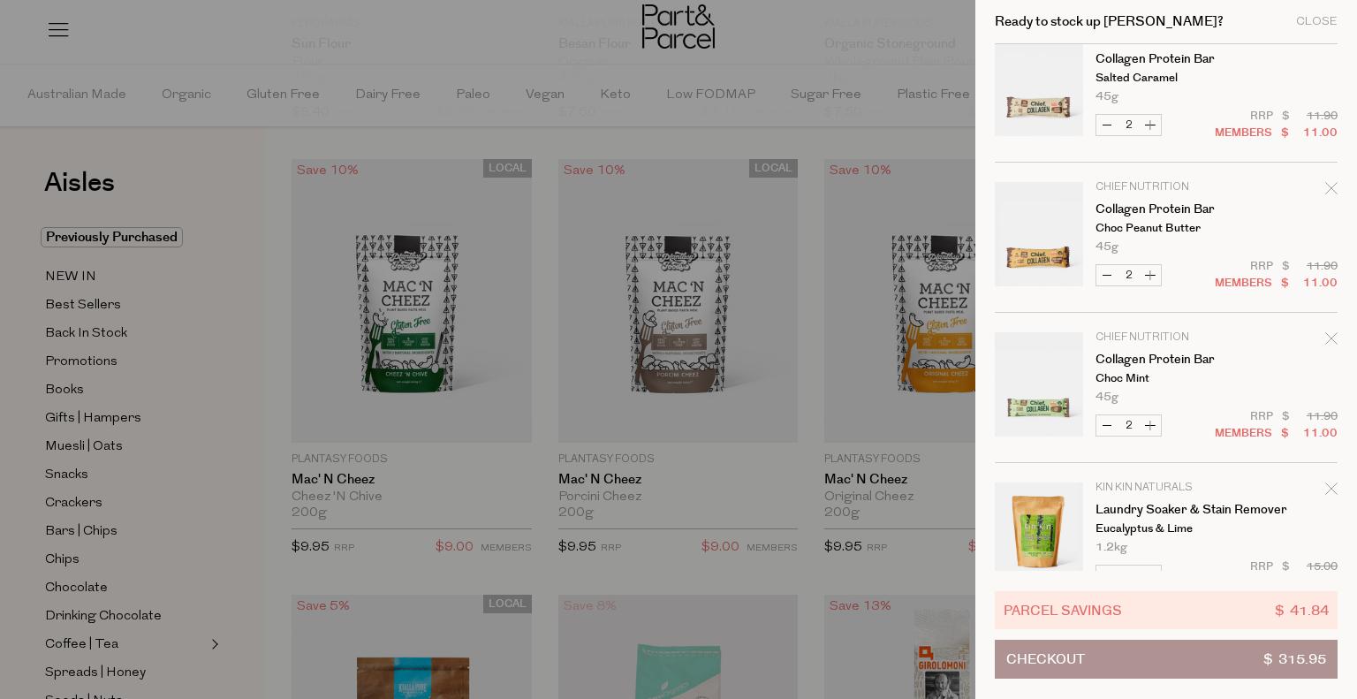
scroll to position [1539, 0]
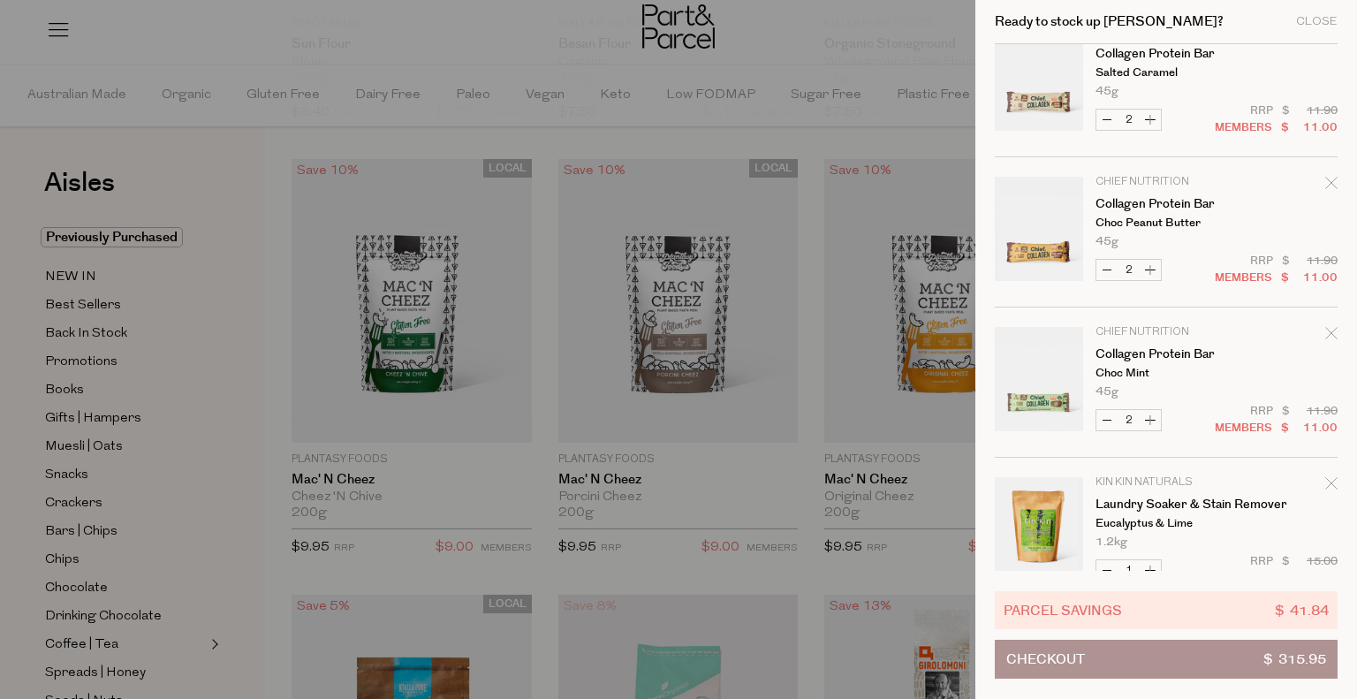
click at [1152, 416] on button "Increase Collagen Protein Bar" at bounding box center [1150, 420] width 21 height 20
type input "3"
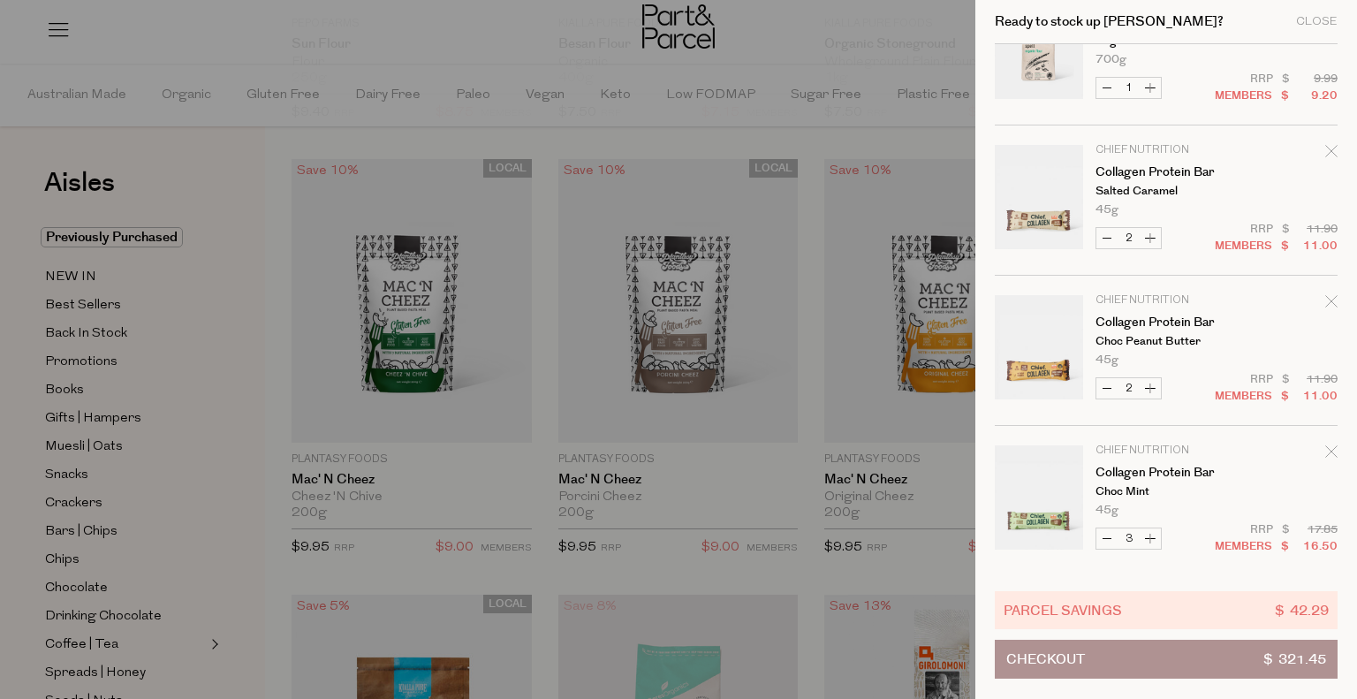
scroll to position [1452, 0]
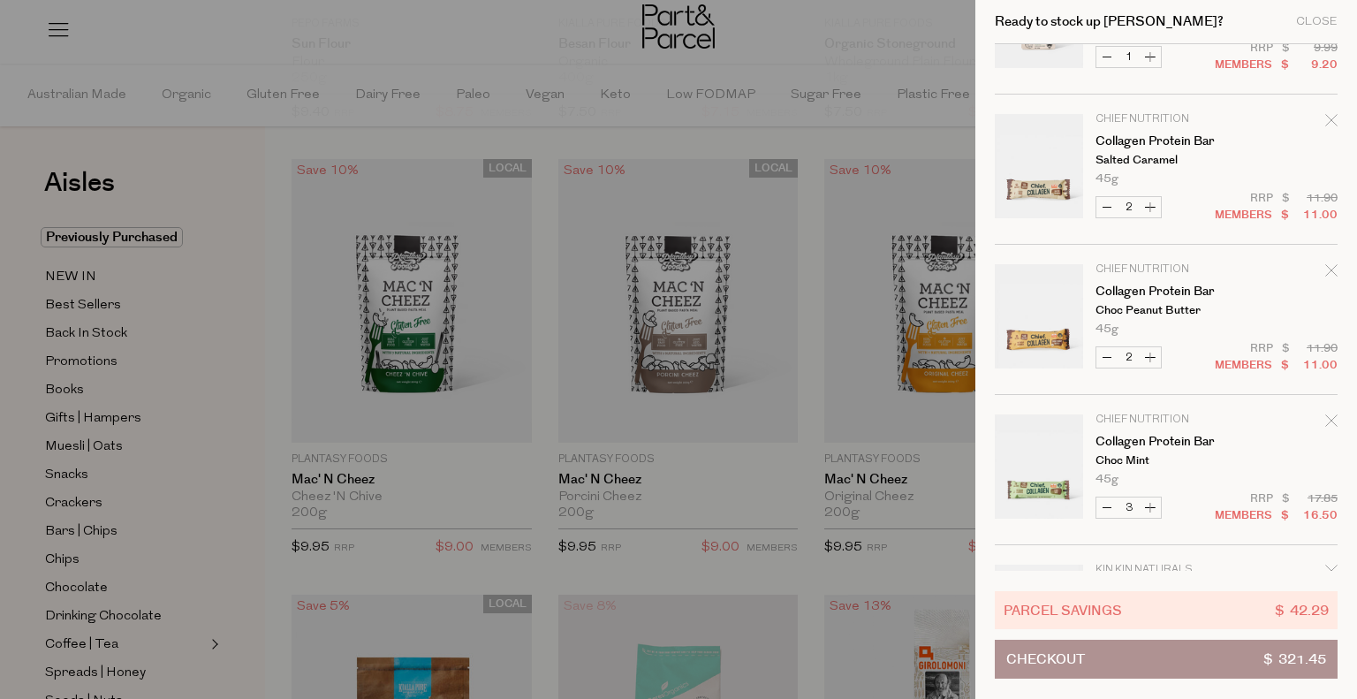
click at [1149, 357] on button "Increase Collagen Protein Bar" at bounding box center [1150, 357] width 21 height 20
type input "3"
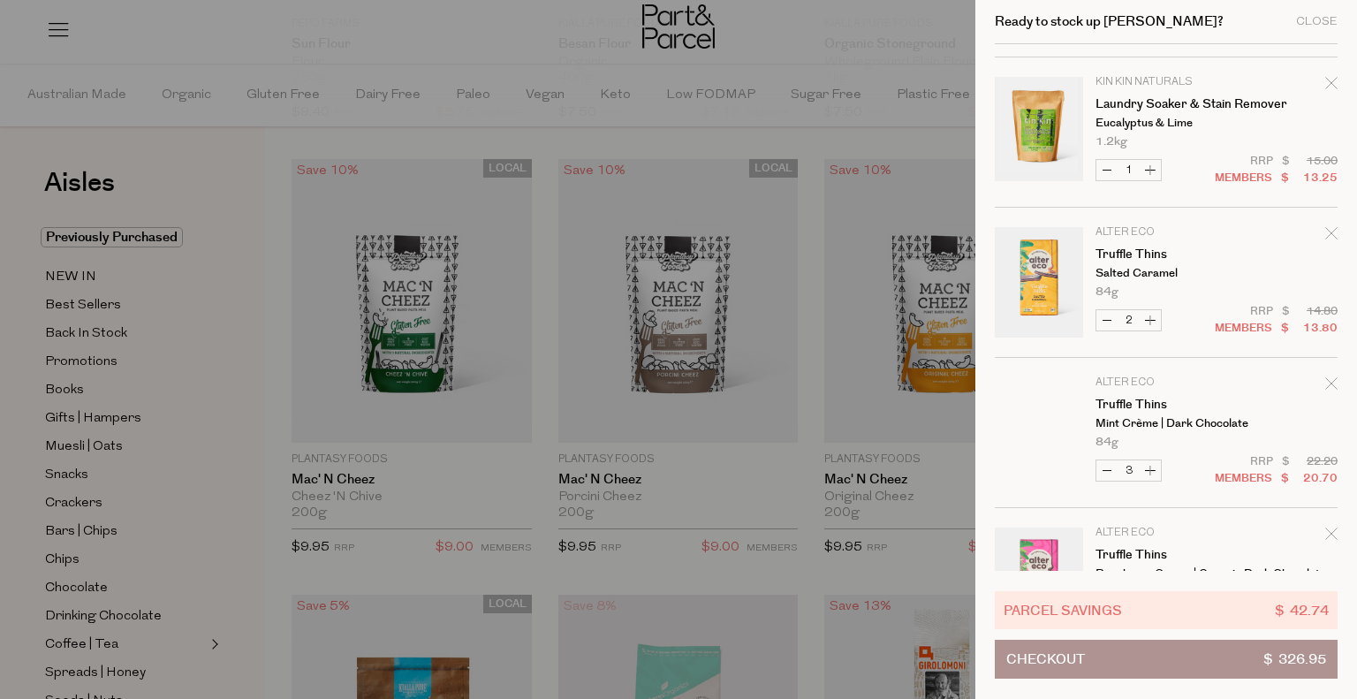
scroll to position [2022, 0]
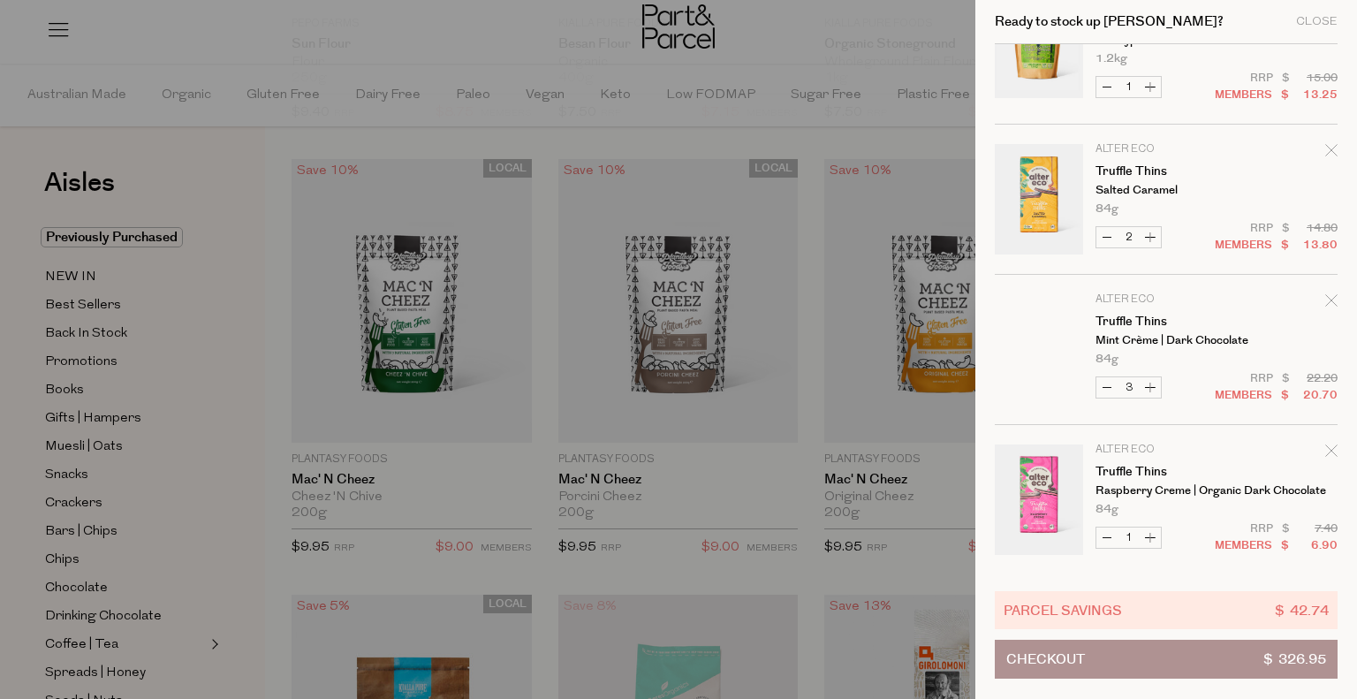
click at [1107, 381] on button "Decrease Truffle Thins" at bounding box center [1106, 387] width 21 height 20
type input "2"
click at [1103, 236] on button "Decrease Truffle Thins" at bounding box center [1106, 237] width 21 height 20
type input "1"
click at [1149, 382] on button "Increase Truffle Thins" at bounding box center [1150, 387] width 21 height 20
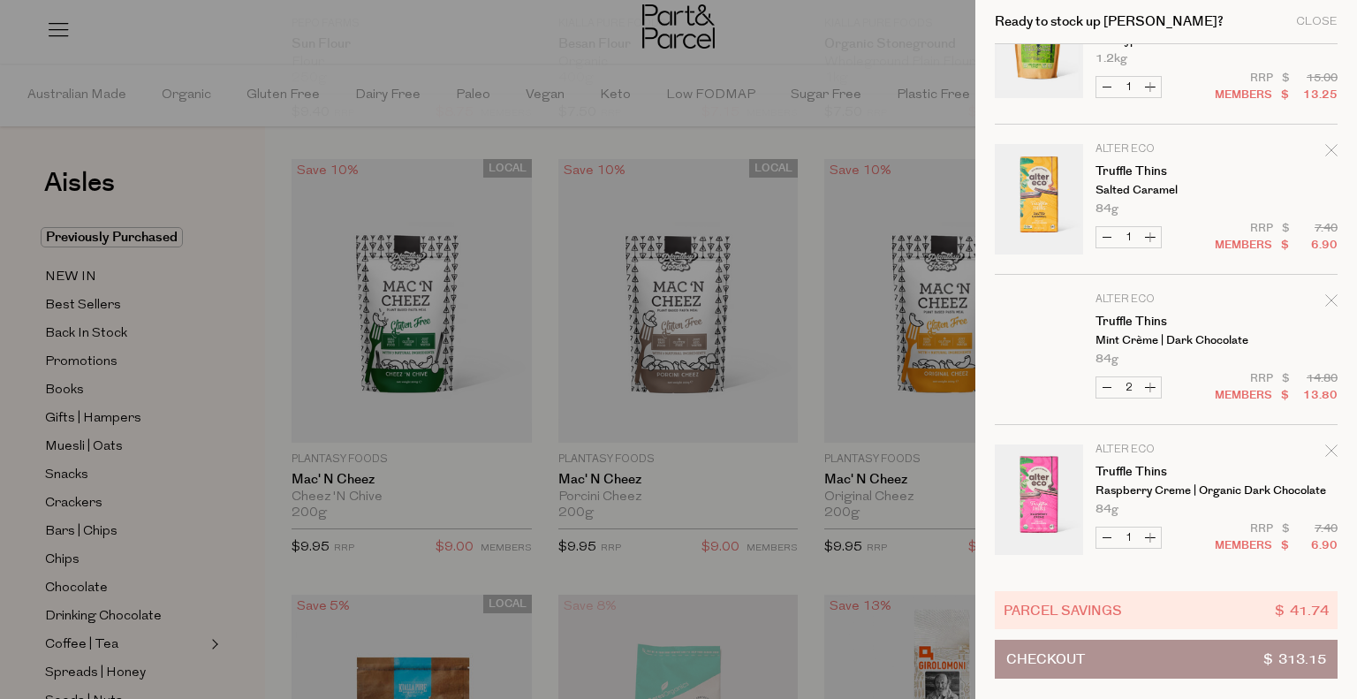
type input "3"
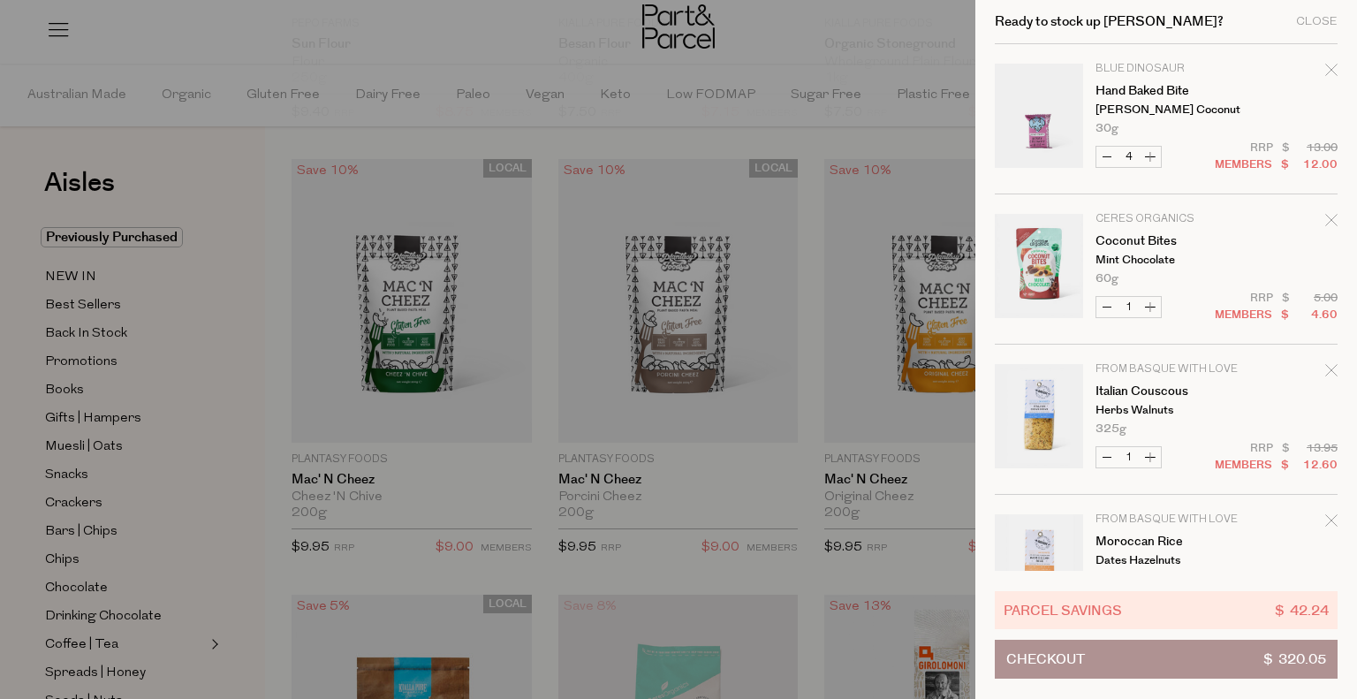
click at [368, 327] on div at bounding box center [678, 349] width 1357 height 699
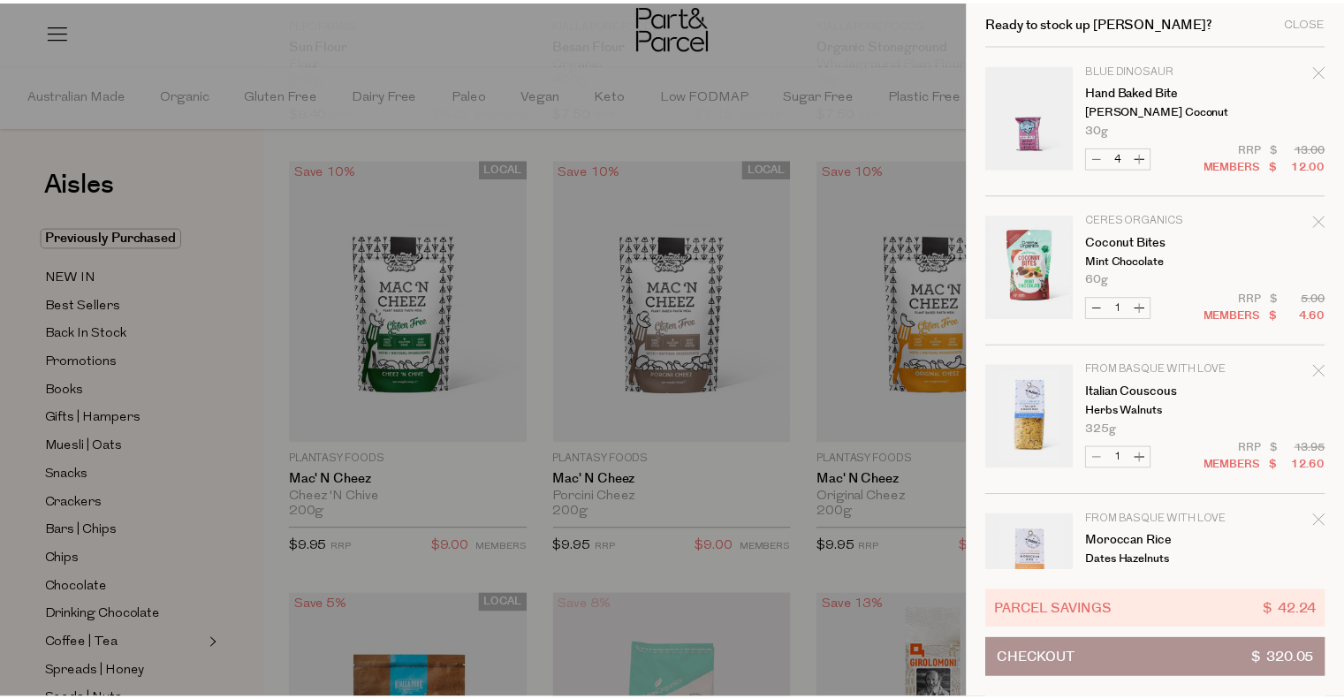
scroll to position [3933, 0]
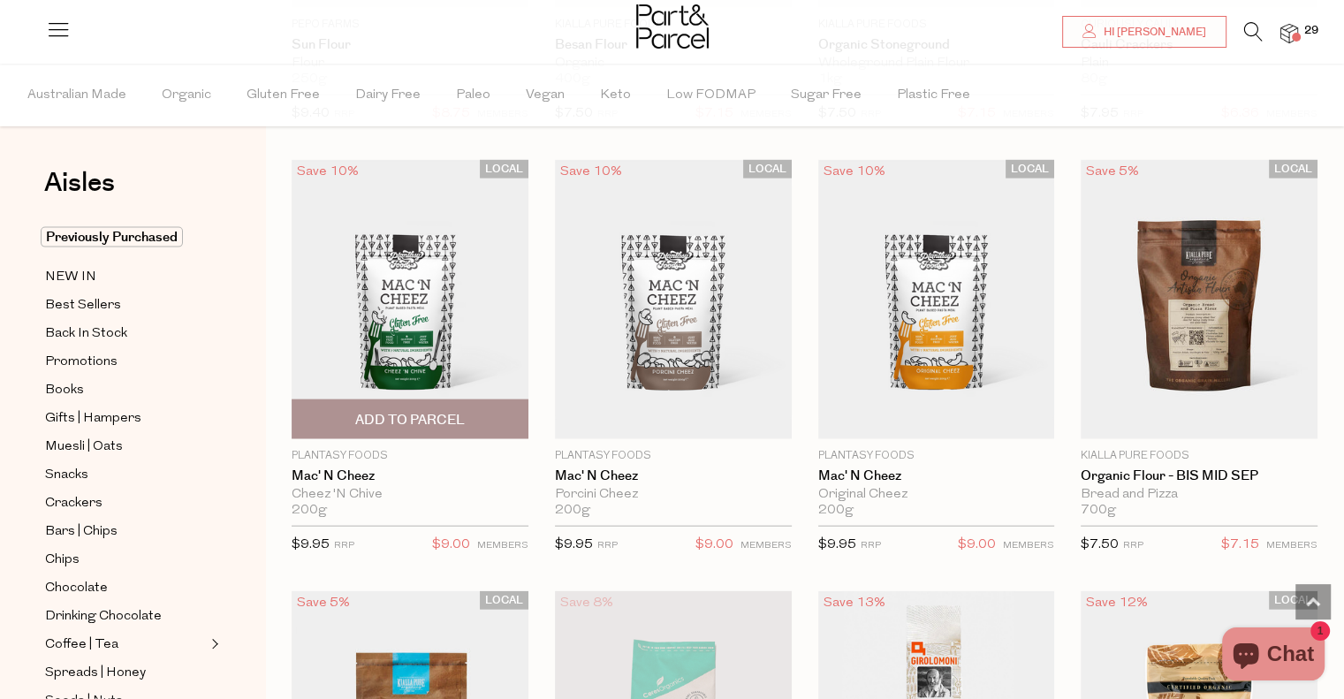
click at [424, 360] on img at bounding box center [410, 299] width 237 height 279
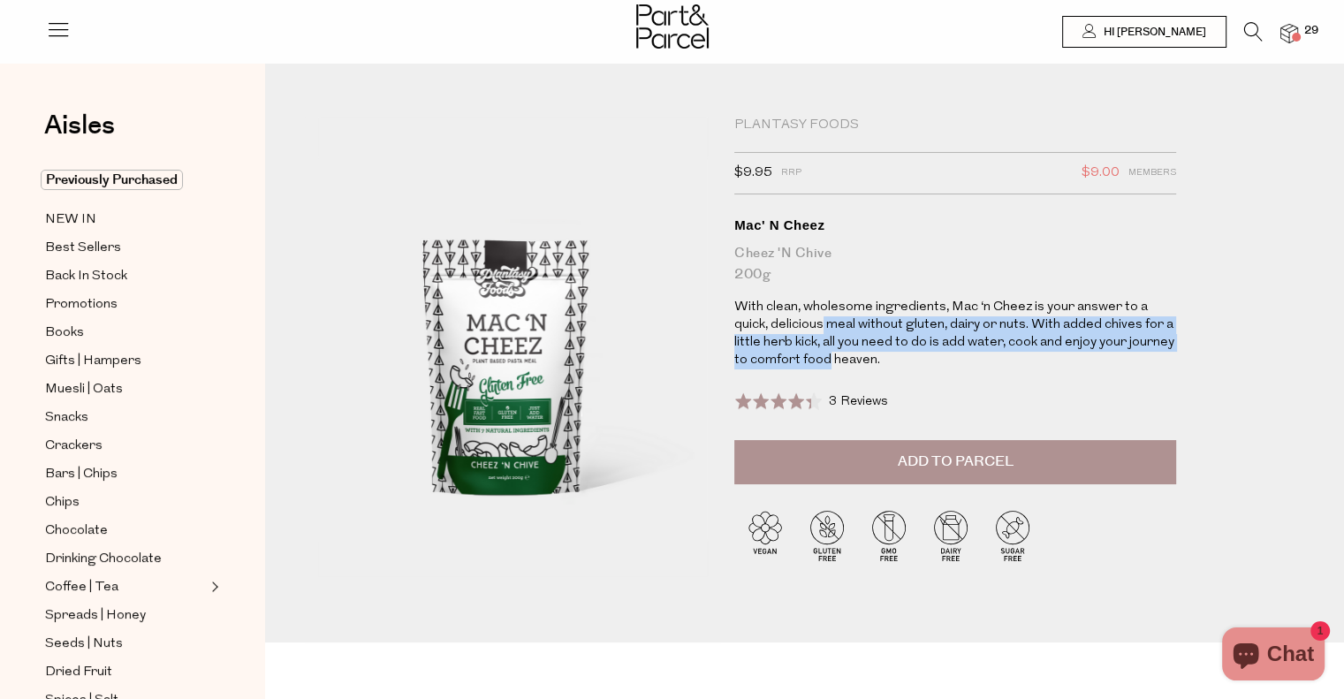
drag, startPoint x: 823, startPoint y: 321, endPoint x: 827, endPoint y: 364, distance: 43.4
click at [827, 364] on p "With clean, wholesome ingredients, Mac ‘n Cheez is your answer to a quick, deli…" at bounding box center [955, 334] width 442 height 71
click at [1281, 31] on img at bounding box center [1289, 34] width 18 height 20
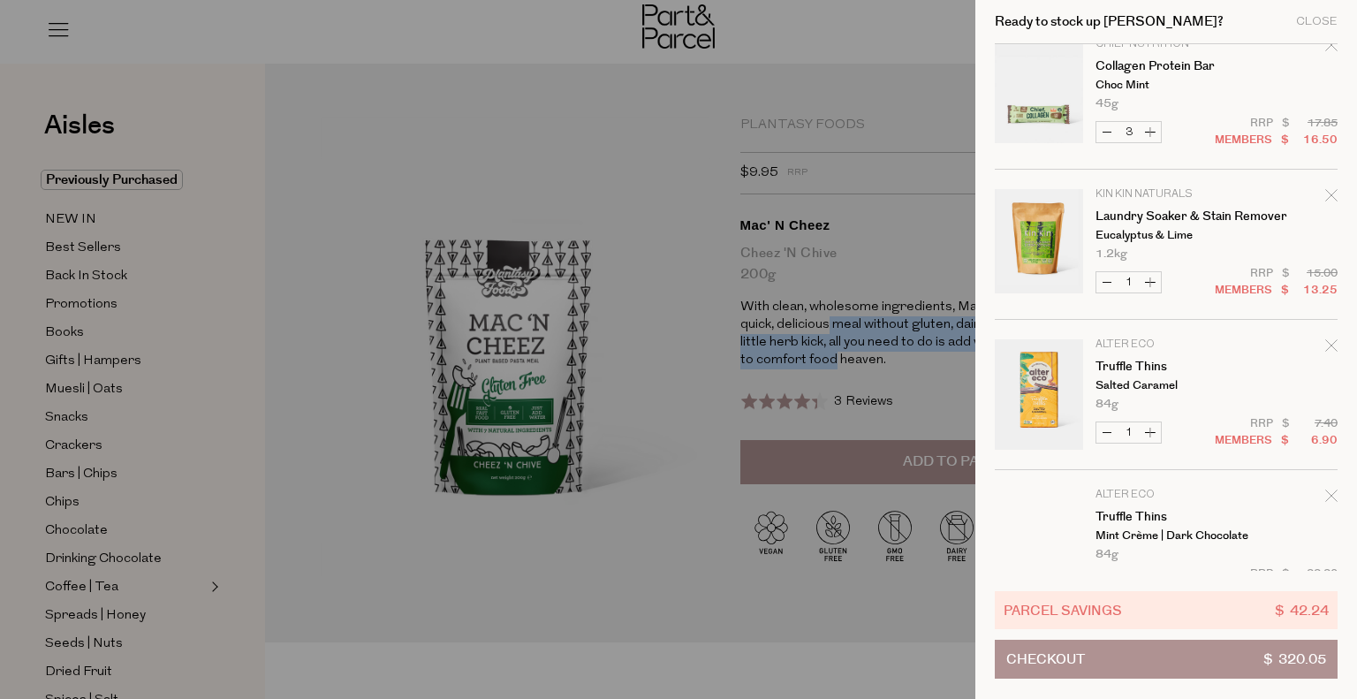
scroll to position [2022, 0]
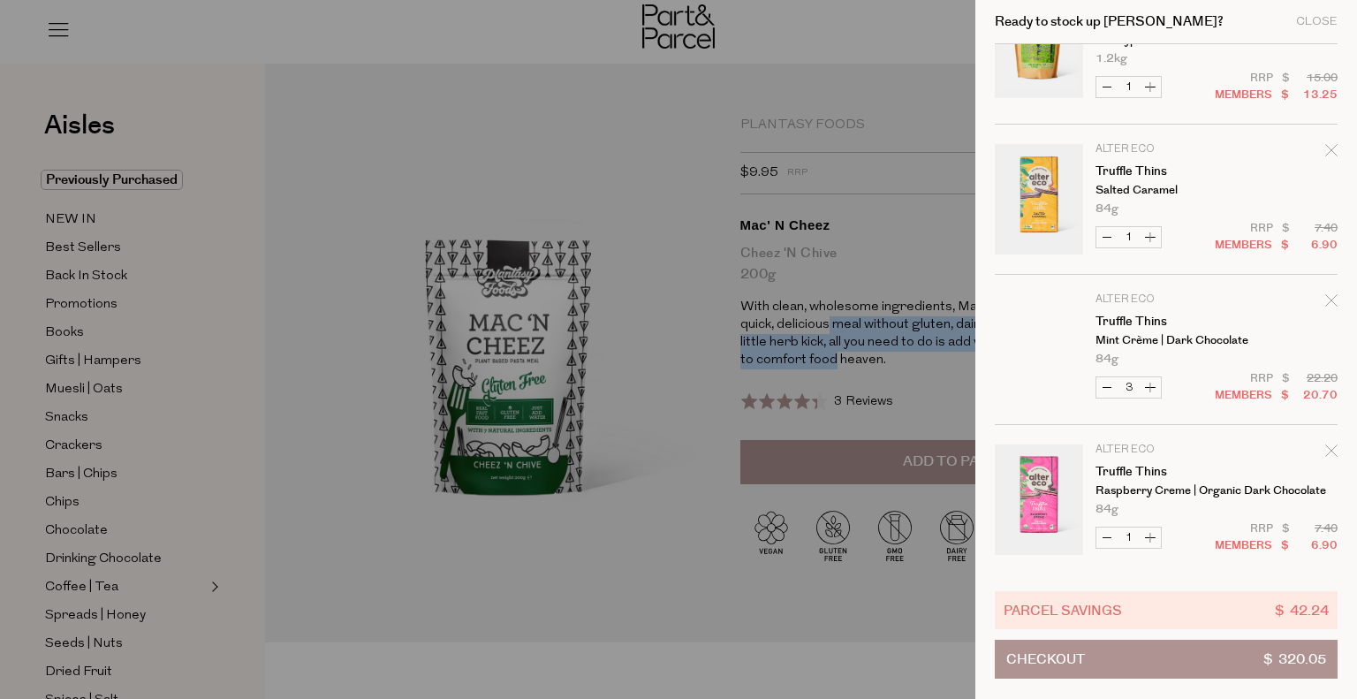
click at [1150, 667] on button "Checkout $ 320.05" at bounding box center [1166, 659] width 343 height 39
